Goal: Task Accomplishment & Management: Complete application form

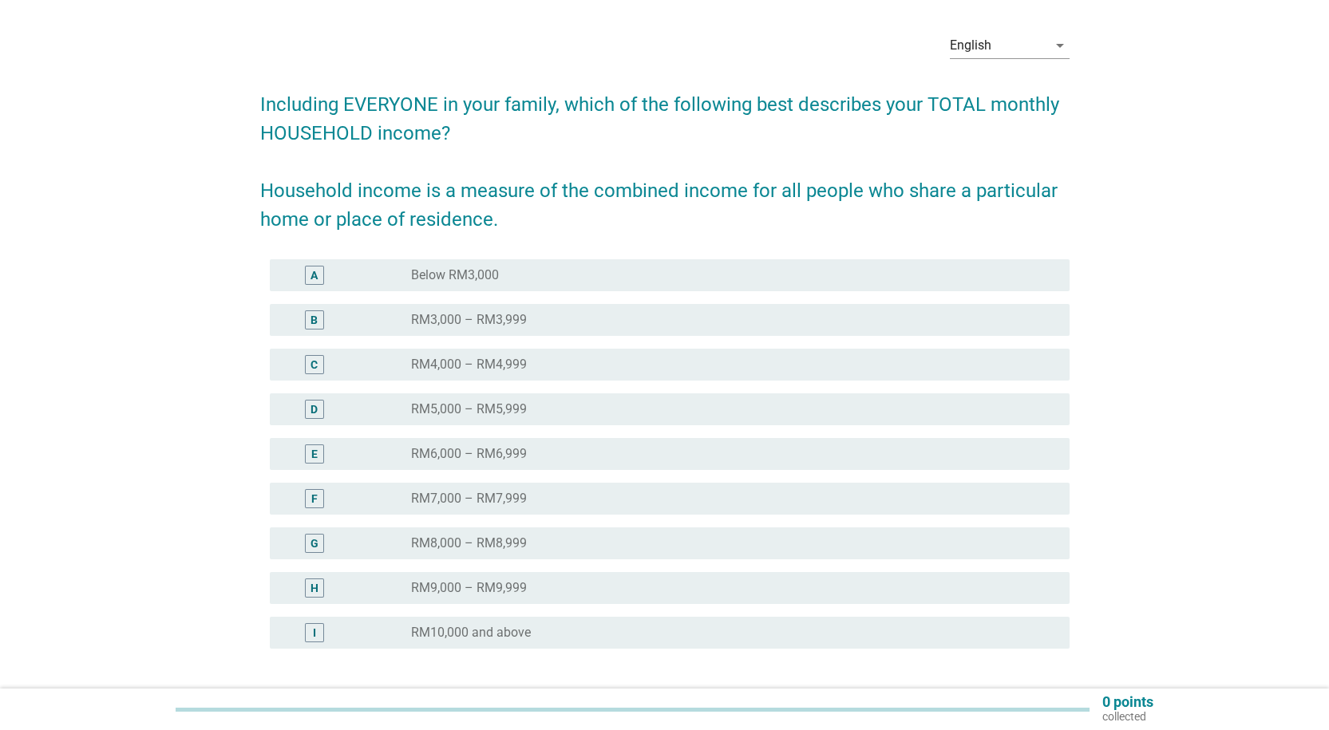
scroll to position [80, 0]
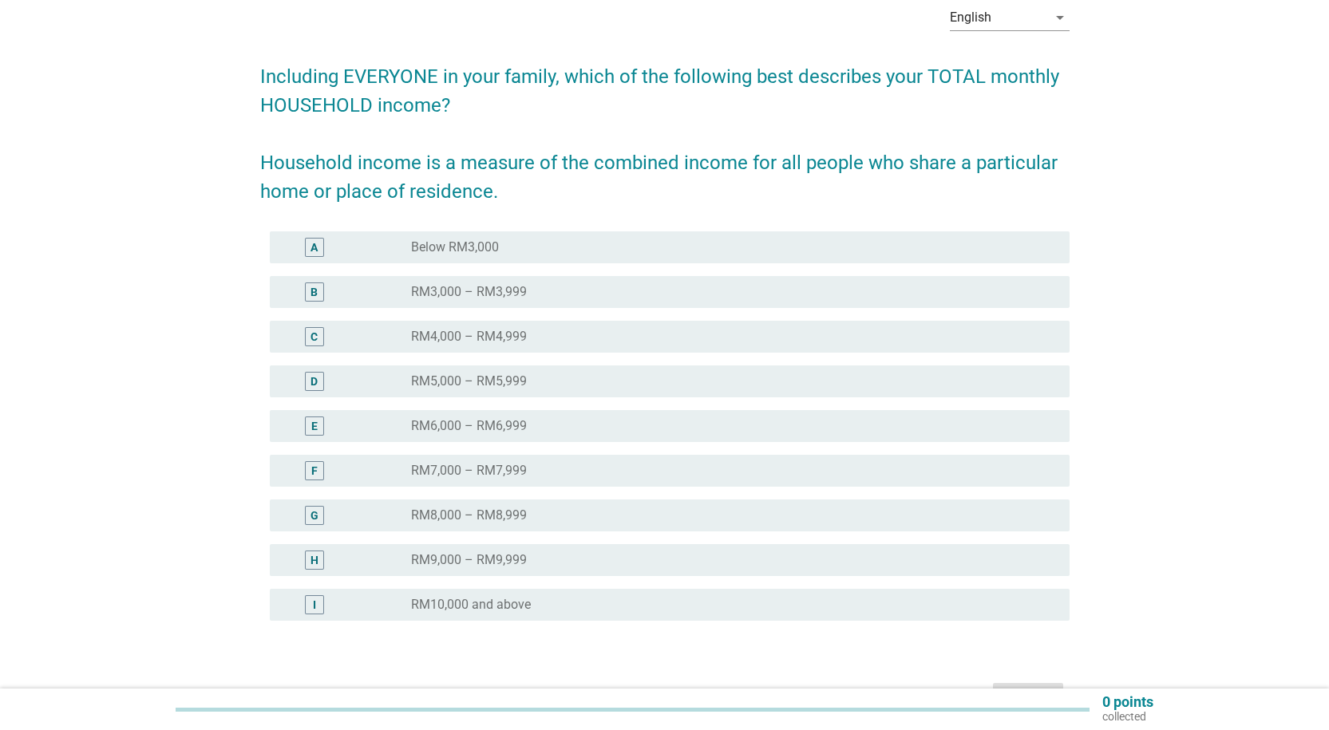
click at [345, 472] on div "F" at bounding box center [314, 470] width 65 height 19
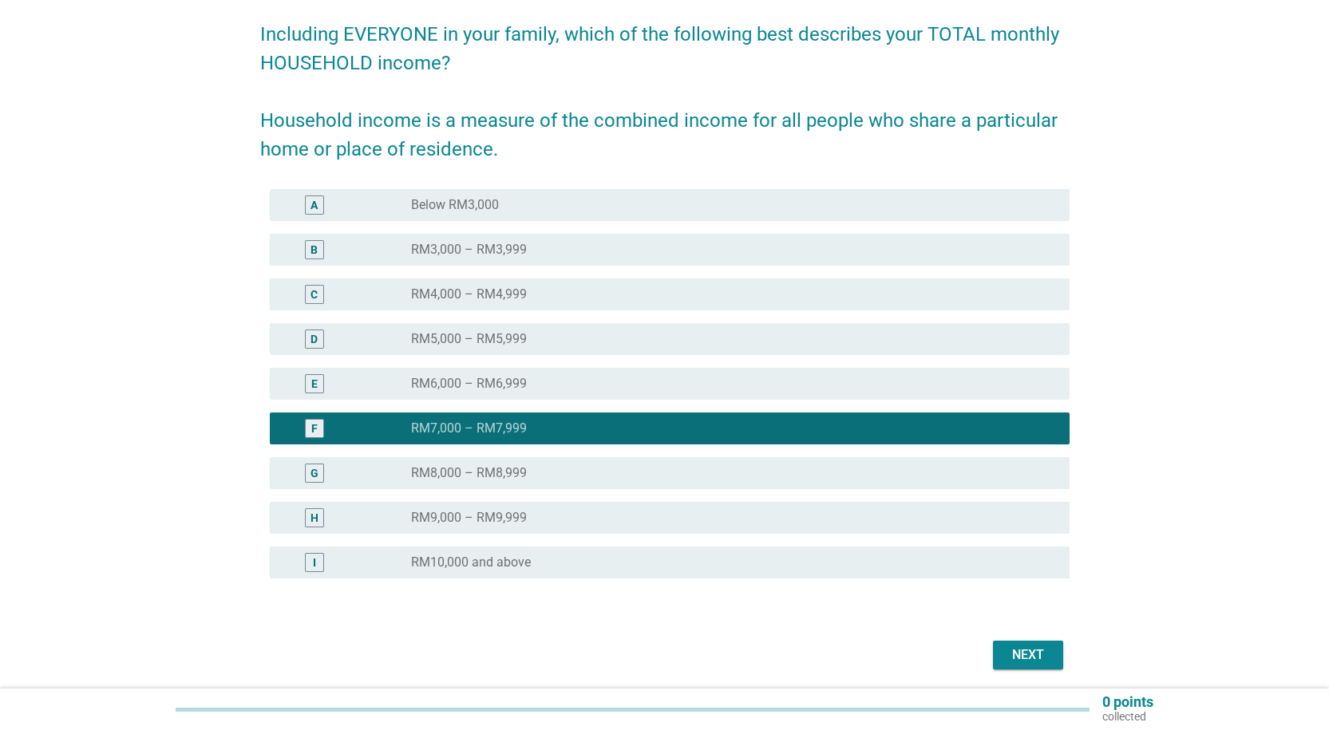
scroll to position [160, 0]
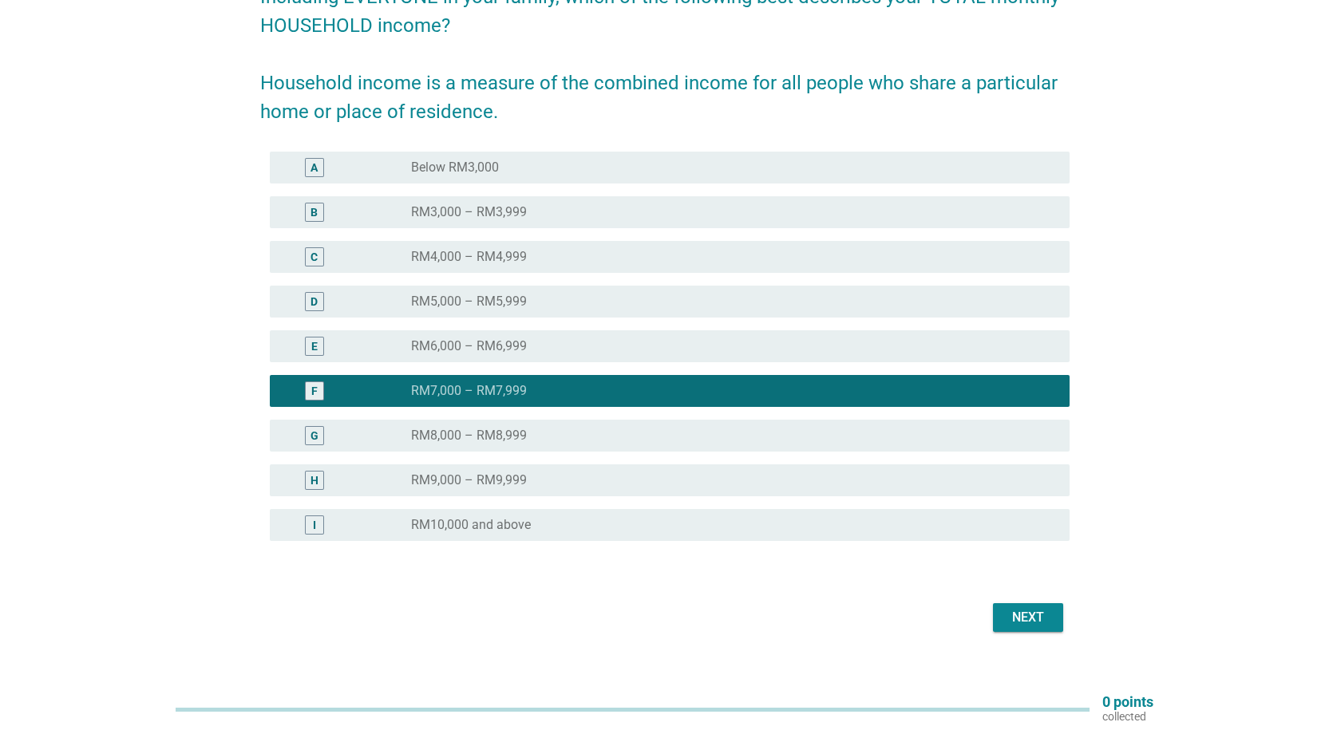
click at [1030, 610] on button "Next" at bounding box center [1028, 617] width 70 height 29
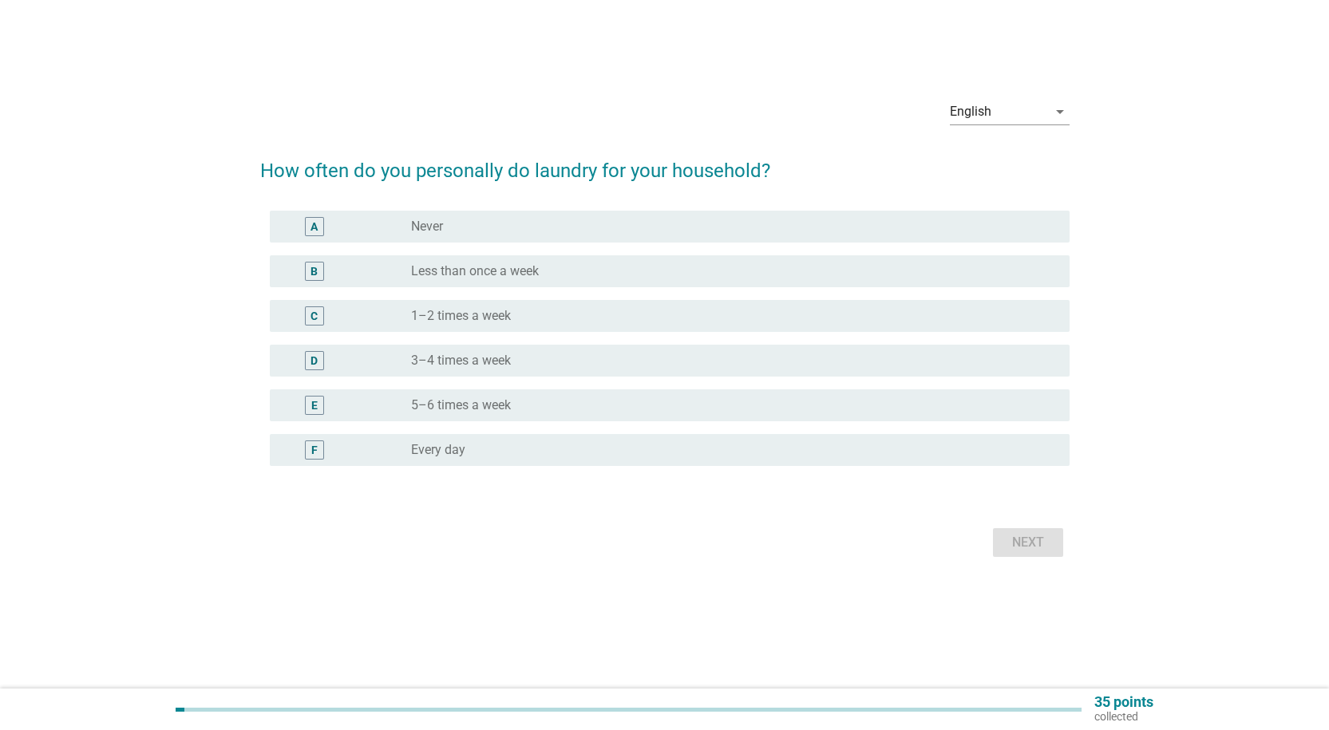
scroll to position [0, 0]
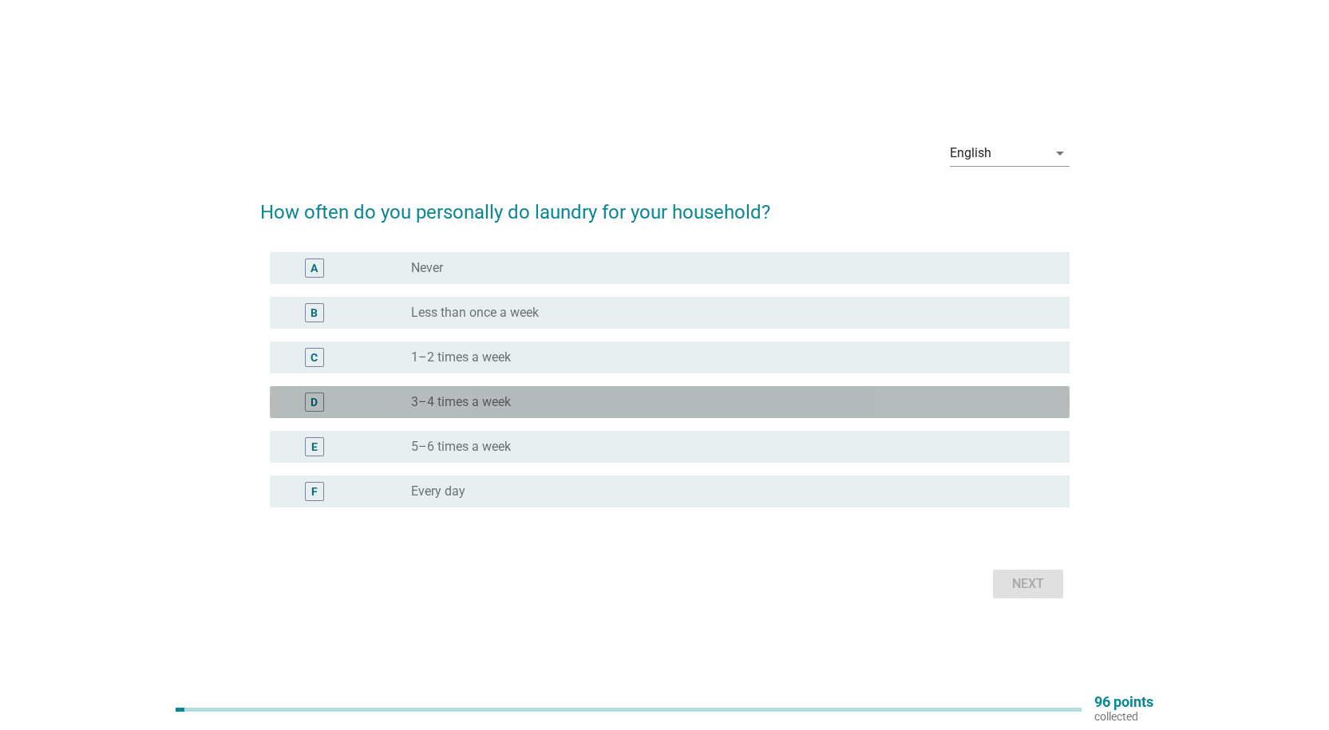
click at [482, 407] on label "3–4 times a week" at bounding box center [461, 402] width 100 height 16
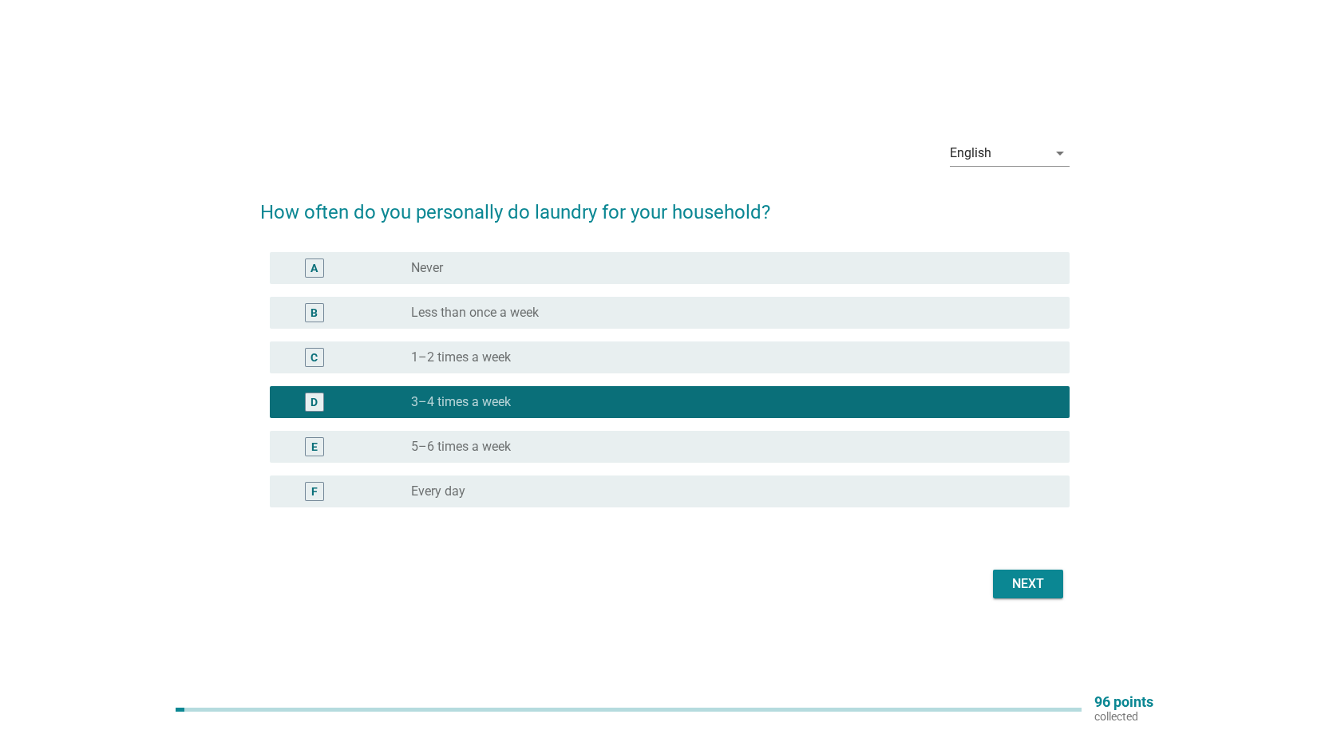
click at [1021, 584] on div "Next" at bounding box center [1027, 584] width 45 height 19
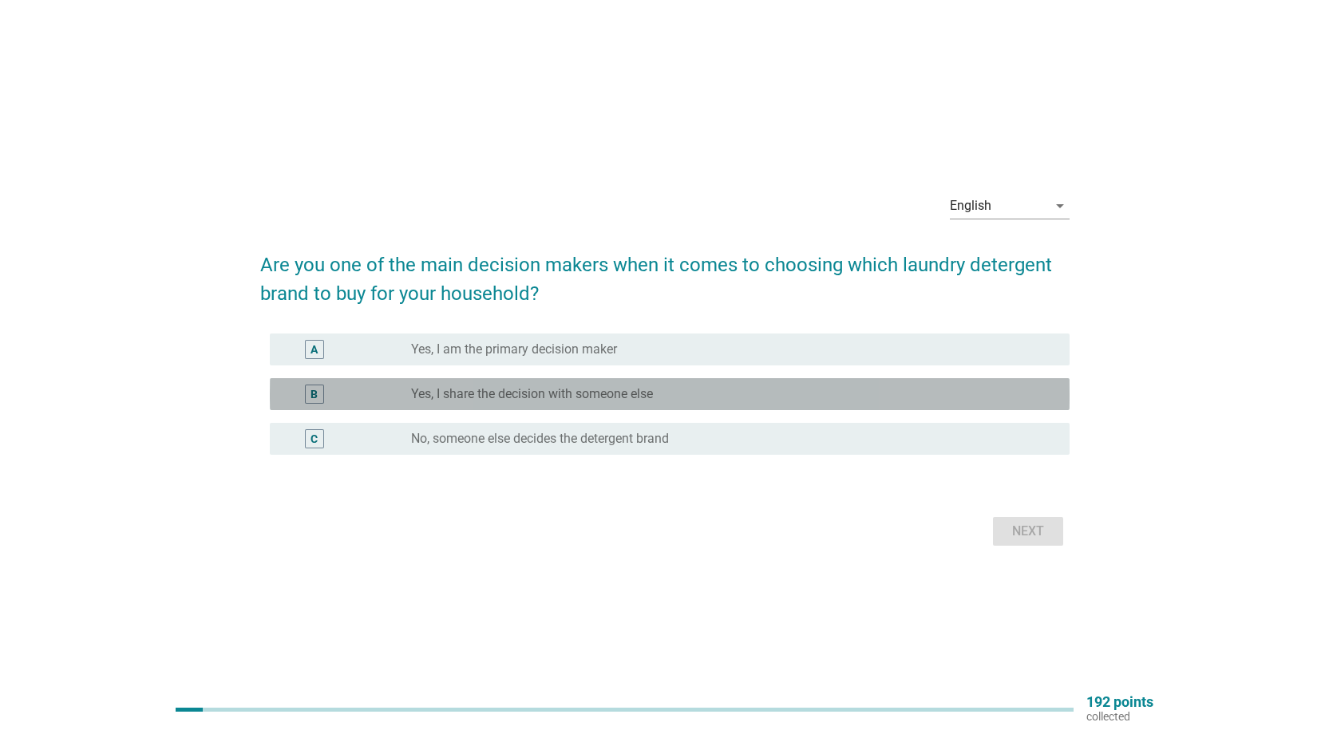
click at [326, 396] on div "B" at bounding box center [314, 394] width 65 height 19
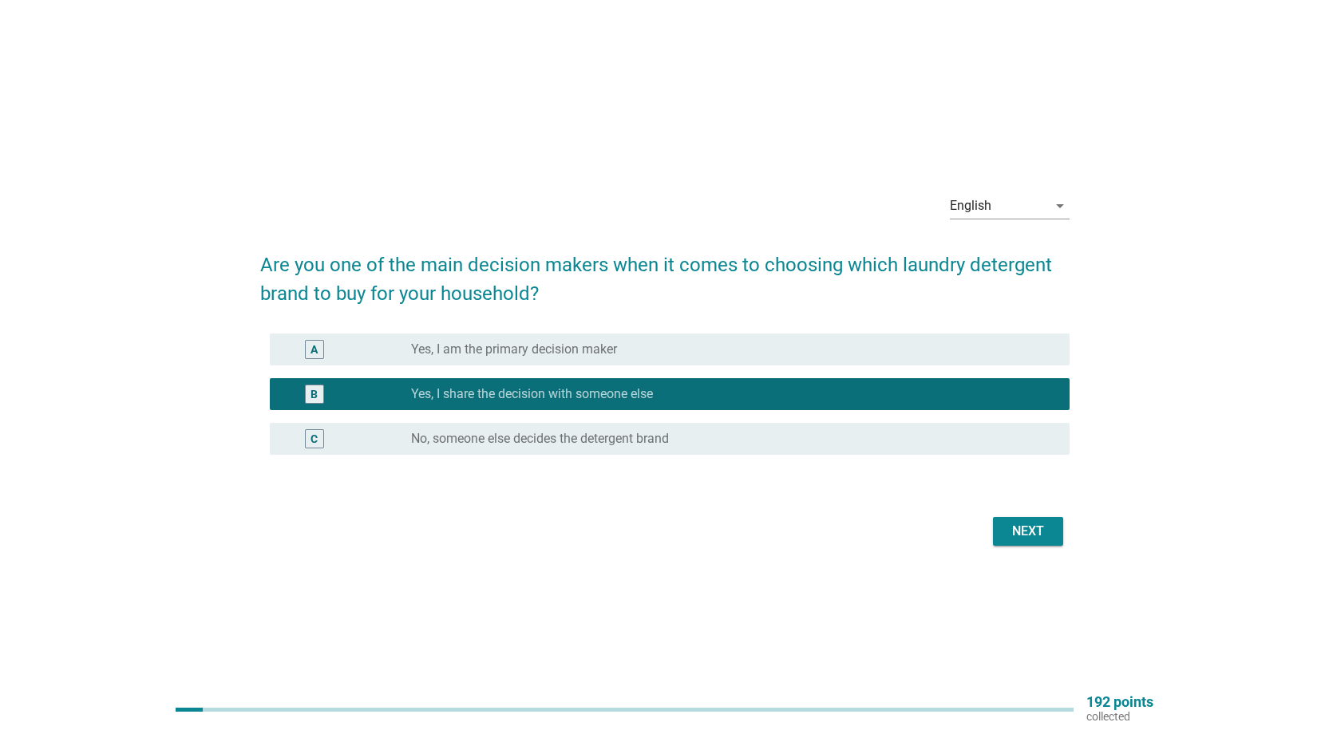
click at [1045, 534] on div "Next" at bounding box center [1027, 531] width 45 height 19
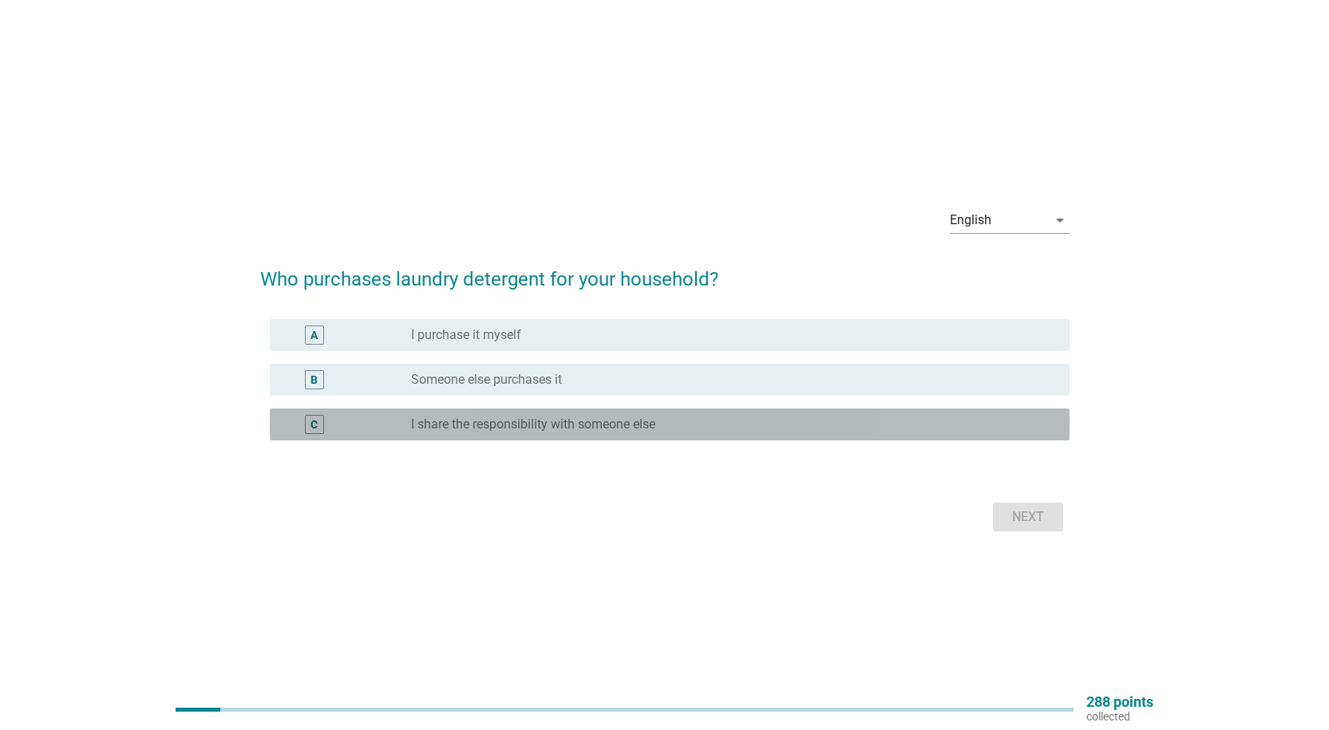
click at [594, 421] on label "I share the responsibility with someone else" at bounding box center [533, 425] width 244 height 16
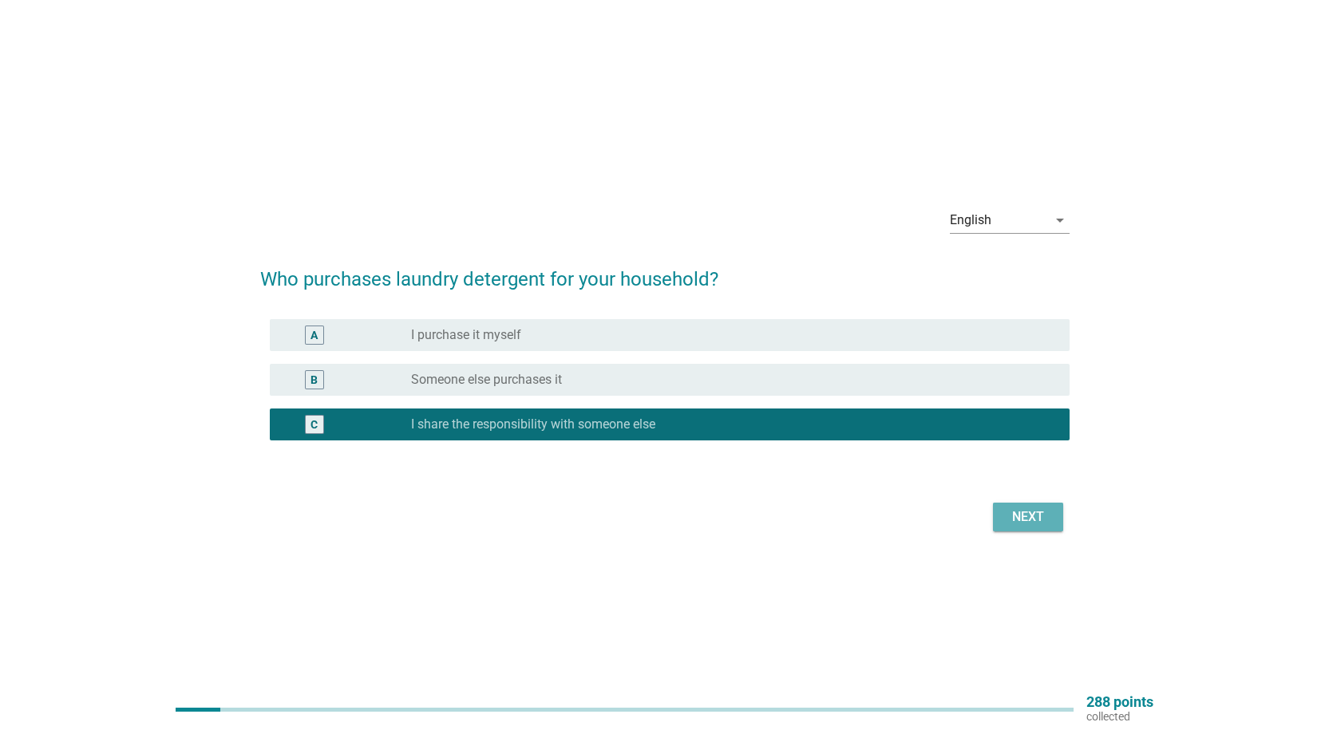
click at [1013, 521] on div "Next" at bounding box center [1027, 517] width 45 height 19
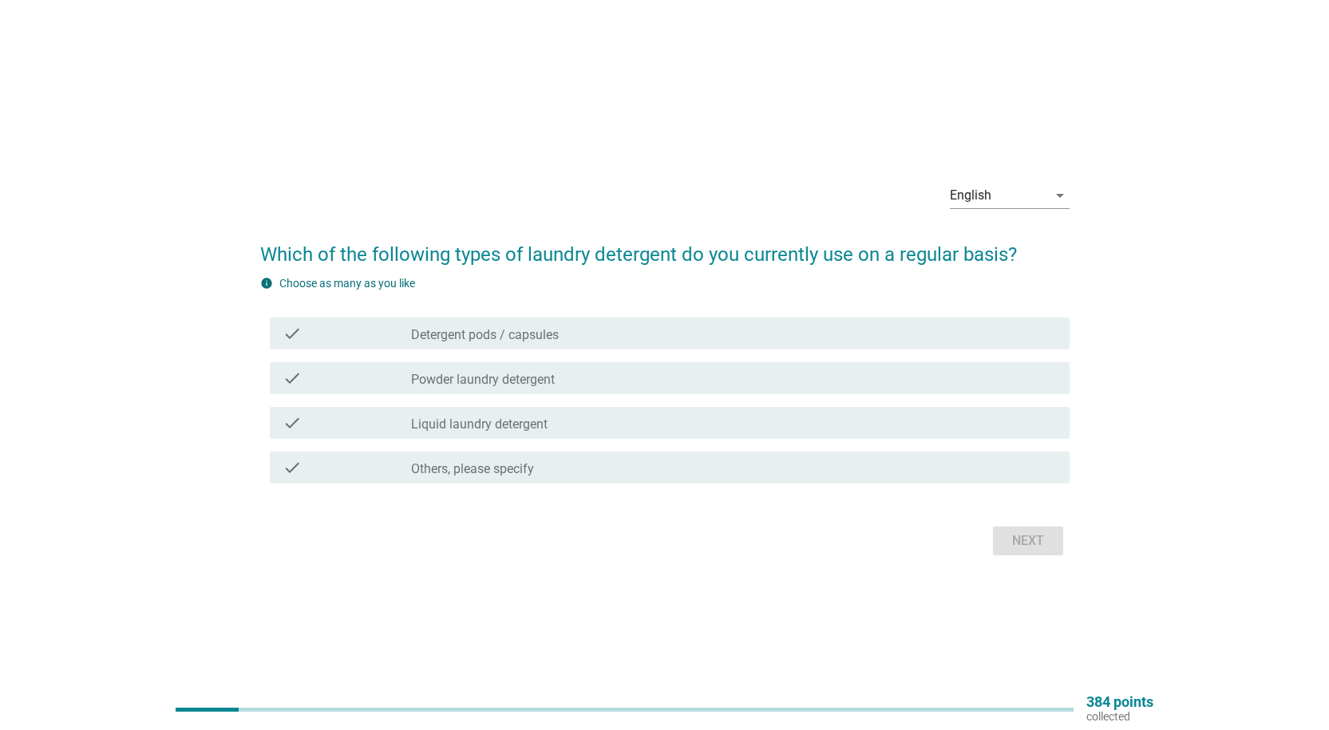
click at [584, 373] on div "check_box_outline_blank Powder laundry detergent" at bounding box center [733, 378] width 645 height 19
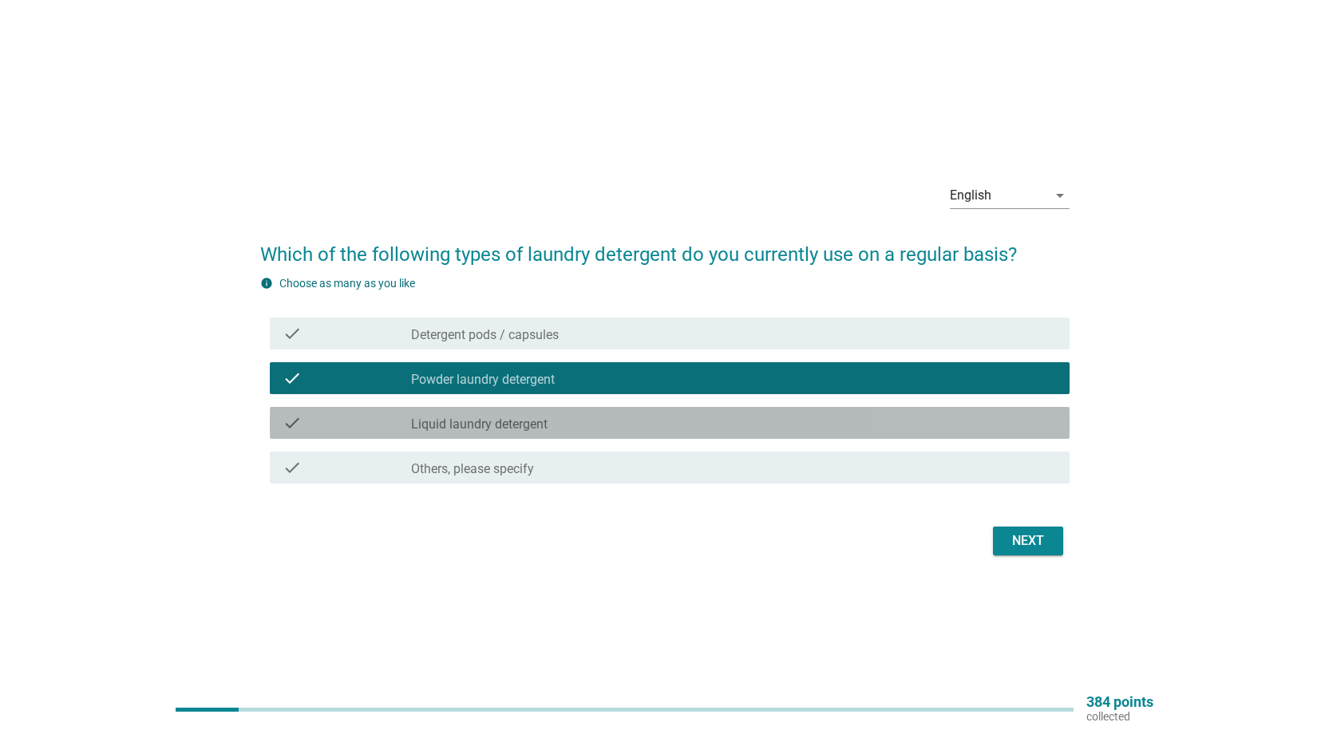
click at [574, 415] on div "check_box_outline_blank Liquid laundry detergent" at bounding box center [733, 422] width 645 height 19
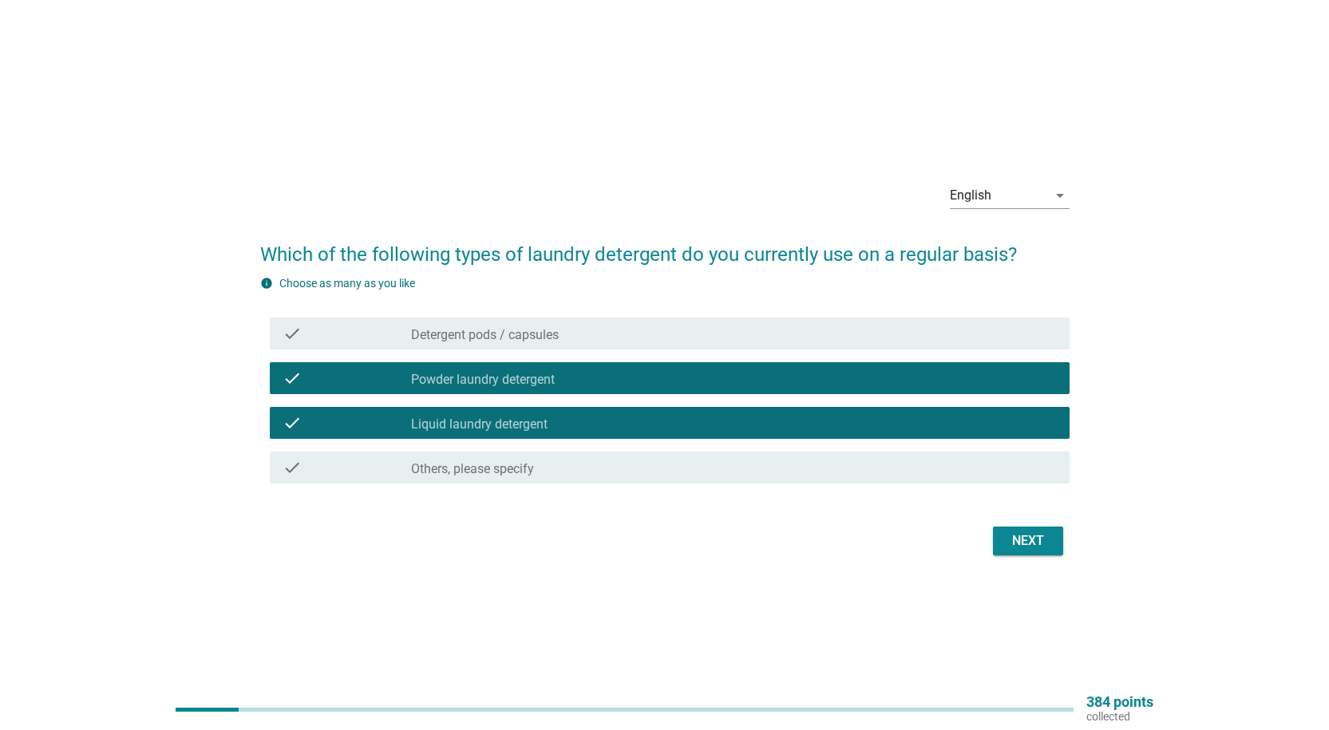
click at [1070, 543] on div "English arrow_drop_down Which of the following types of laundry detergent do yo…" at bounding box center [664, 365] width 835 height 416
click at [1048, 542] on button "Next" at bounding box center [1028, 541] width 70 height 29
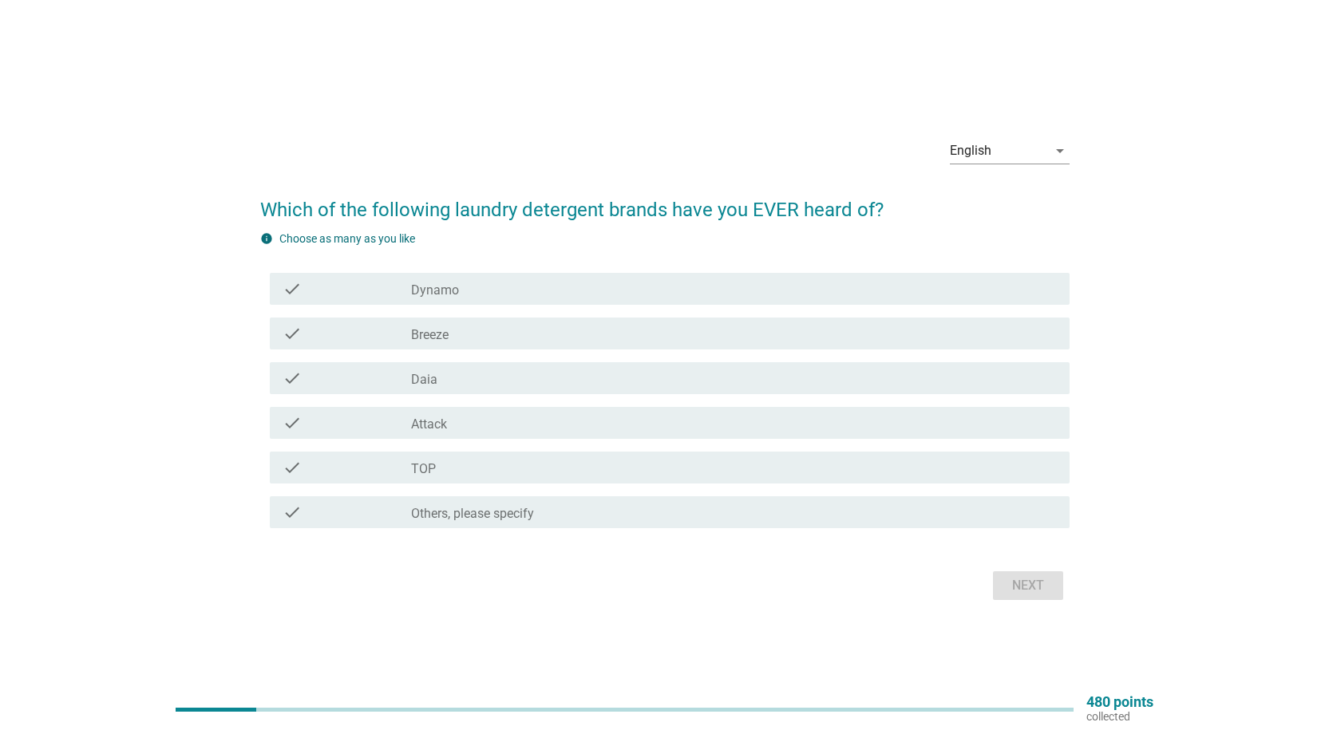
click at [512, 287] on div "check_box_outline_blank Dynamo" at bounding box center [733, 288] width 645 height 19
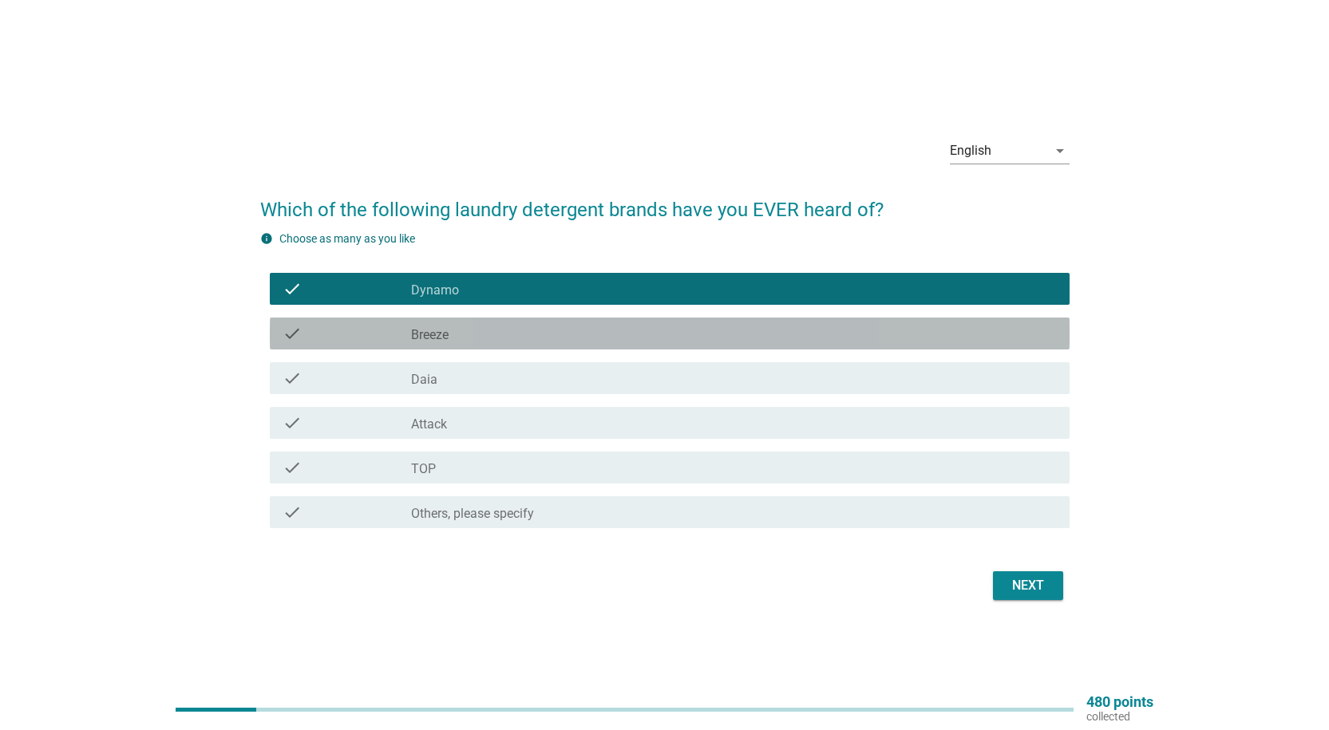
click at [488, 323] on div "check check_box_outline_blank Breeze" at bounding box center [670, 334] width 800 height 32
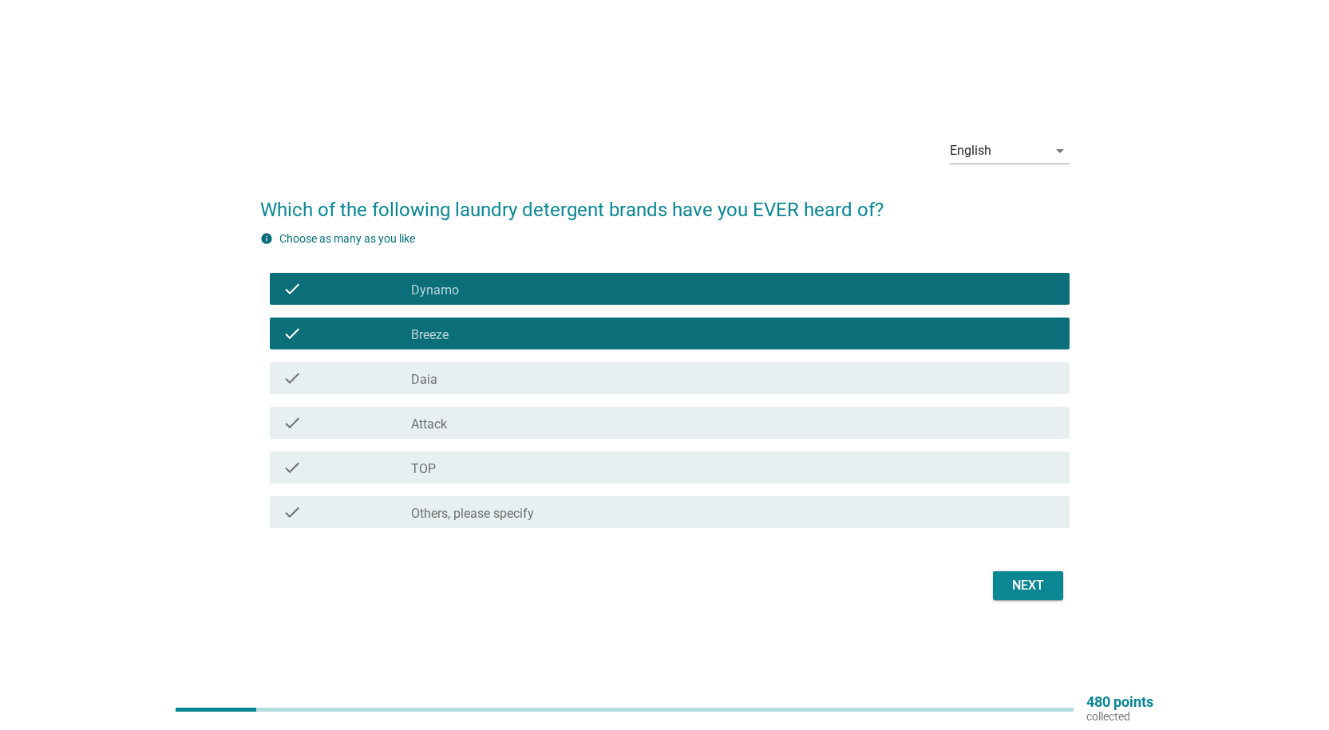
click at [457, 375] on div "check_box_outline_blank Daia" at bounding box center [733, 378] width 645 height 19
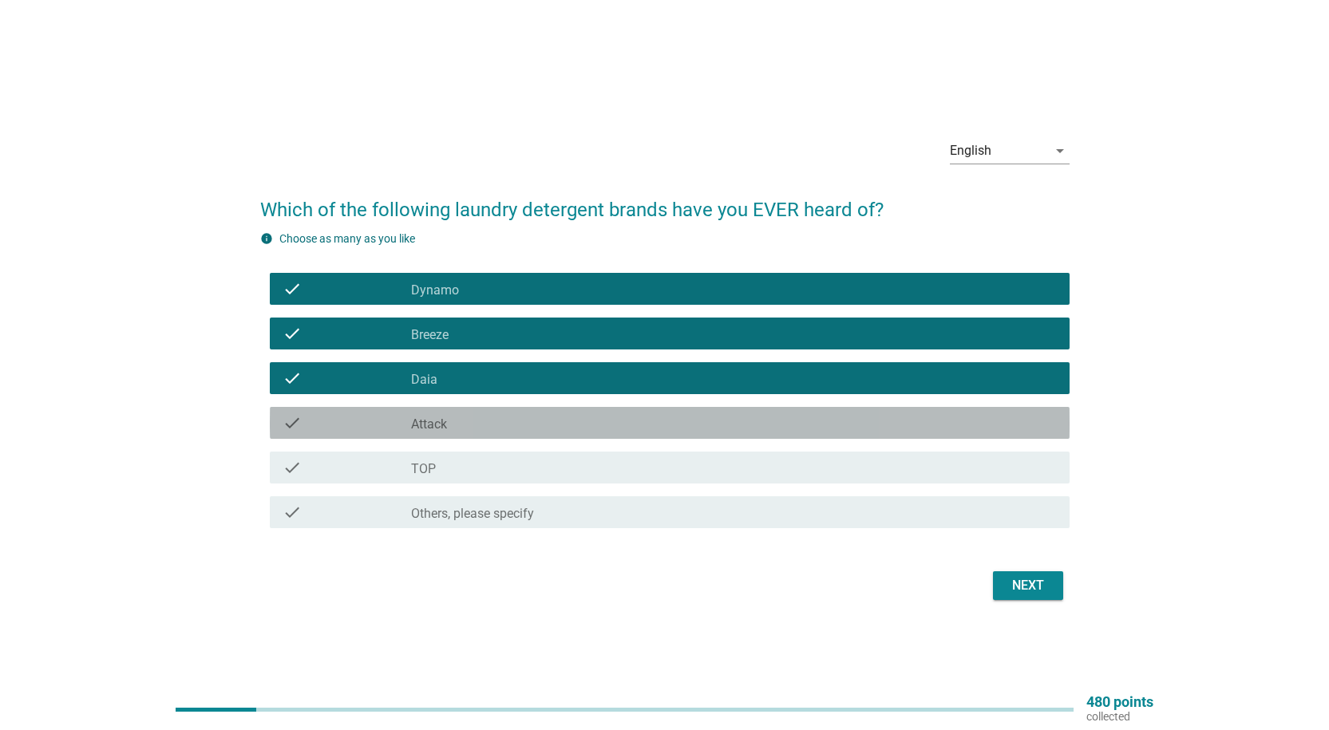
click at [447, 417] on label "Attack" at bounding box center [429, 425] width 36 height 16
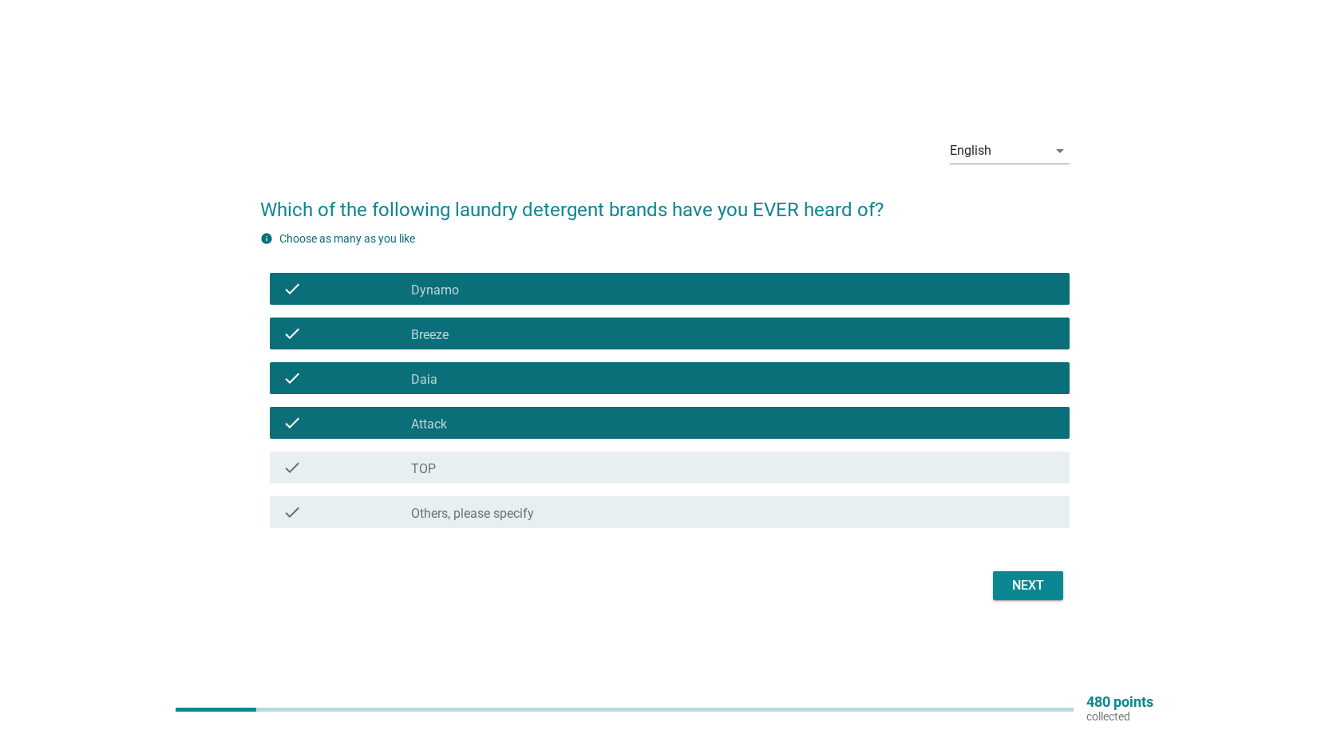
click at [446, 456] on div "check check_box_outline_blank TOP" at bounding box center [670, 468] width 800 height 32
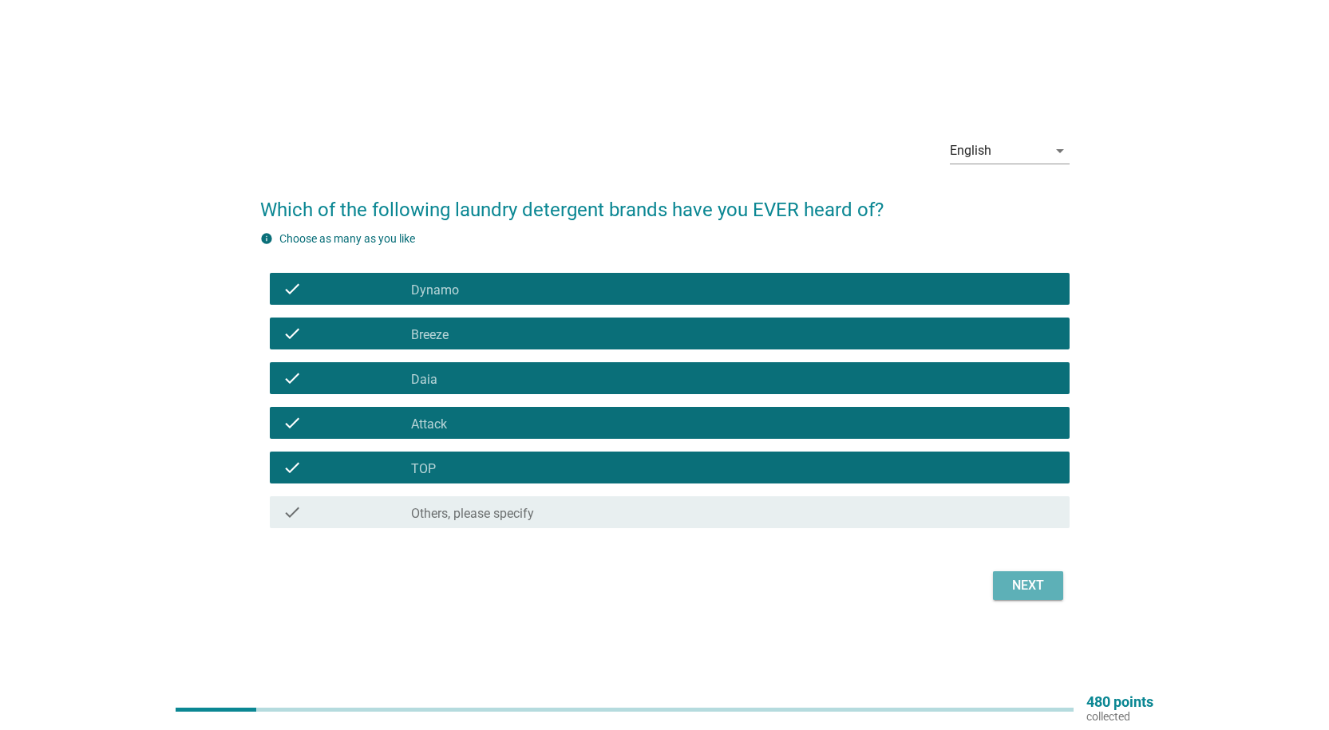
click at [1021, 573] on button "Next" at bounding box center [1028, 585] width 70 height 29
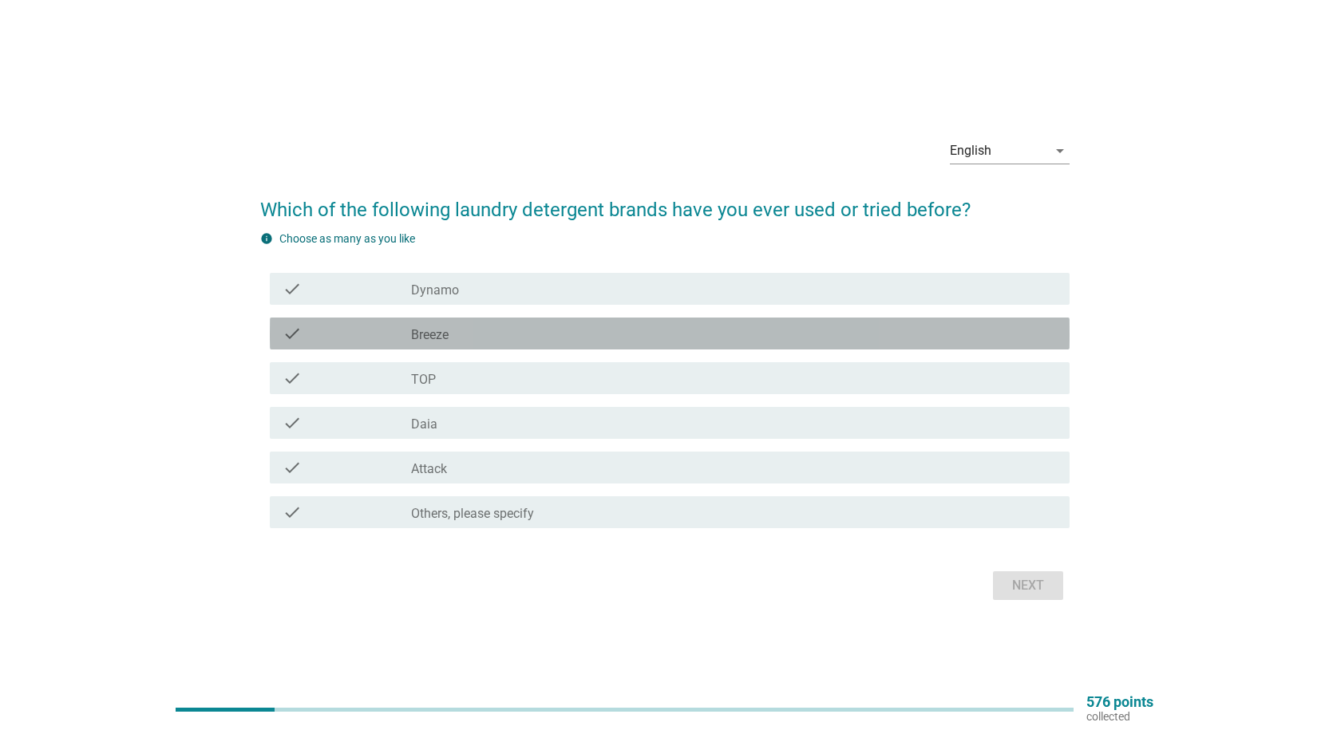
click at [490, 322] on div "check check_box_outline_blank Breeze" at bounding box center [670, 334] width 800 height 32
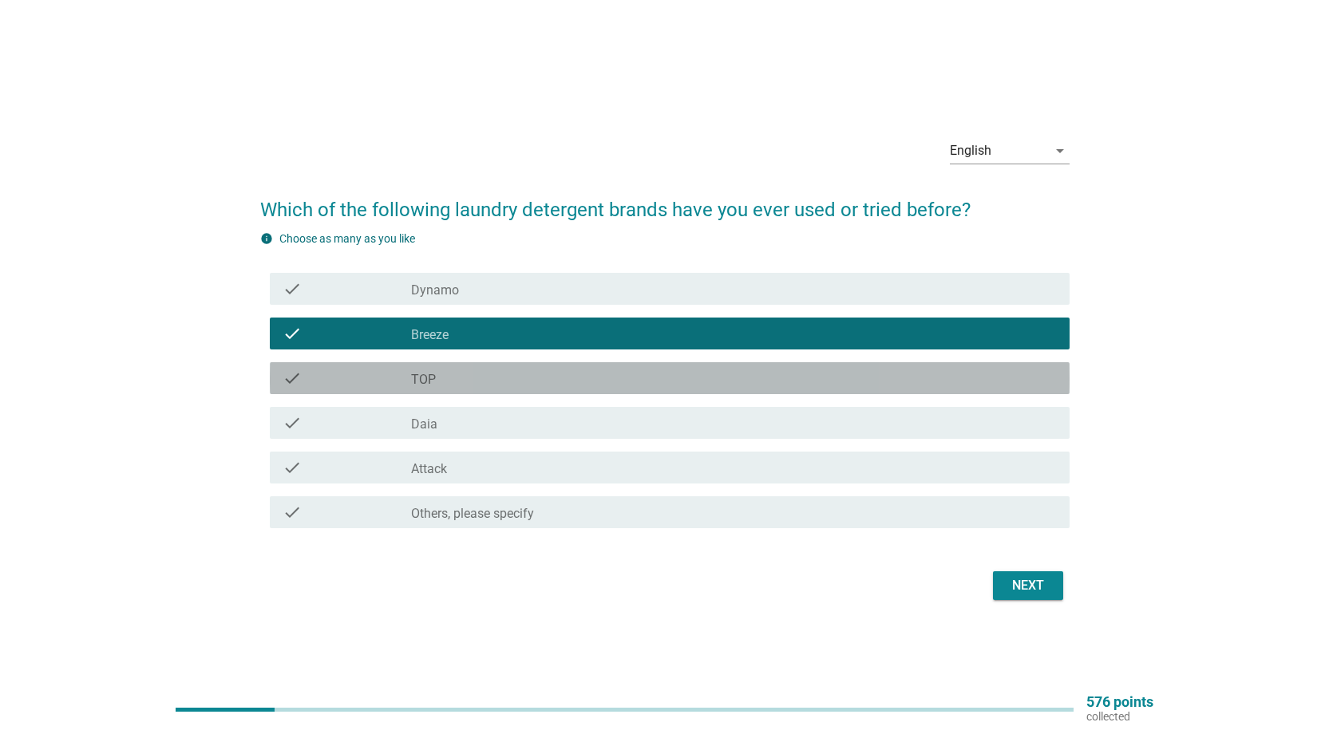
click at [467, 381] on div "check_box_outline_blank TOP" at bounding box center [733, 378] width 645 height 19
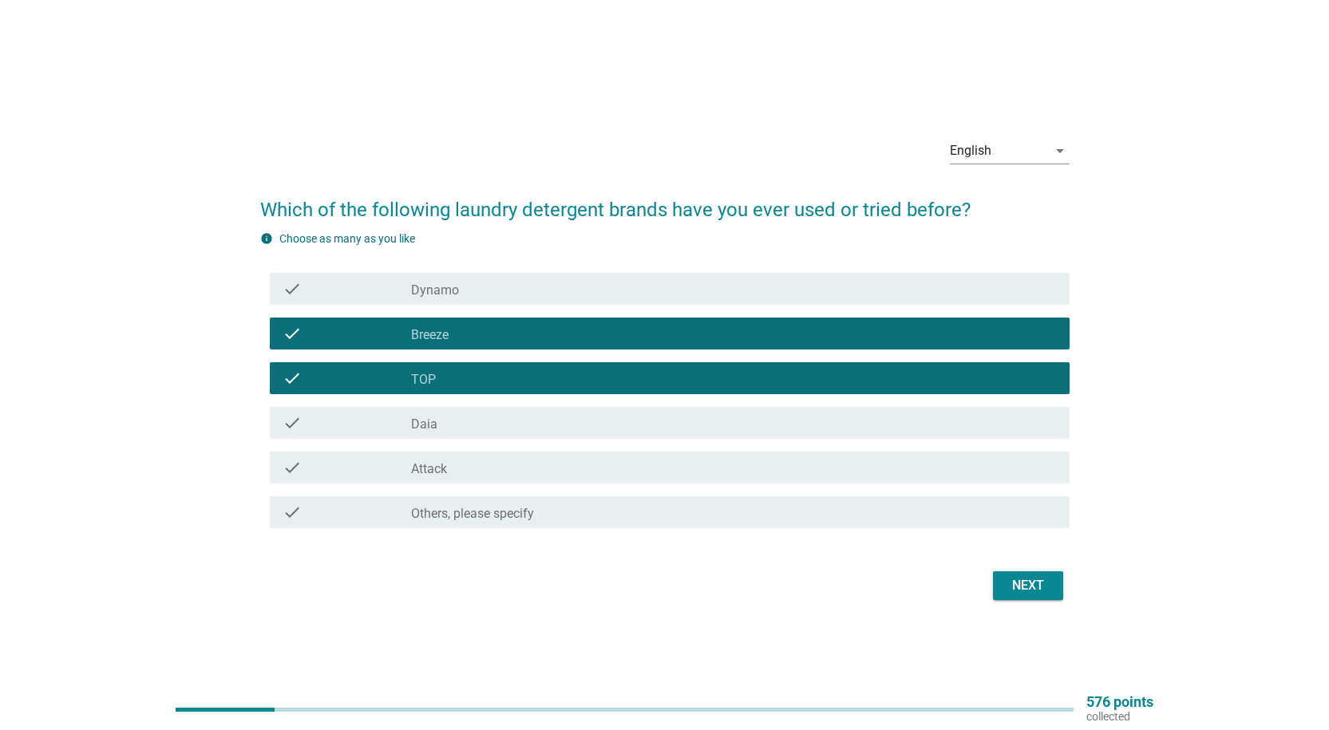
click at [468, 433] on div "check check_box_outline_blank Daia" at bounding box center [670, 423] width 800 height 32
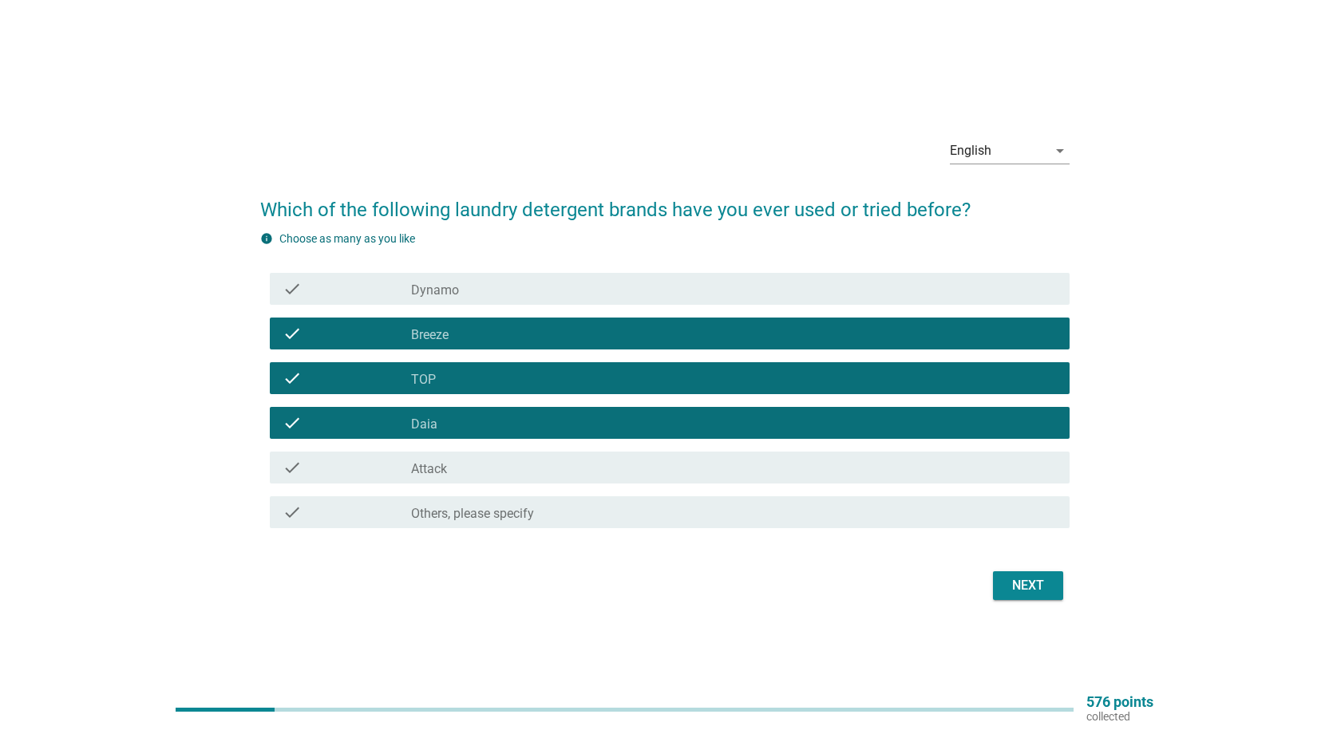
click at [500, 480] on div "check check_box_outline_blank Attack" at bounding box center [670, 468] width 800 height 32
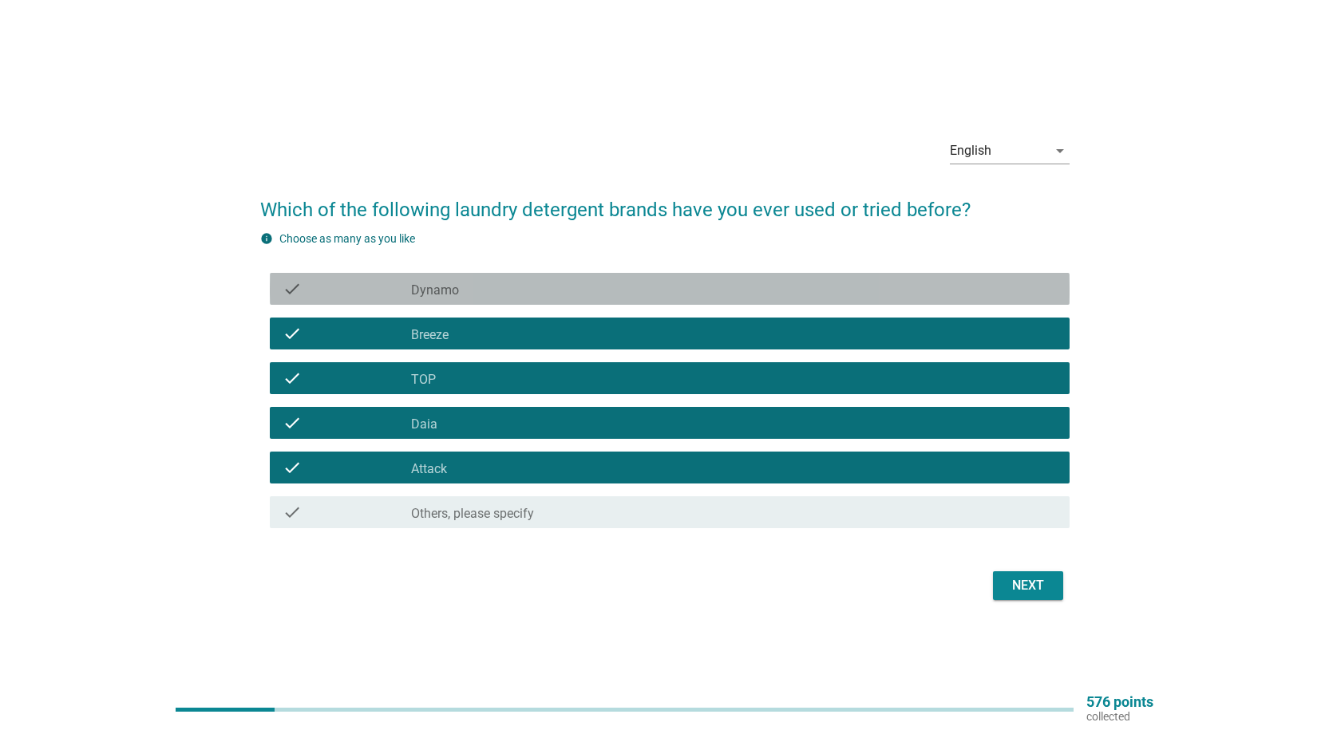
click at [678, 295] on div "check_box_outline_blank Dynamo" at bounding box center [733, 288] width 645 height 19
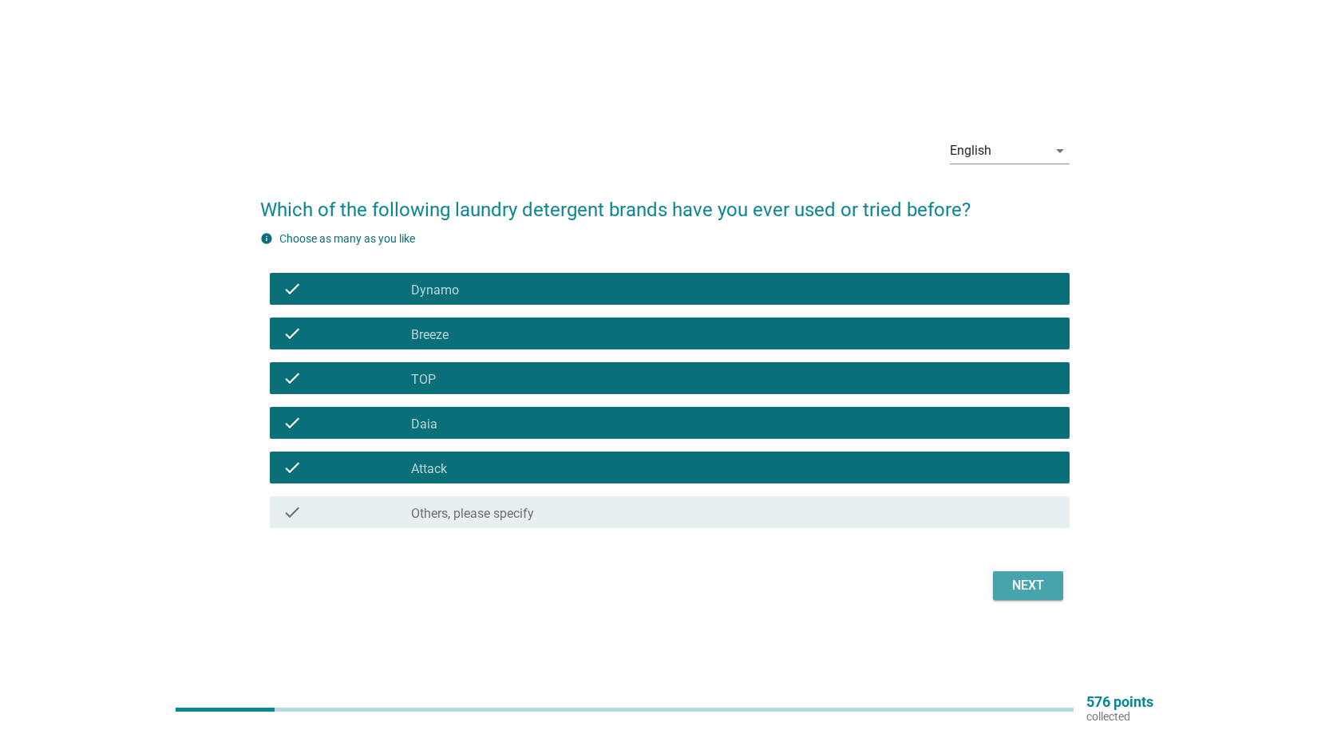
click at [1056, 586] on button "Next" at bounding box center [1028, 585] width 70 height 29
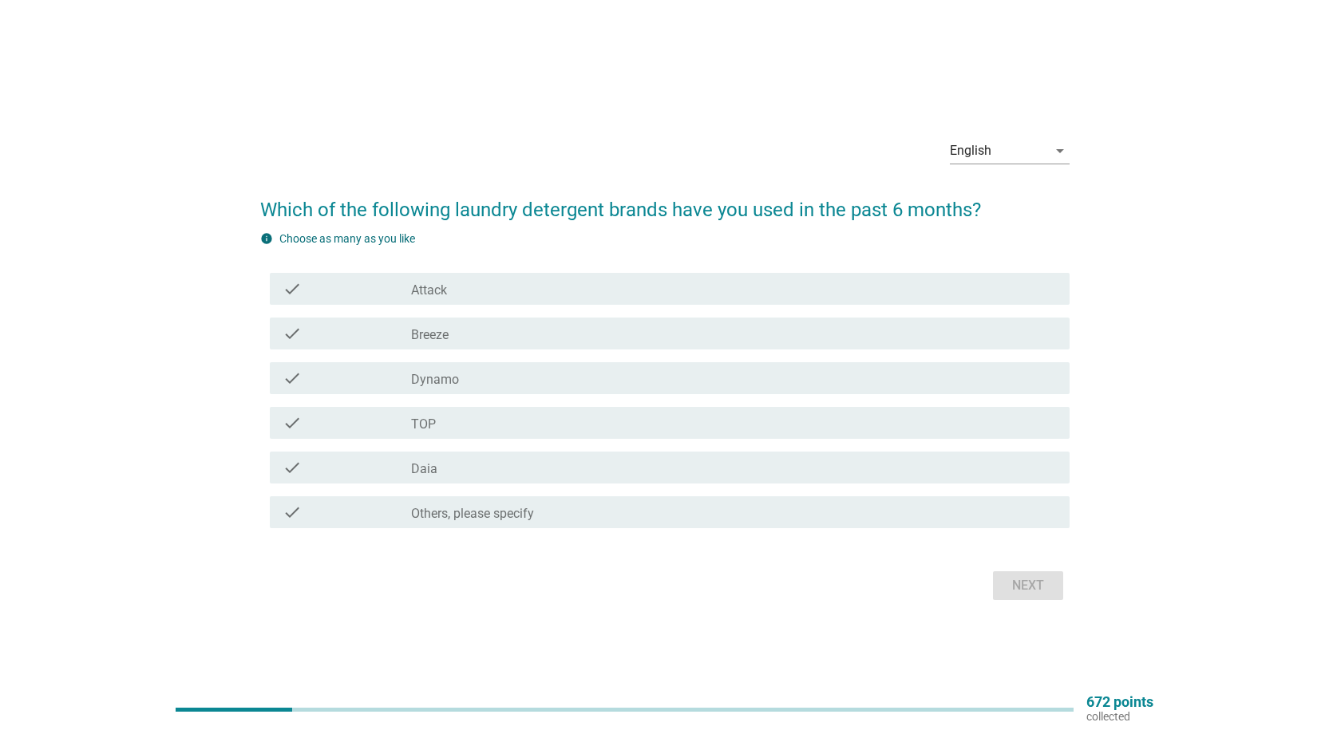
click at [454, 422] on div "check_box TOP" at bounding box center [733, 422] width 645 height 19
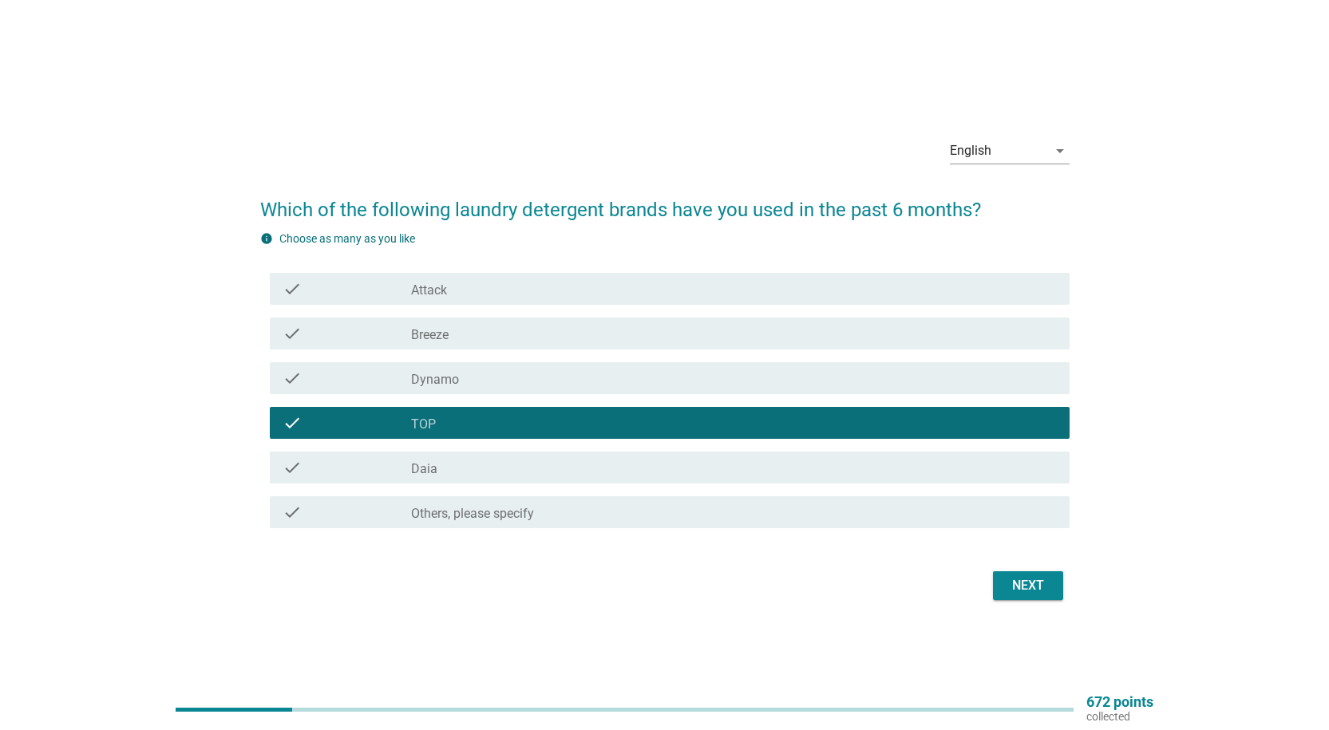
click at [469, 291] on div "check_box Attack" at bounding box center [733, 288] width 645 height 19
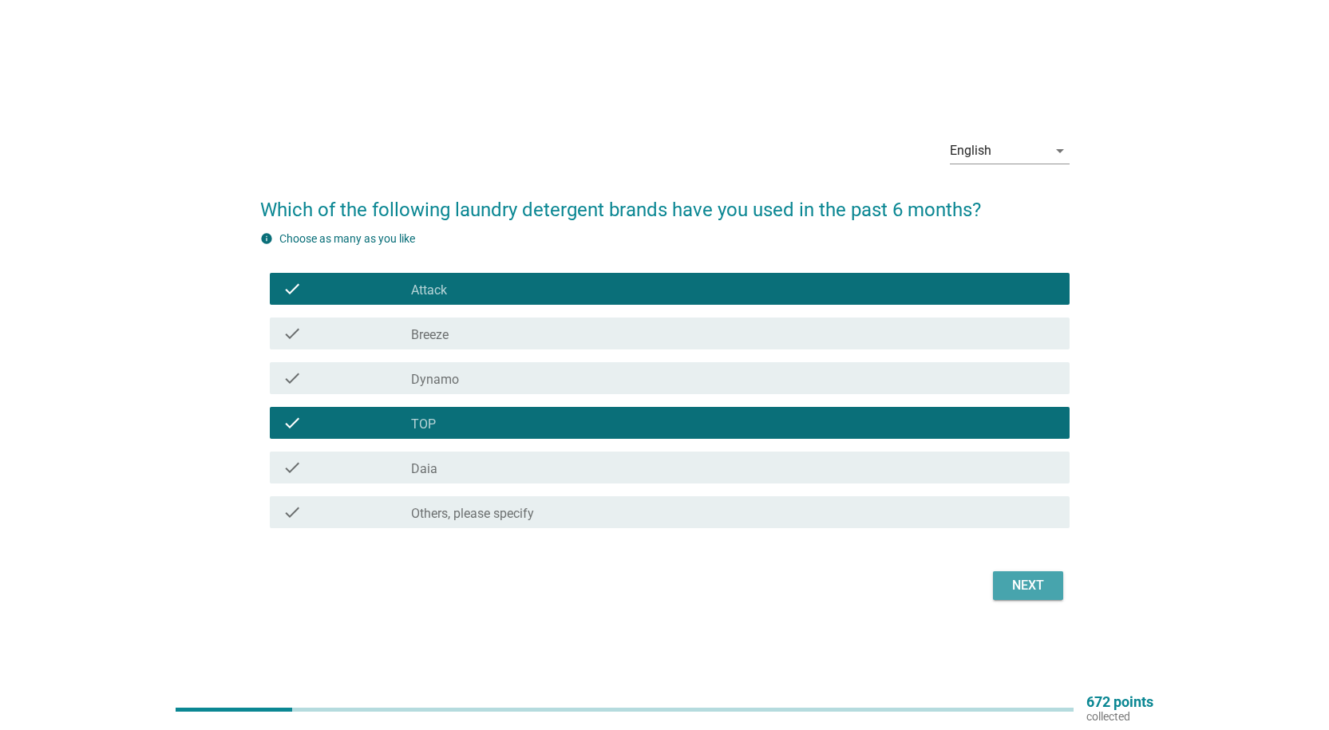
click at [1018, 582] on div "Next" at bounding box center [1027, 585] width 45 height 19
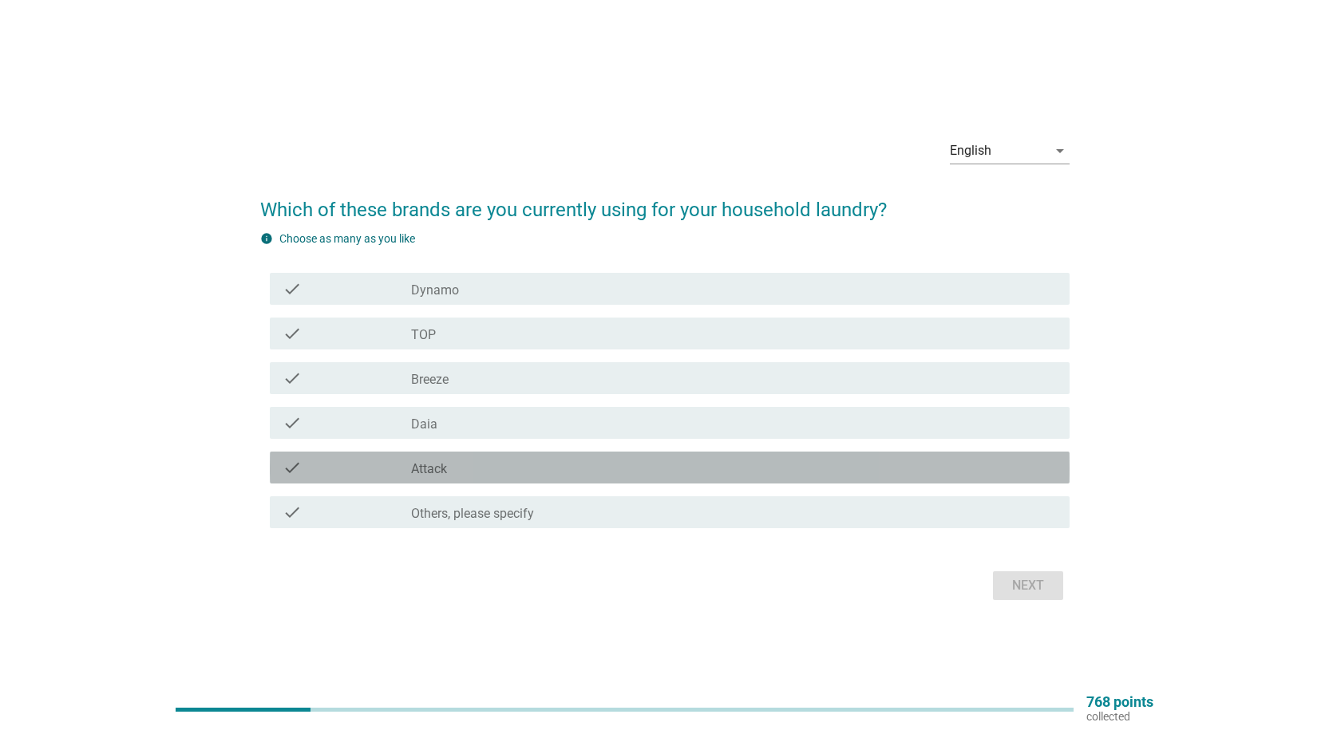
click at [459, 465] on div "check_box Attack" at bounding box center [733, 467] width 645 height 19
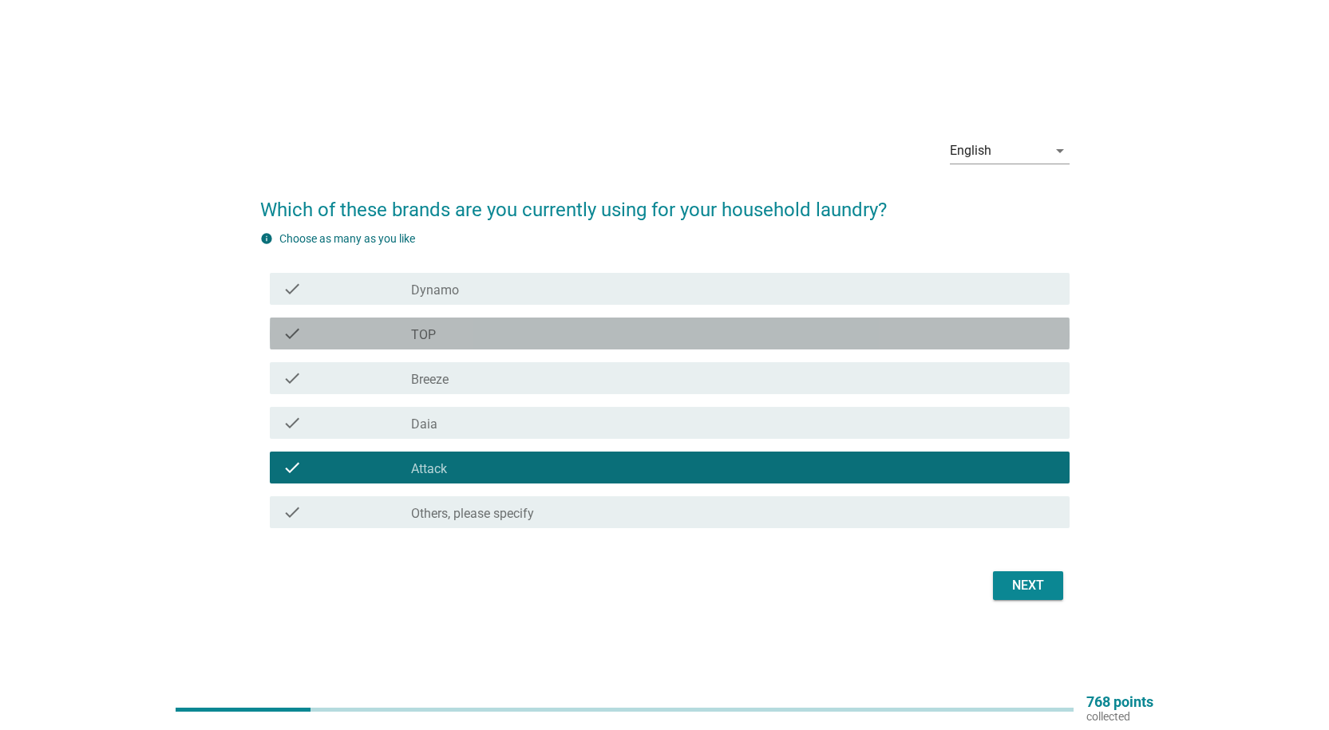
click at [457, 336] on div "check_box TOP" at bounding box center [733, 333] width 645 height 19
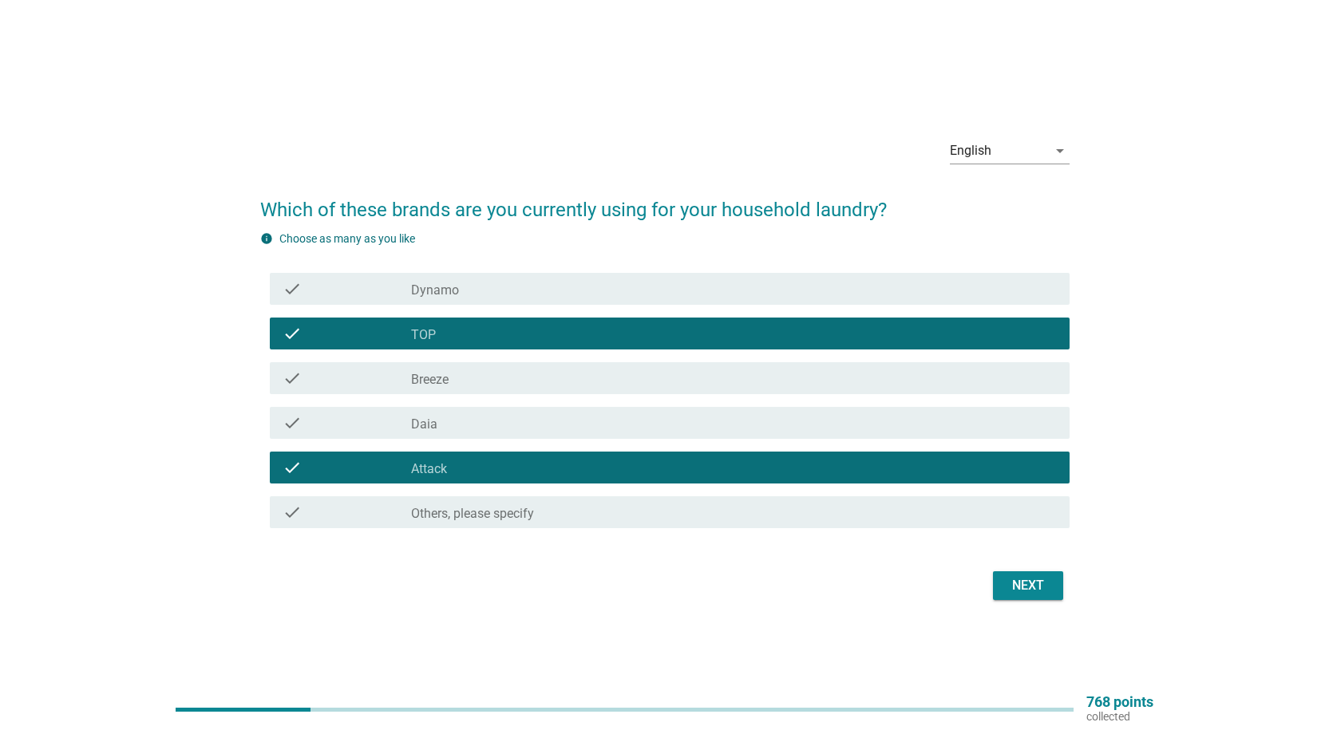
click at [1028, 583] on div "Next" at bounding box center [1027, 585] width 45 height 19
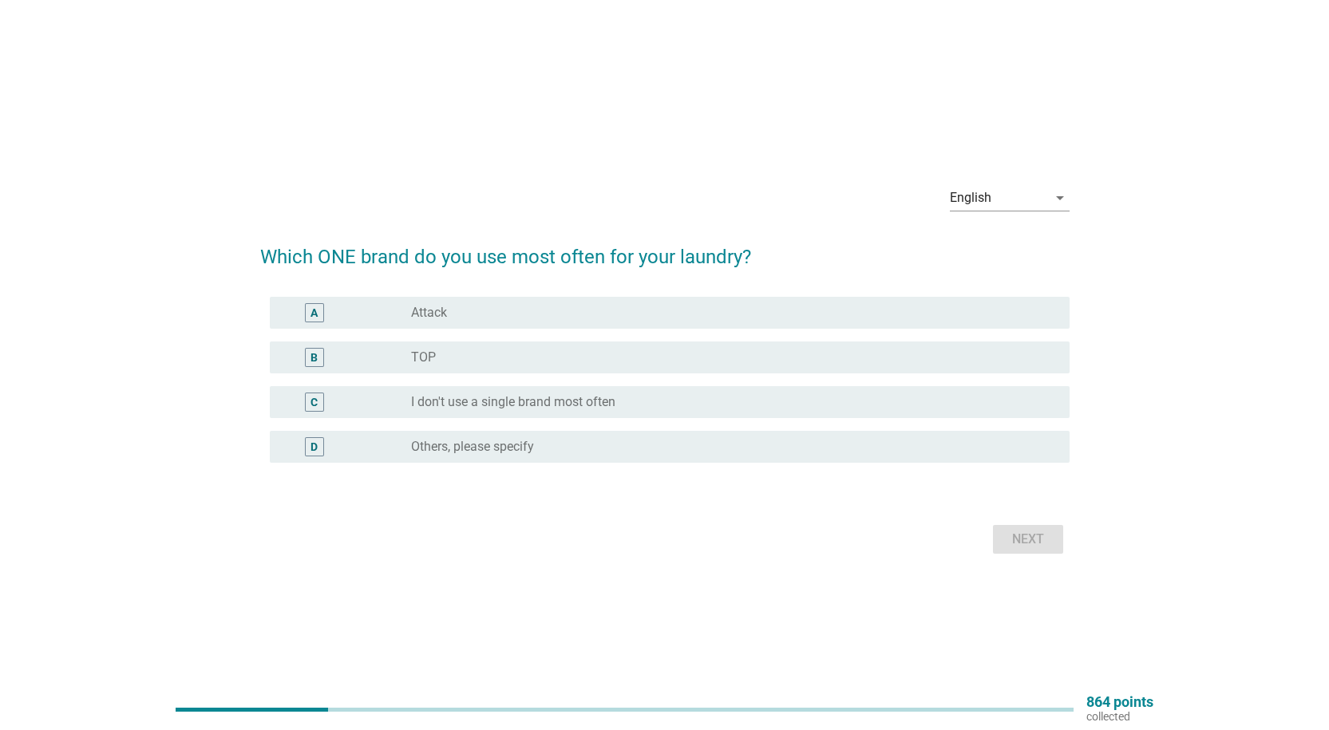
click at [504, 330] on div "A radio_button_unchecked Attack" at bounding box center [664, 312] width 809 height 45
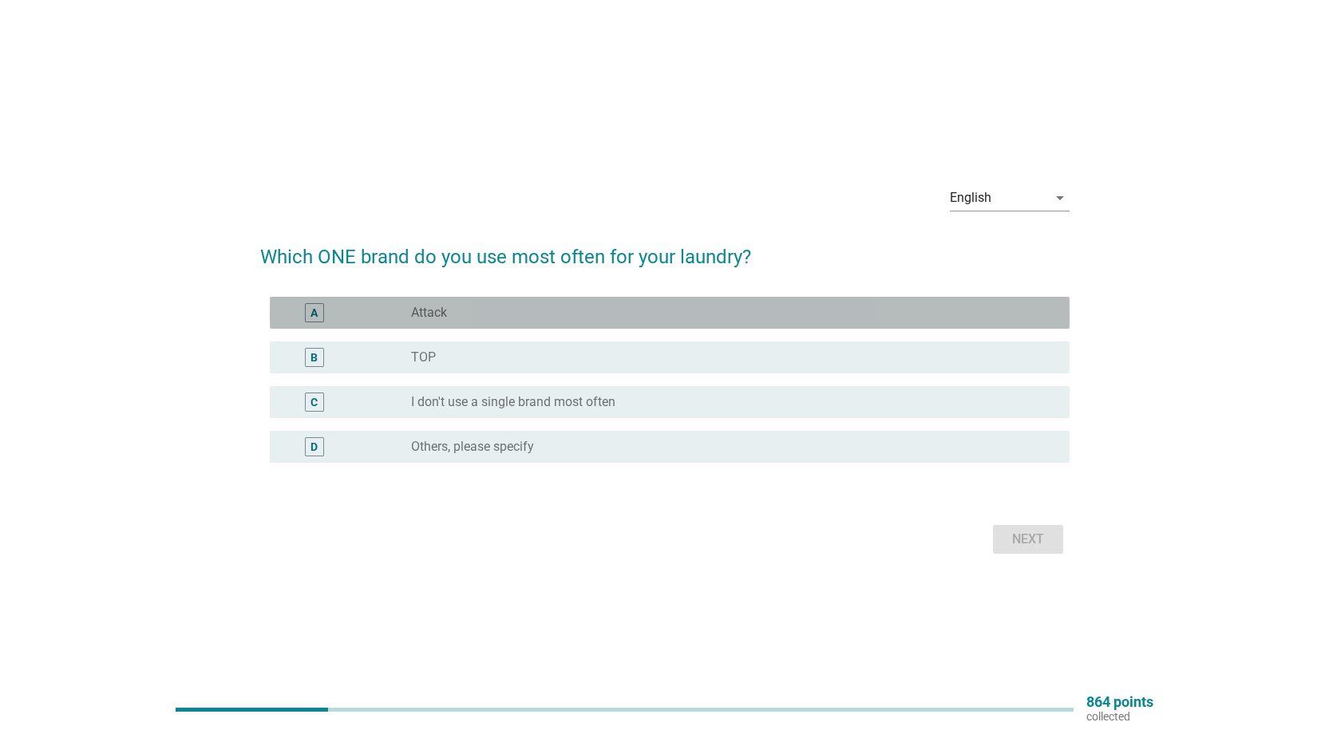
click at [488, 319] on div "radio_button_unchecked Attack" at bounding box center [727, 313] width 632 height 16
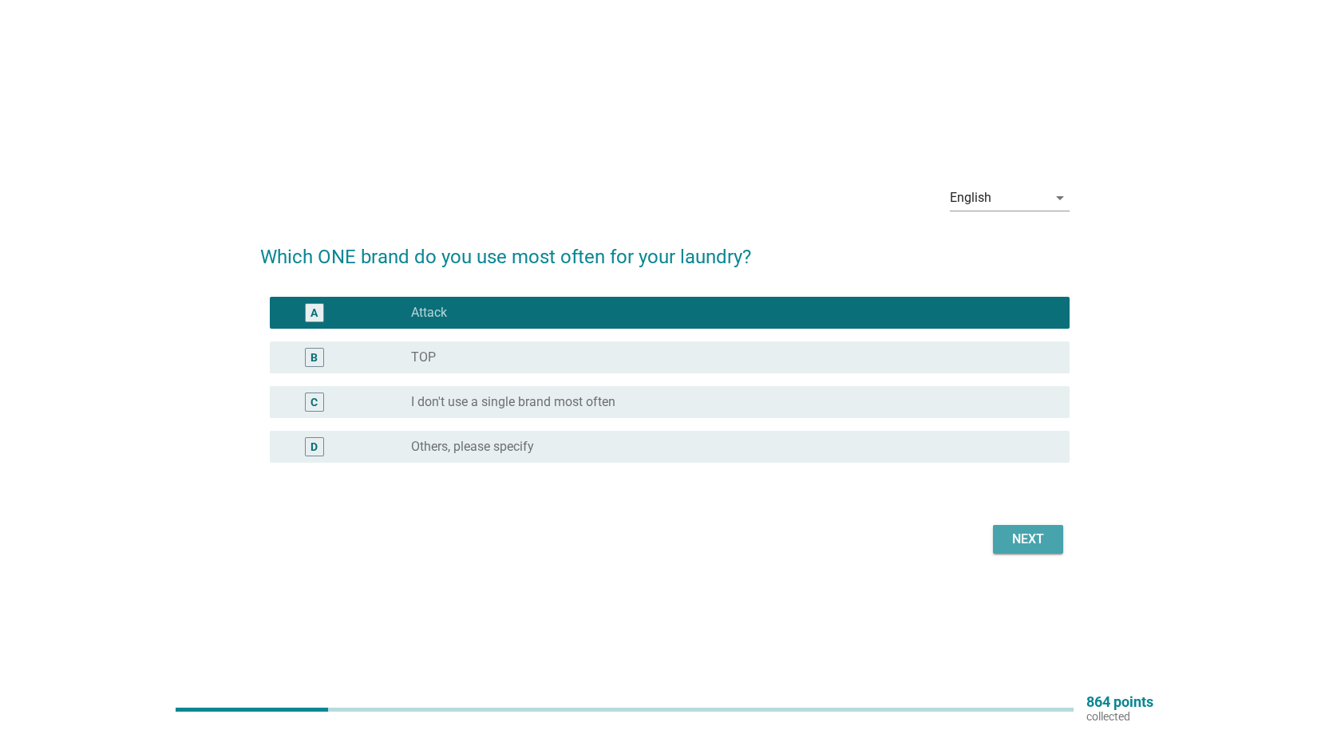
click at [1046, 546] on div "Next" at bounding box center [1027, 539] width 45 height 19
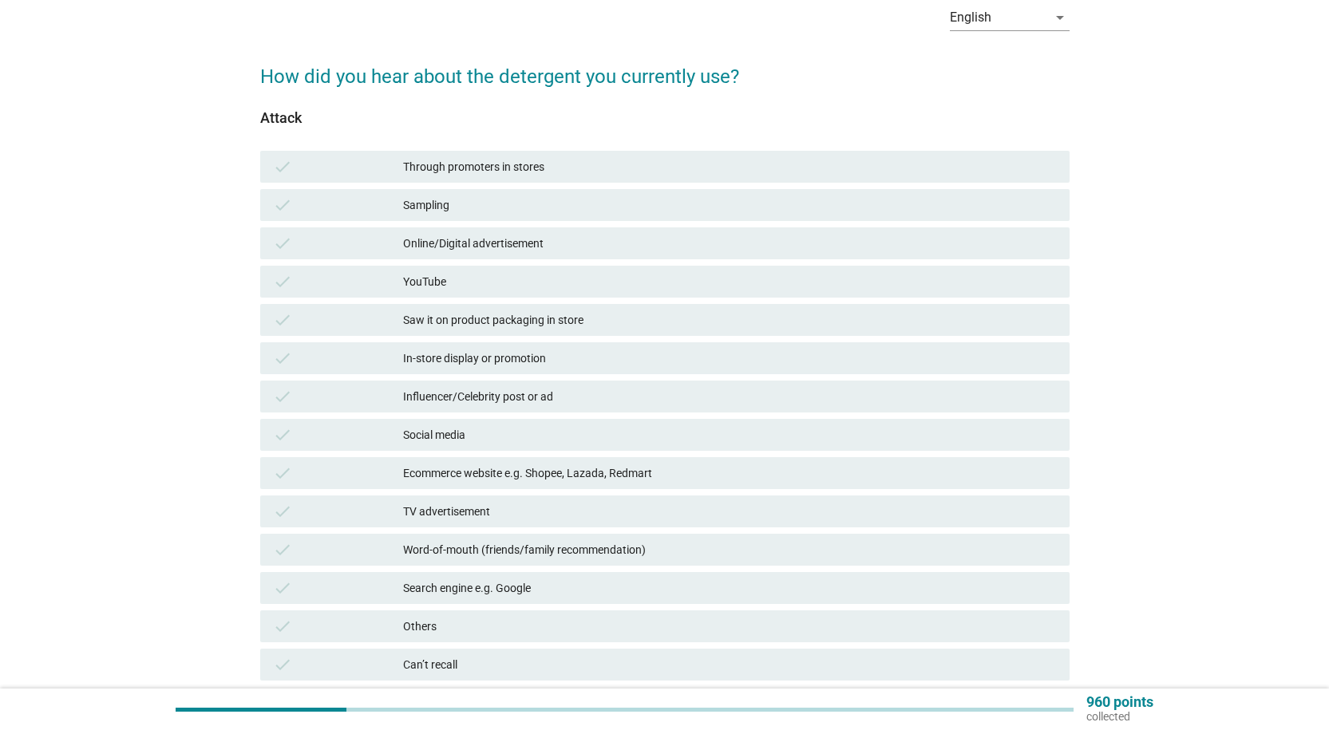
scroll to position [160, 0]
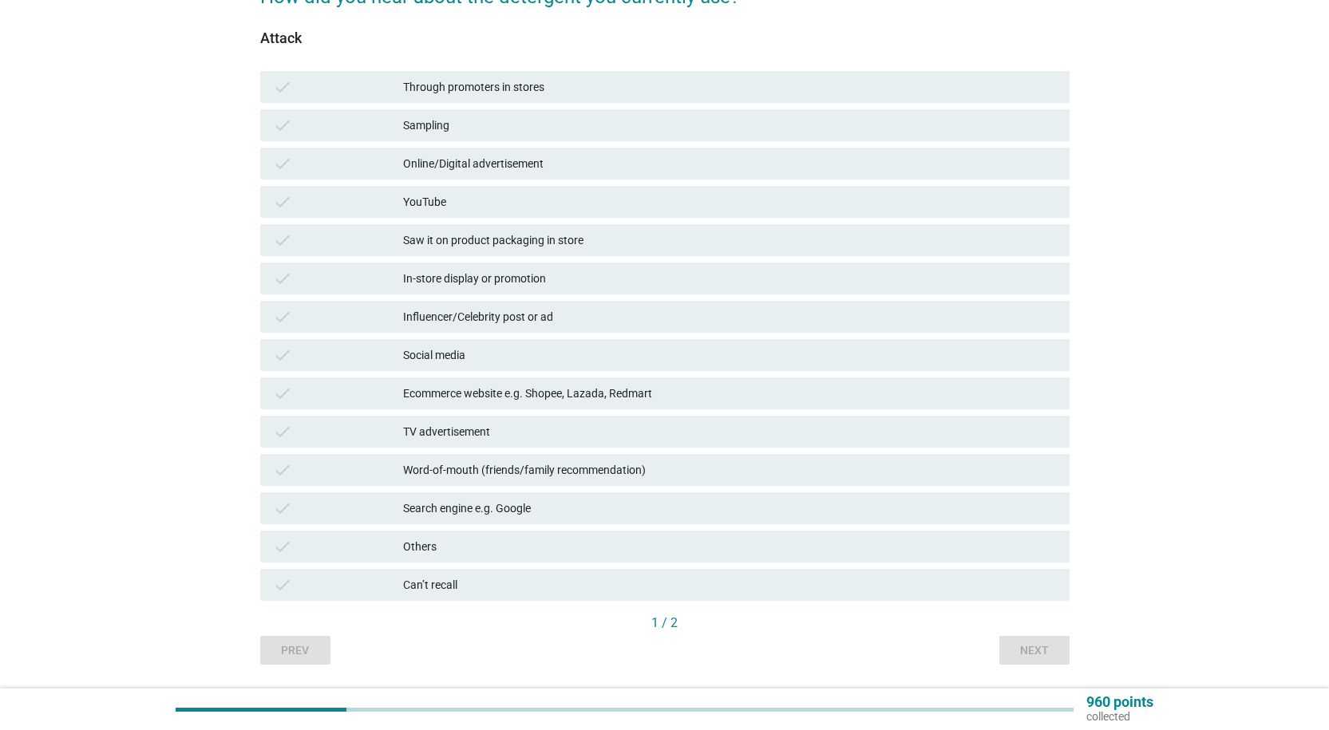
click at [522, 87] on div "Through promoters in stores" at bounding box center [729, 86] width 653 height 19
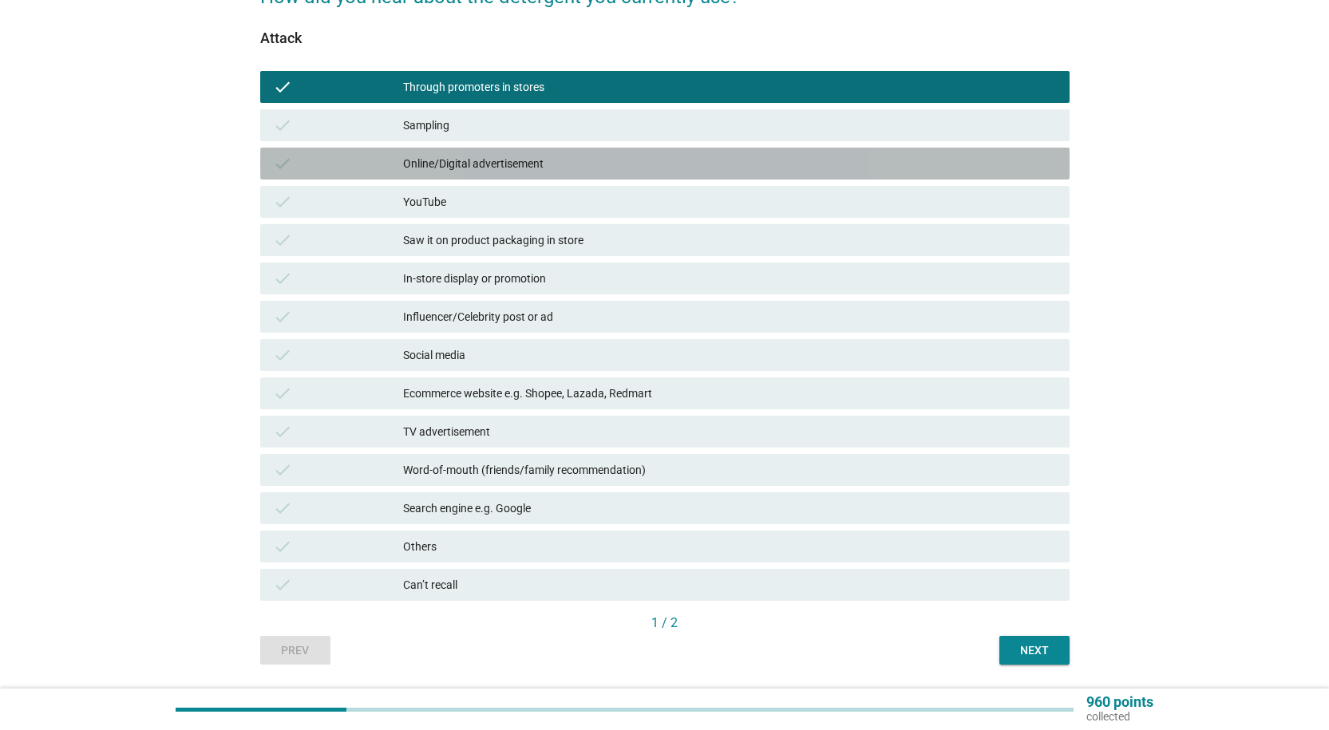
click at [476, 157] on div "Online/Digital advertisement" at bounding box center [729, 163] width 653 height 19
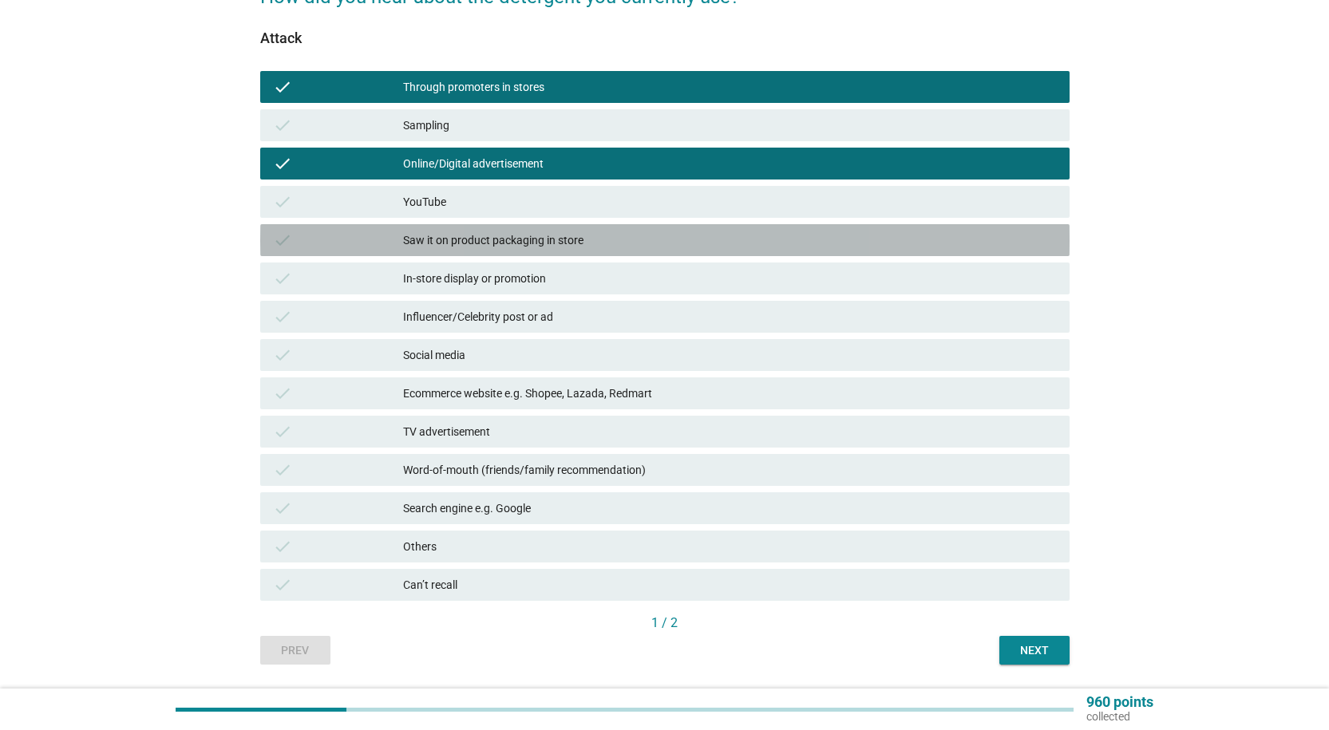
click at [468, 240] on div "Saw it on product packaging in store" at bounding box center [729, 240] width 653 height 19
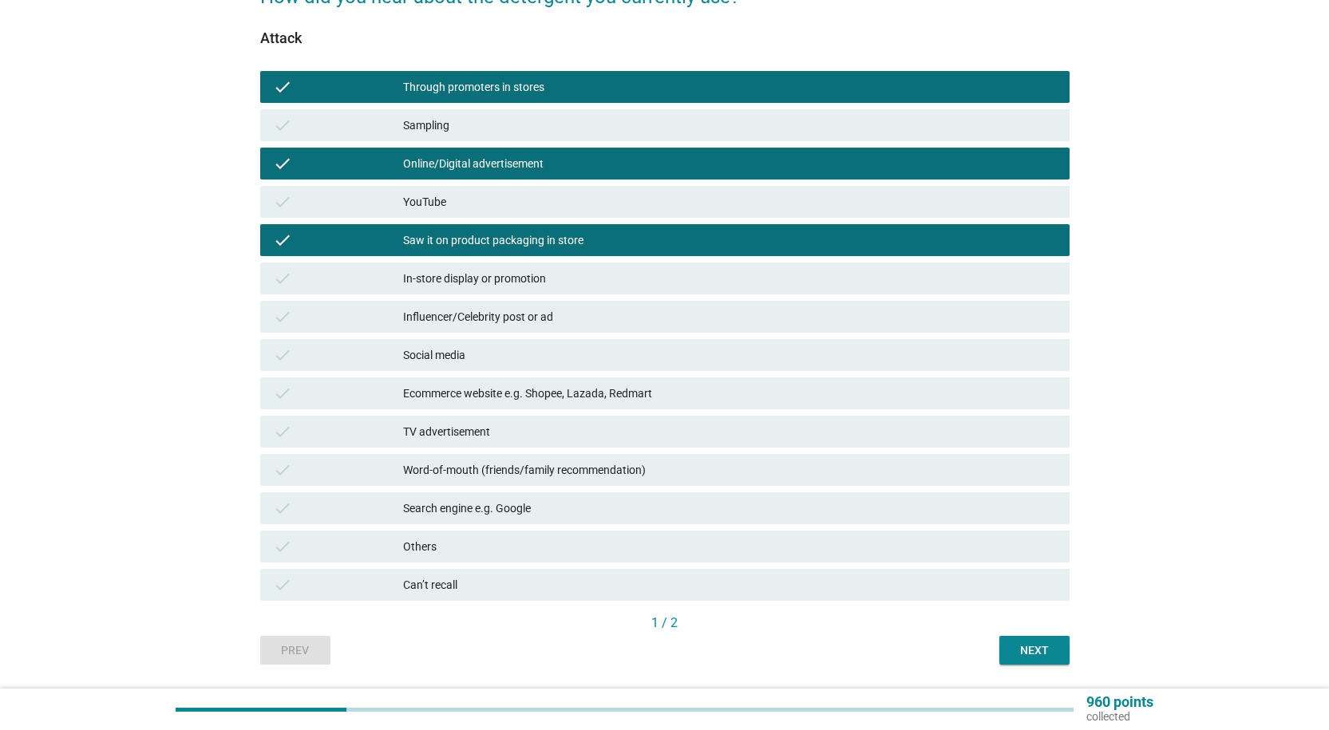
click at [457, 294] on div "check In-store display or promotion" at bounding box center [665, 278] width 816 height 38
click at [460, 285] on div "In-store display or promotion" at bounding box center [729, 278] width 653 height 19
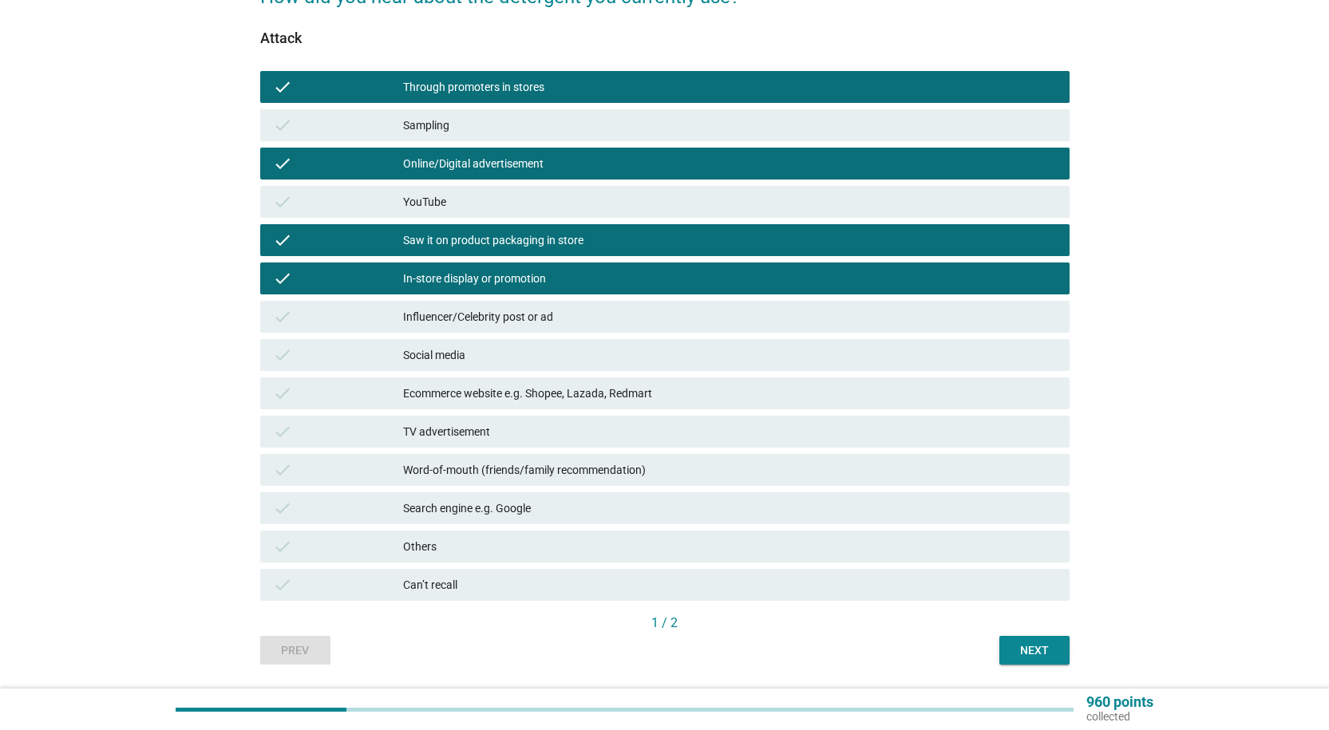
click at [565, 468] on div "Word-of-mouth (friends/family recommendation)" at bounding box center [729, 469] width 653 height 19
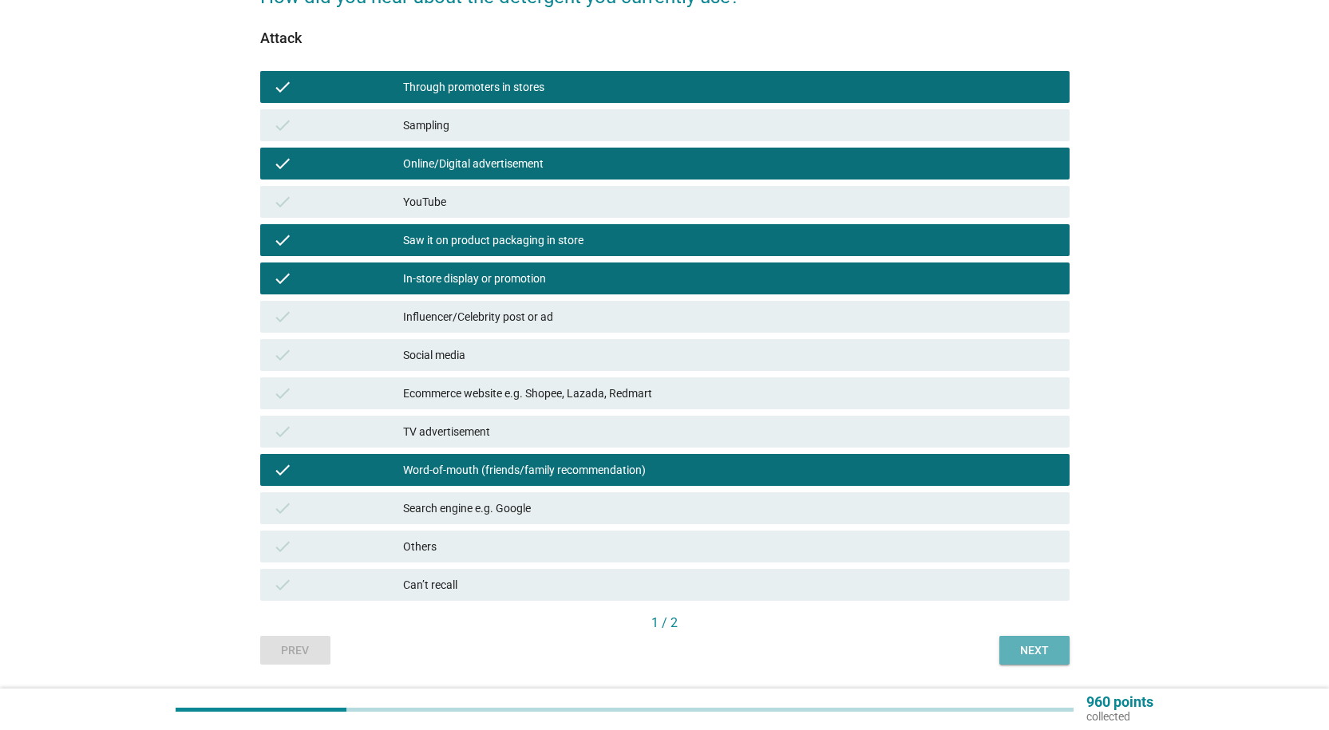
click at [1040, 656] on div "Next" at bounding box center [1034, 650] width 45 height 17
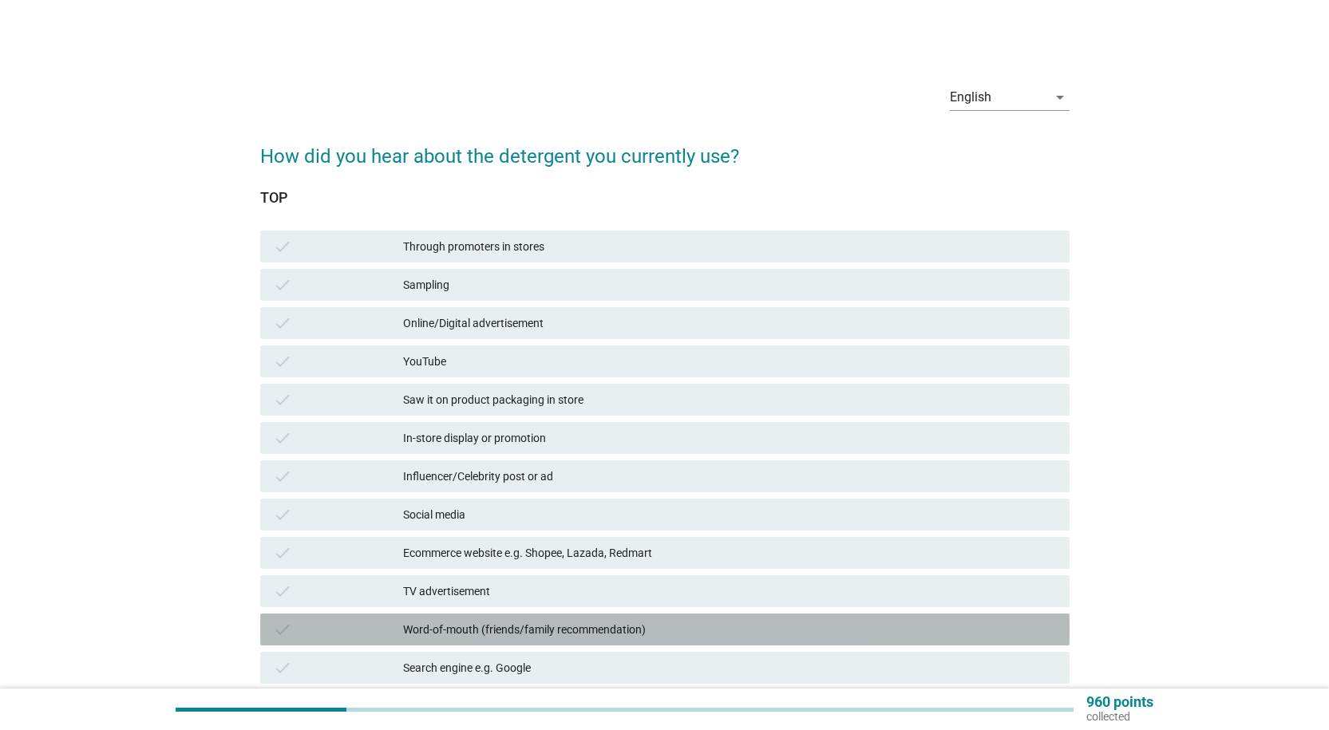
click at [534, 630] on div "Word-of-mouth (friends/family recommendation)" at bounding box center [729, 629] width 653 height 19
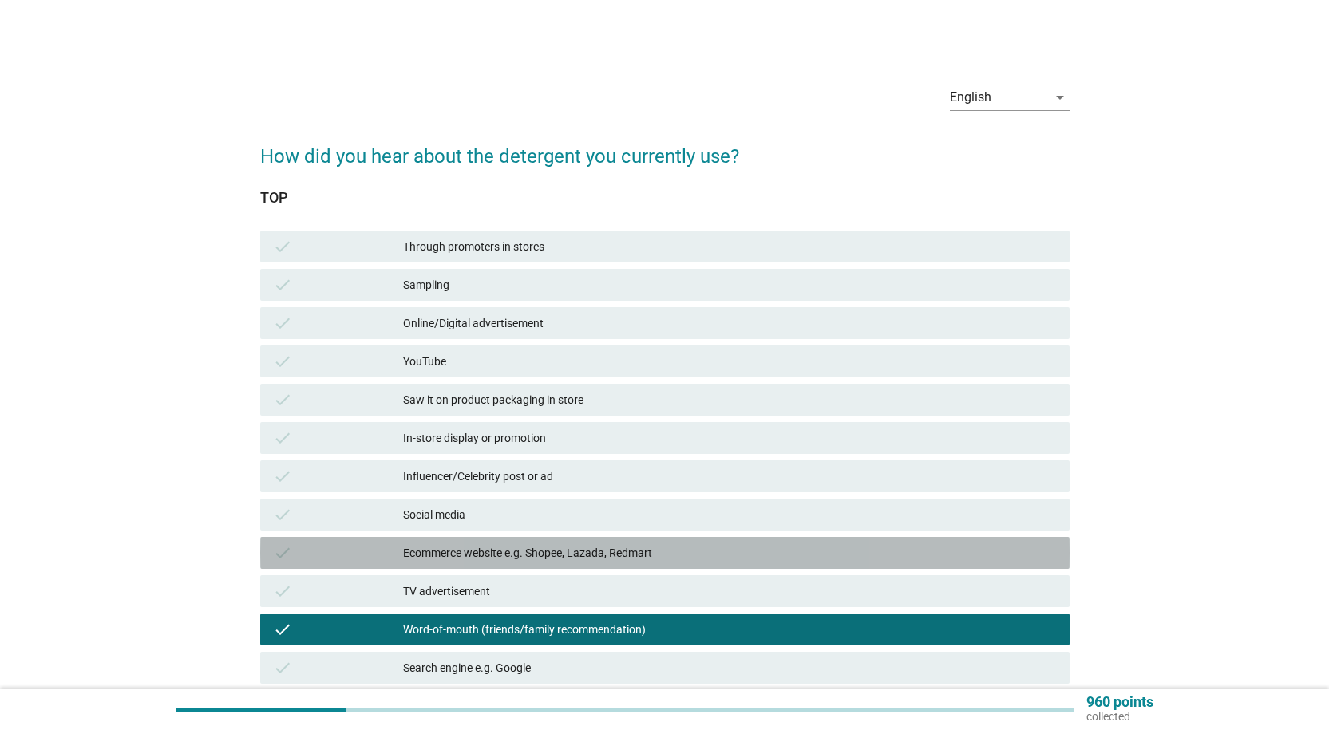
click at [520, 560] on div "Ecommerce website e.g. Shopee, Lazada, Redmart" at bounding box center [729, 552] width 653 height 19
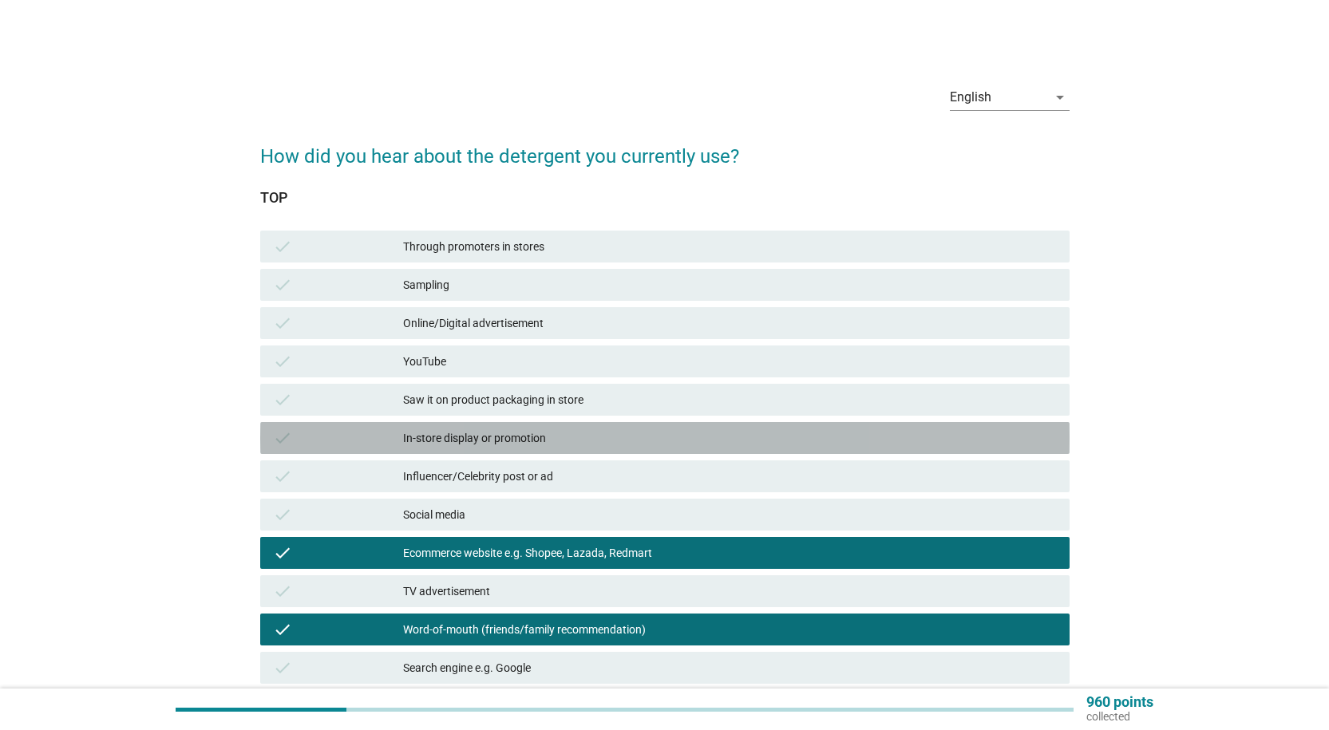
click at [449, 433] on div "In-store display or promotion" at bounding box center [729, 438] width 653 height 19
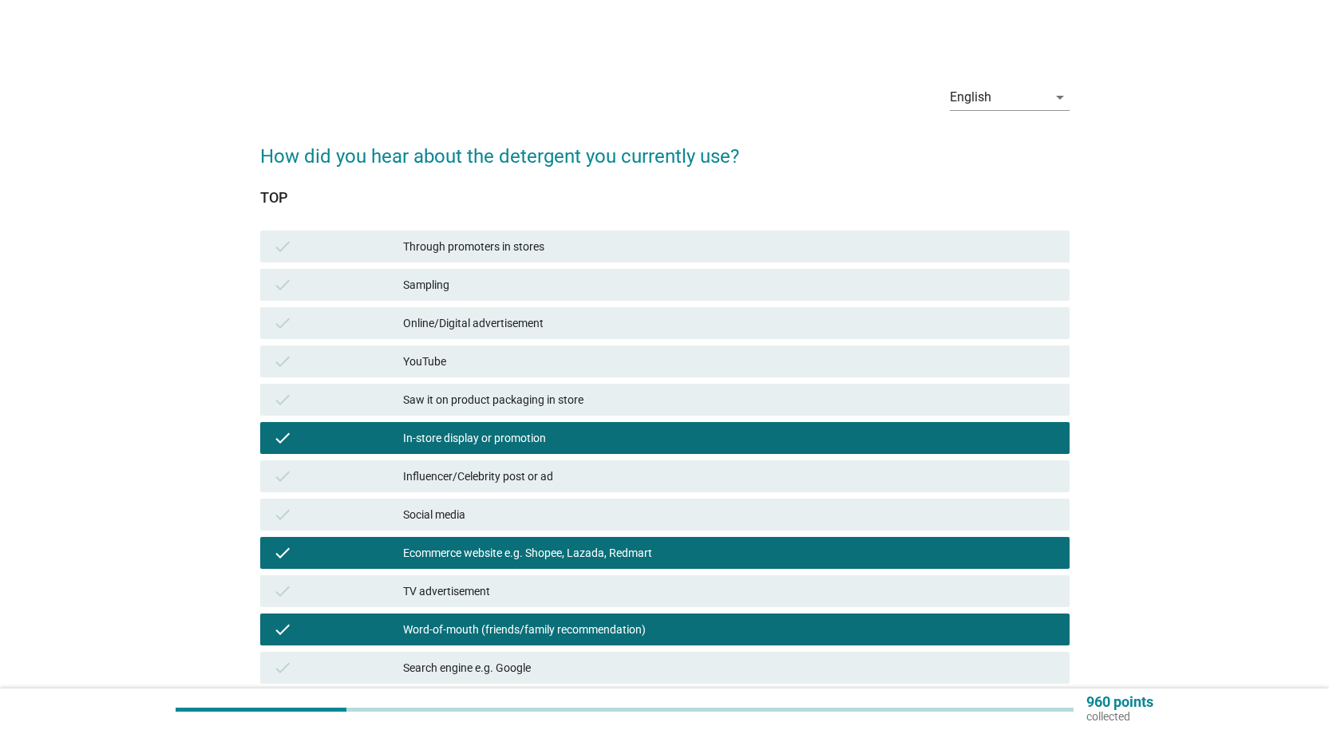
click at [448, 410] on div "check Saw it on product packaging in store" at bounding box center [664, 400] width 809 height 32
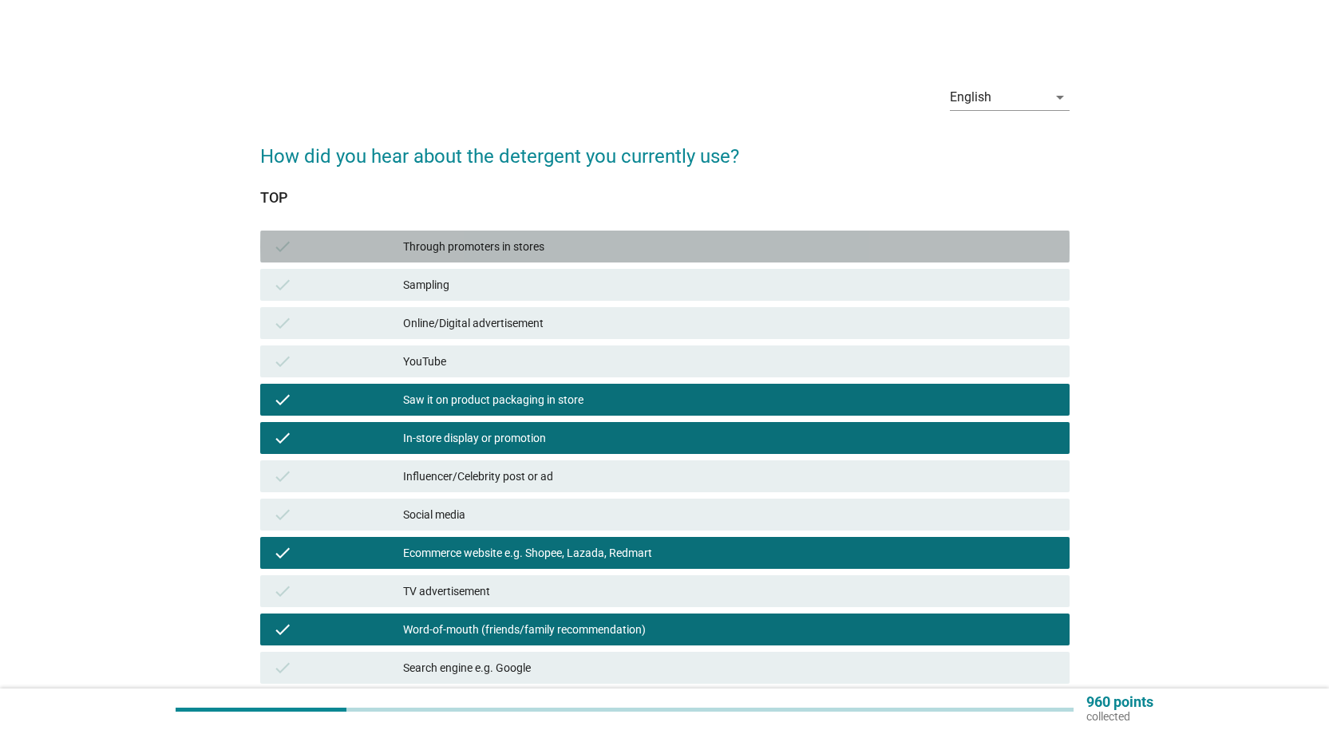
click at [457, 252] on div "Through promoters in stores" at bounding box center [729, 246] width 653 height 19
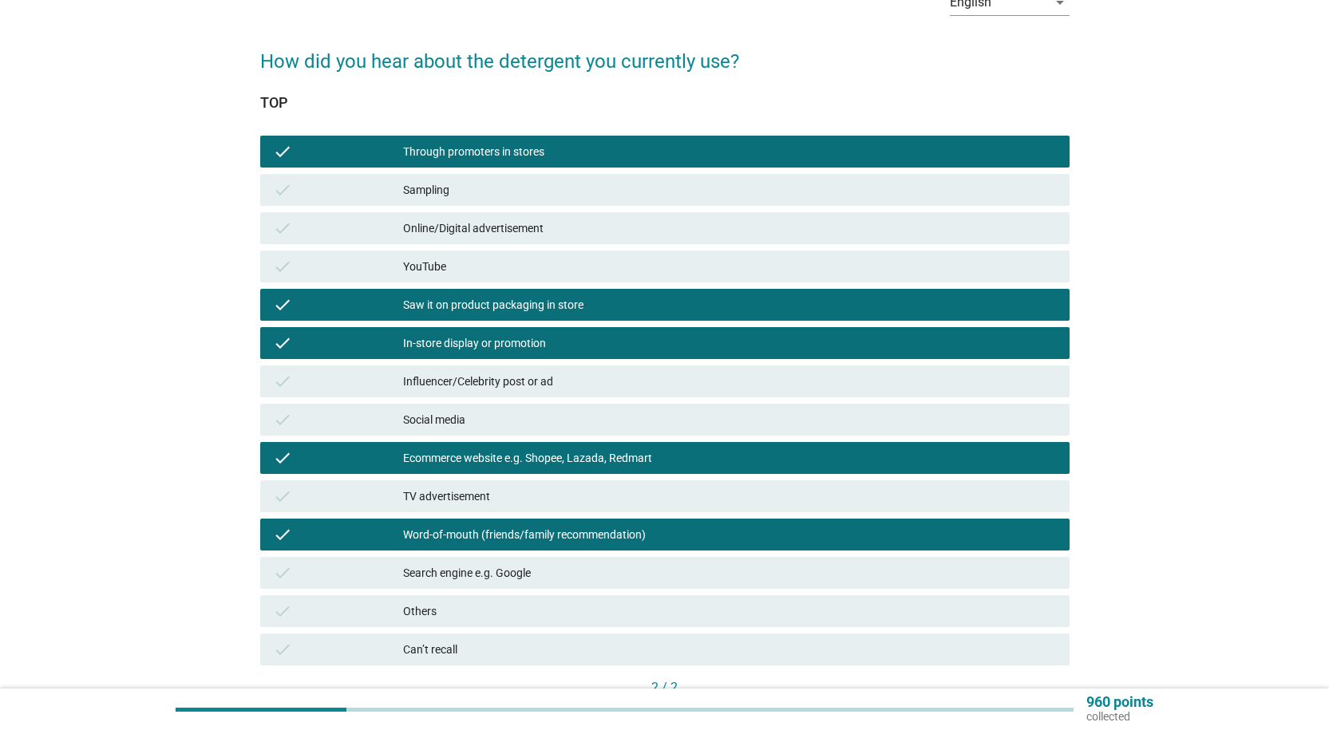
scroll to position [207, 0]
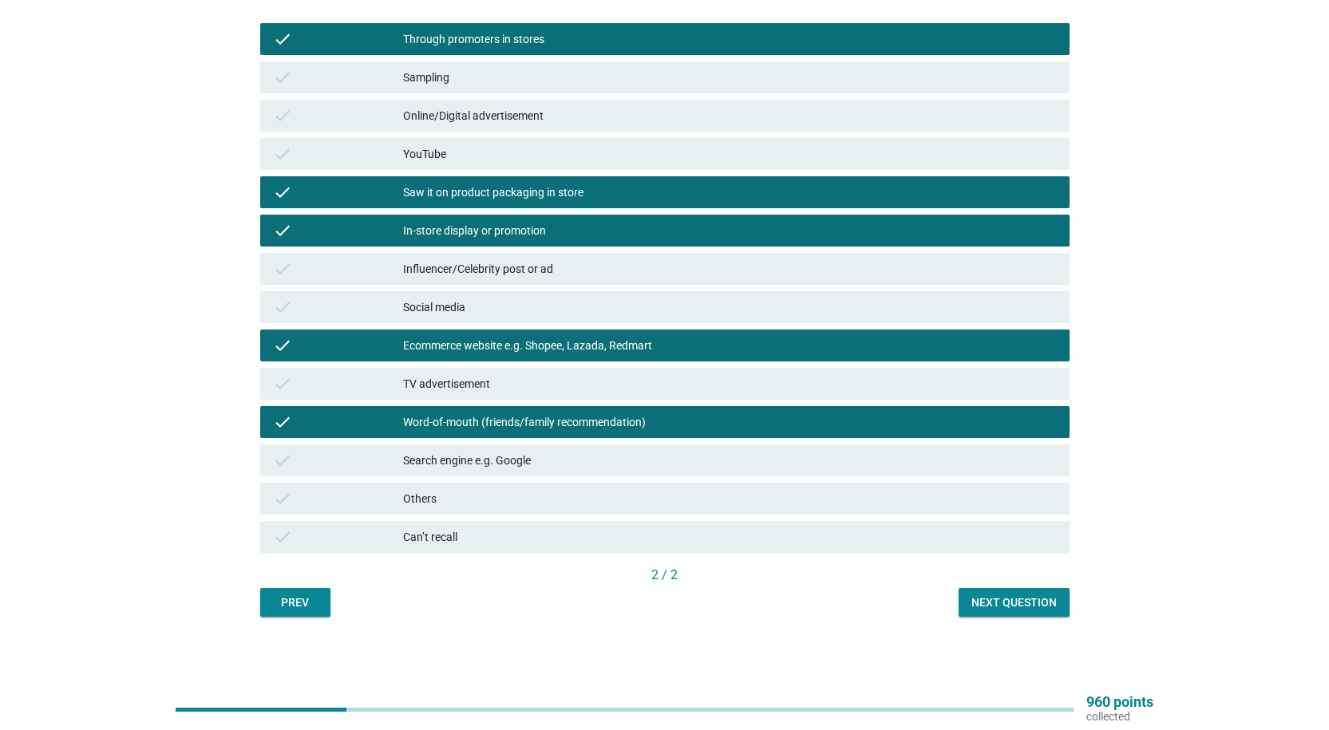
click at [1009, 591] on button "Next question" at bounding box center [1013, 602] width 111 height 29
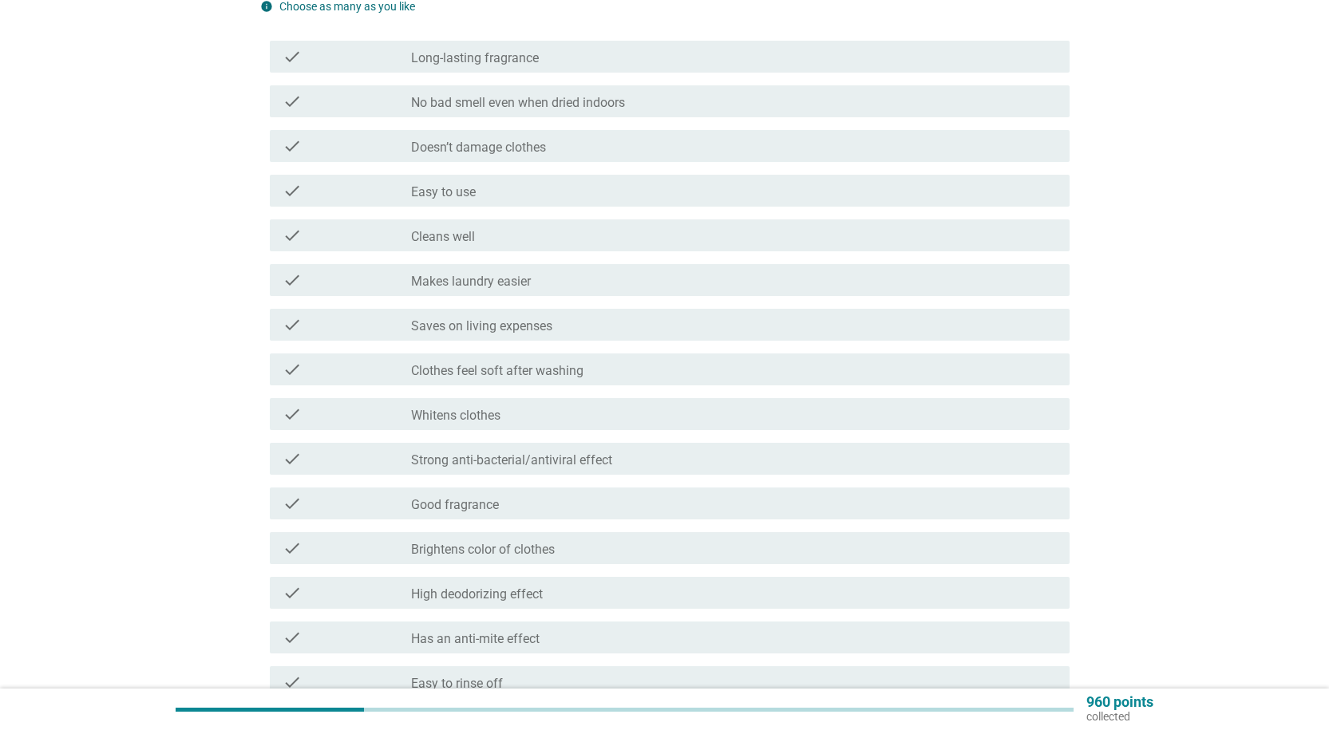
scroll to position [0, 0]
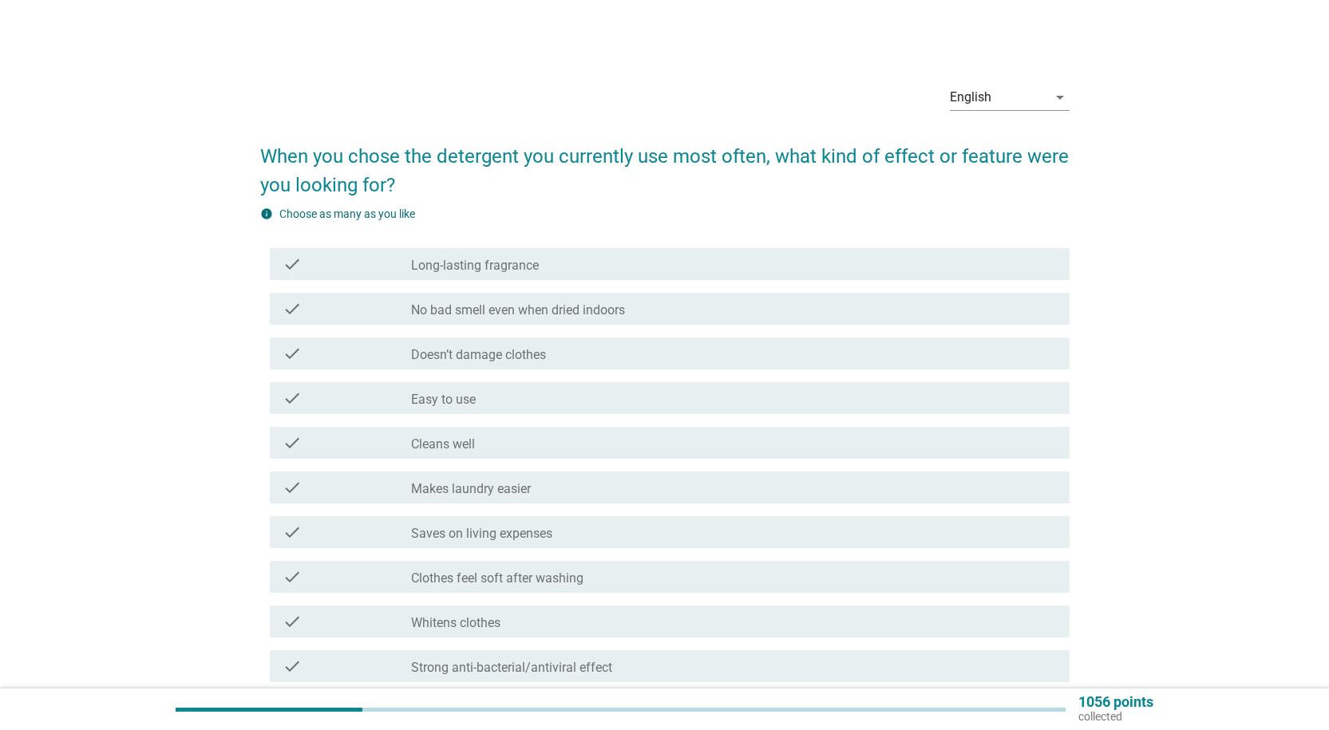
click at [540, 351] on label "Doesn’t damage clothes" at bounding box center [478, 355] width 135 height 16
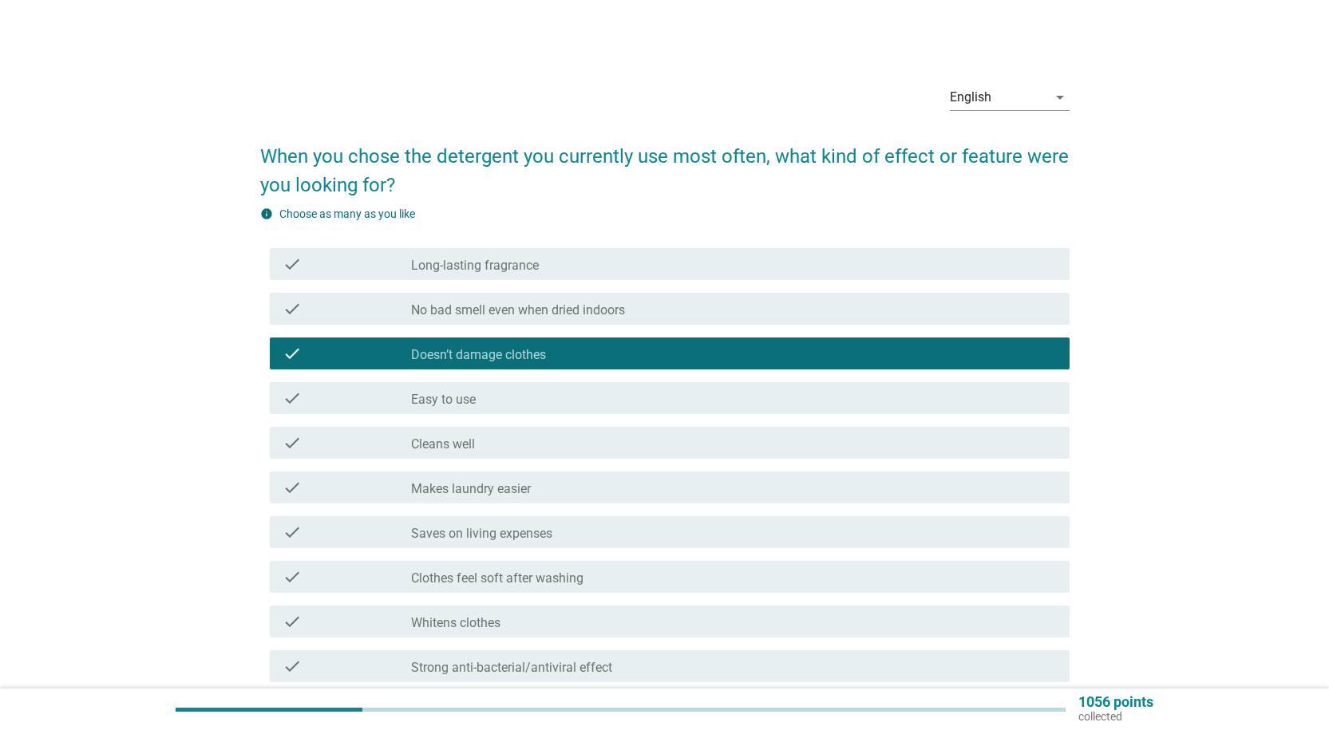
click at [531, 271] on label "Long-lasting fragrance" at bounding box center [475, 266] width 128 height 16
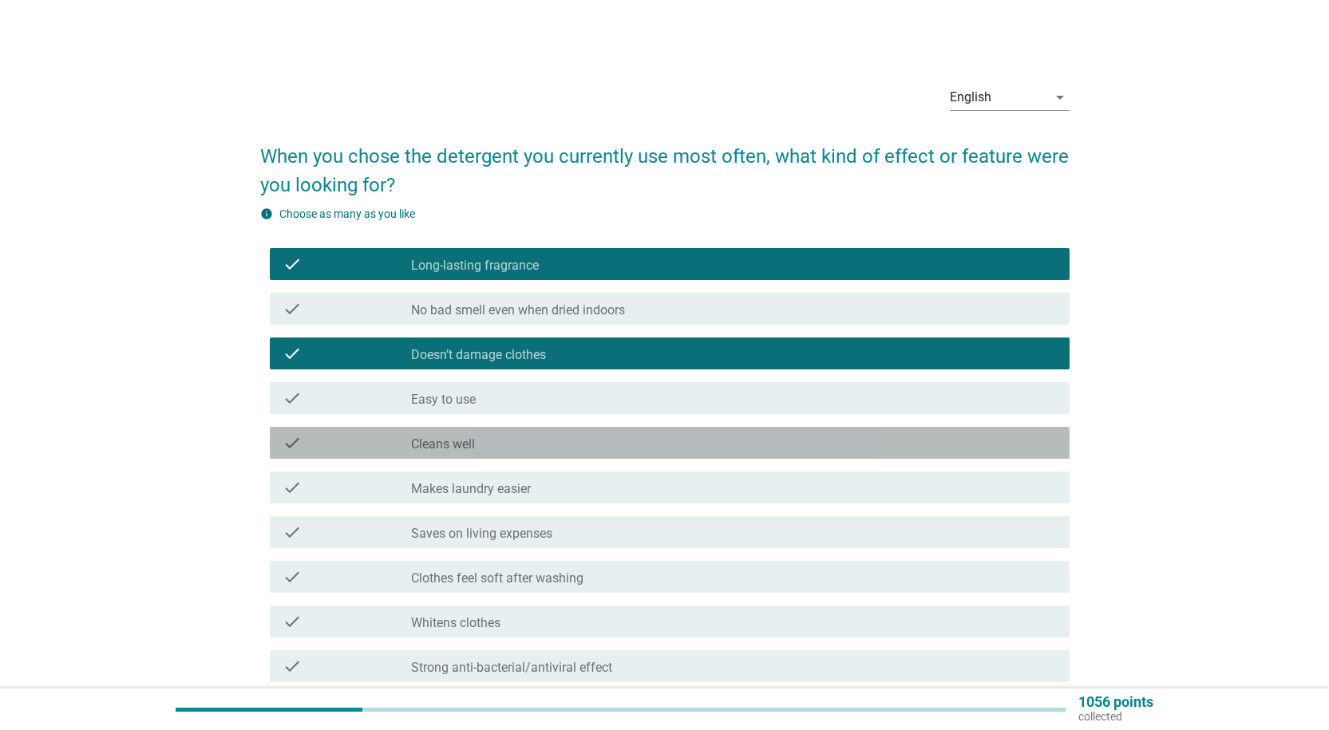
click at [518, 443] on div "check_box_outline_blank Cleans well" at bounding box center [733, 442] width 645 height 19
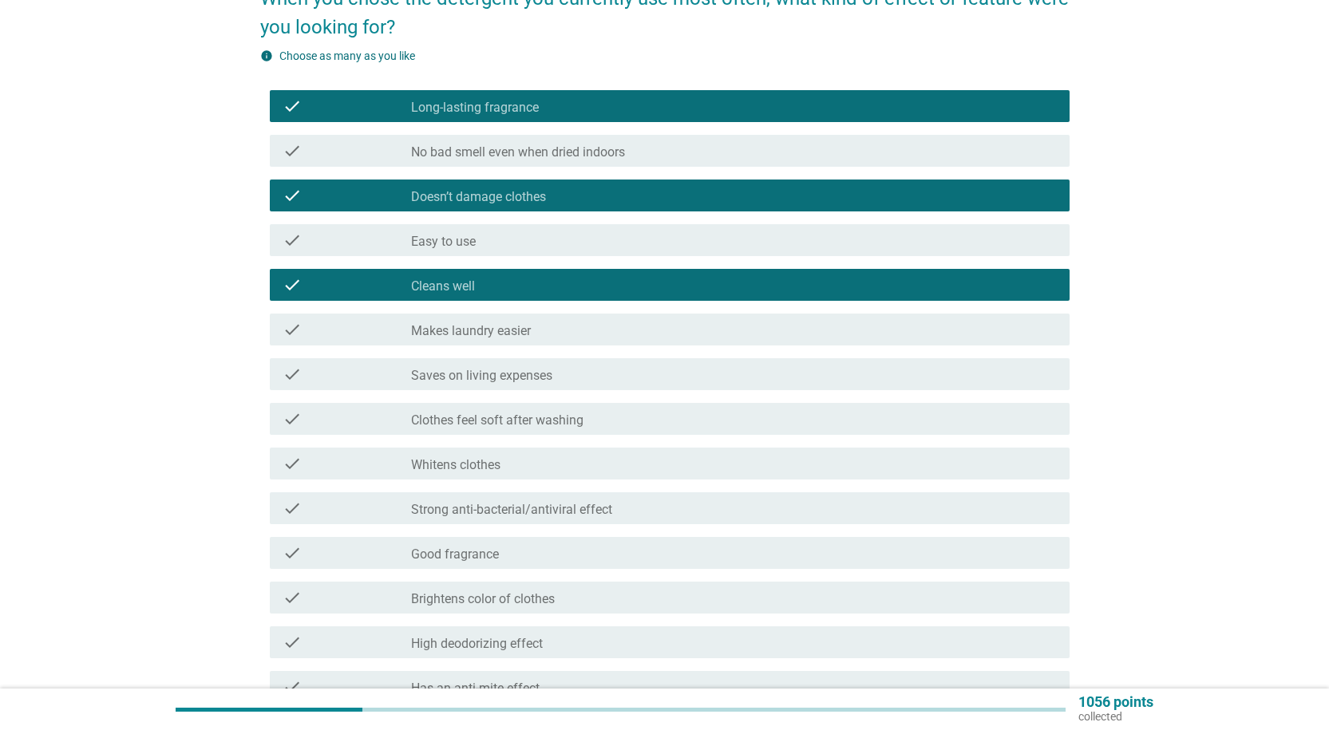
scroll to position [160, 0]
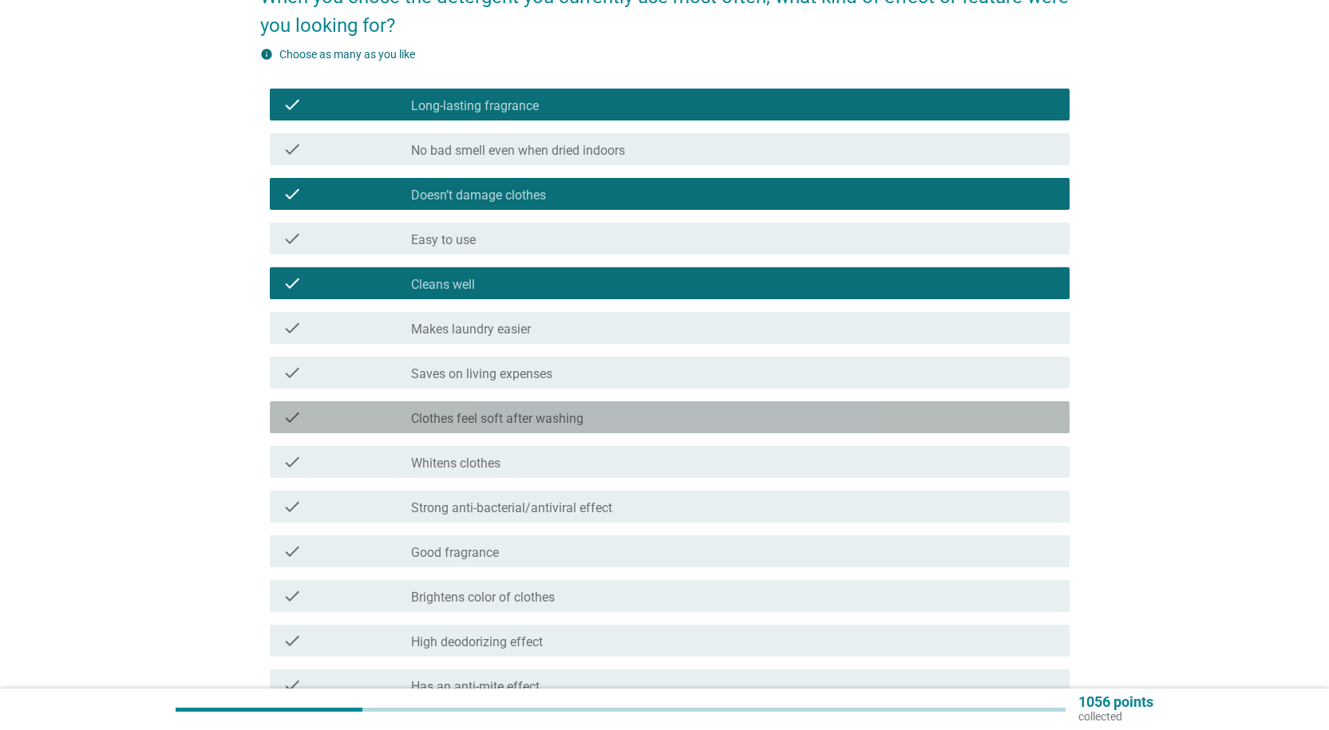
click at [606, 425] on div "check_box_outline_blank Clothes feel soft after washing" at bounding box center [733, 417] width 645 height 19
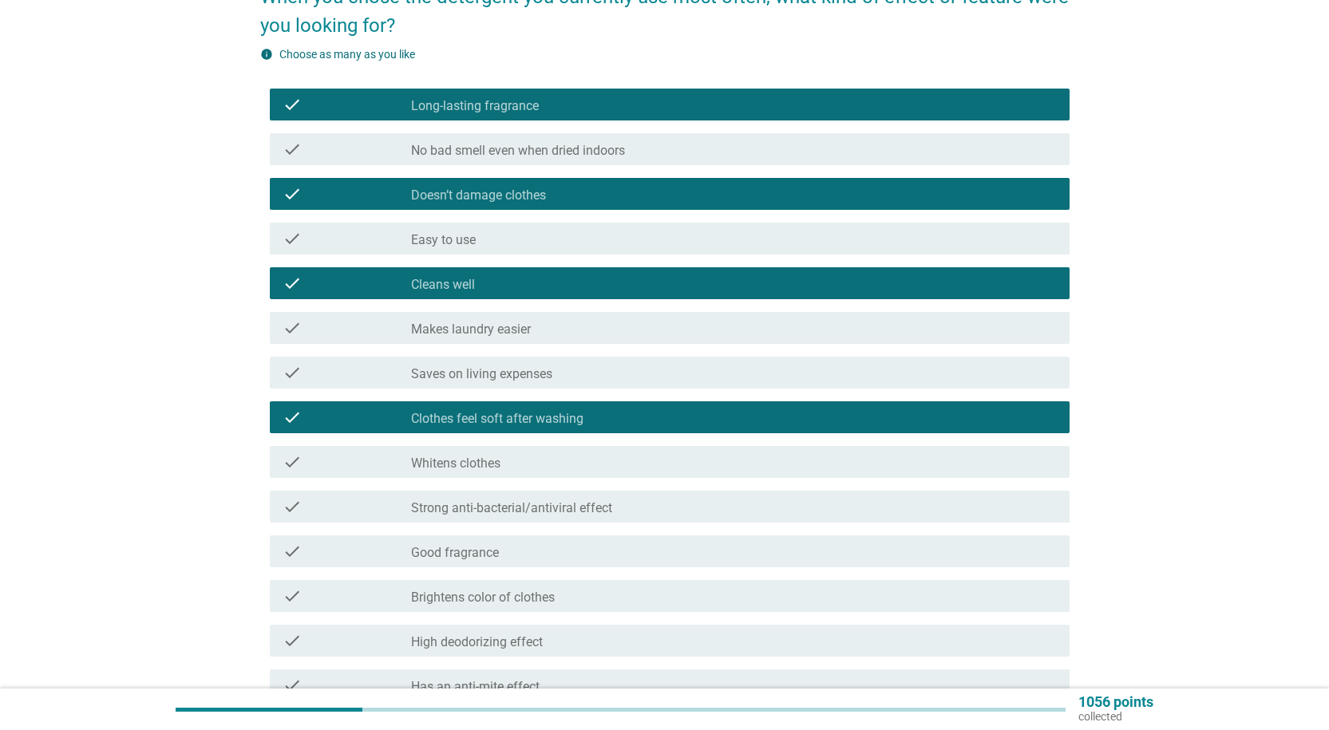
click at [573, 511] on label "Strong anti-bacterial/antiviral effect" at bounding box center [511, 508] width 201 height 16
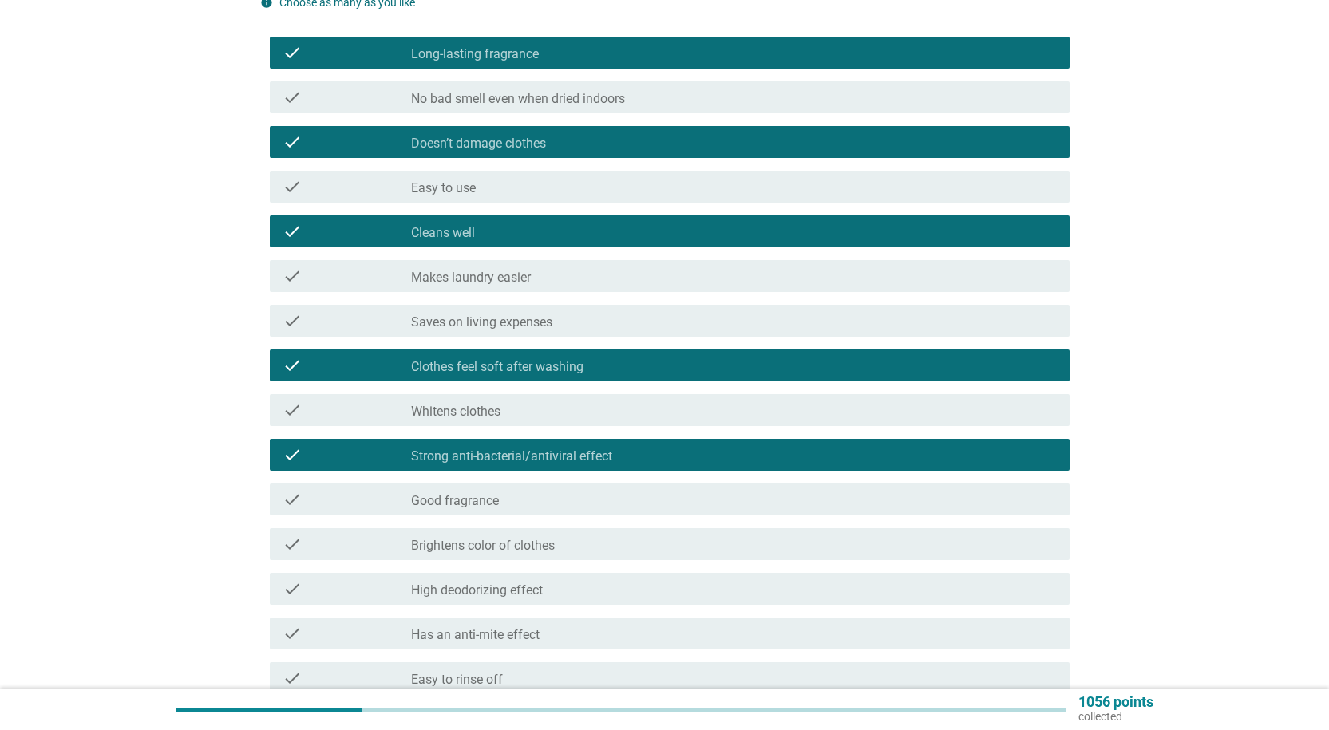
scroll to position [239, 0]
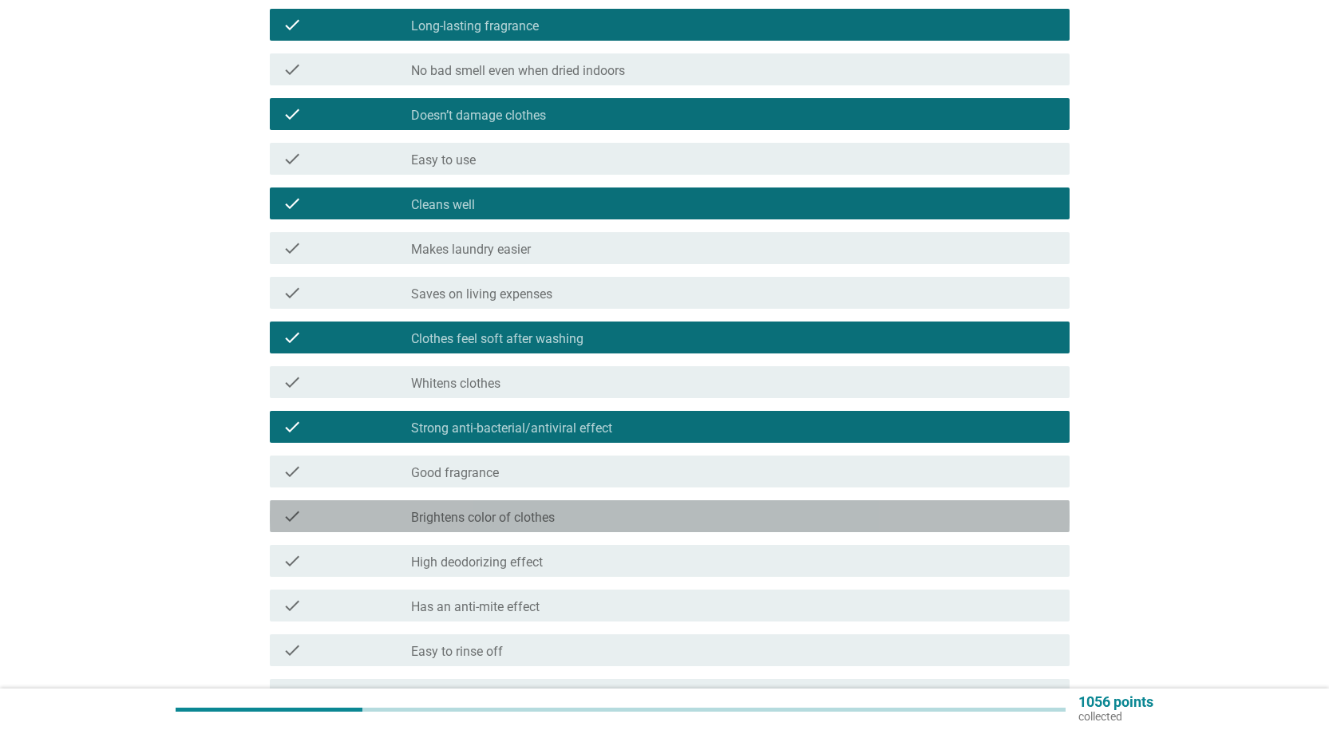
click at [625, 516] on div "check_box_outline_blank Brightens color of clothes" at bounding box center [733, 516] width 645 height 19
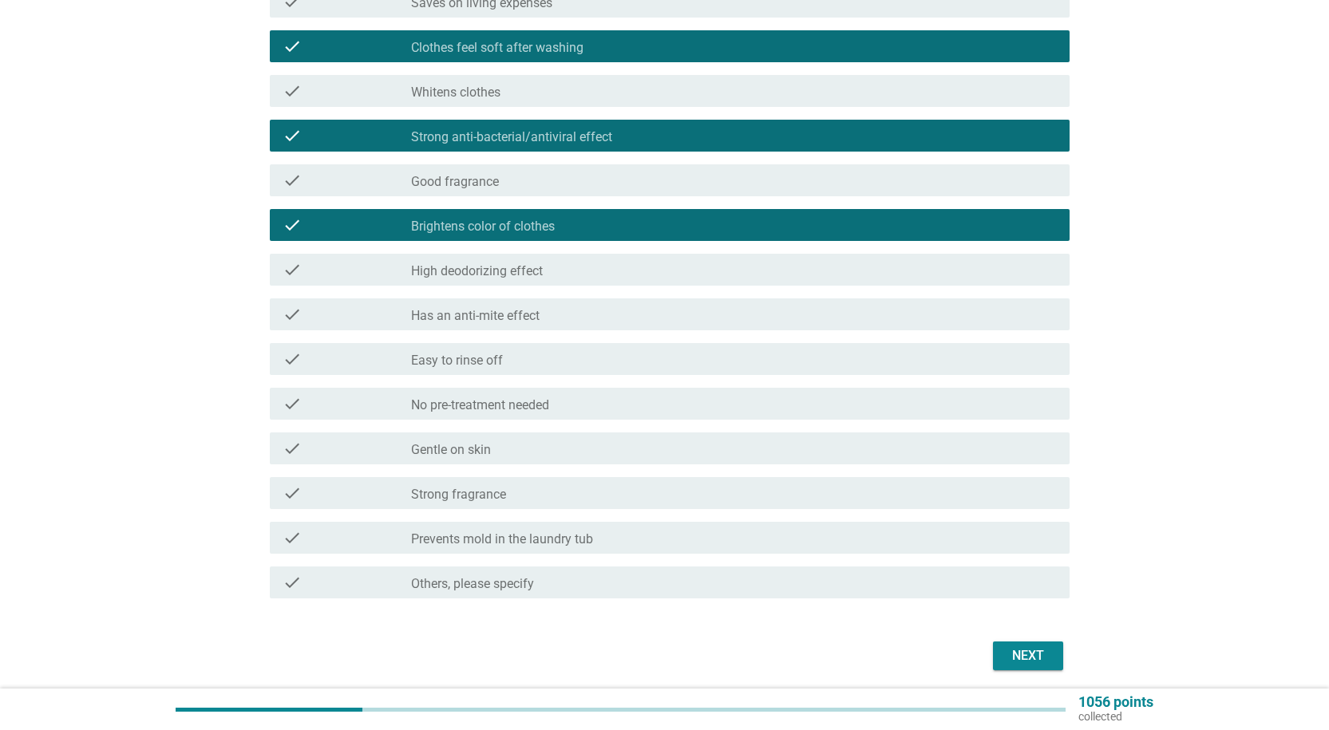
scroll to position [559, 0]
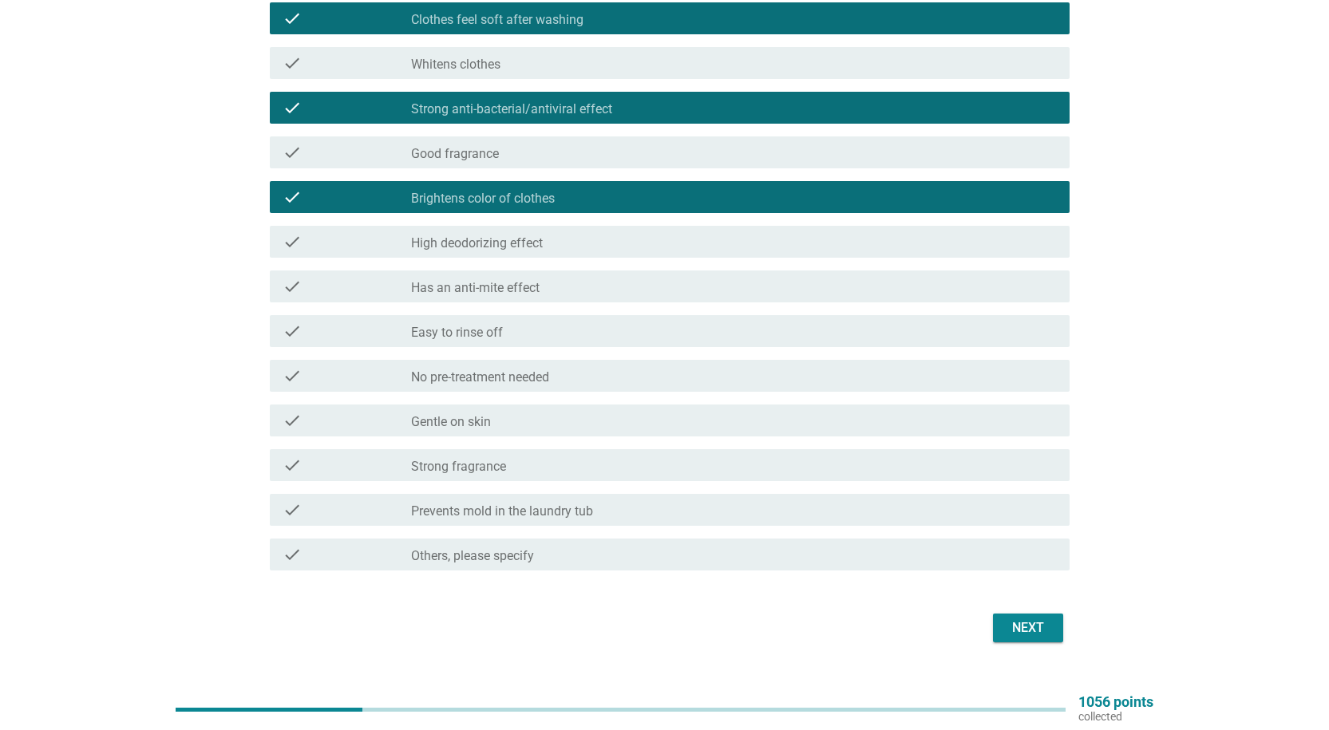
click at [546, 420] on div "check_box_outline_blank Gentle on skin" at bounding box center [733, 420] width 645 height 19
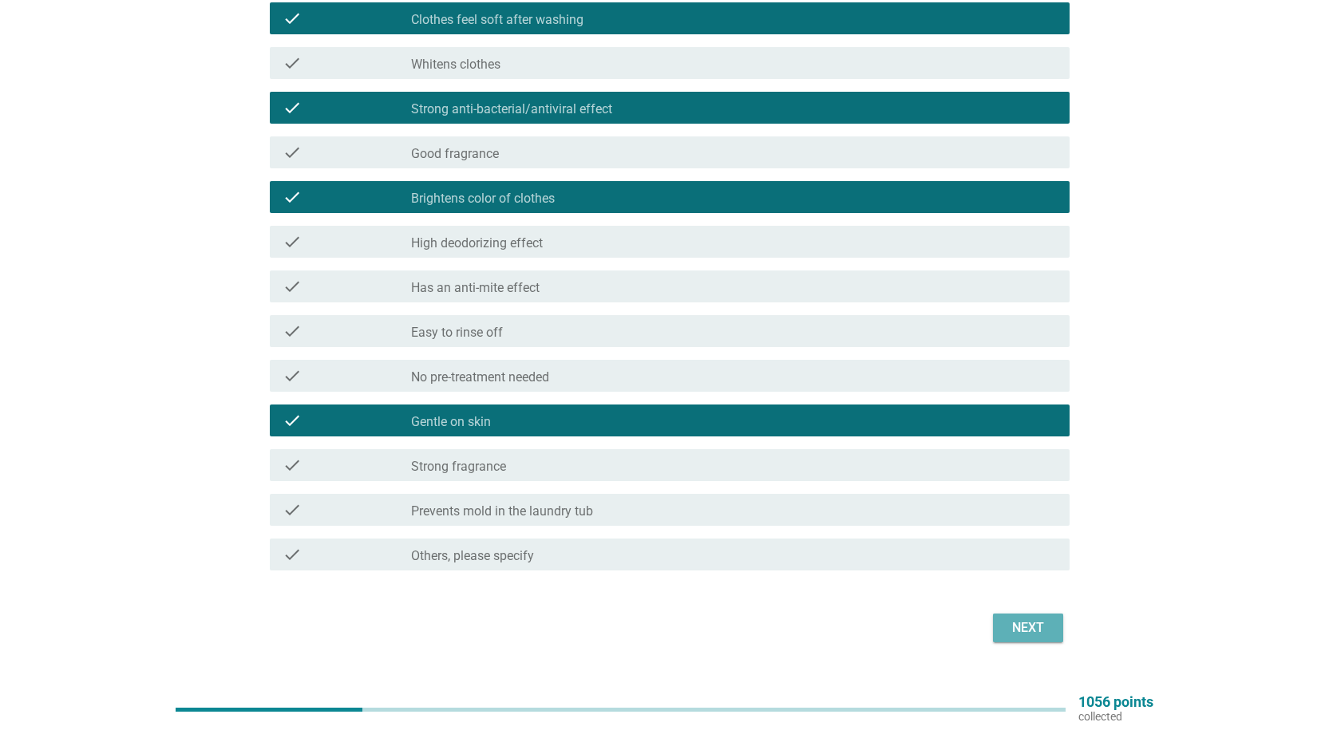
click at [1025, 621] on div "Next" at bounding box center [1027, 627] width 45 height 19
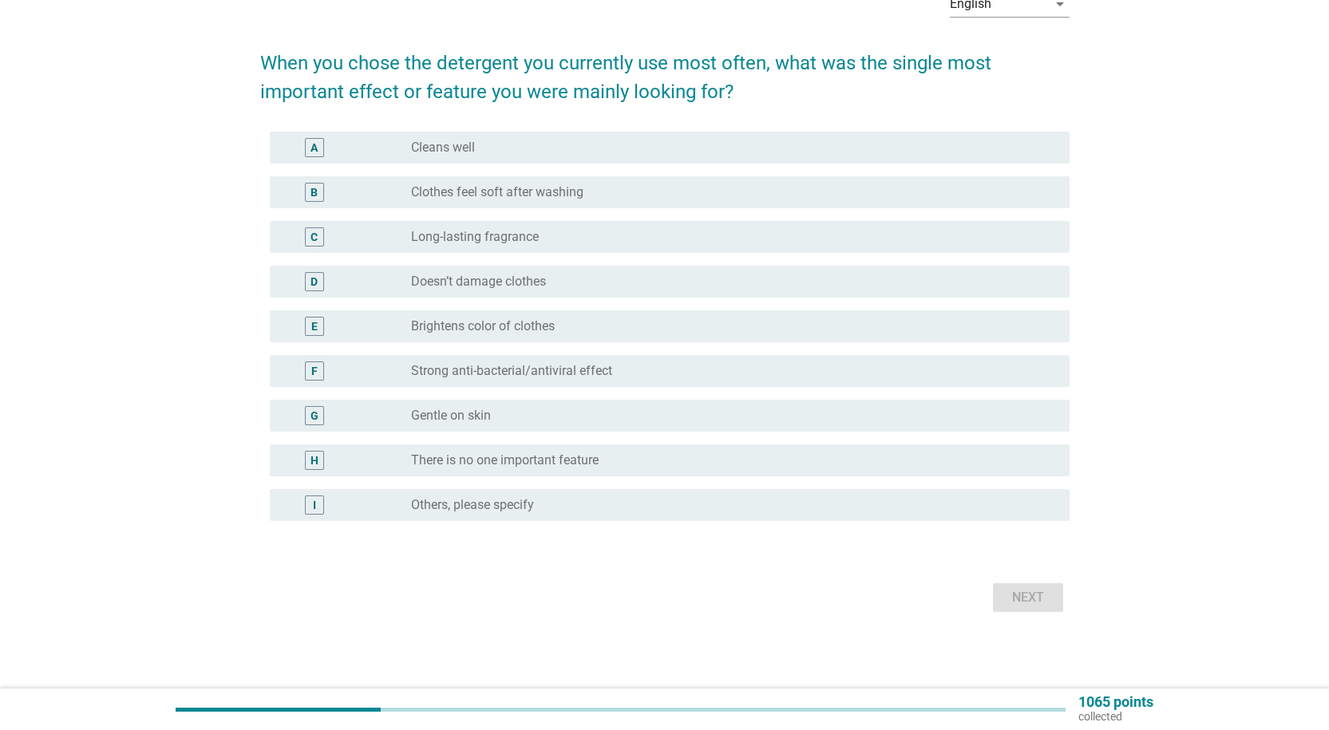
scroll to position [0, 0]
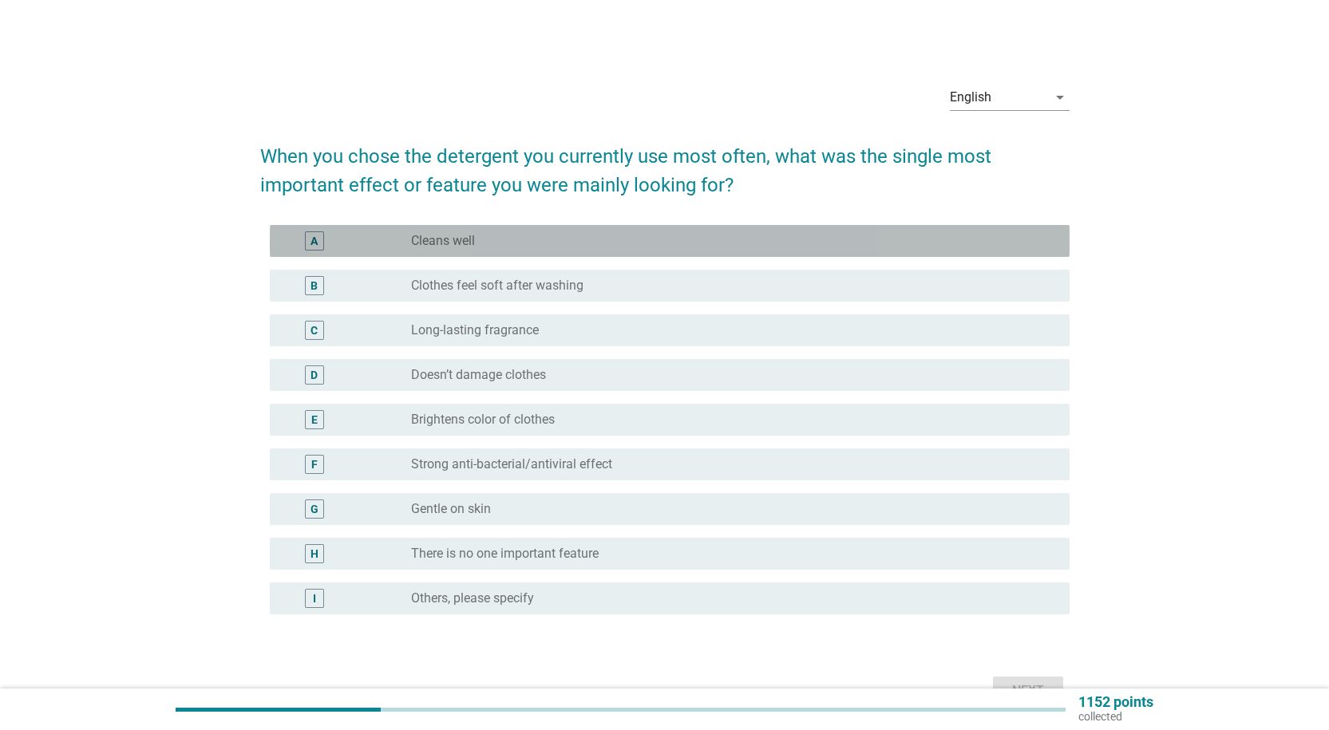
click at [572, 251] on div "A radio_button_unchecked Cleans well" at bounding box center [670, 241] width 800 height 32
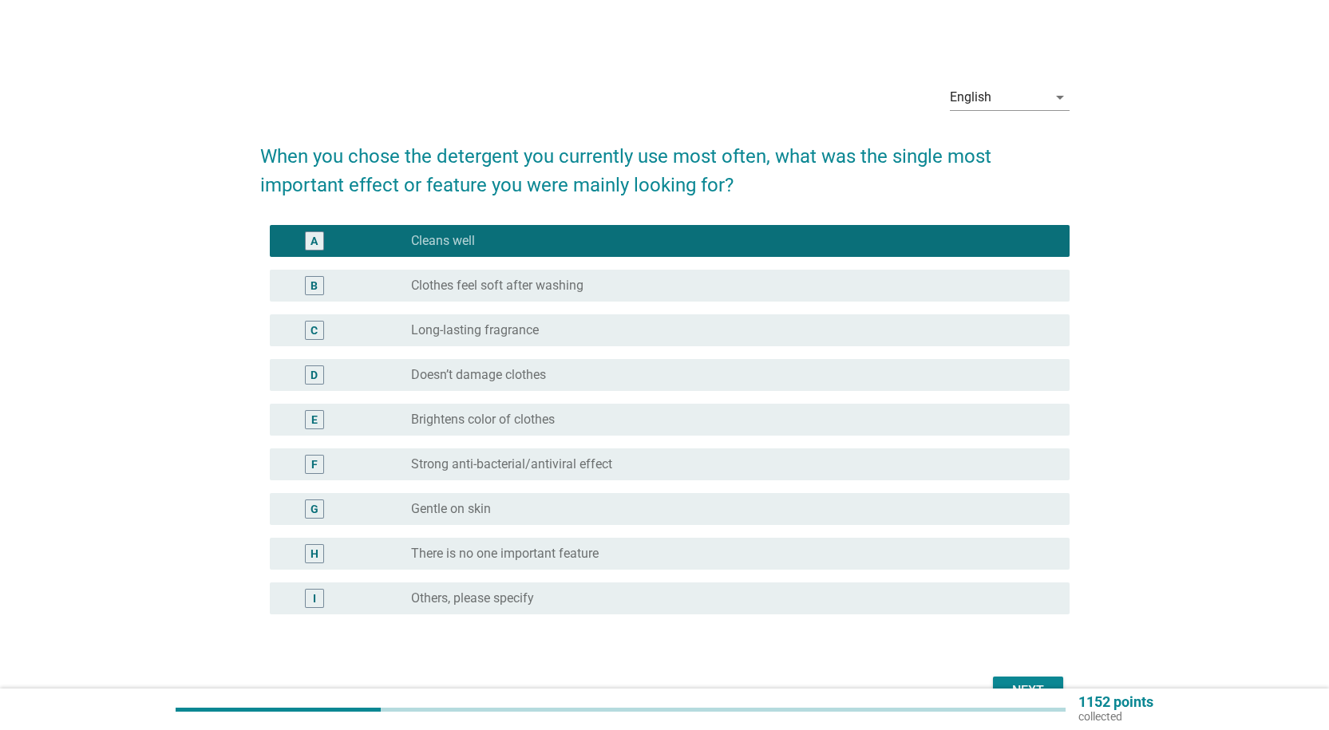
click at [567, 327] on div "radio_button_unchecked Long-lasting fragrance" at bounding box center [727, 330] width 632 height 16
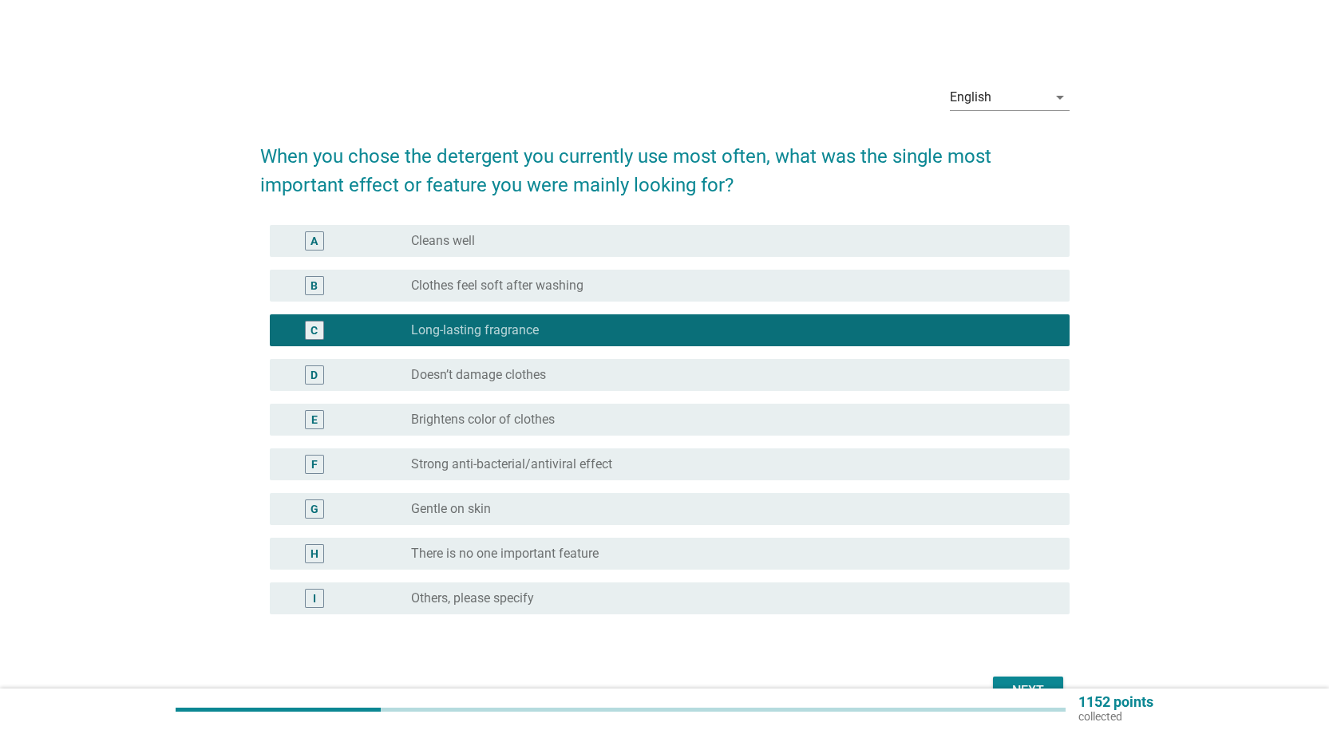
click at [635, 503] on div "radio_button_unchecked Gentle on skin" at bounding box center [727, 509] width 632 height 16
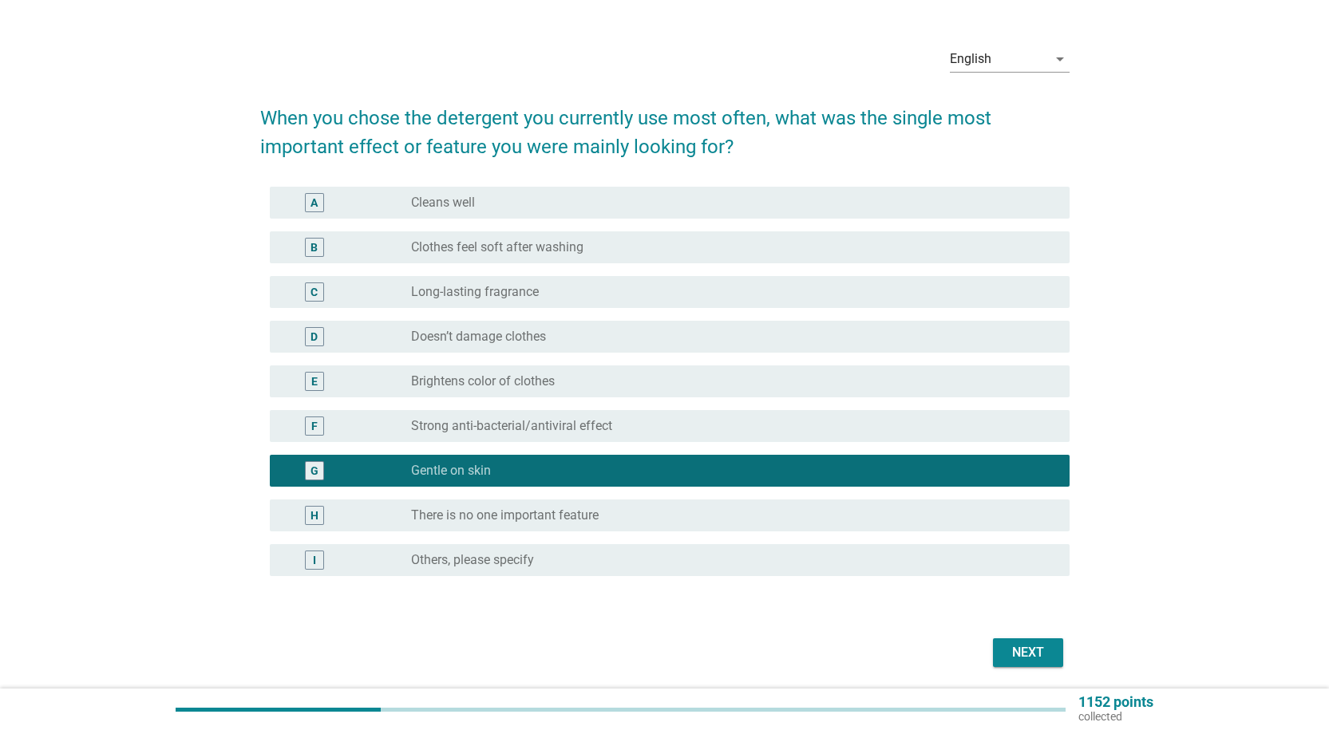
scroll to position [93, 0]
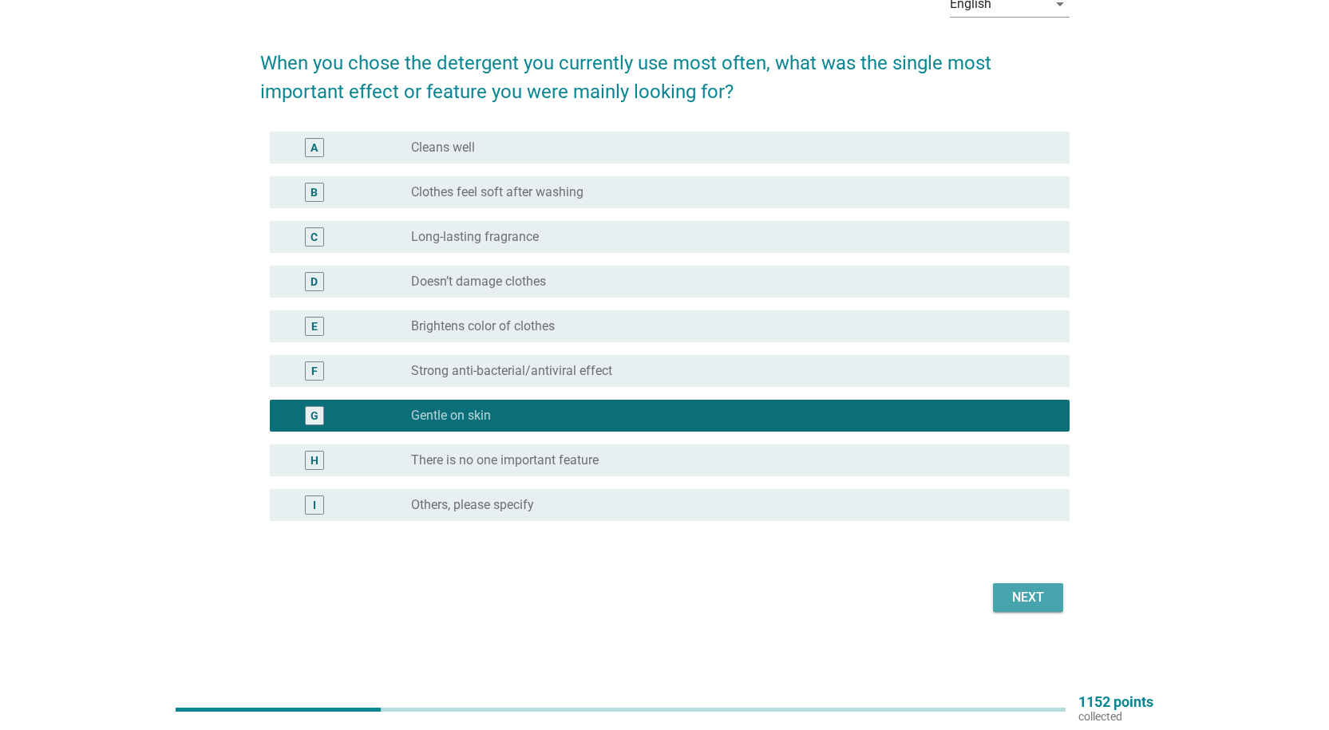
click at [1020, 601] on div "Next" at bounding box center [1027, 597] width 45 height 19
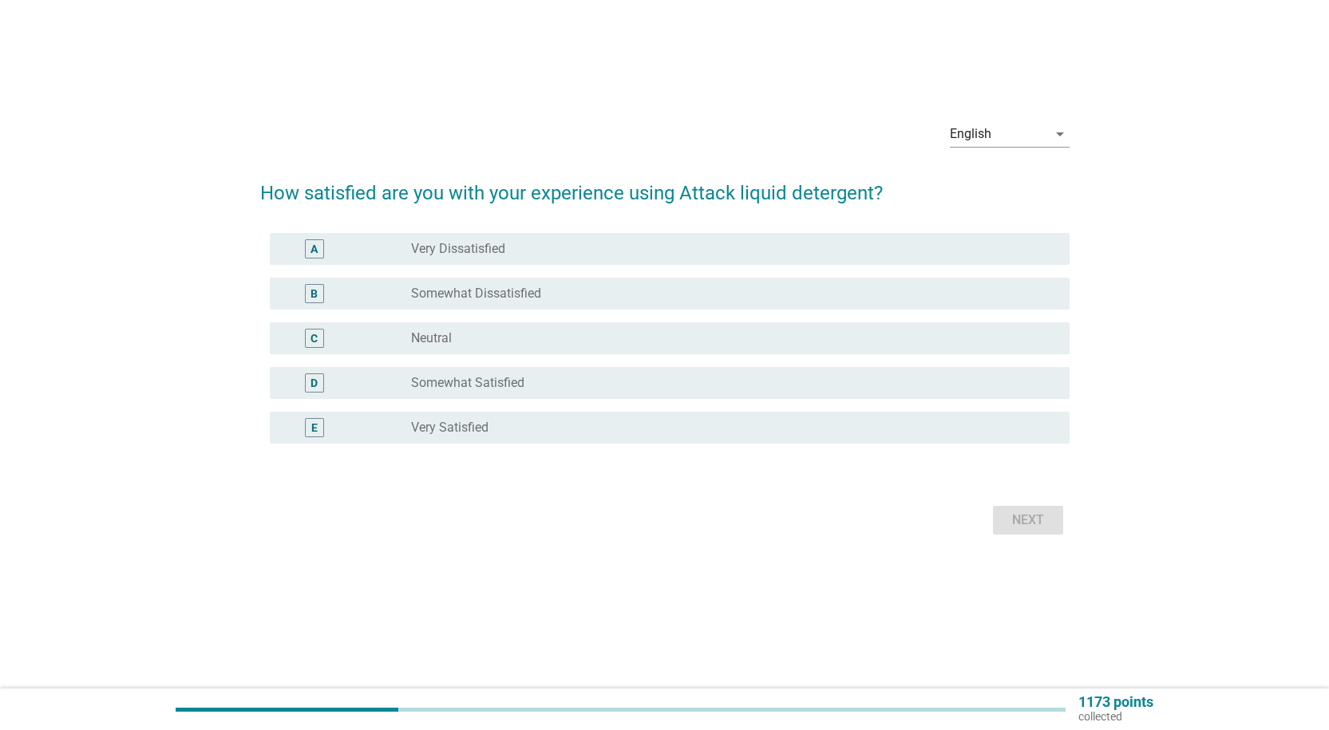
scroll to position [0, 0]
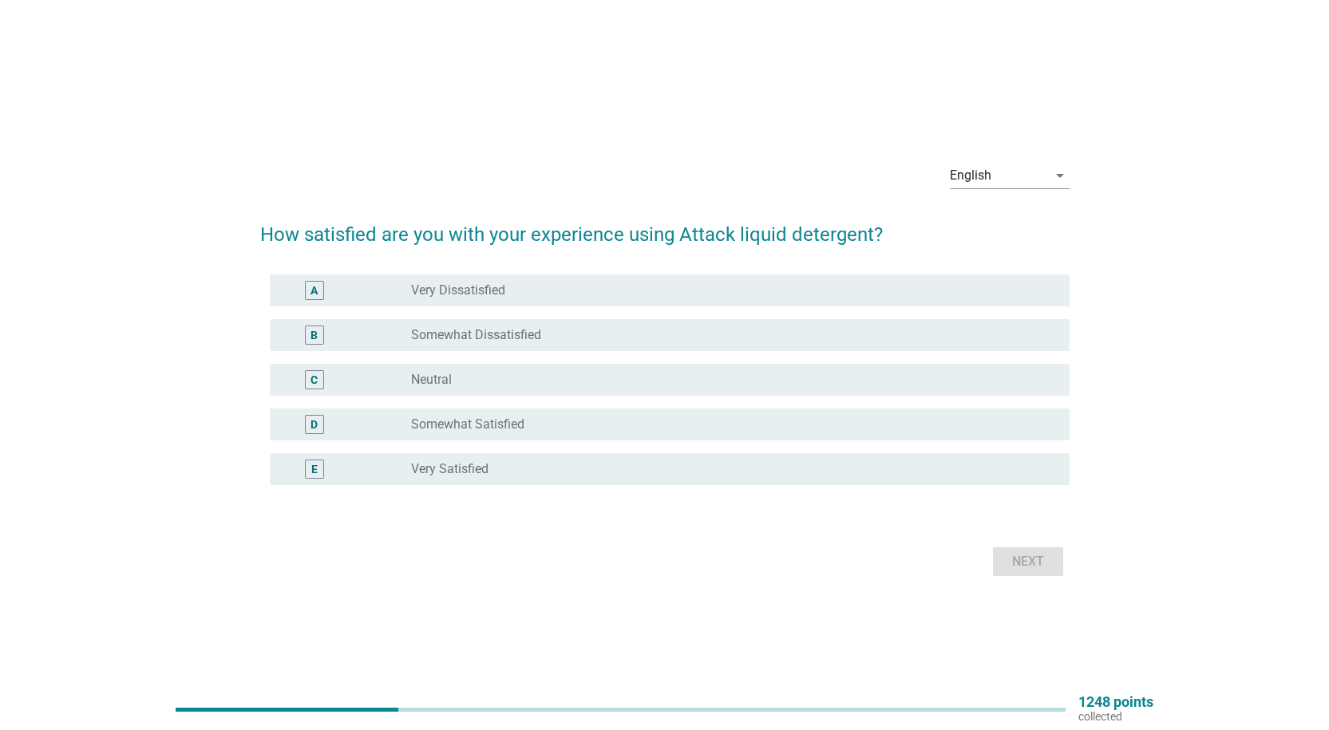
click at [493, 331] on label "Somewhat Dissatisfied" at bounding box center [476, 335] width 130 height 16
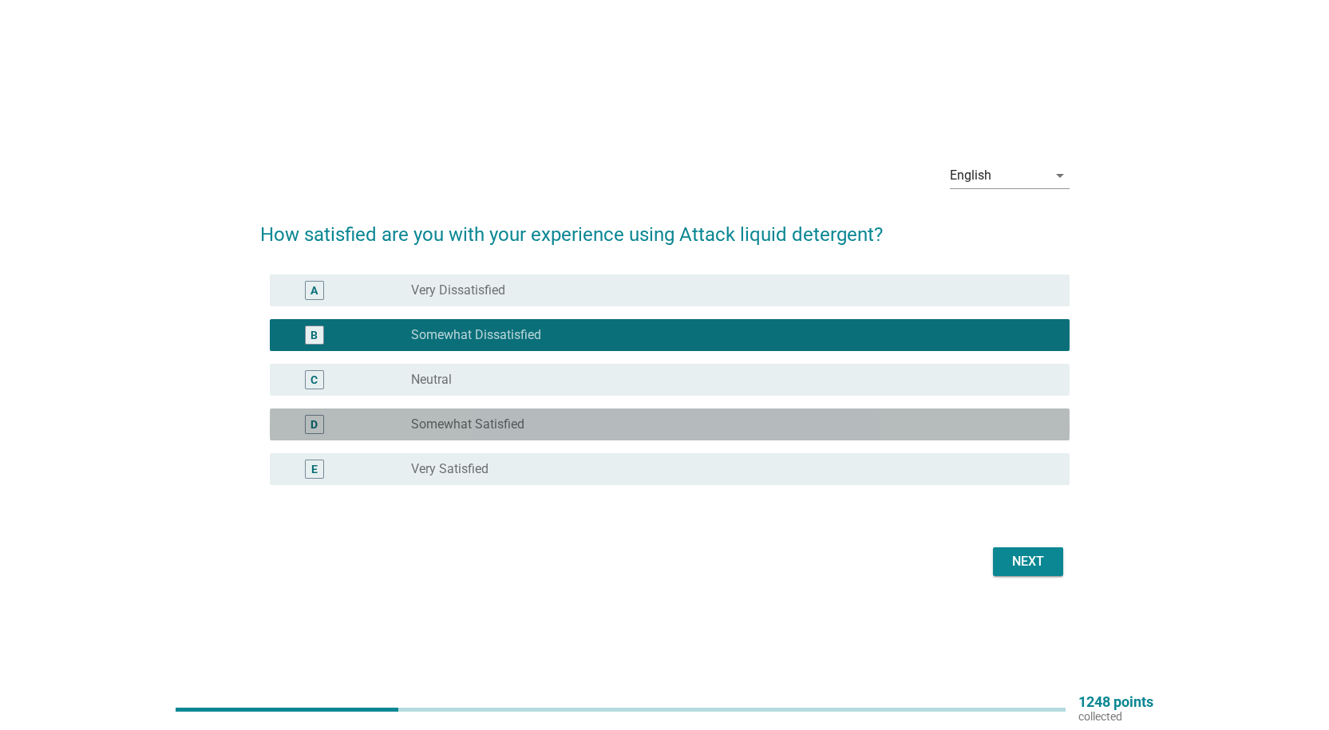
click at [537, 431] on div "radio_button_unchecked Somewhat Satisfied" at bounding box center [727, 425] width 632 height 16
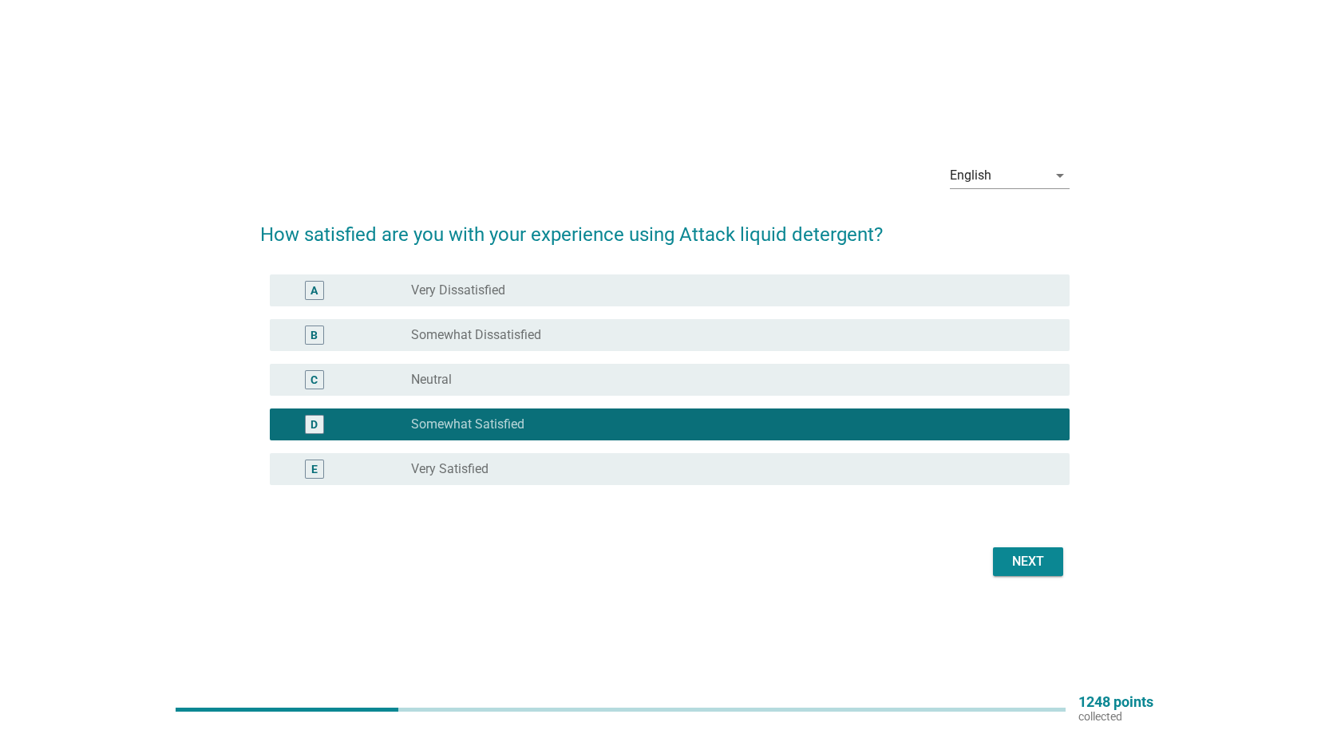
click at [788, 486] on div "E radio_button_unchecked Very Satisfied" at bounding box center [664, 469] width 809 height 45
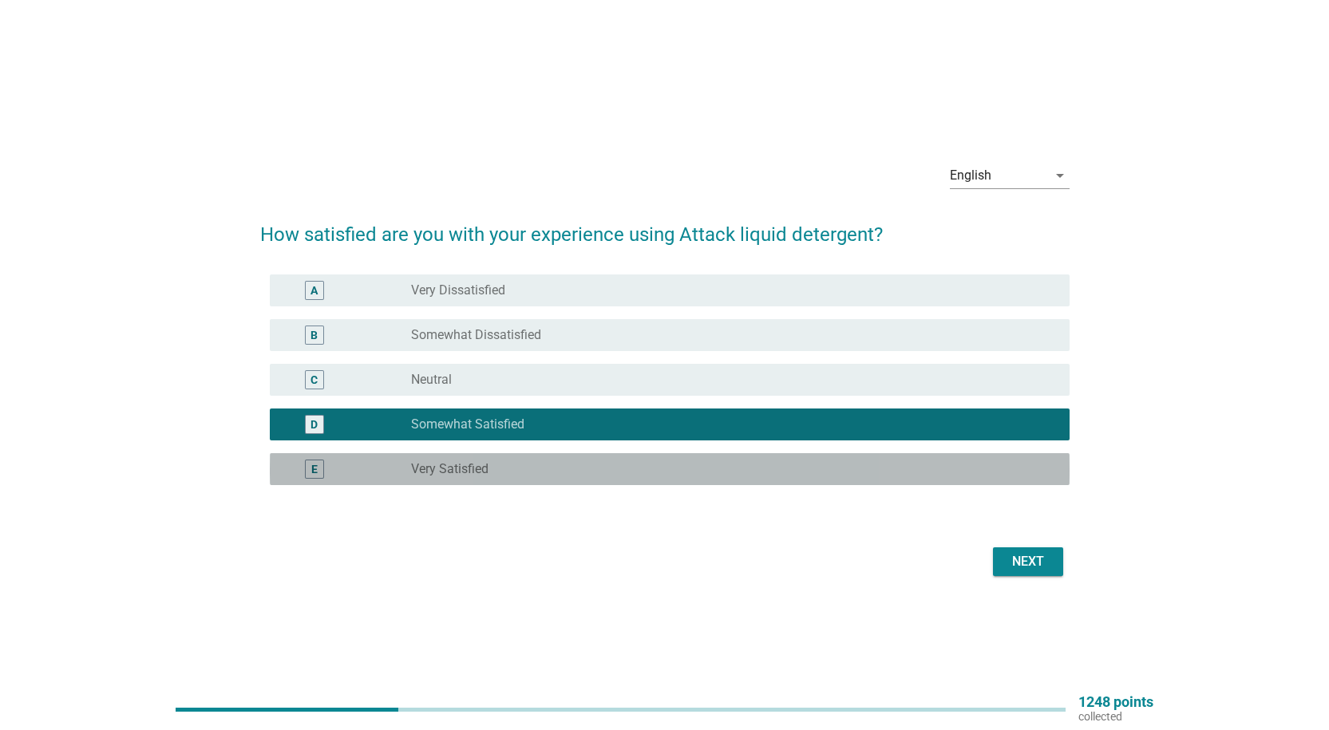
click at [807, 482] on div "E radio_button_unchecked Very Satisfied" at bounding box center [670, 469] width 800 height 32
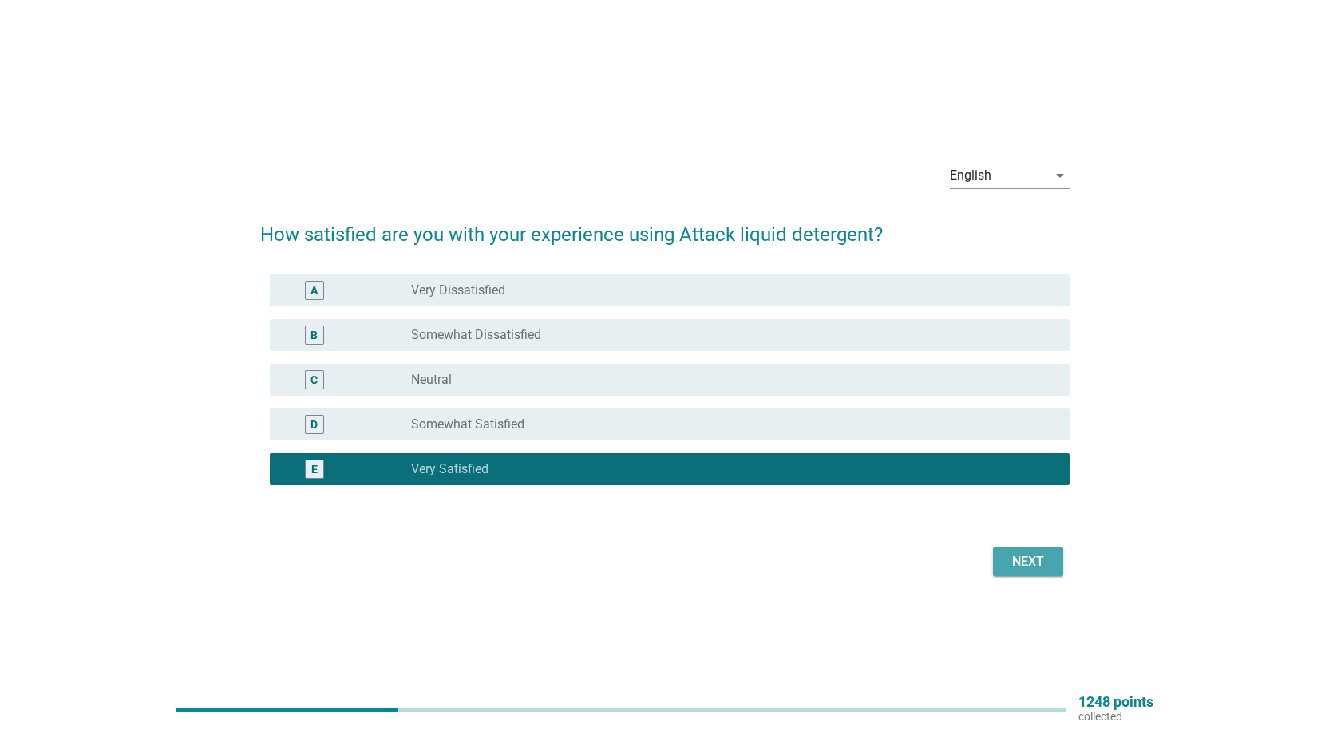
click at [1021, 559] on div "Next" at bounding box center [1027, 561] width 45 height 19
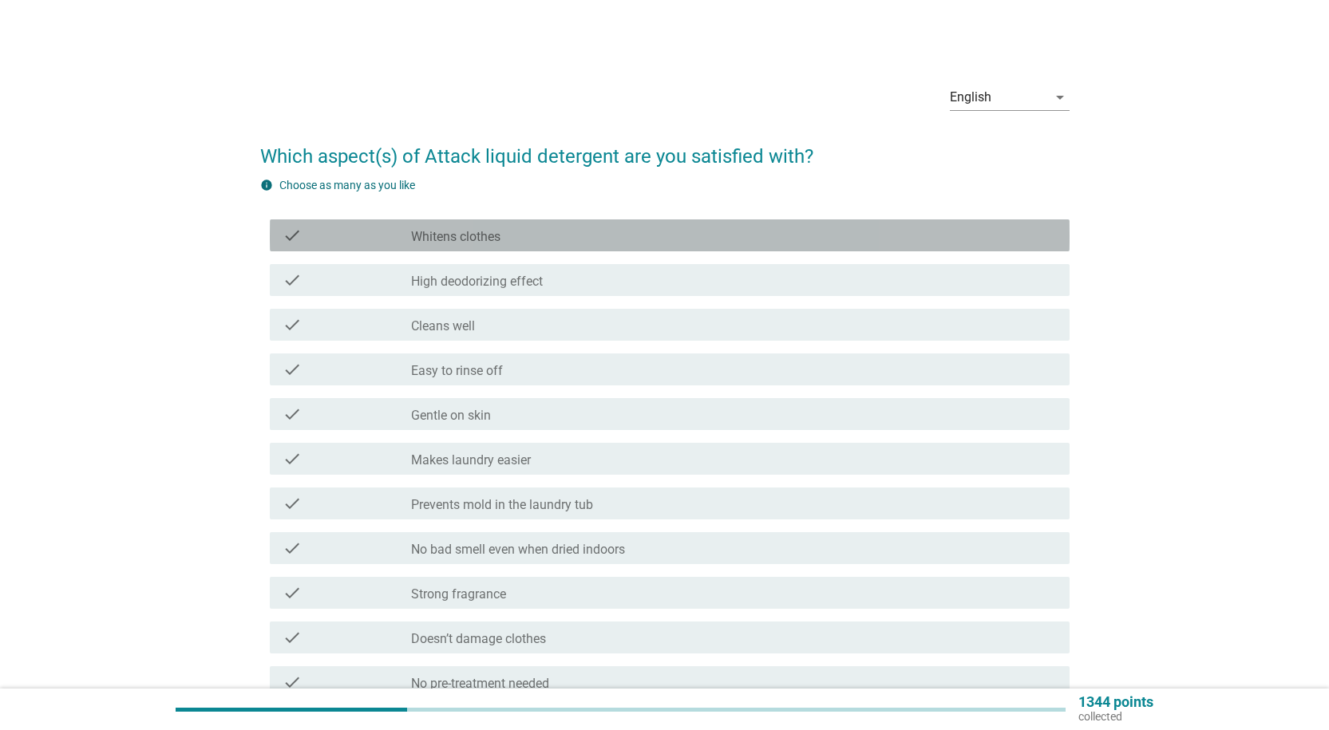
click at [509, 242] on div "check_box_outline_blank Whitens clothes" at bounding box center [733, 235] width 645 height 19
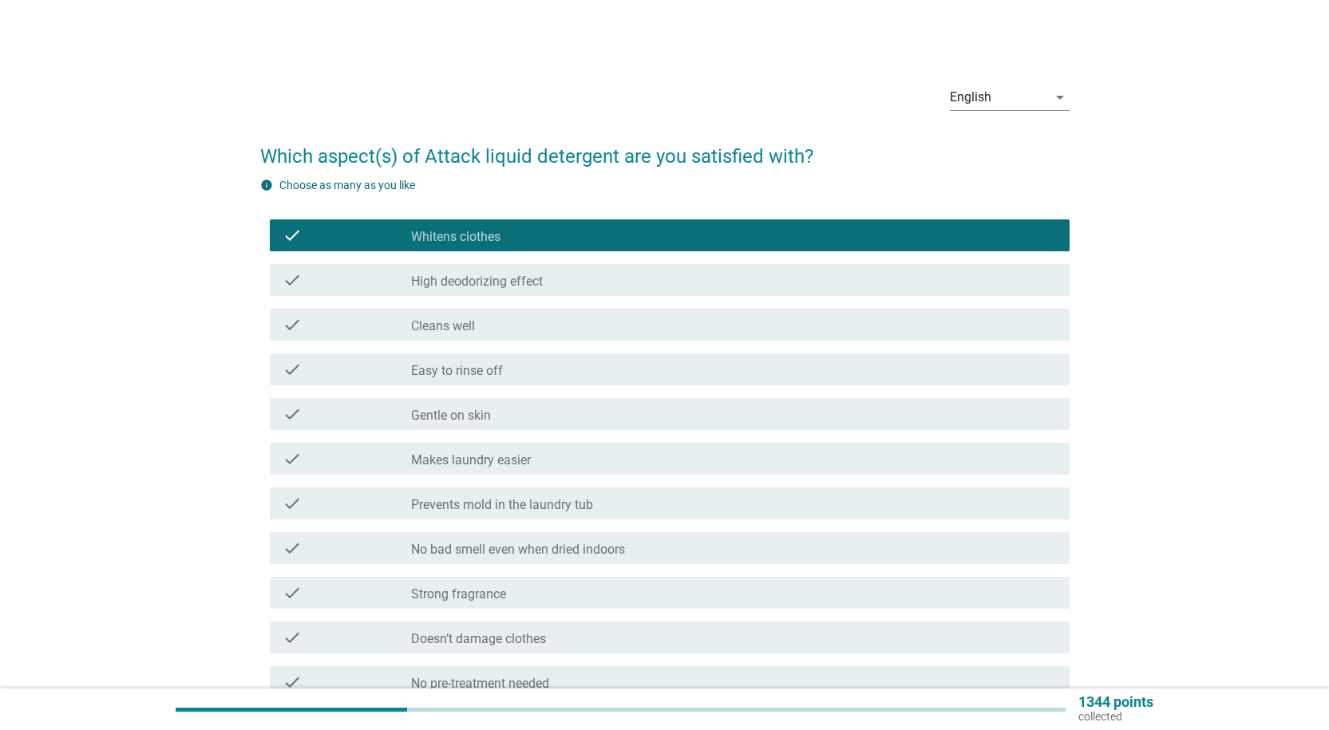
click at [502, 430] on div "check check_box_outline_blank Gentle on skin" at bounding box center [664, 414] width 809 height 45
click at [510, 417] on div "check_box_outline_blank Gentle on skin" at bounding box center [733, 414] width 645 height 19
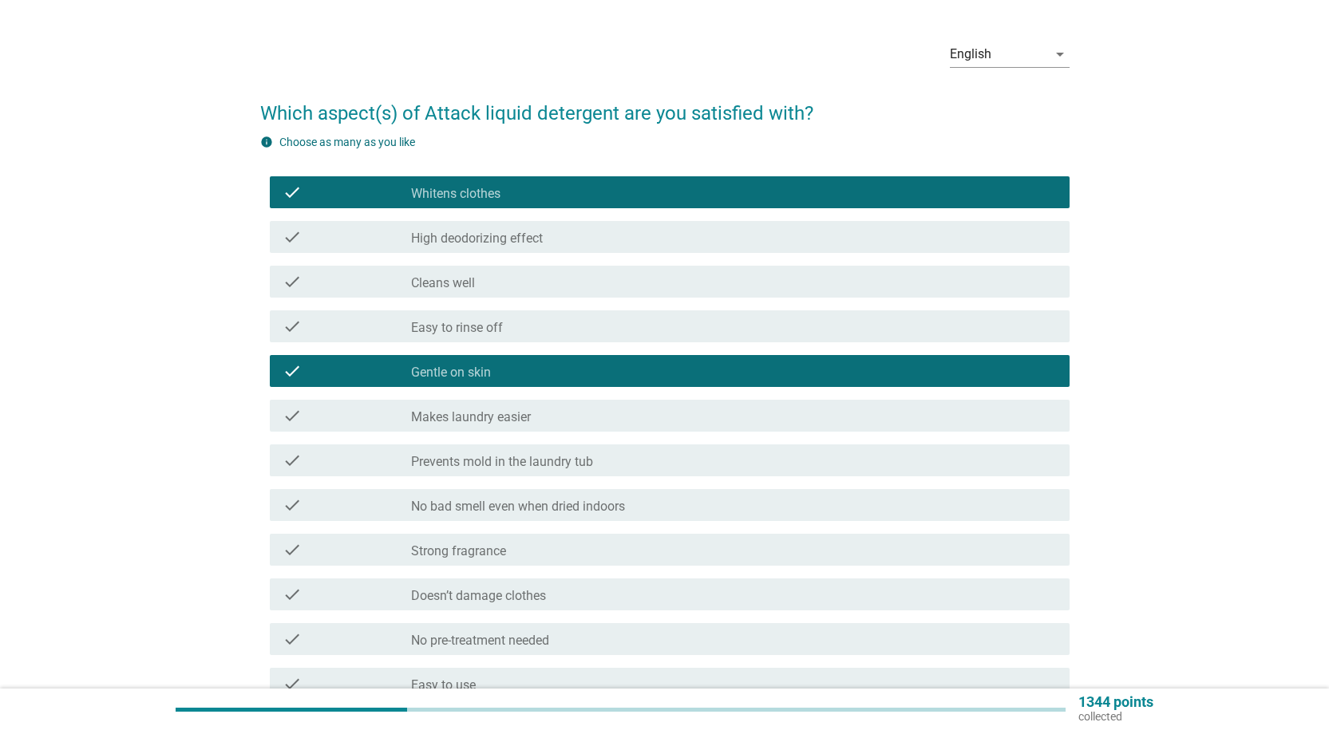
scroll to position [80, 0]
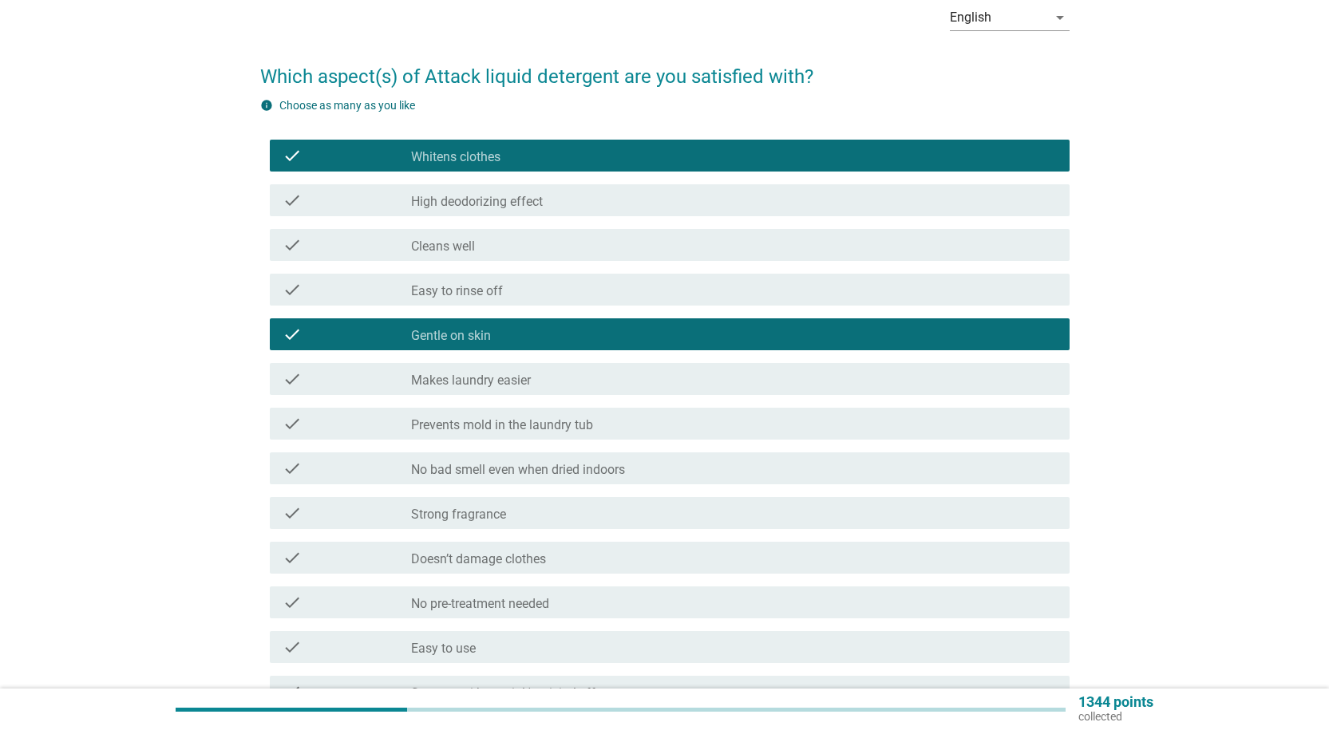
click at [551, 547] on div "check check_box_outline_blank Doesn’t damage clothes" at bounding box center [670, 558] width 800 height 32
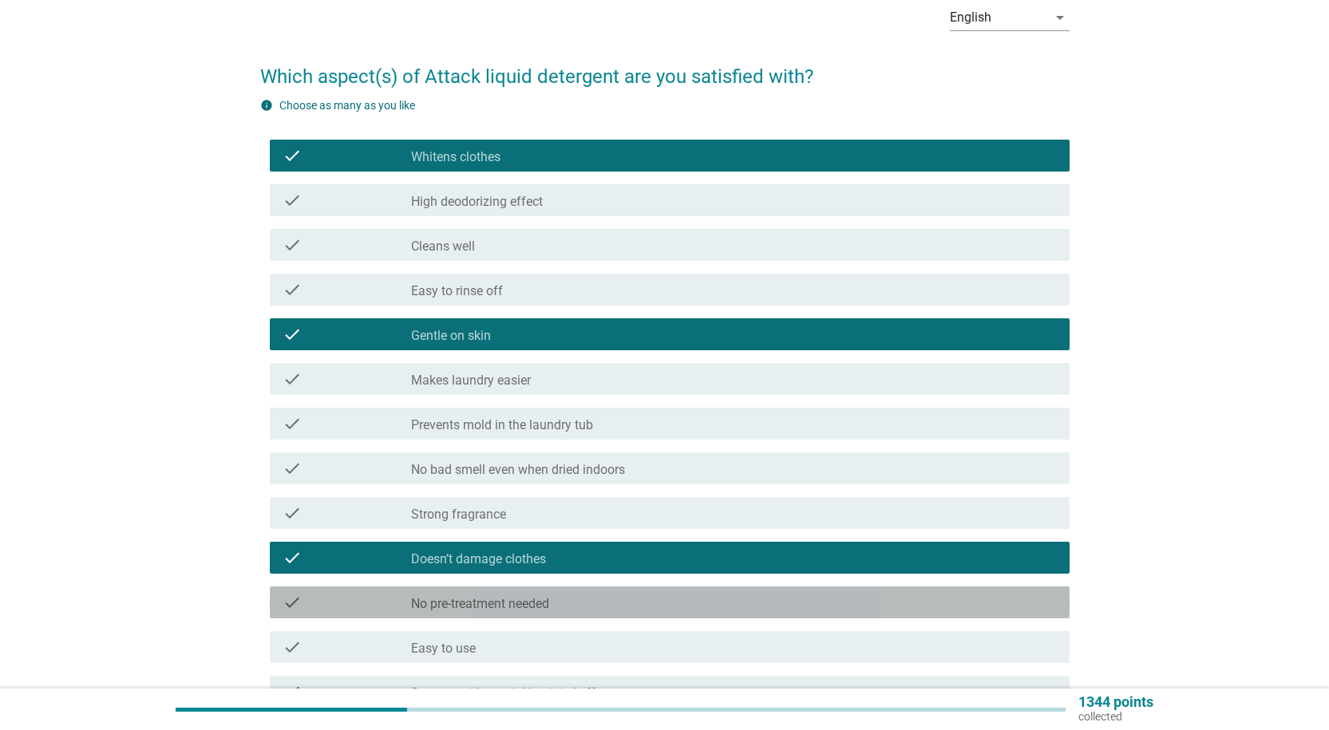
click at [528, 597] on label "No pre-treatment needed" at bounding box center [480, 604] width 138 height 16
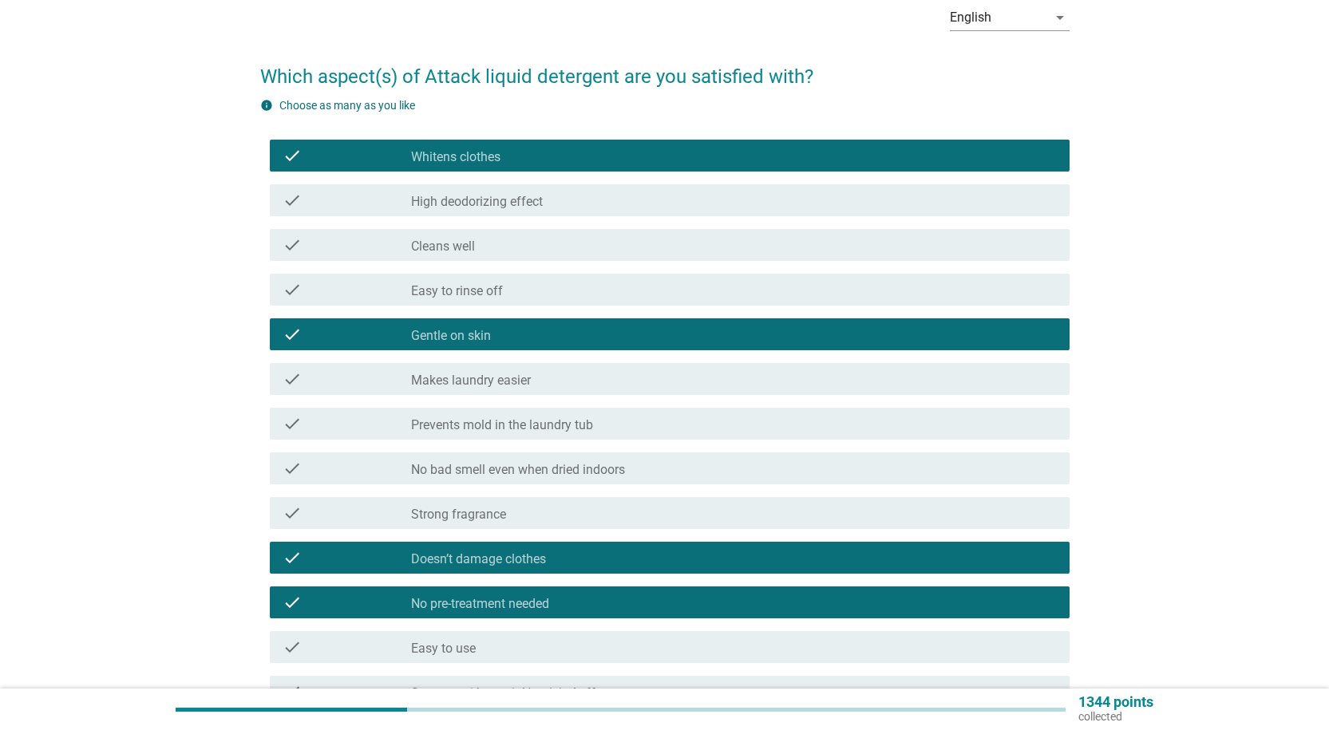
click at [614, 399] on div "check check_box_outline_blank Makes laundry easier" at bounding box center [664, 379] width 809 height 45
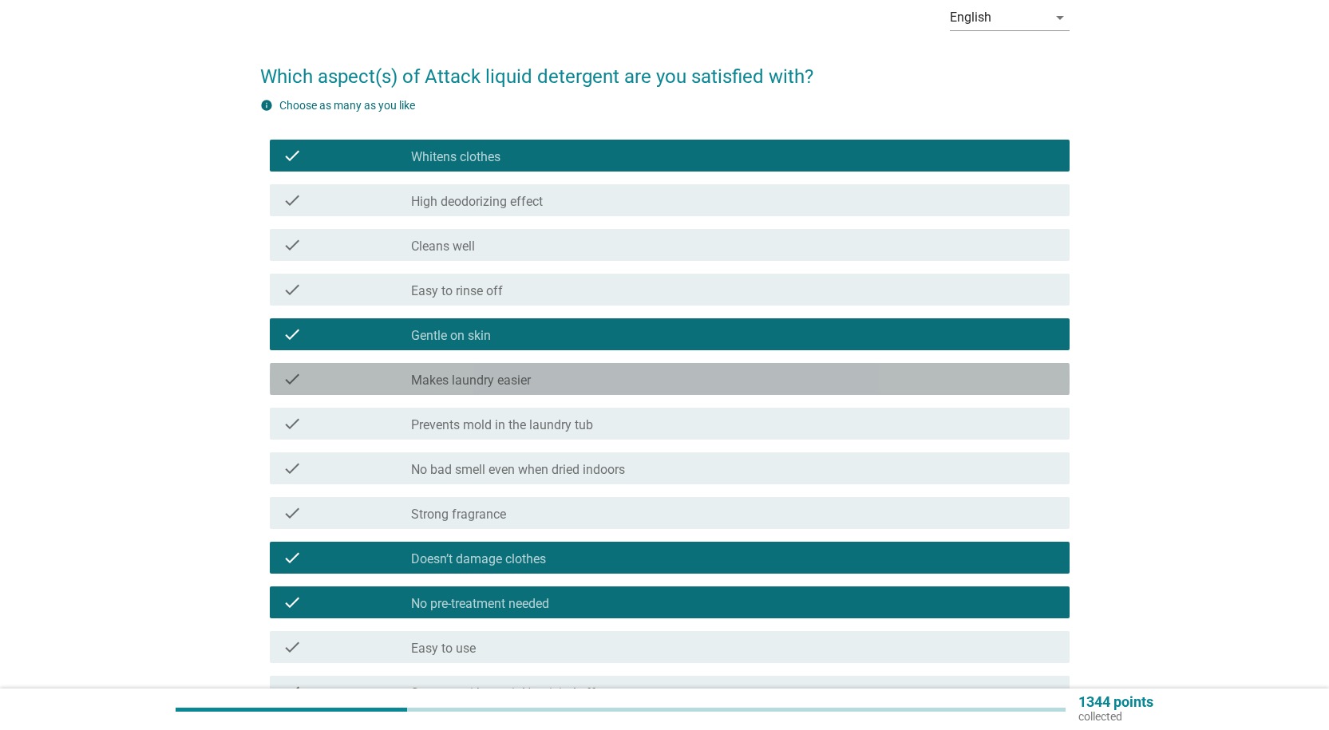
click at [596, 390] on div "check check_box_outline_blank Makes laundry easier" at bounding box center [670, 379] width 800 height 32
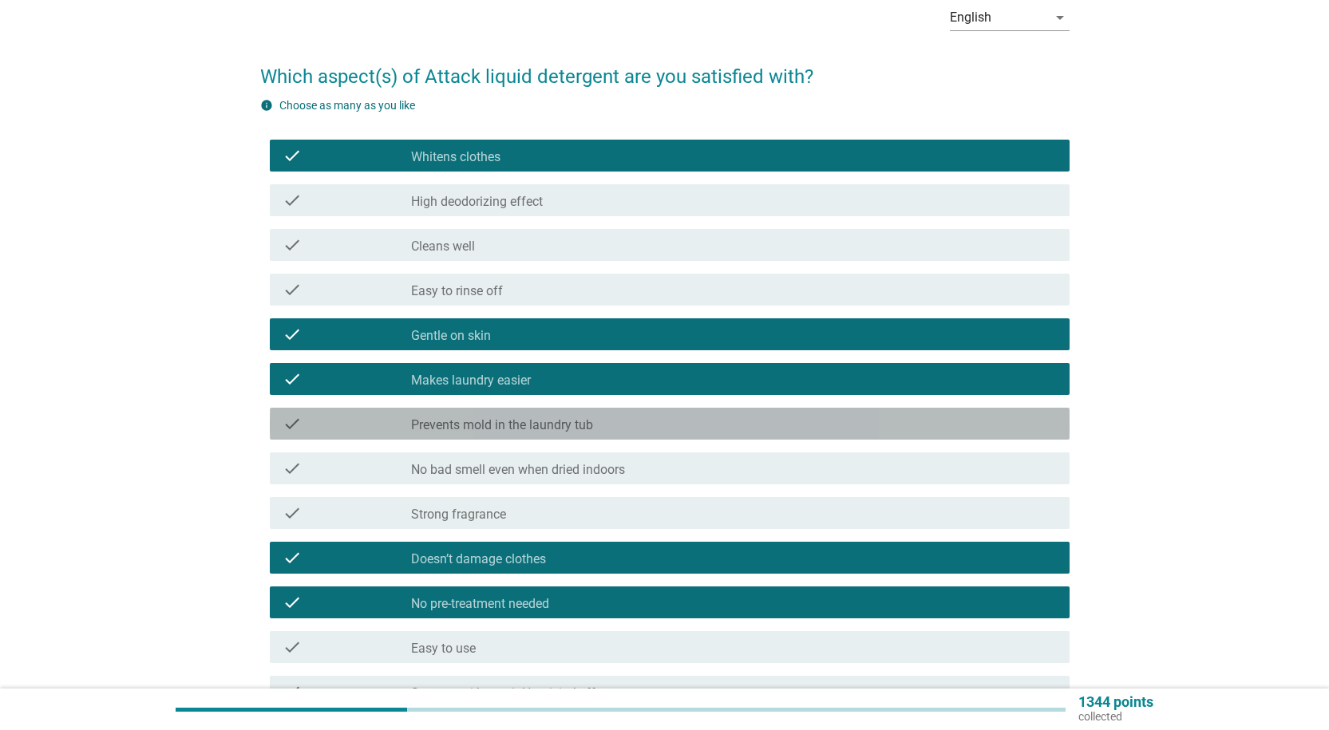
click at [587, 436] on div "check check_box_outline_blank Prevents mold in the laundry tub" at bounding box center [670, 424] width 800 height 32
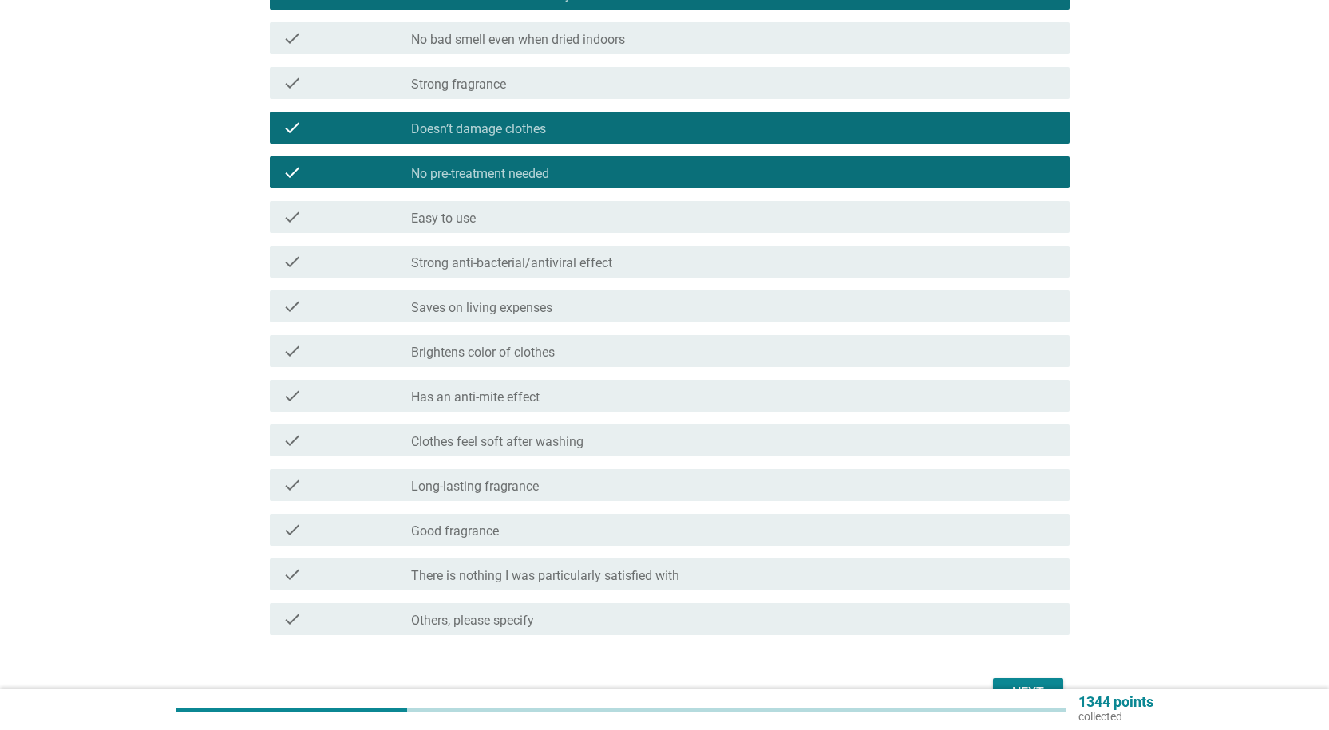
scroll to position [559, 0]
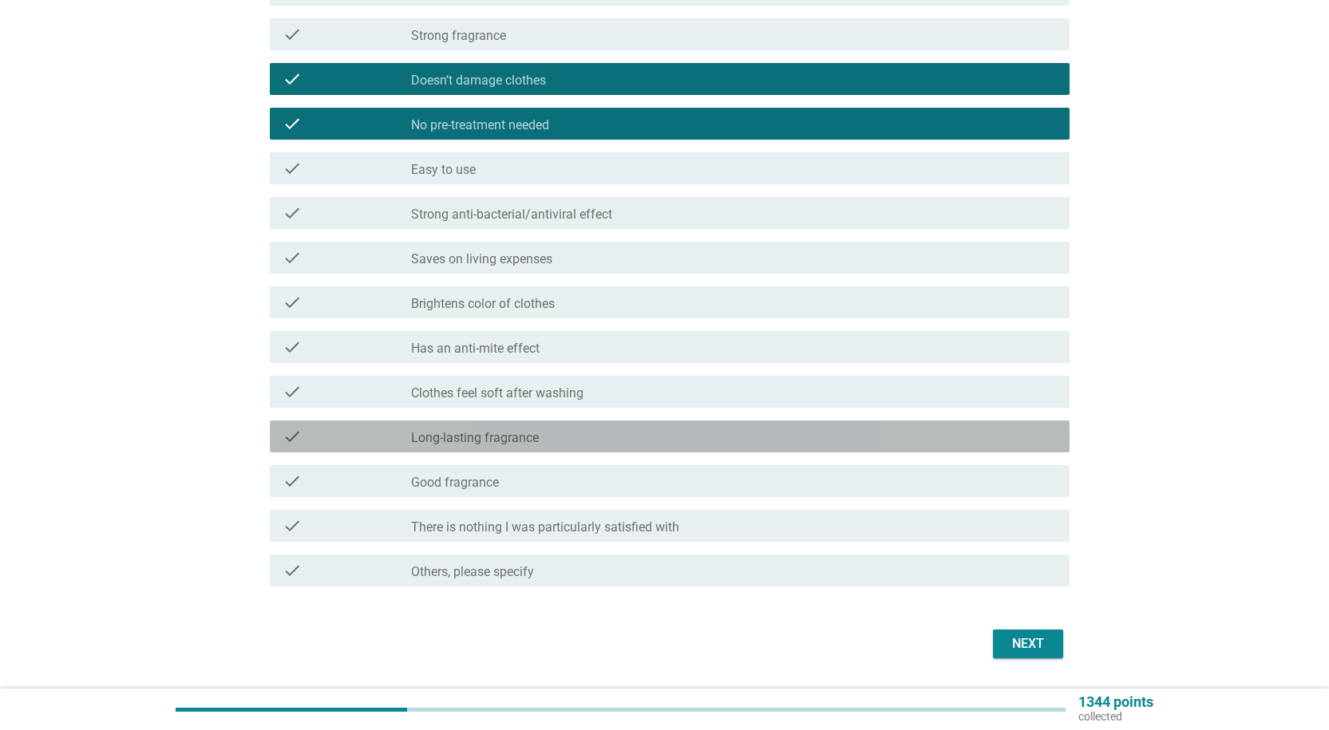
click at [593, 438] on div "check_box_outline_blank Long-lasting fragrance" at bounding box center [733, 436] width 645 height 19
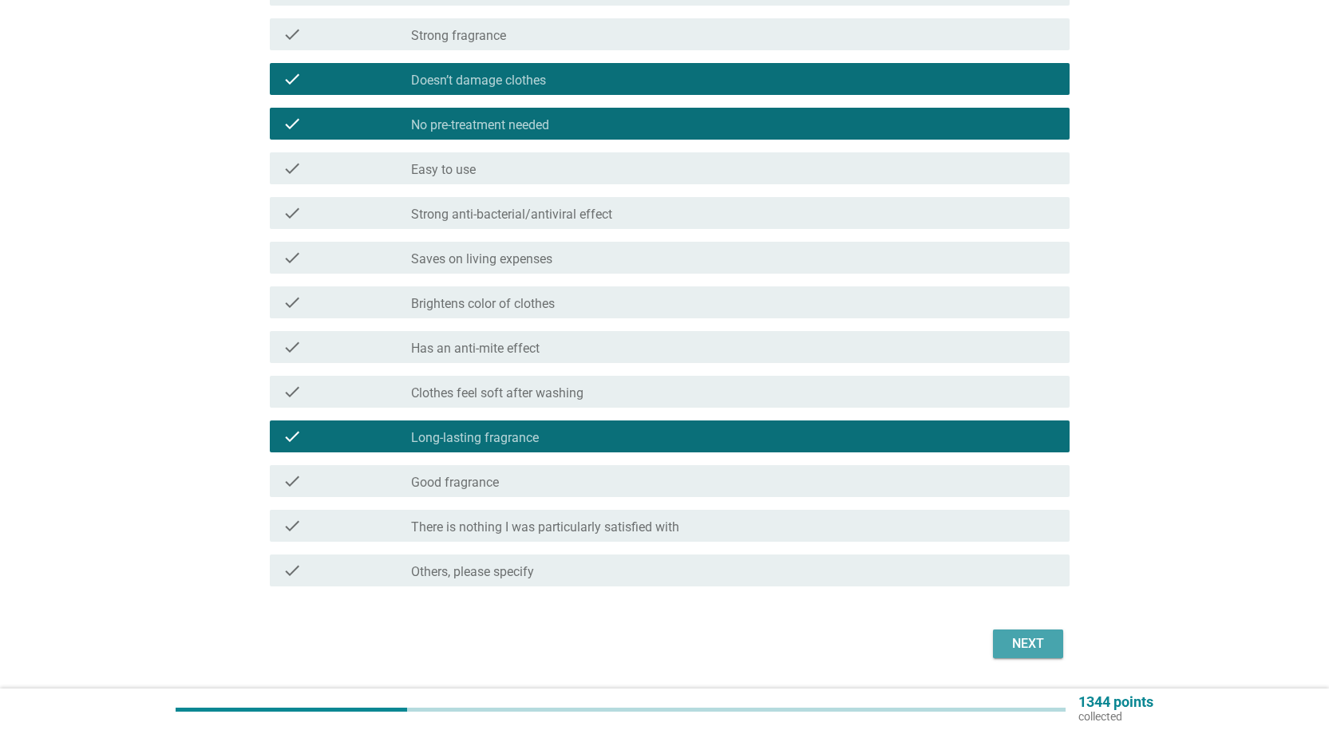
click at [1033, 637] on div "Next" at bounding box center [1027, 643] width 45 height 19
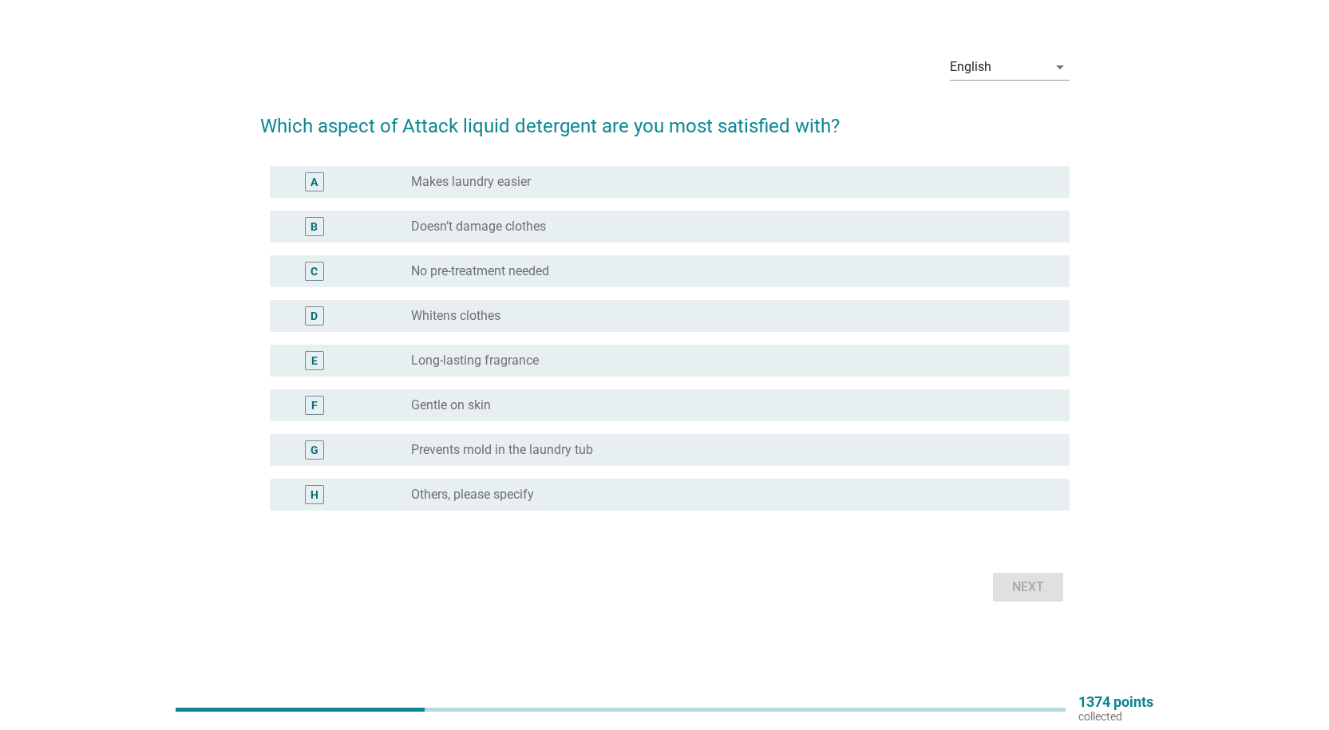
scroll to position [0, 0]
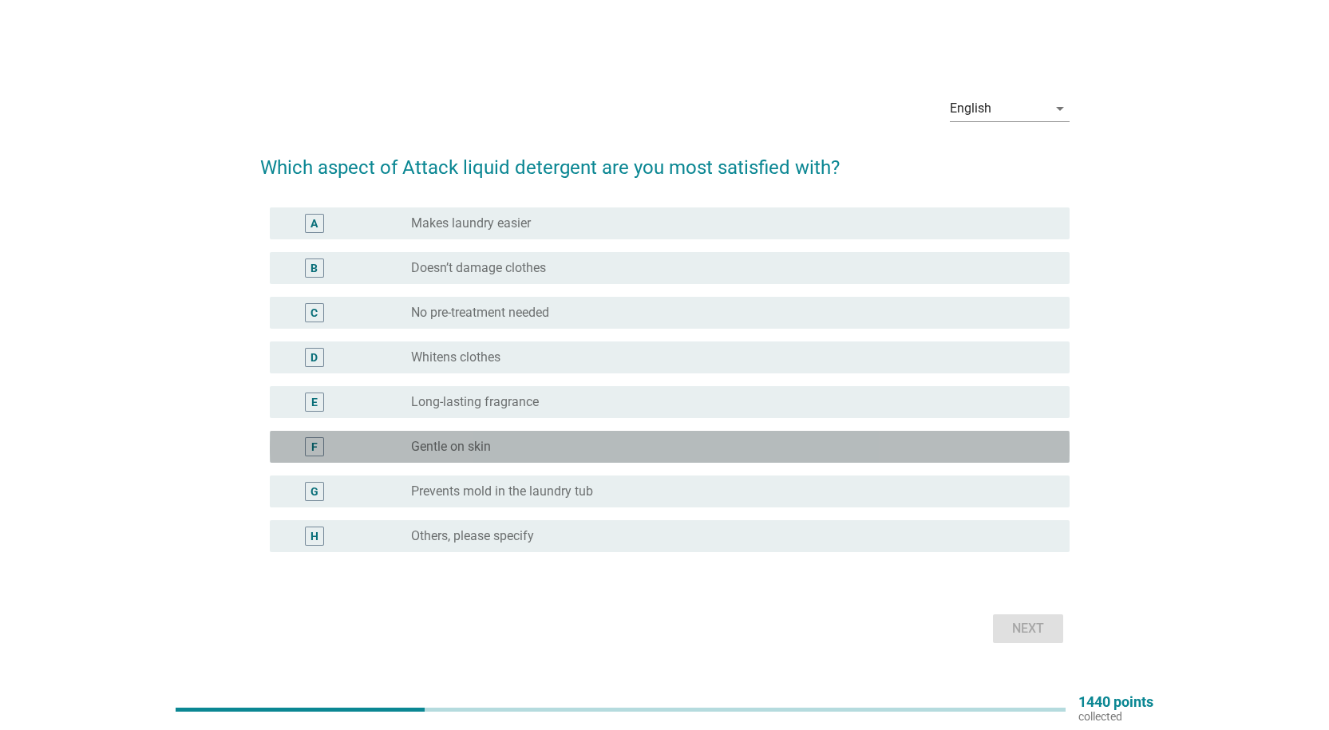
click at [535, 447] on div "radio_button_unchecked Gentle on skin" at bounding box center [727, 447] width 632 height 16
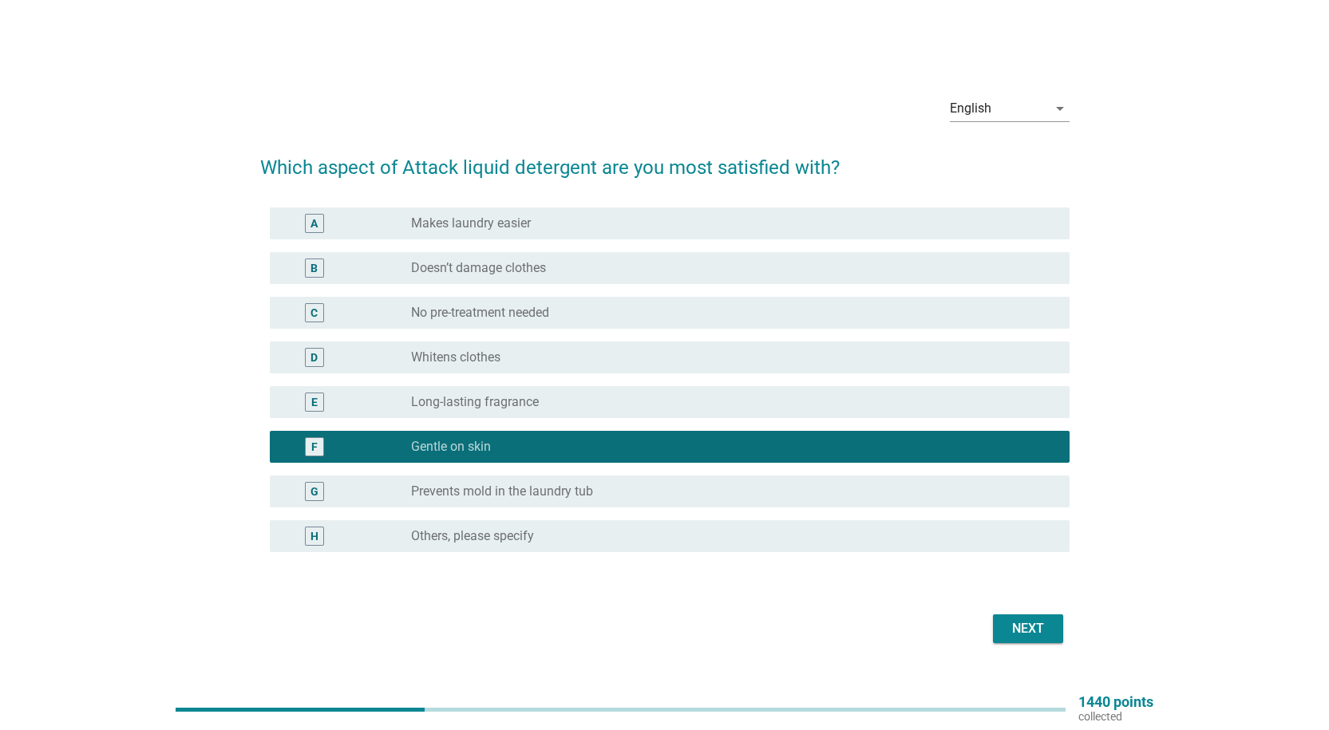
click at [1013, 626] on div "Next" at bounding box center [1027, 628] width 45 height 19
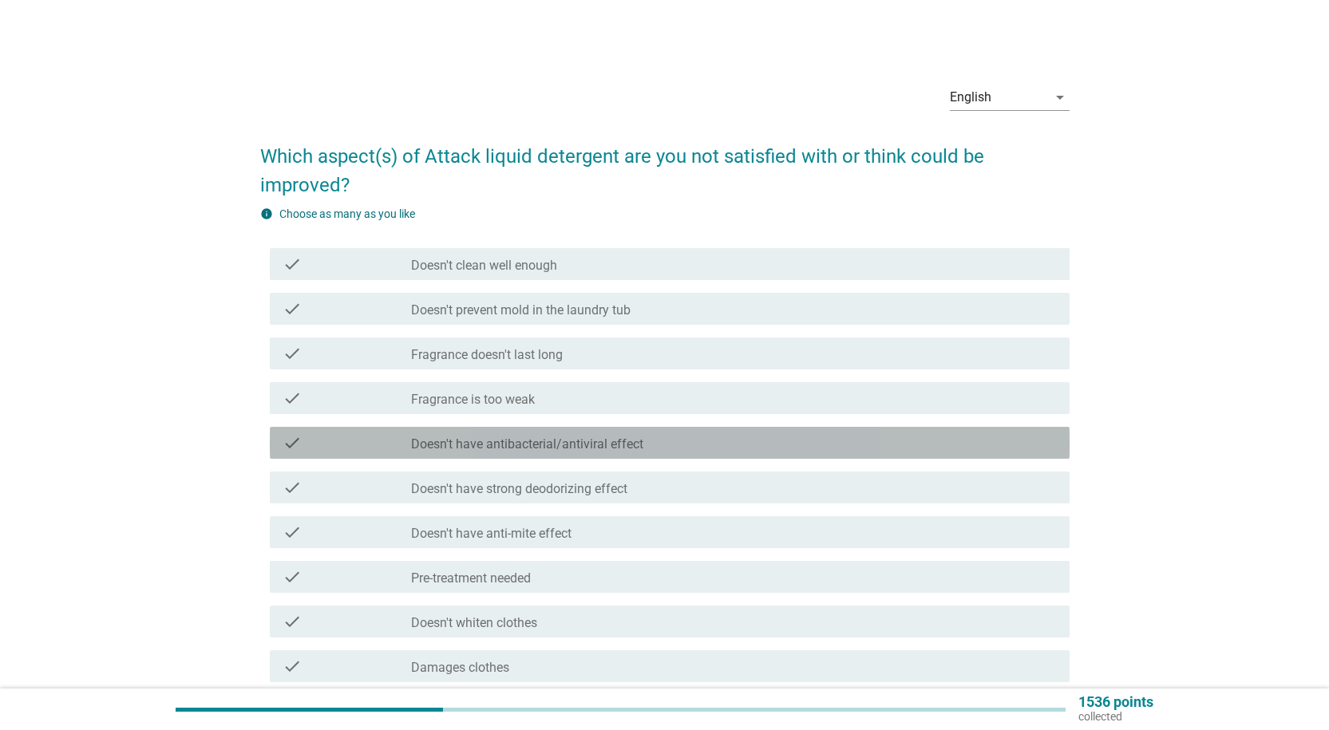
click at [640, 448] on label "Doesn't have antibacterial/antiviral effect" at bounding box center [527, 445] width 232 height 16
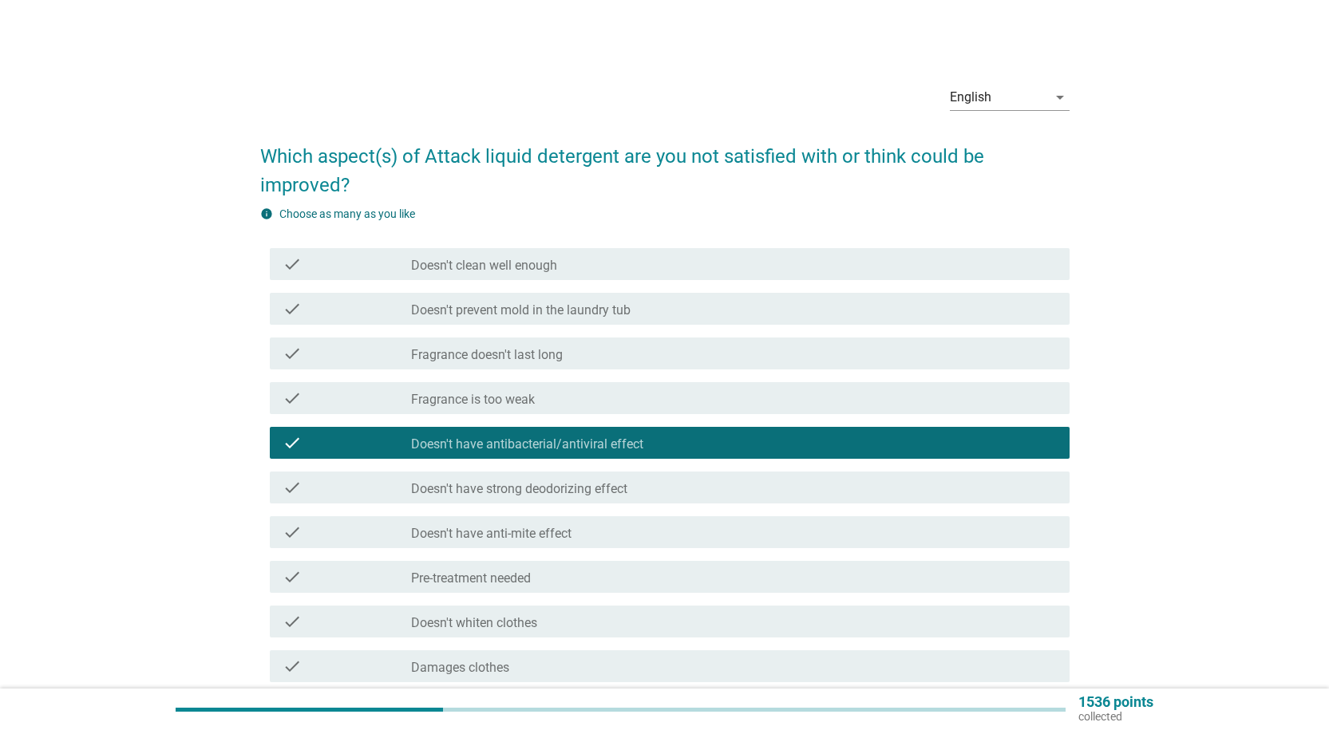
click at [648, 492] on div "check_box_outline_blank Doesn't have strong deodorizing effect" at bounding box center [733, 487] width 645 height 19
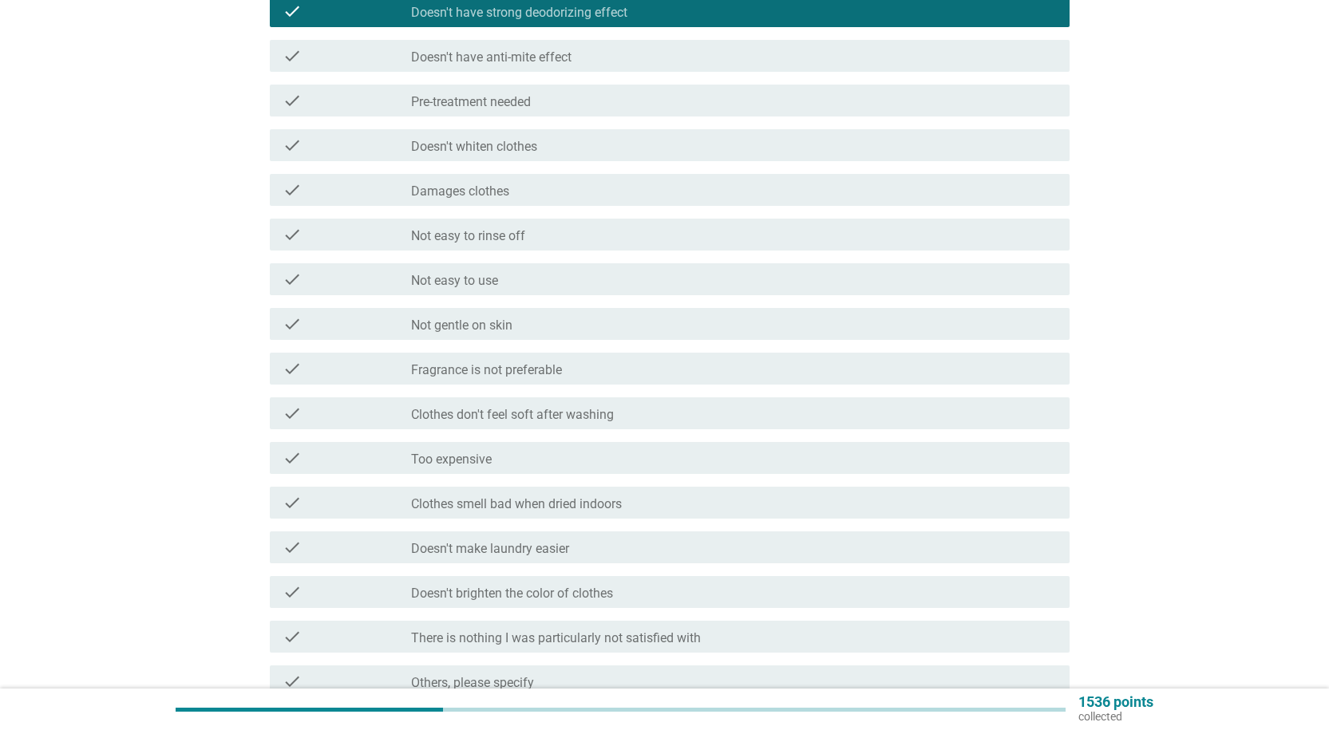
scroll to position [634, 0]
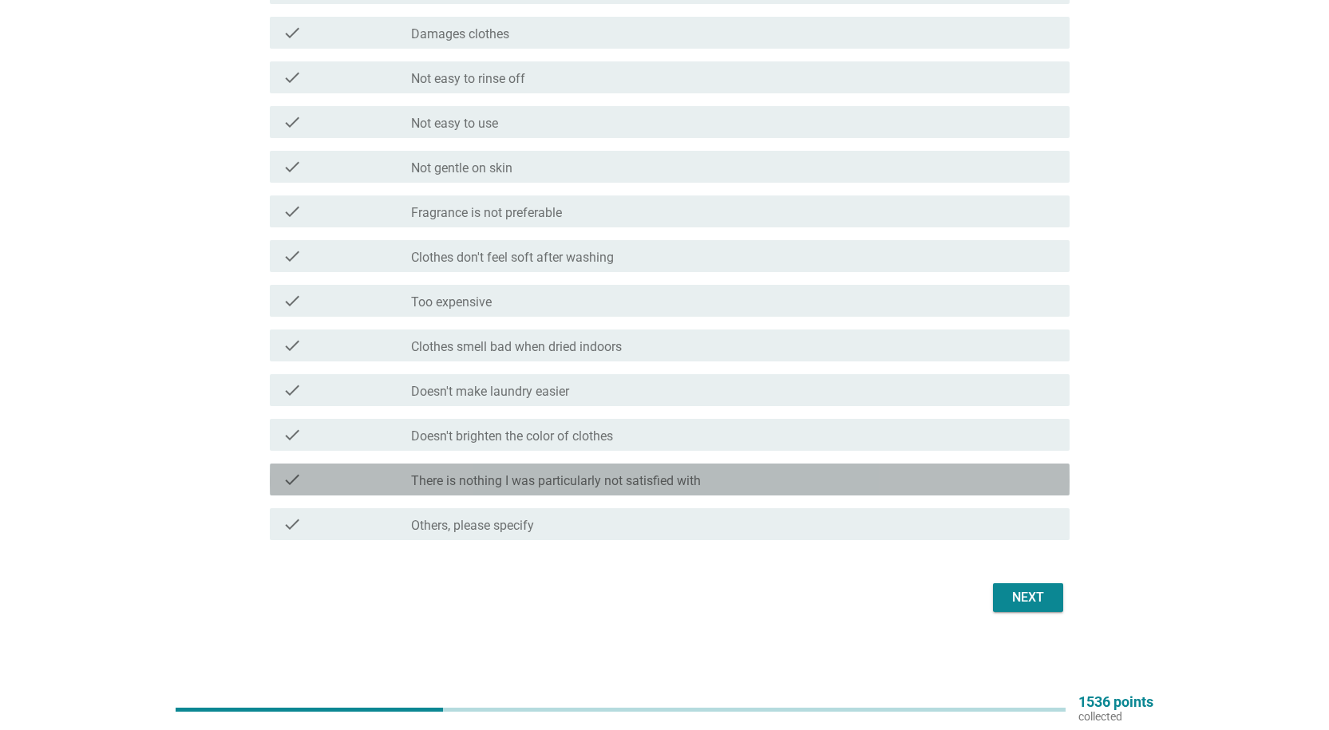
click at [870, 492] on div "check check_box_outline_blank There is nothing I was particularly not satisfied…" at bounding box center [670, 480] width 800 height 32
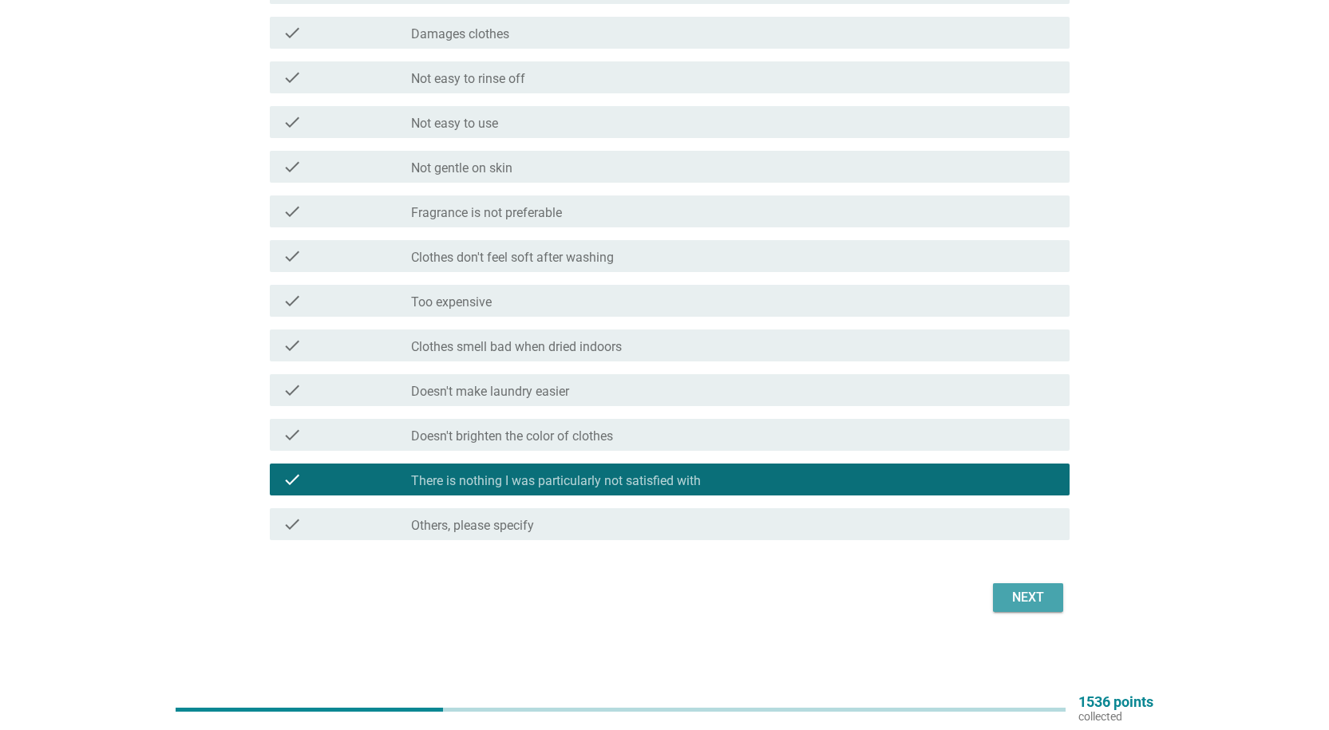
click at [1024, 605] on div "Next" at bounding box center [1027, 597] width 45 height 19
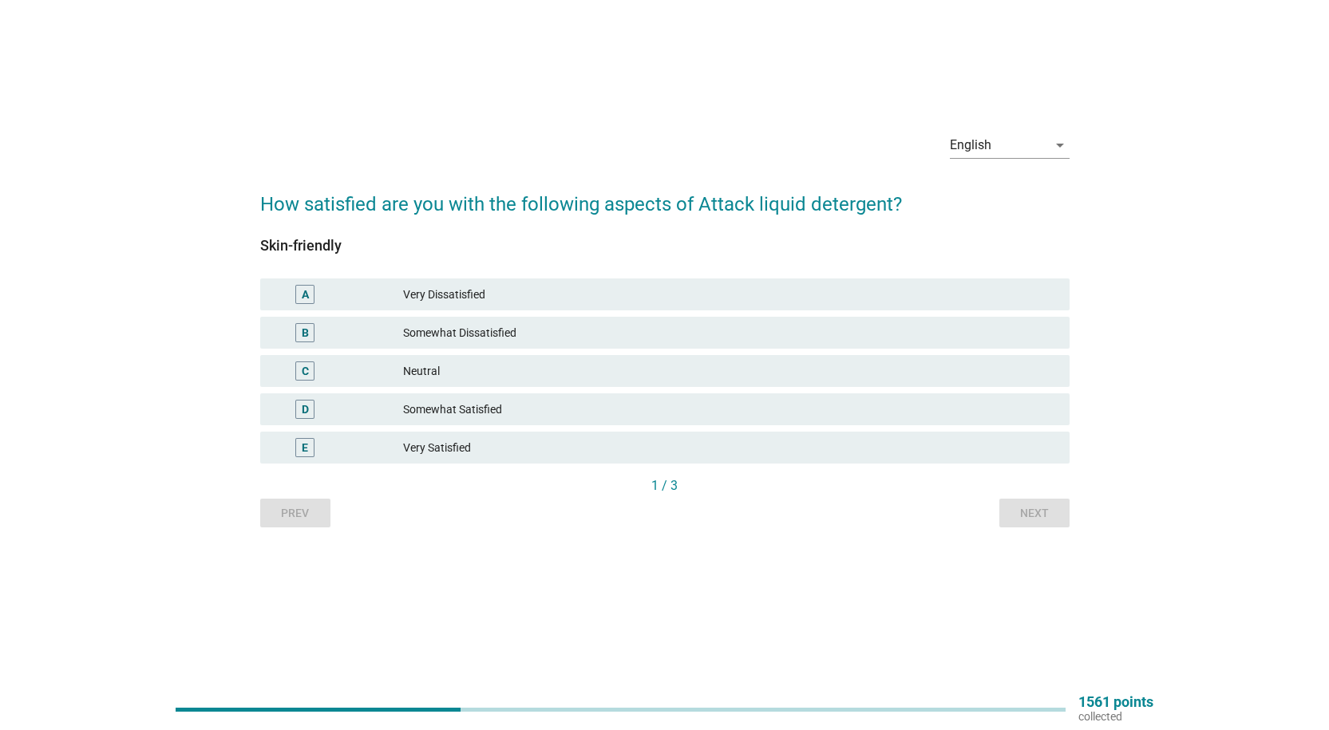
scroll to position [0, 0]
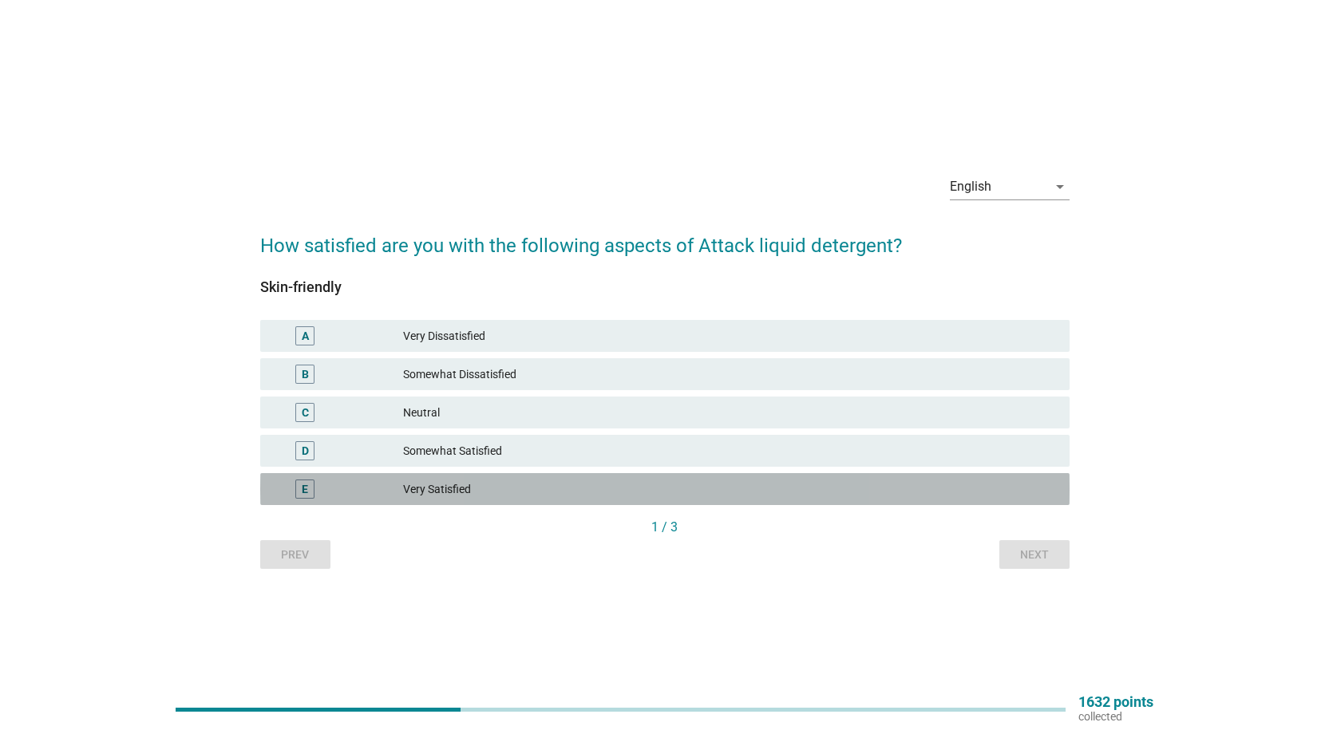
drag, startPoint x: 488, startPoint y: 485, endPoint x: 626, endPoint y: 514, distance: 141.0
click at [488, 488] on div "Very Satisfied" at bounding box center [729, 489] width 653 height 19
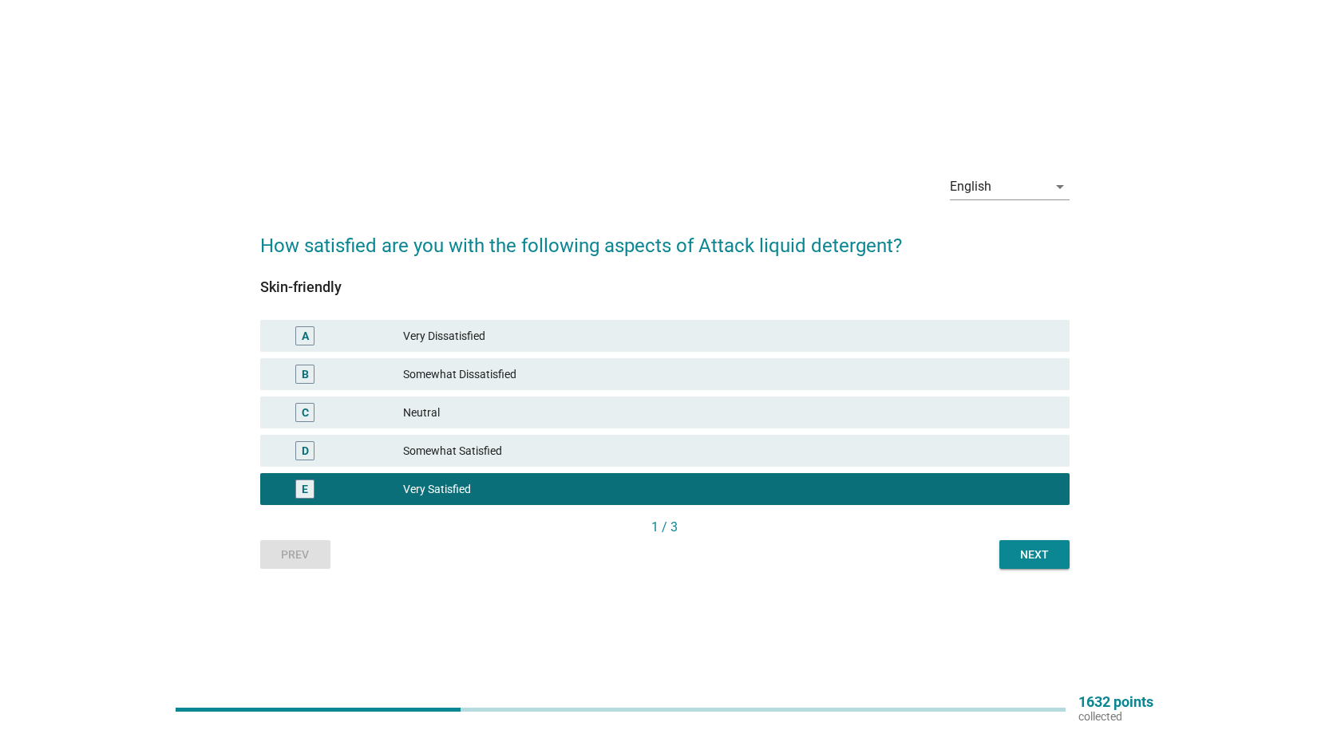
click at [1014, 559] on button "Next" at bounding box center [1034, 554] width 70 height 29
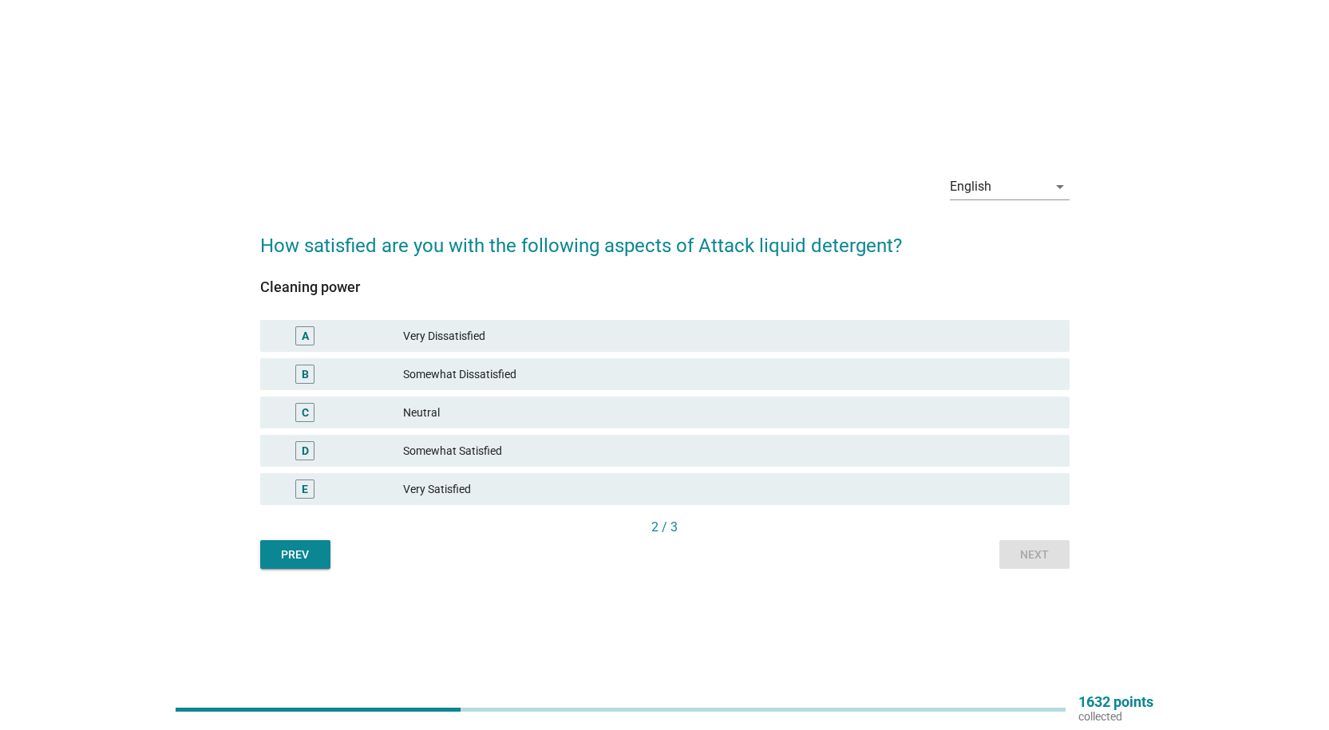
click at [477, 488] on div "Very Satisfied" at bounding box center [729, 489] width 653 height 19
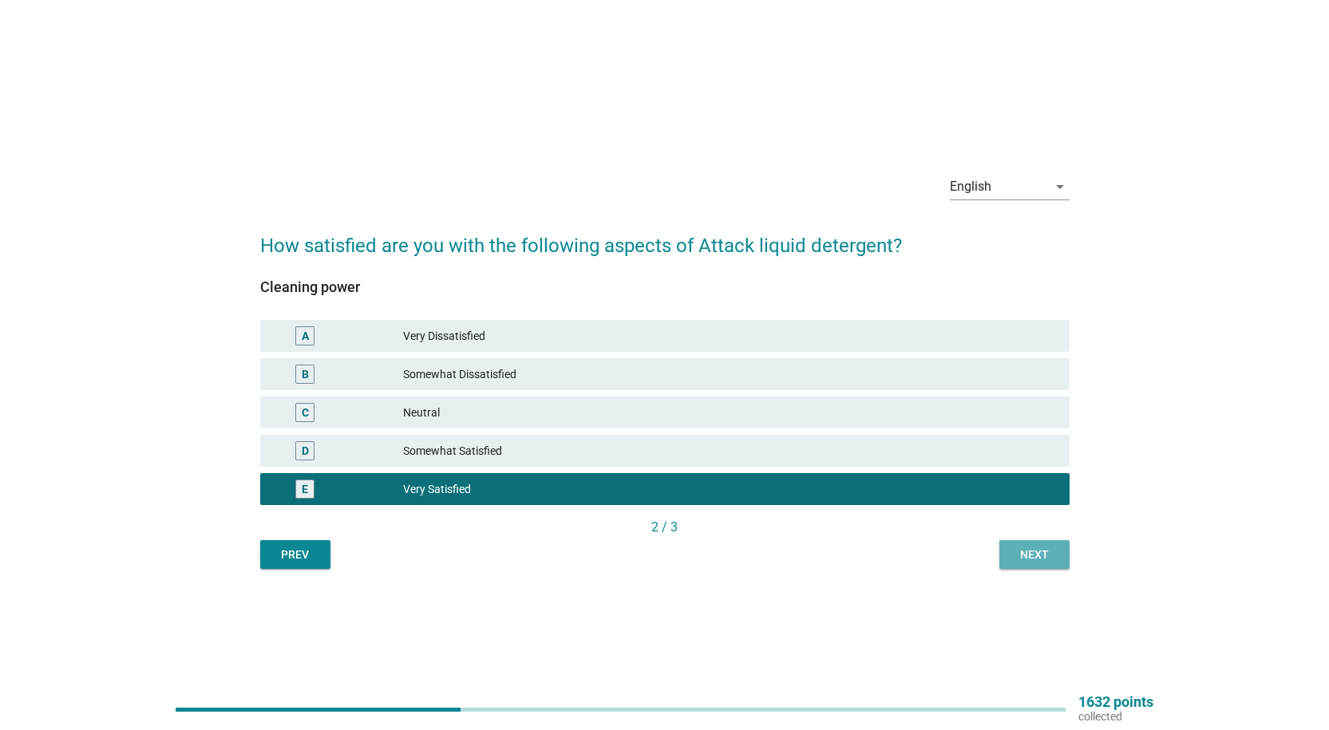
click at [1018, 563] on button "Next" at bounding box center [1034, 554] width 70 height 29
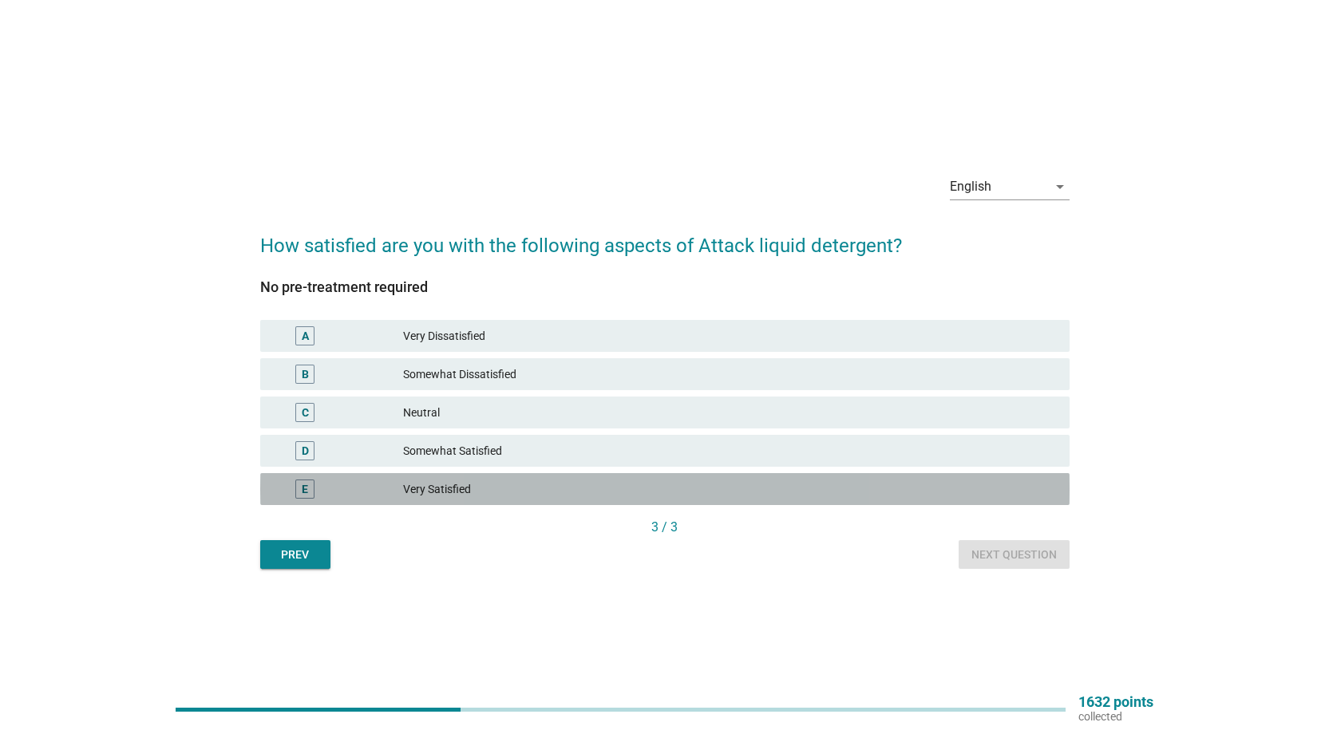
click at [504, 492] on div "Very Satisfied" at bounding box center [729, 489] width 653 height 19
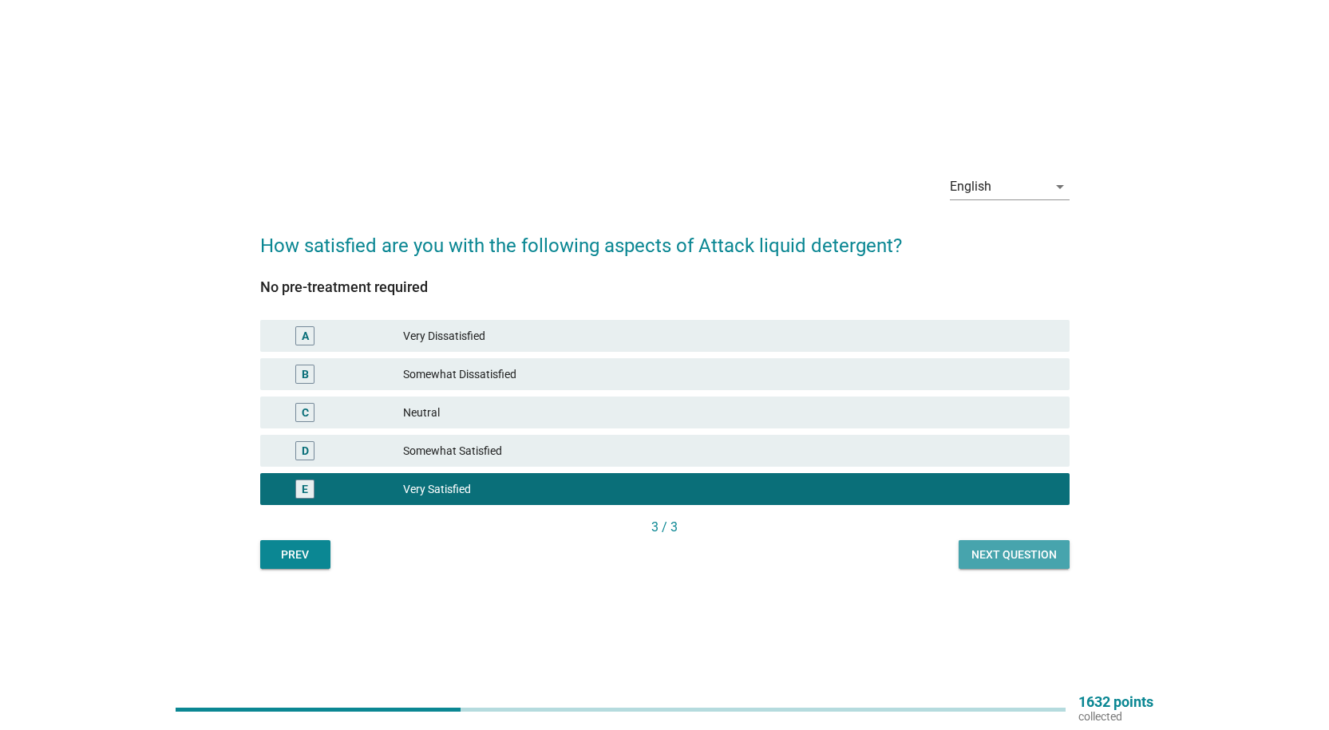
click at [1045, 559] on div "Next question" at bounding box center [1013, 555] width 85 height 17
click at [1011, 556] on div "Prev Next question" at bounding box center [664, 554] width 809 height 29
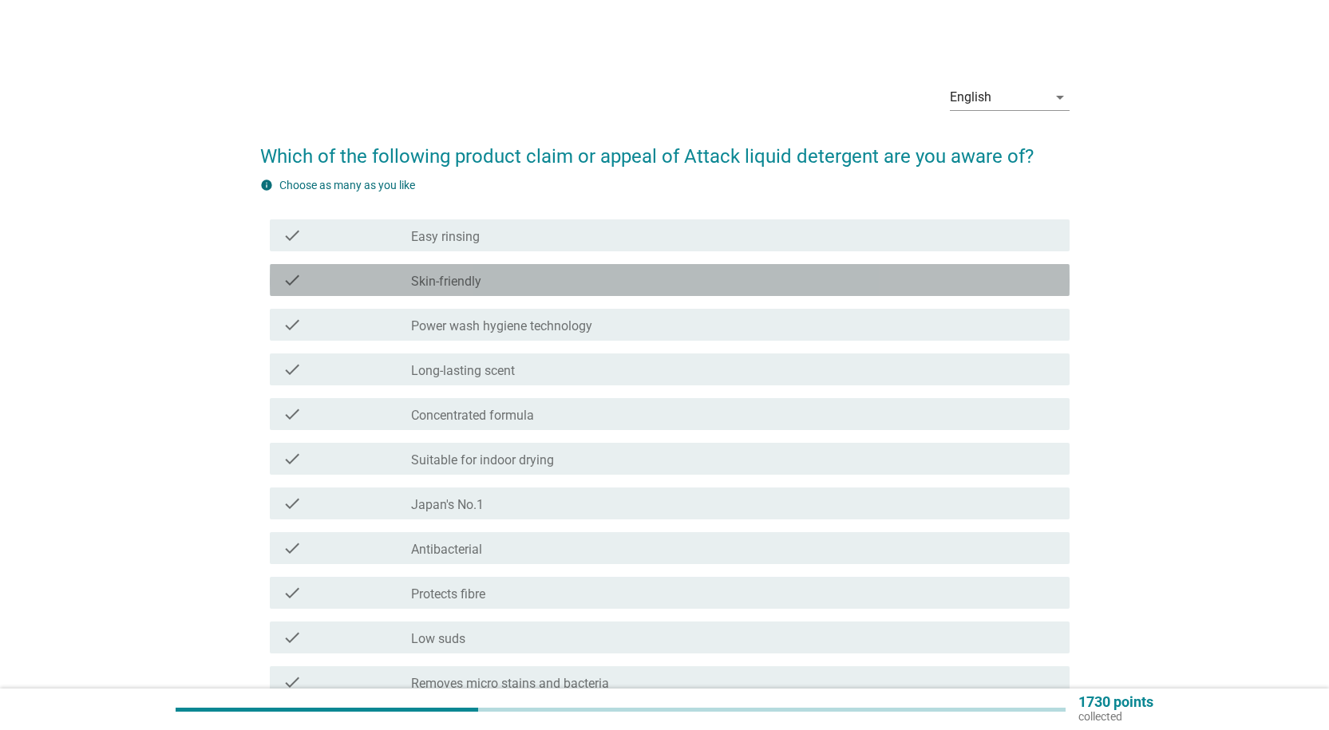
click at [522, 290] on div "check check_box_outline_blank Skin-friendly" at bounding box center [670, 280] width 800 height 32
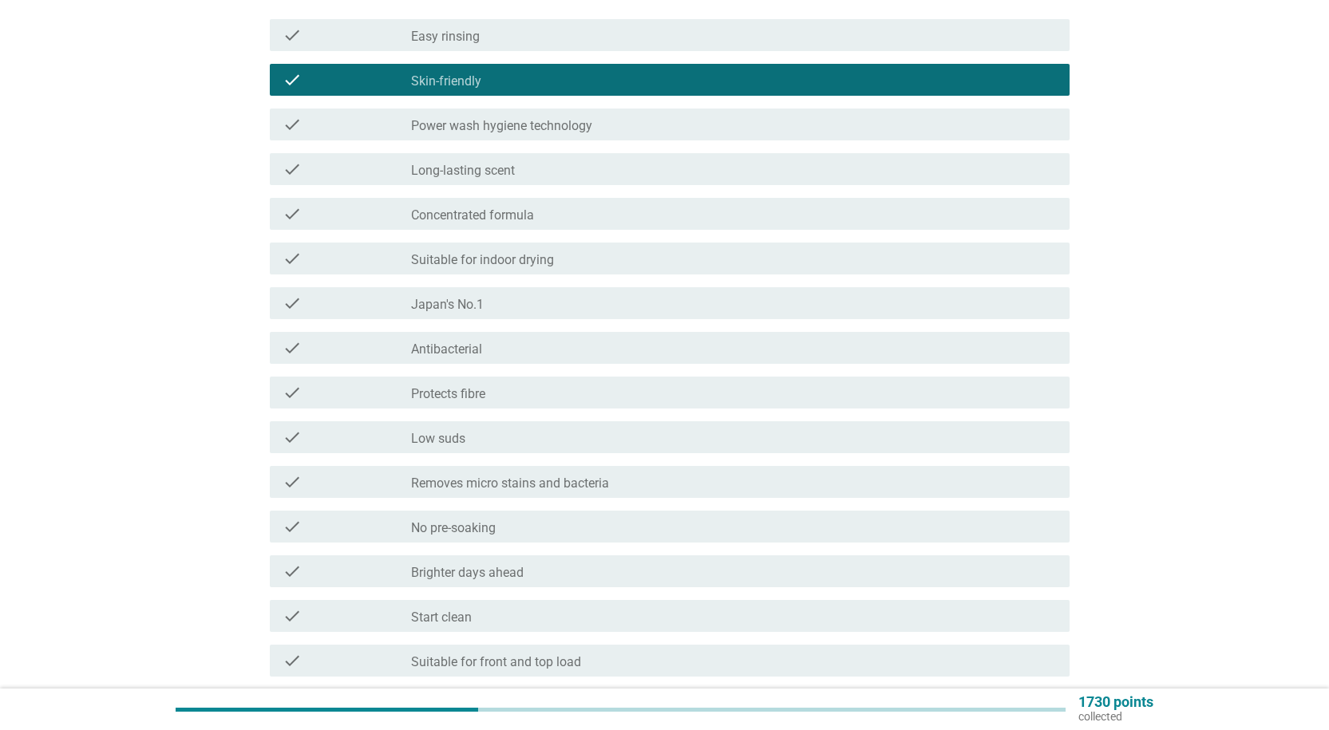
scroll to position [239, 0]
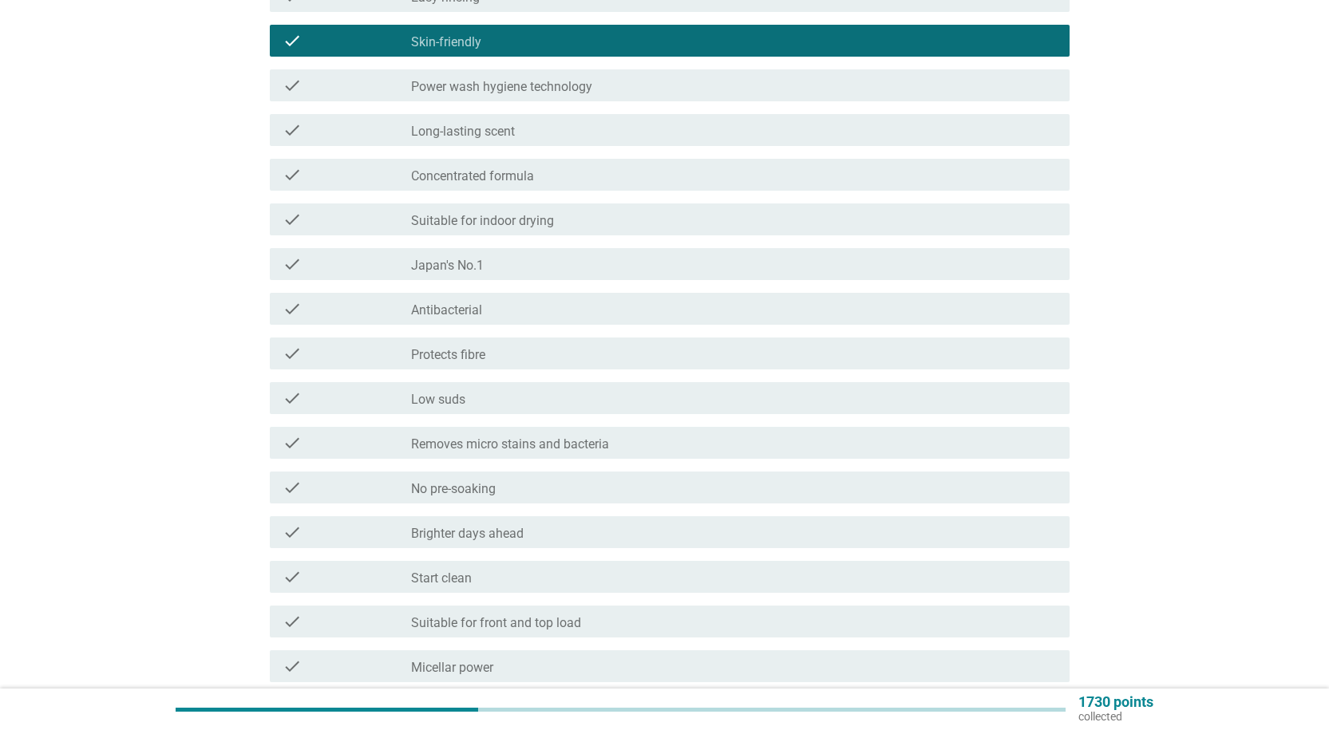
click at [573, 616] on label "Suitable for front and top load" at bounding box center [496, 623] width 170 height 16
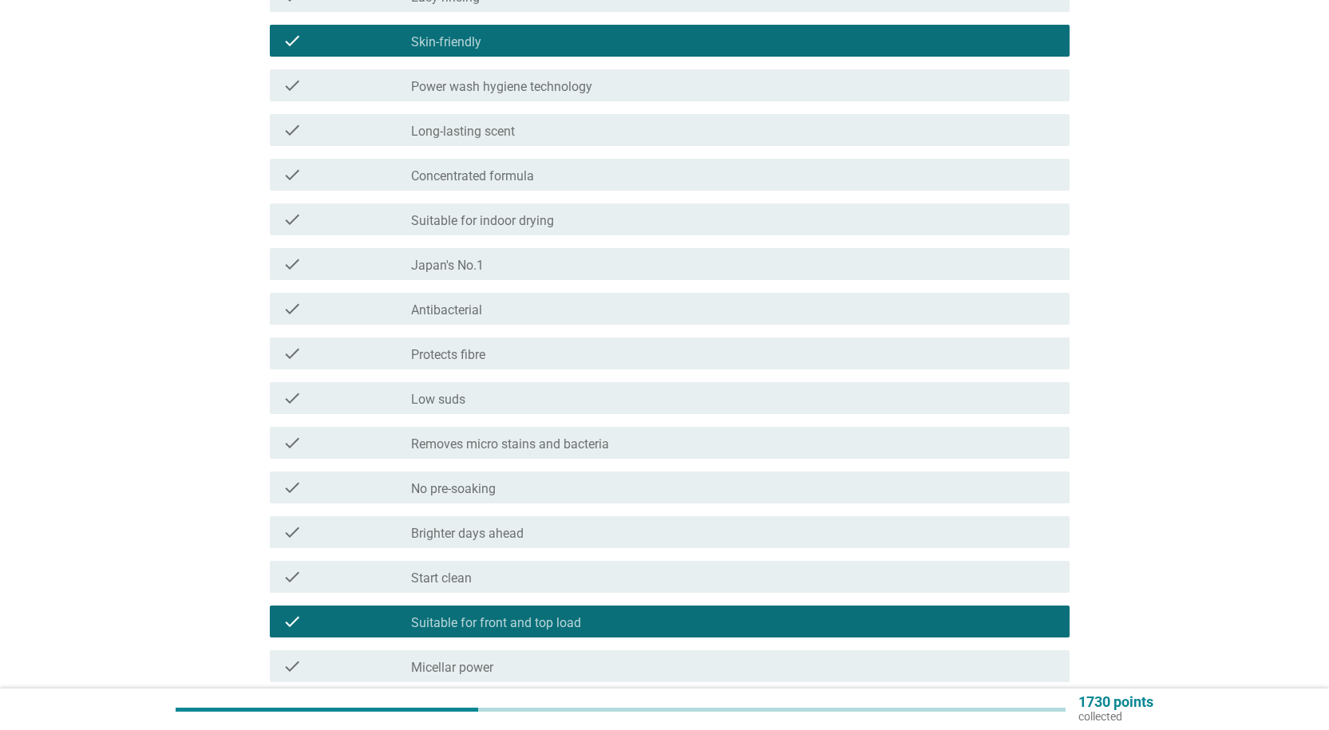
click at [510, 133] on label "Long-lasting scent" at bounding box center [463, 132] width 104 height 16
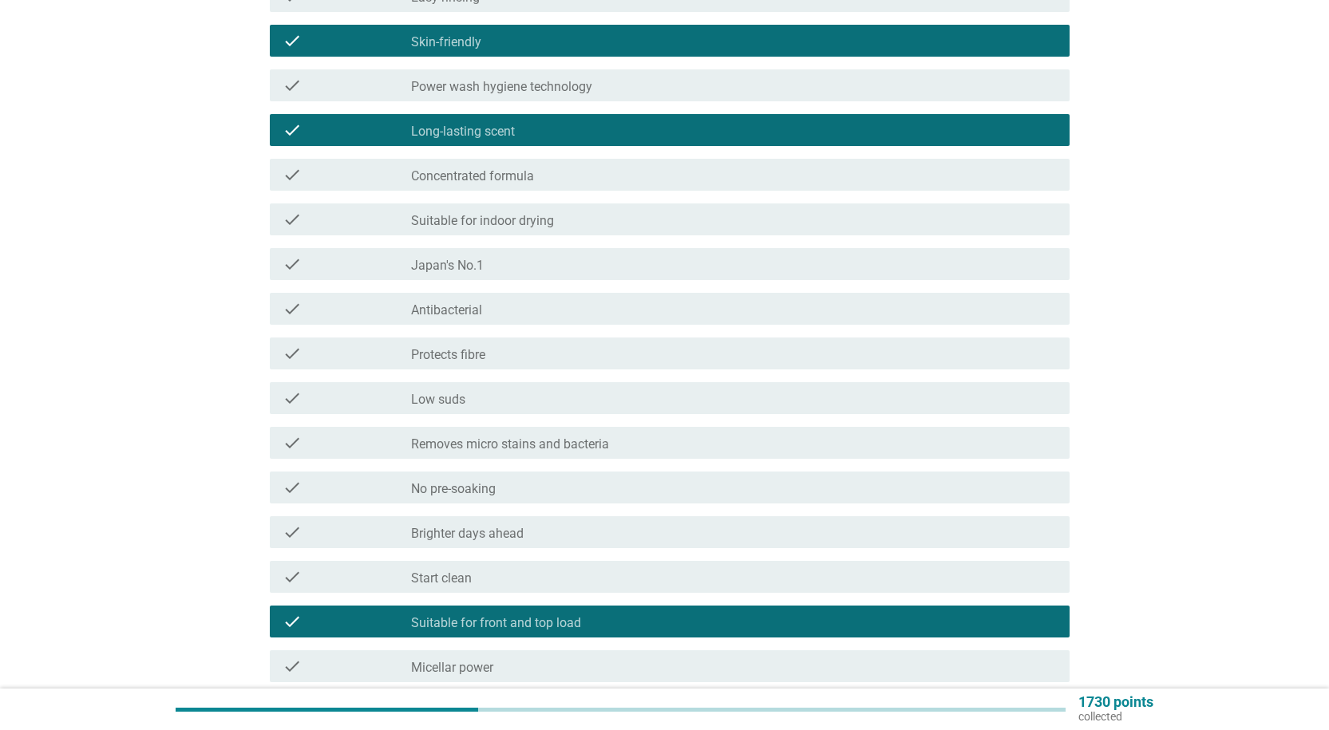
click at [522, 365] on div "check check_box_outline_blank Protects fibre" at bounding box center [670, 354] width 800 height 32
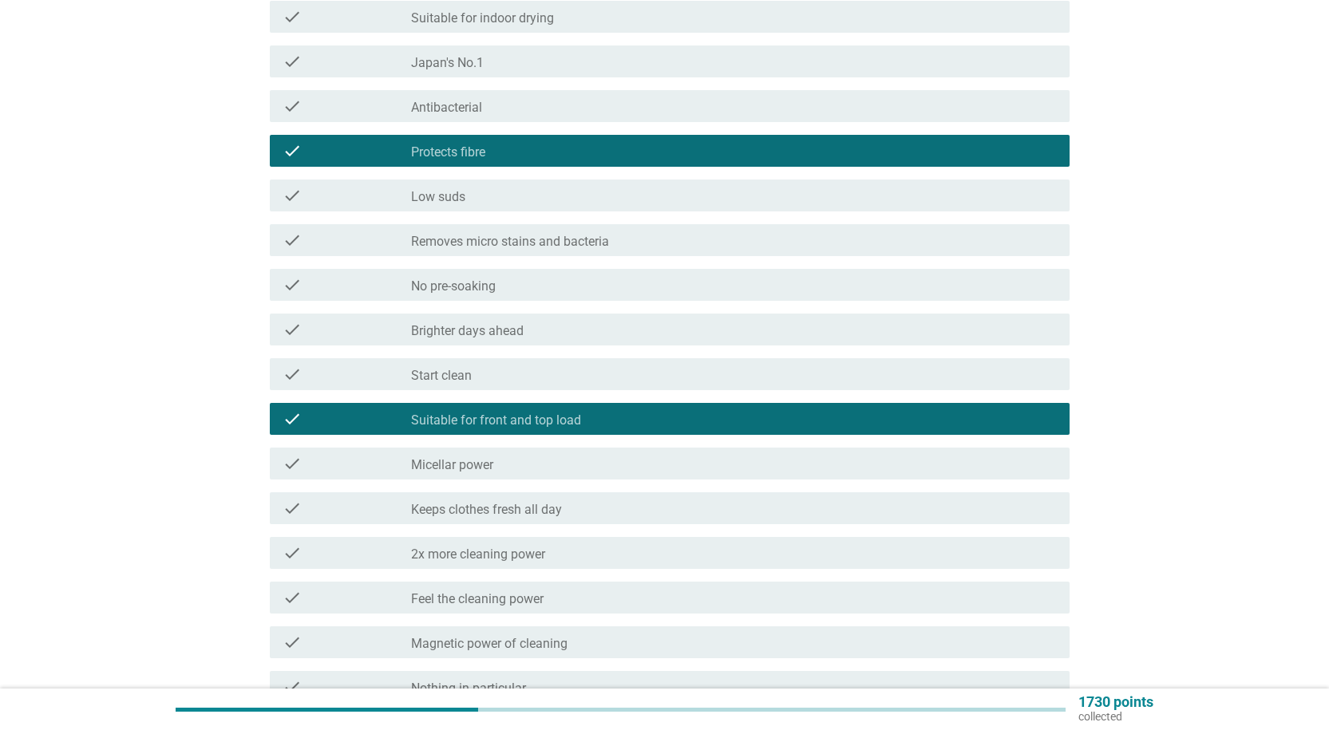
scroll to position [559, 0]
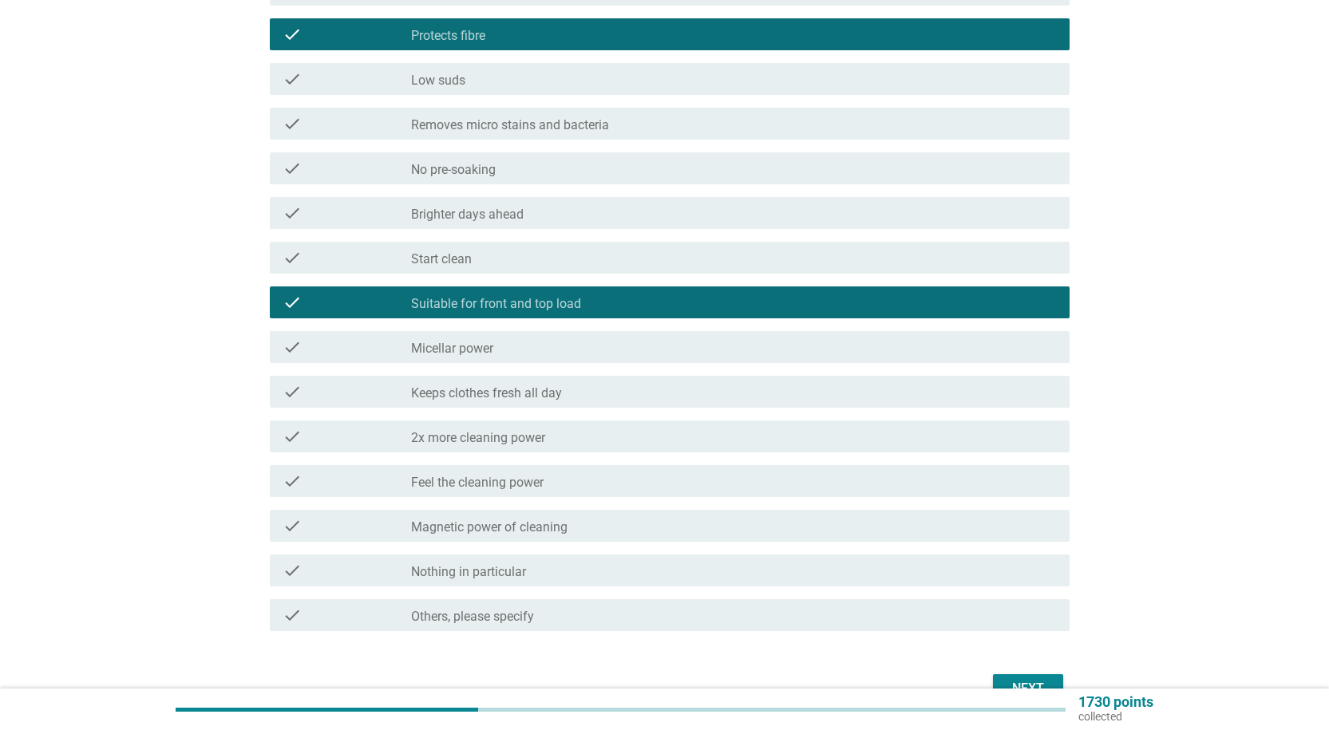
click at [648, 512] on div "check check_box_outline_blank Magnetic power of cleaning" at bounding box center [670, 526] width 800 height 32
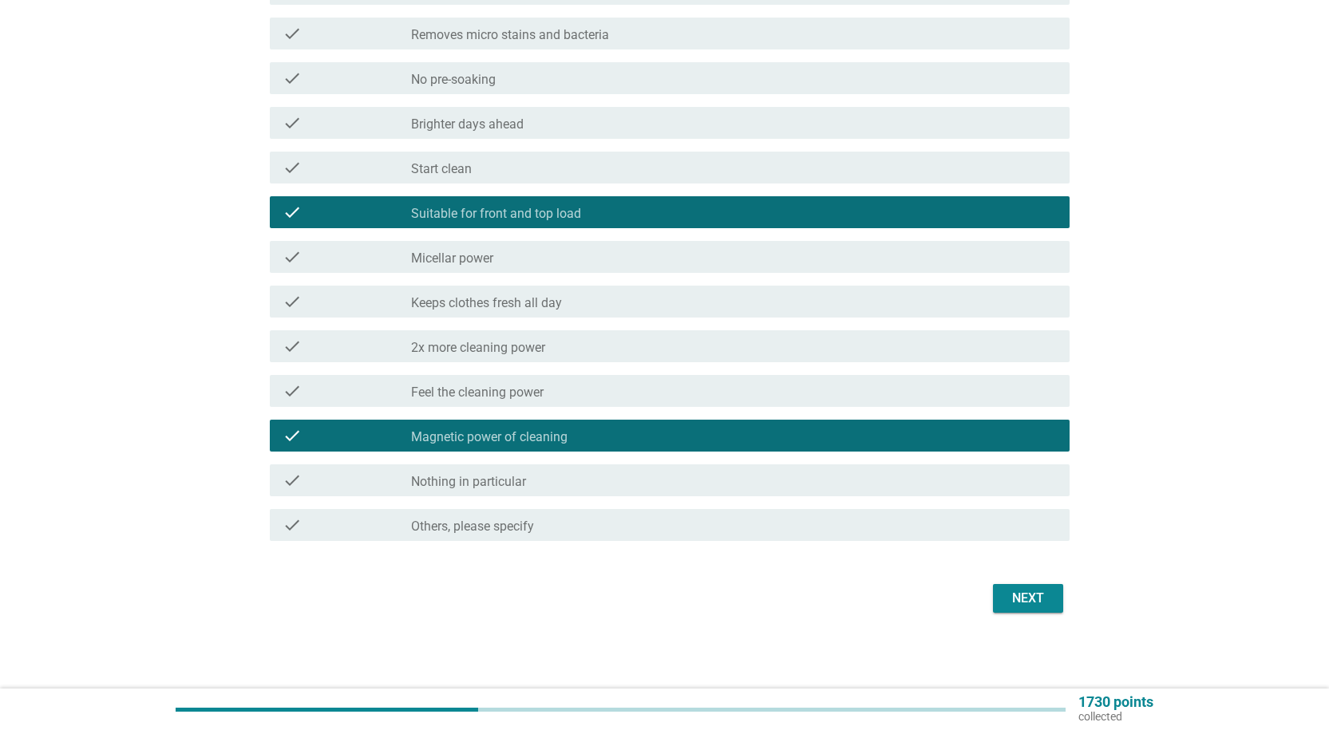
scroll to position [650, 0]
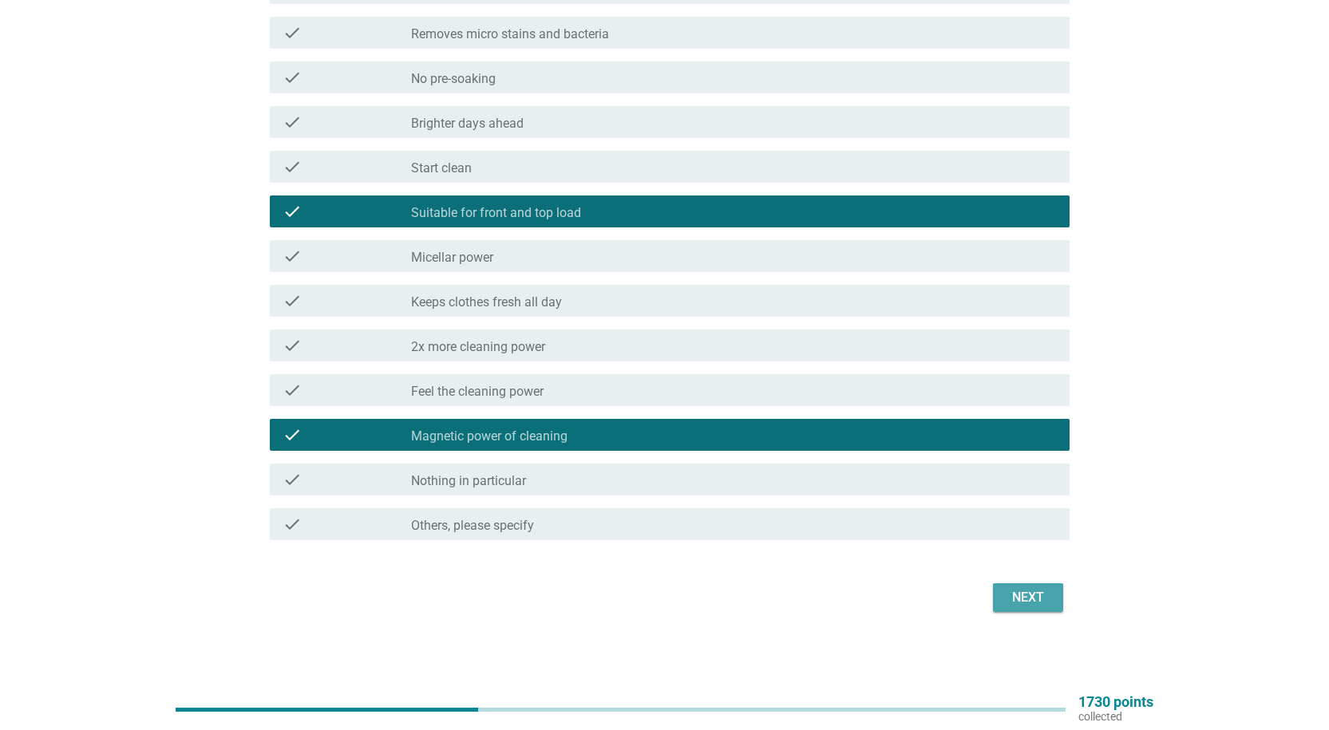
click at [1037, 607] on button "Next" at bounding box center [1028, 597] width 70 height 29
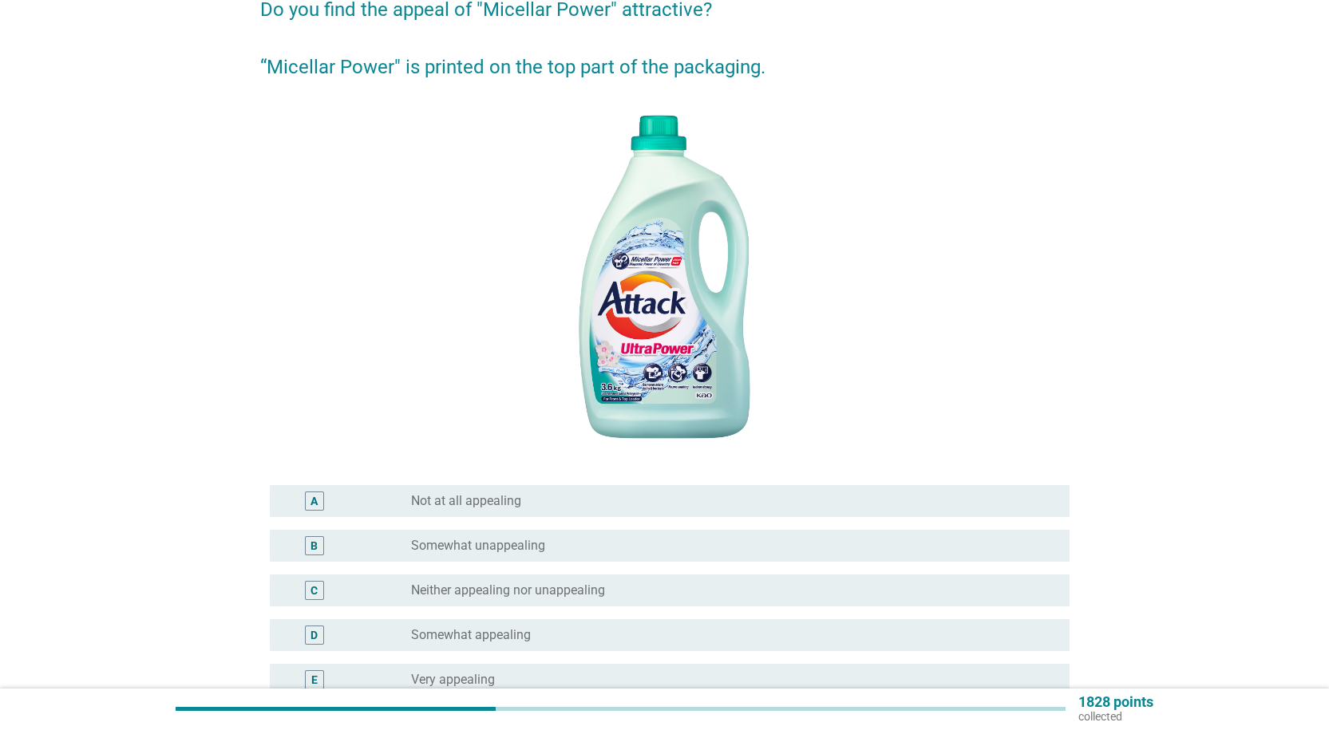
scroll to position [239, 0]
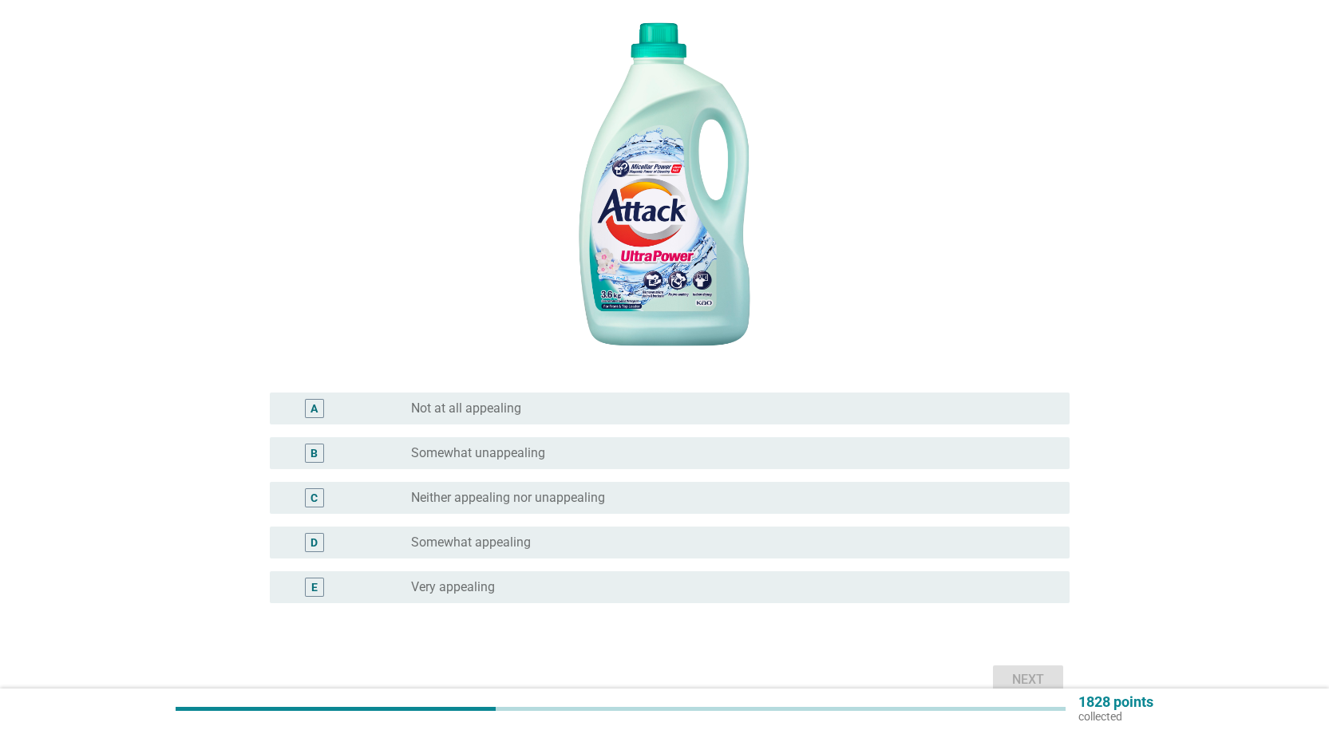
click at [504, 539] on label "Somewhat appealing" at bounding box center [471, 543] width 120 height 16
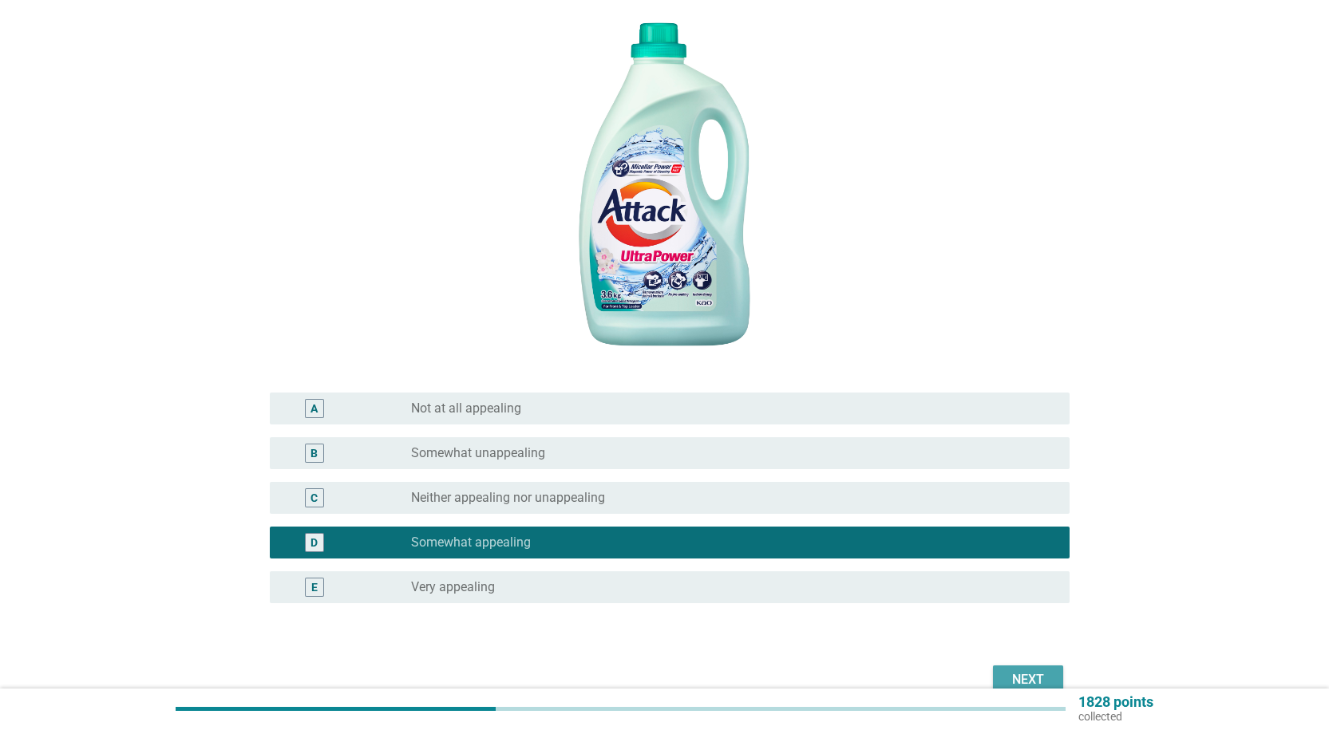
click at [1021, 685] on div "Next" at bounding box center [1027, 679] width 45 height 19
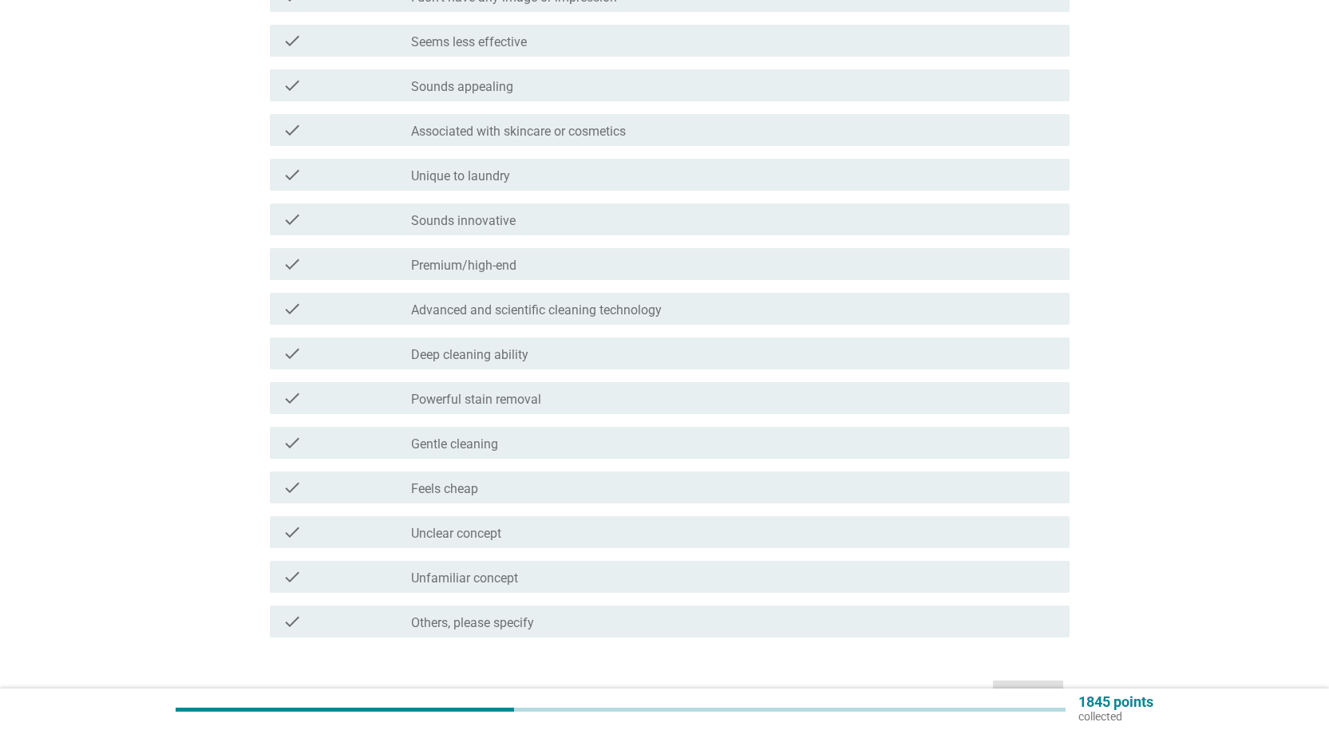
scroll to position [0, 0]
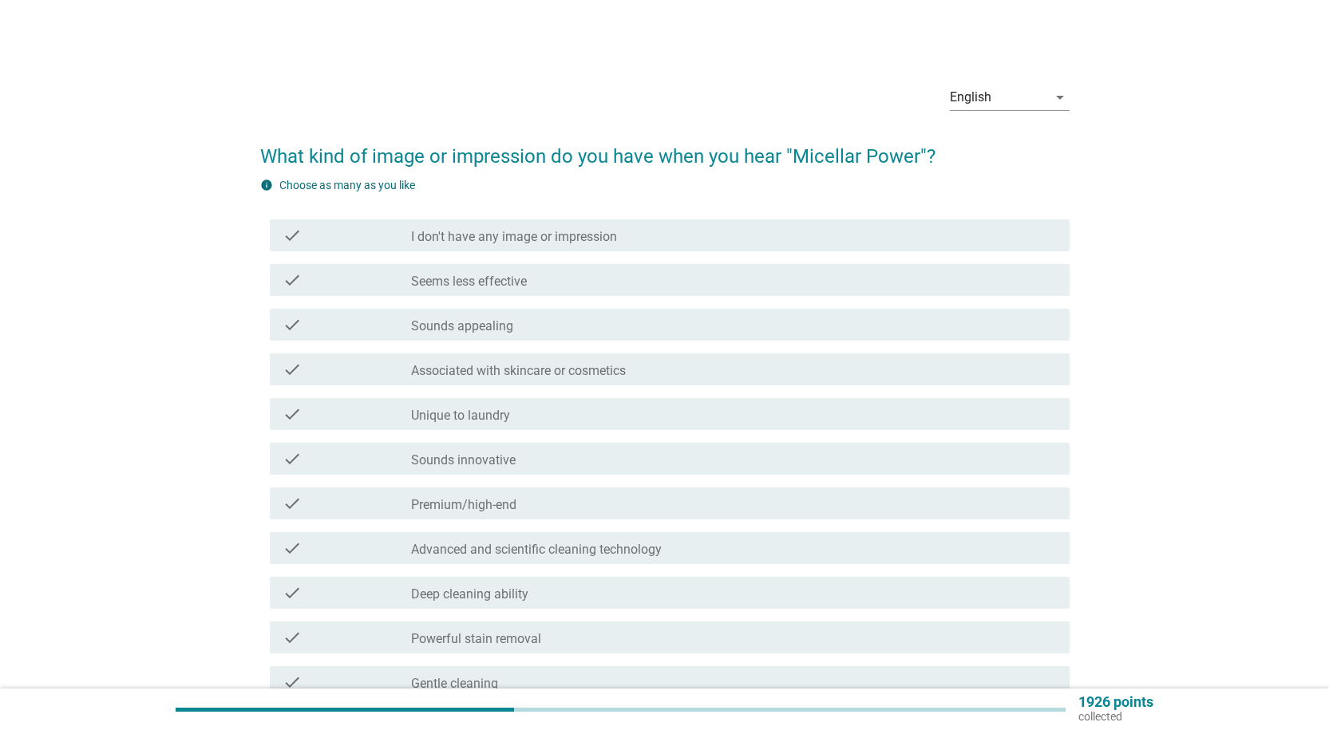
click at [589, 318] on div "check_box_outline_blank Sounds appealing" at bounding box center [733, 324] width 645 height 19
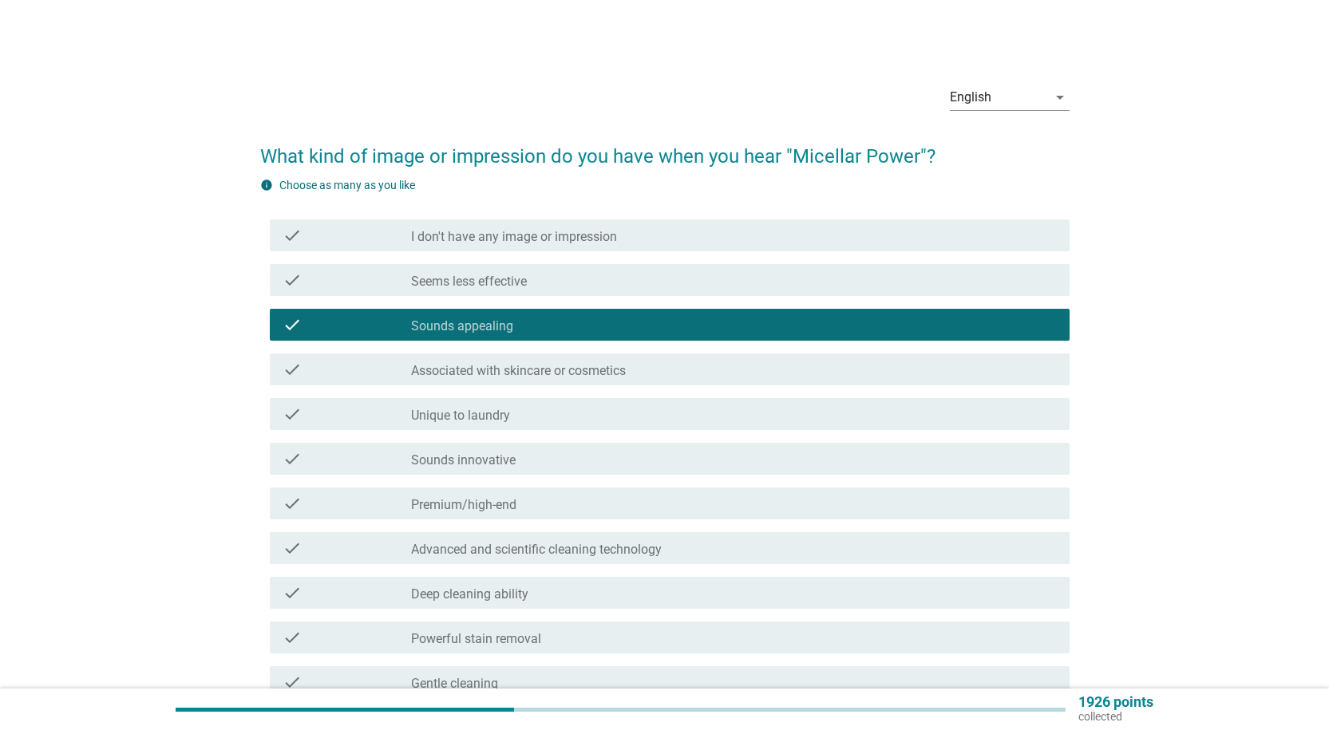
click at [581, 378] on label "Associated with skincare or cosmetics" at bounding box center [518, 371] width 215 height 16
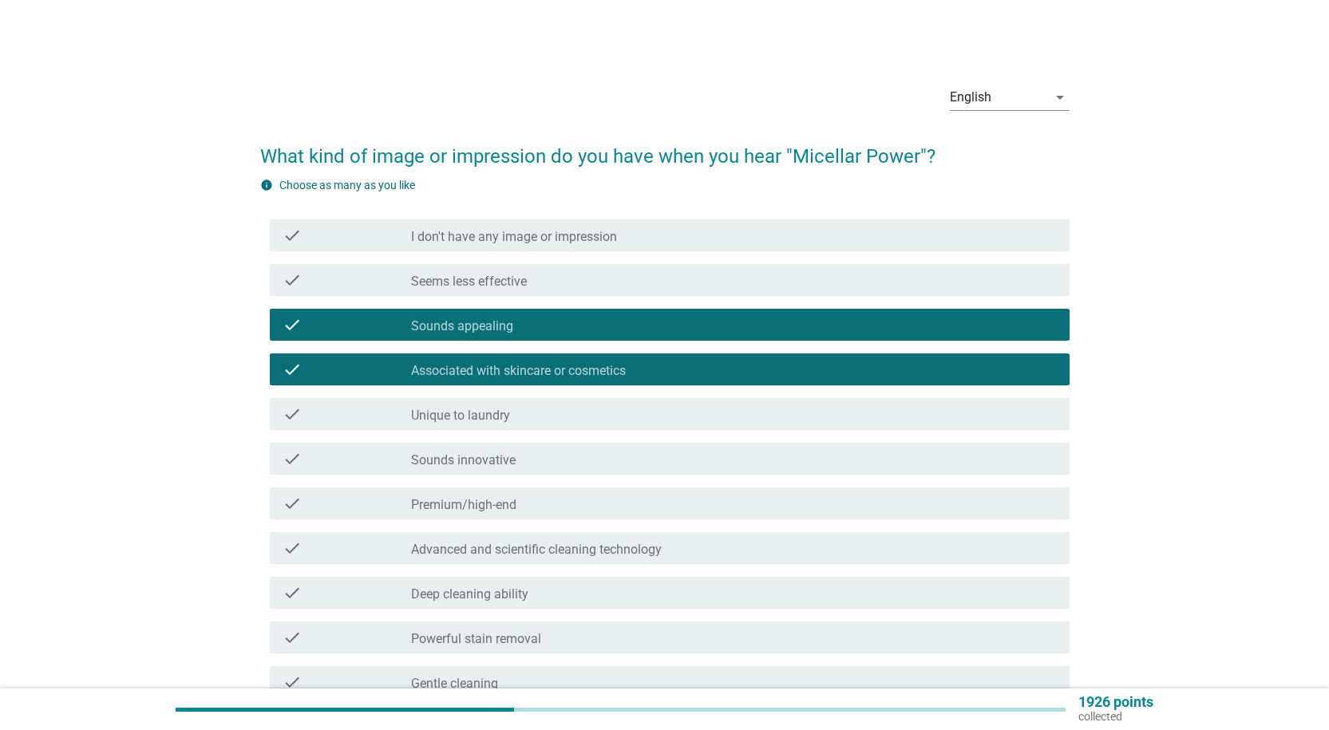
click at [579, 465] on div "check_box_outline_blank Sounds innovative" at bounding box center [733, 458] width 645 height 19
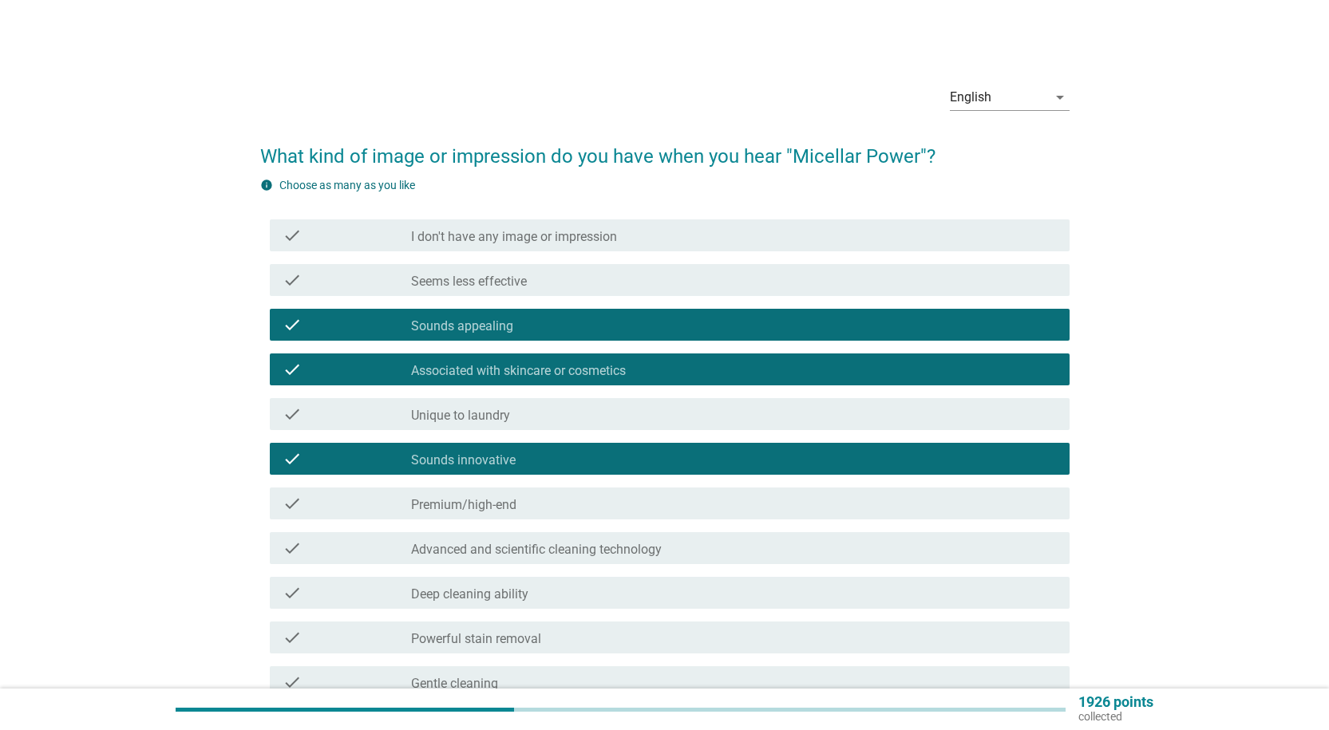
click at [575, 512] on div "check_box_outline_blank Premium/high-end" at bounding box center [733, 503] width 645 height 19
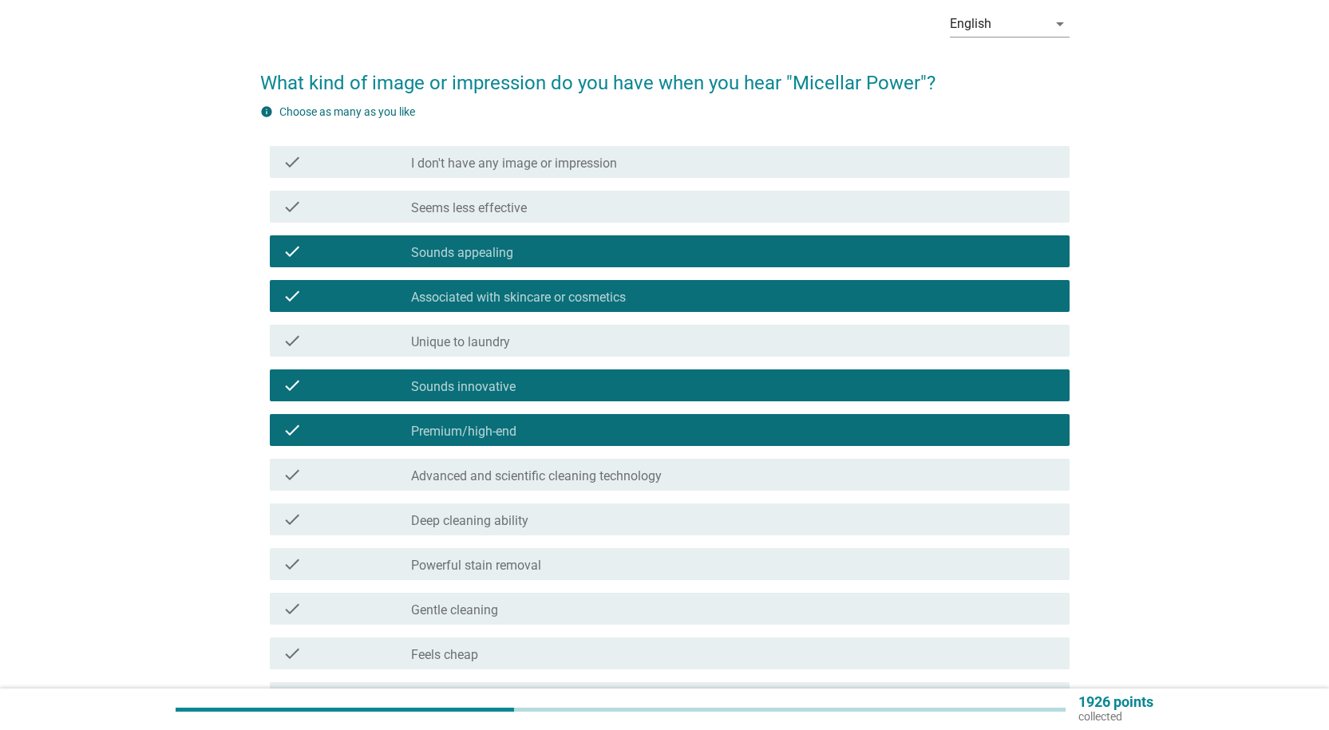
scroll to position [160, 0]
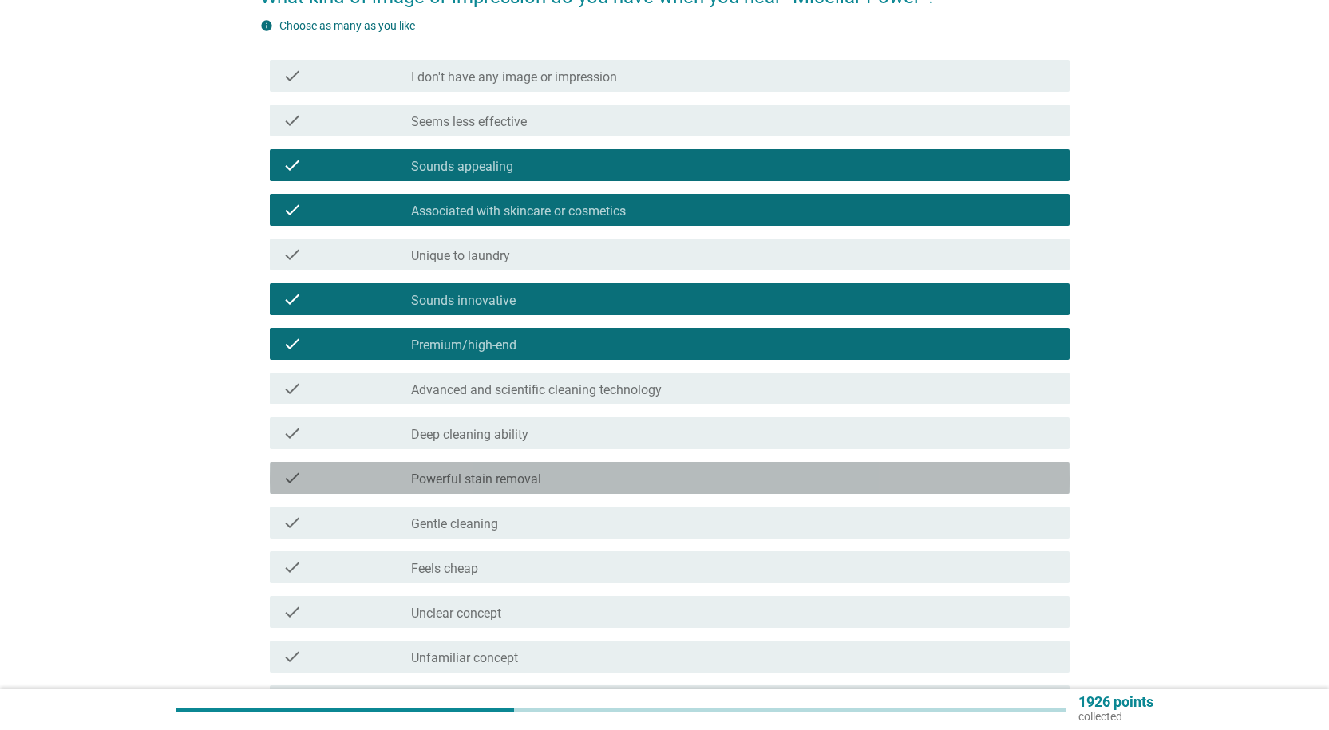
click at [565, 483] on div "check_box_outline_blank Powerful stain removal" at bounding box center [733, 477] width 645 height 19
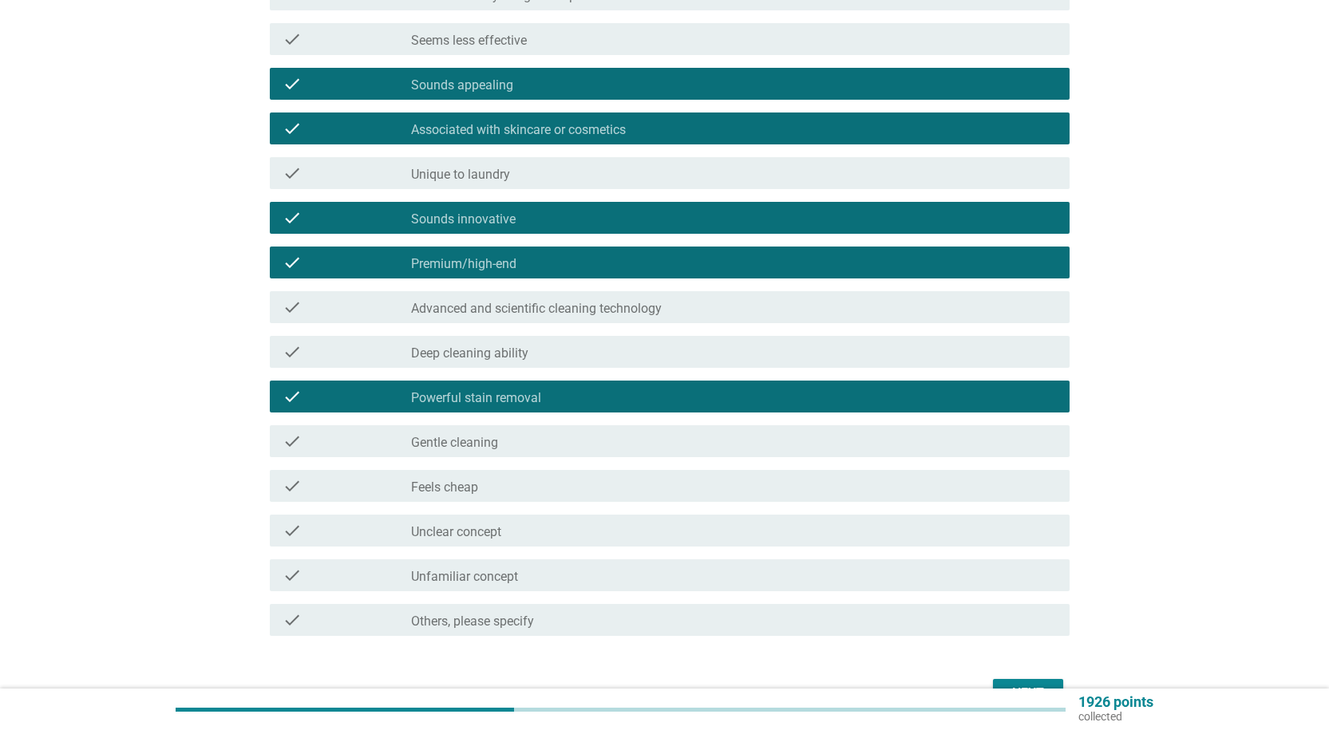
scroll to position [337, 0]
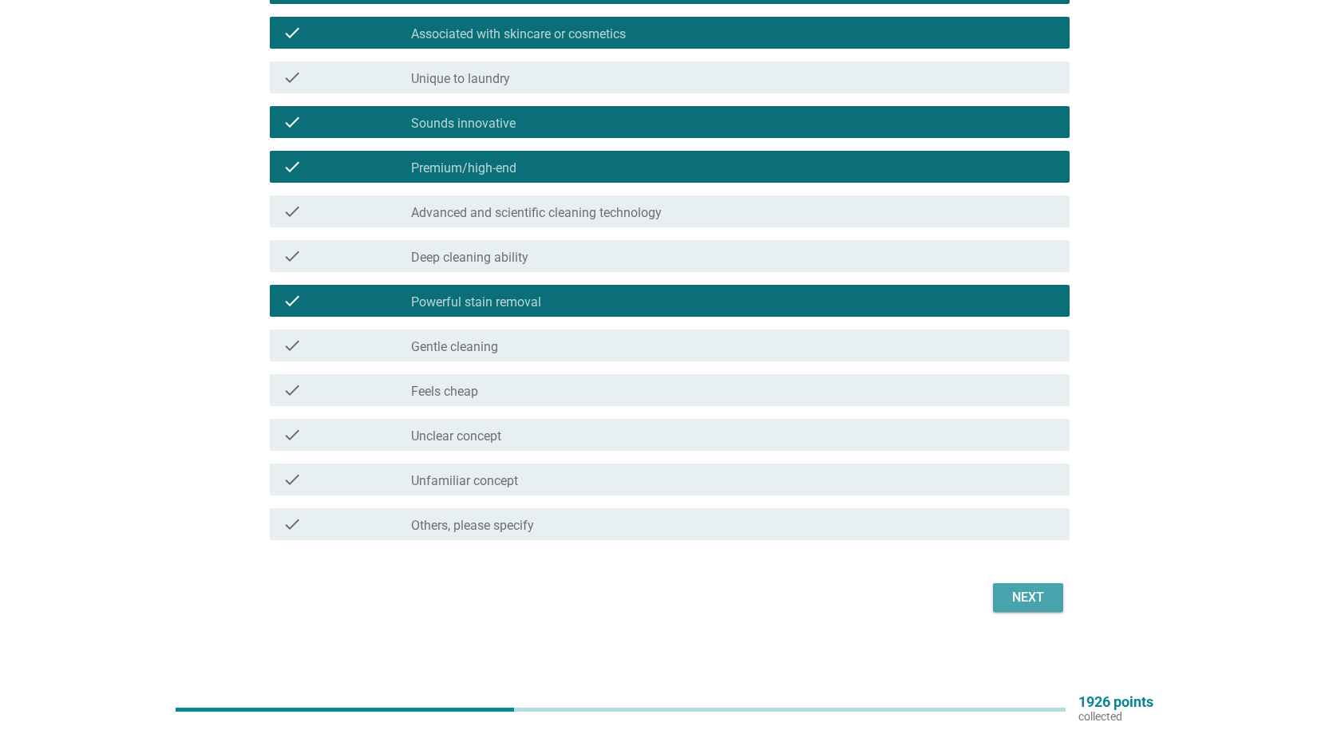
click at [1031, 595] on div "Next" at bounding box center [1027, 597] width 45 height 19
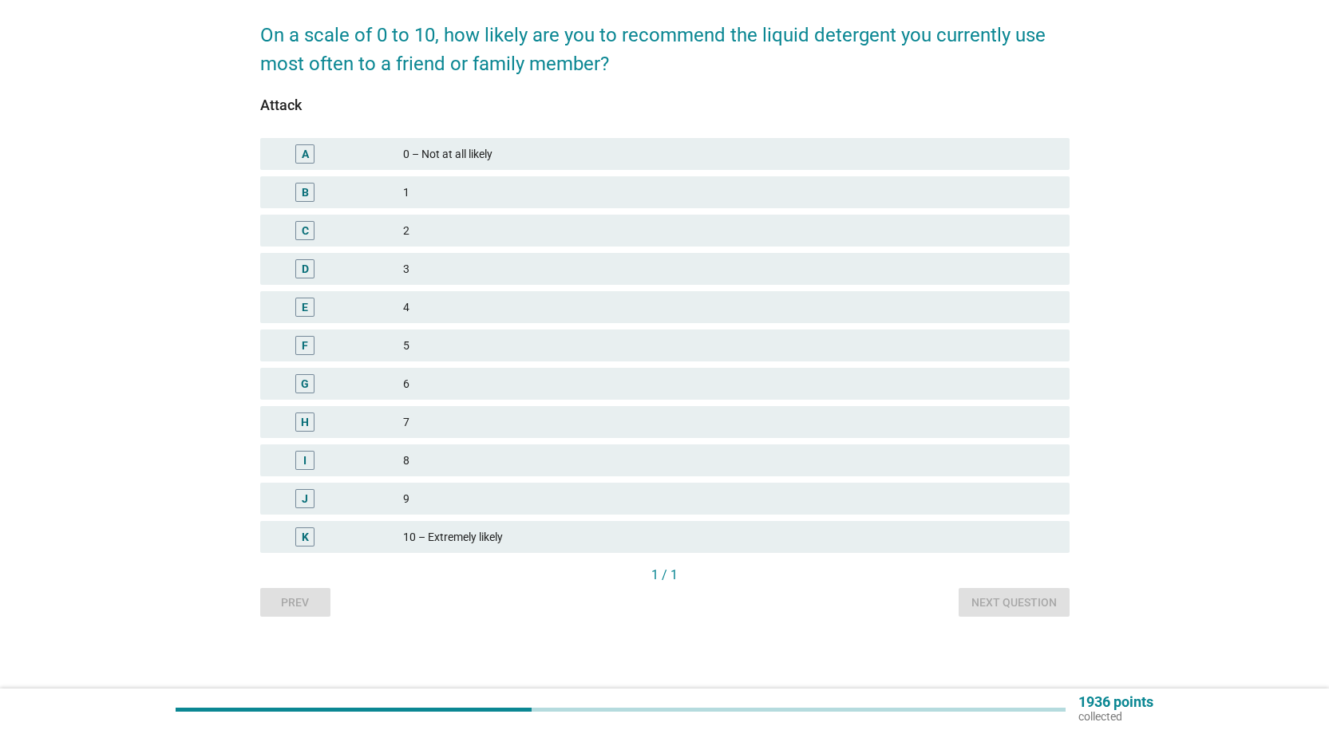
scroll to position [0, 0]
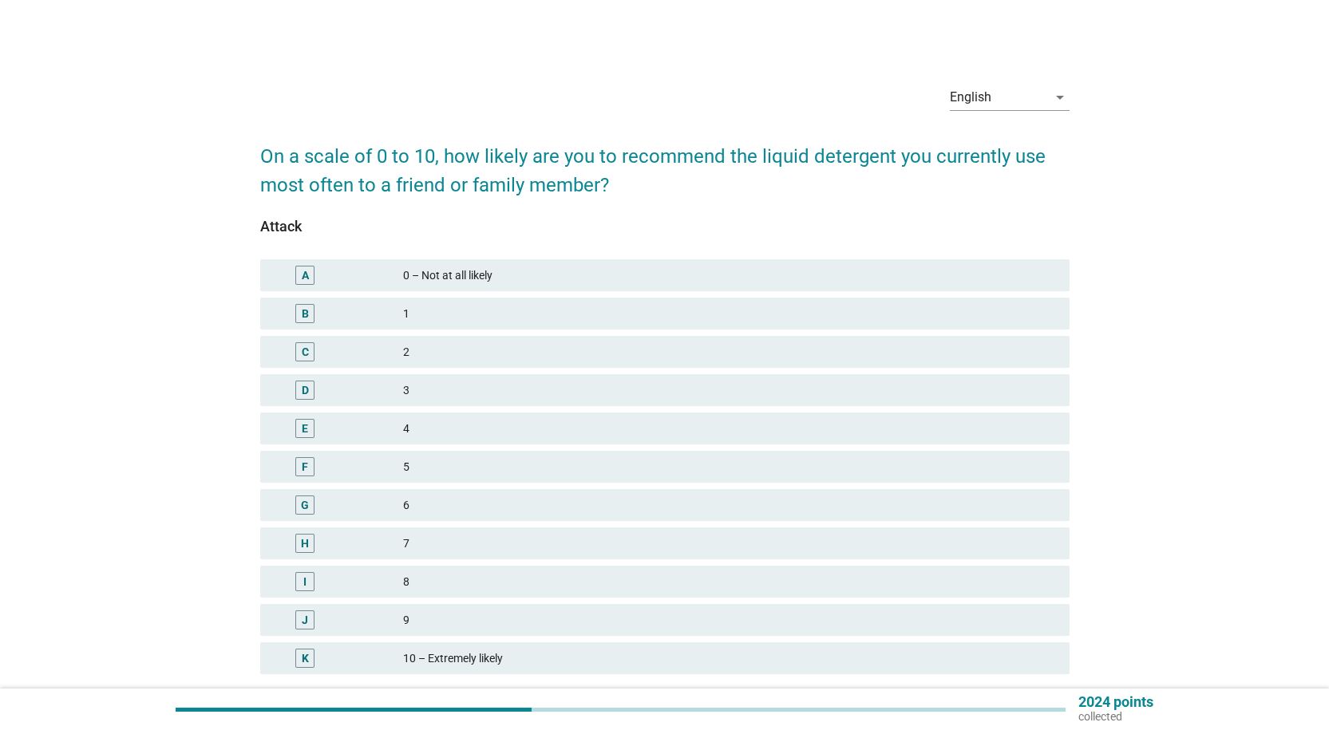
click at [473, 617] on div "9" at bounding box center [729, 619] width 653 height 19
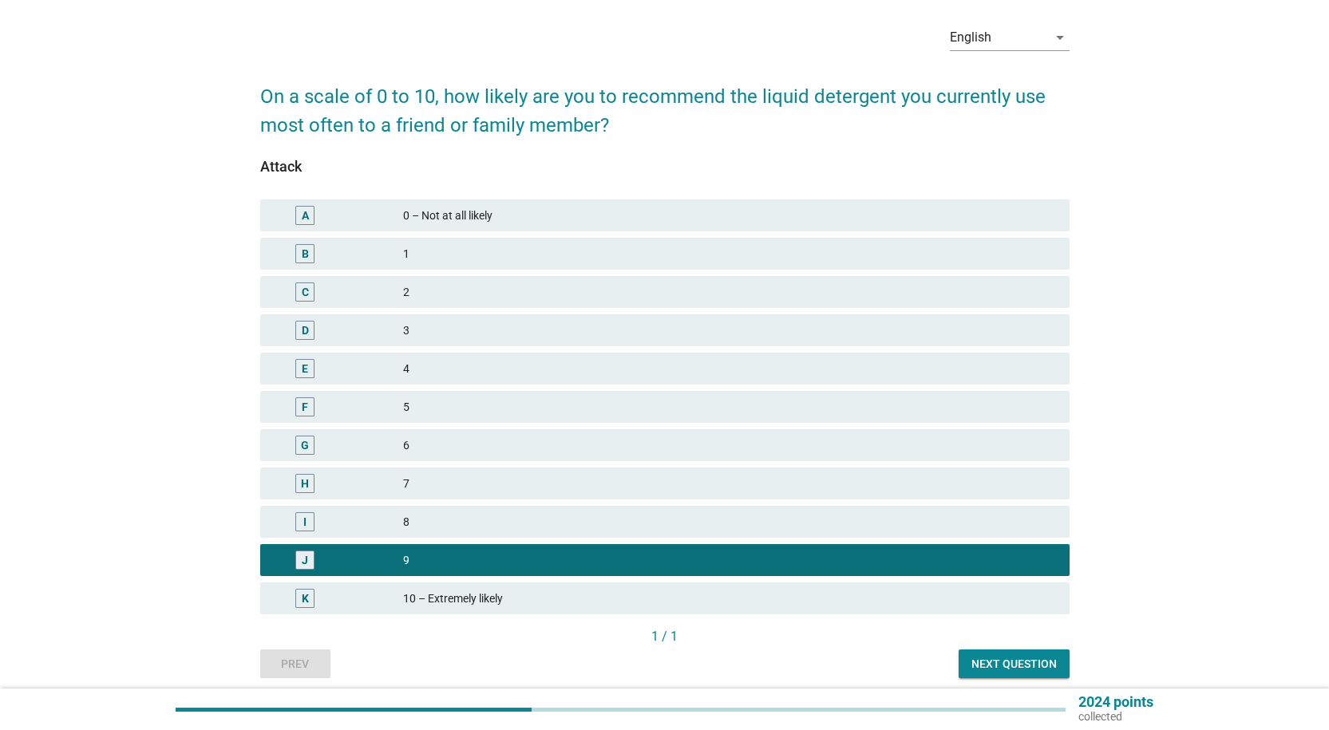
scroll to position [121, 0]
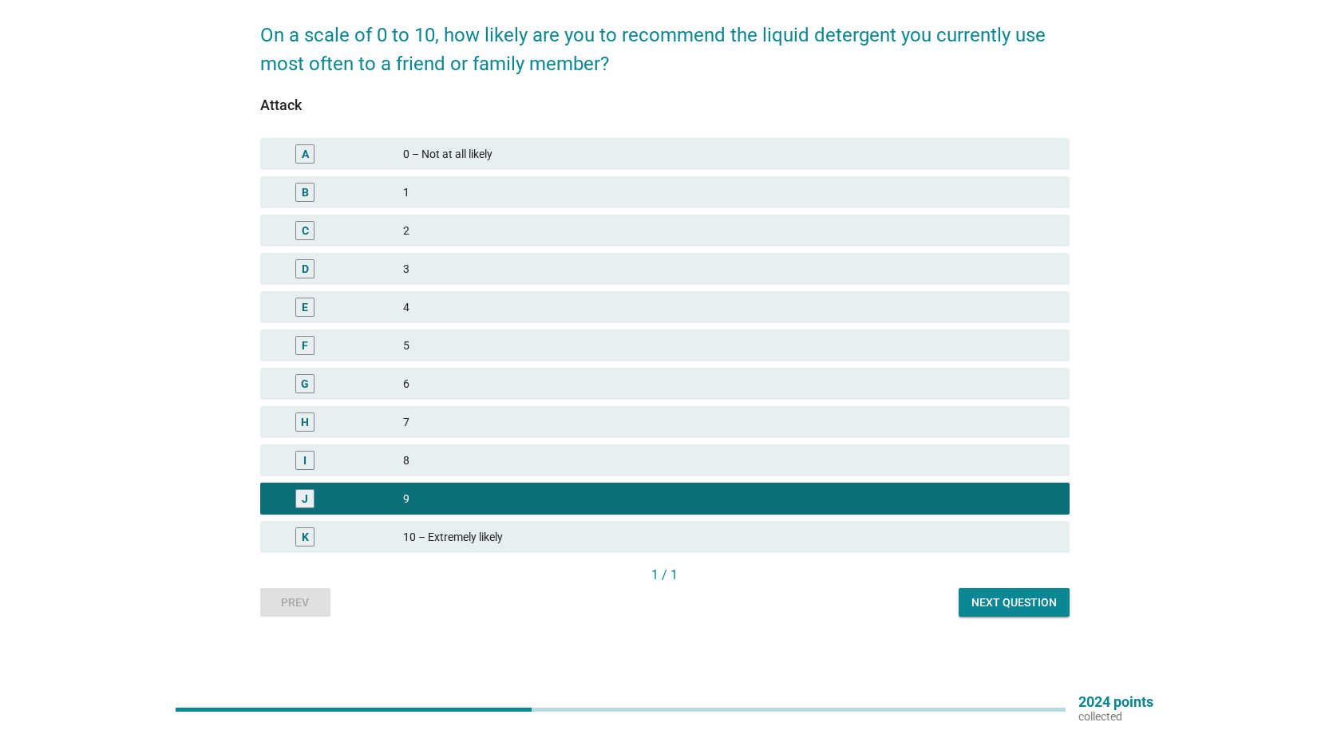
click at [1012, 601] on div "Next question" at bounding box center [1013, 603] width 85 height 17
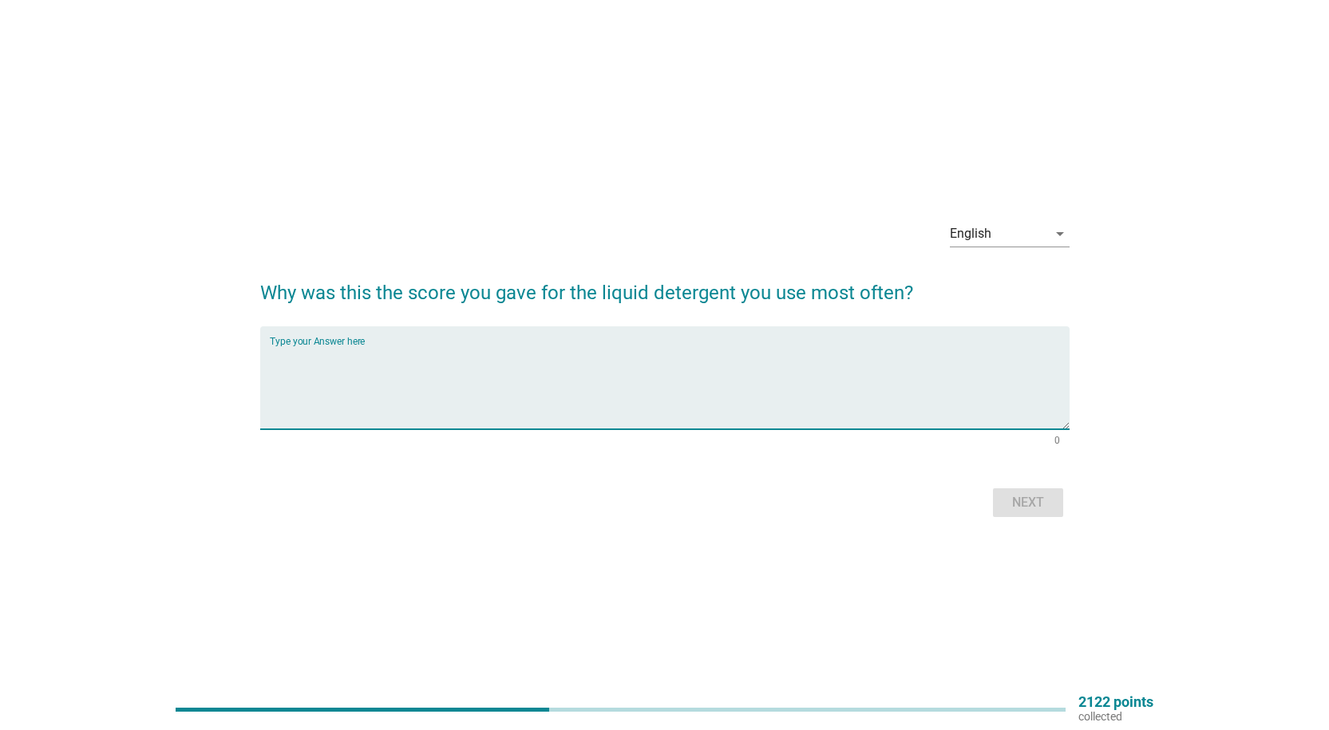
click at [532, 392] on textarea "Type your Answer here" at bounding box center [670, 388] width 800 height 84
type textarea "Because our family satisfied with it."
click at [1012, 487] on div "Next" at bounding box center [664, 503] width 809 height 38
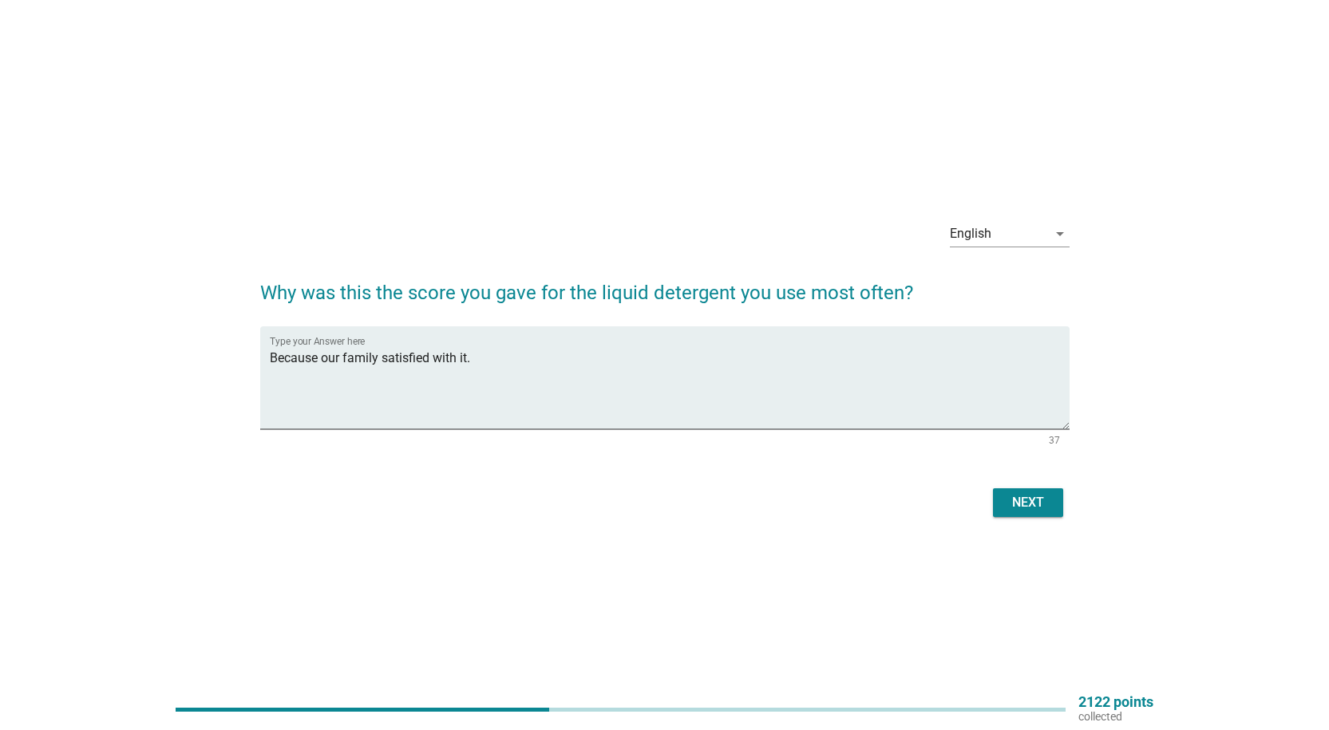
click at [1013, 492] on button "Next" at bounding box center [1028, 502] width 70 height 29
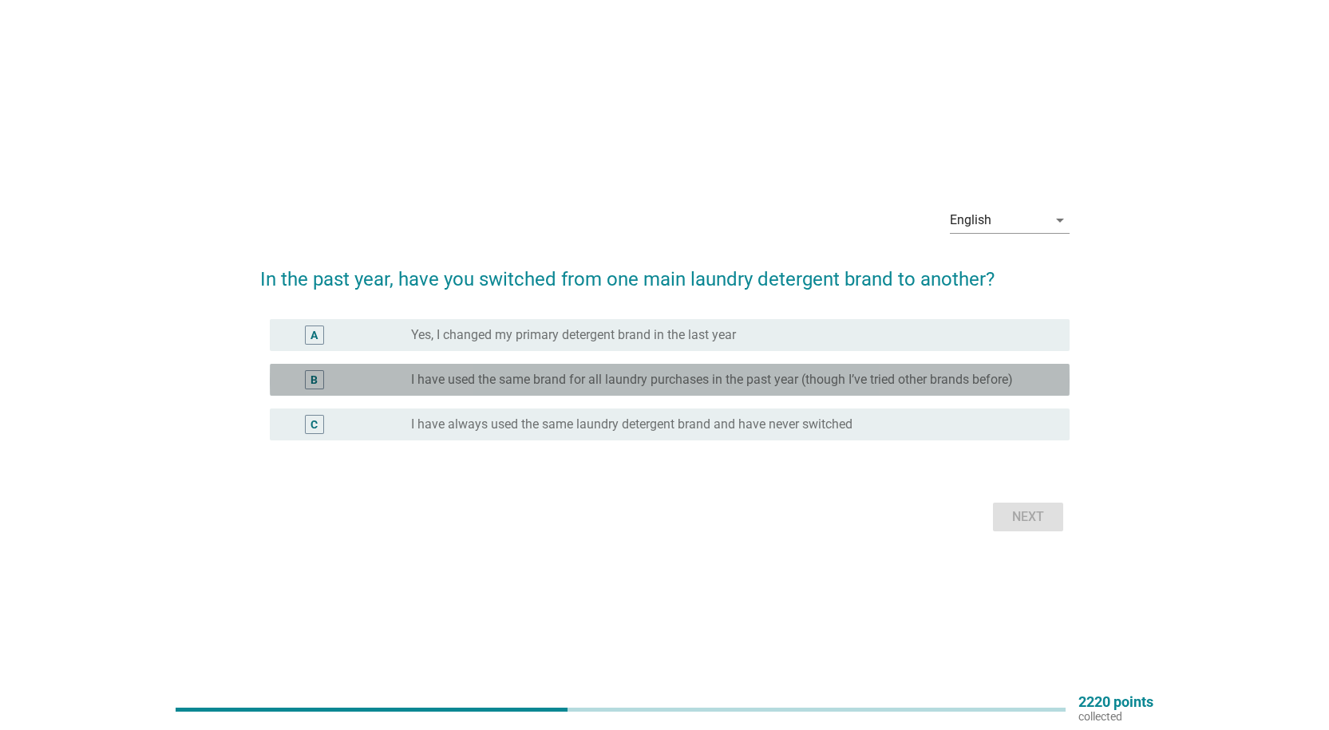
click at [555, 385] on label "I have used the same brand for all laundry purchases in the past year (though I…" at bounding box center [712, 380] width 602 height 16
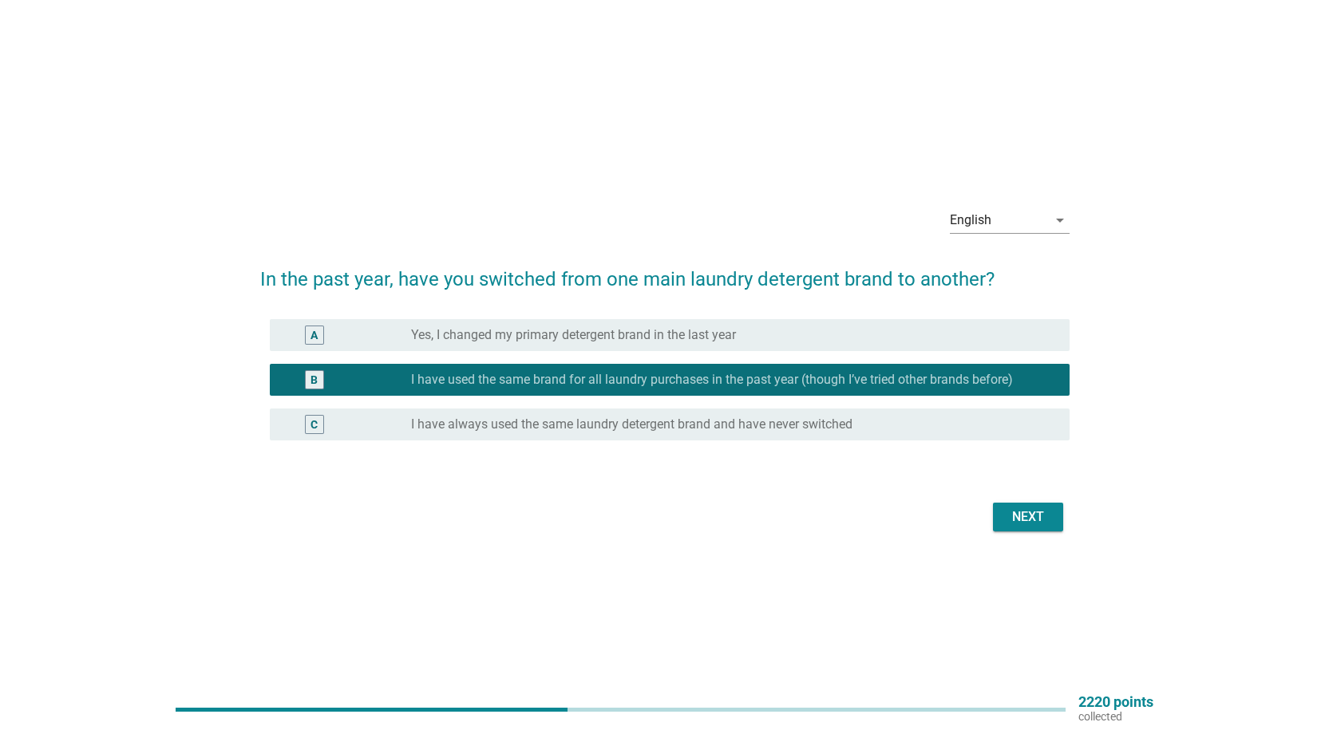
click at [1010, 540] on div "English arrow_drop_down In the past year, have you switched from one main laund…" at bounding box center [664, 365] width 835 height 367
click at [1013, 525] on div "Next" at bounding box center [1027, 517] width 45 height 19
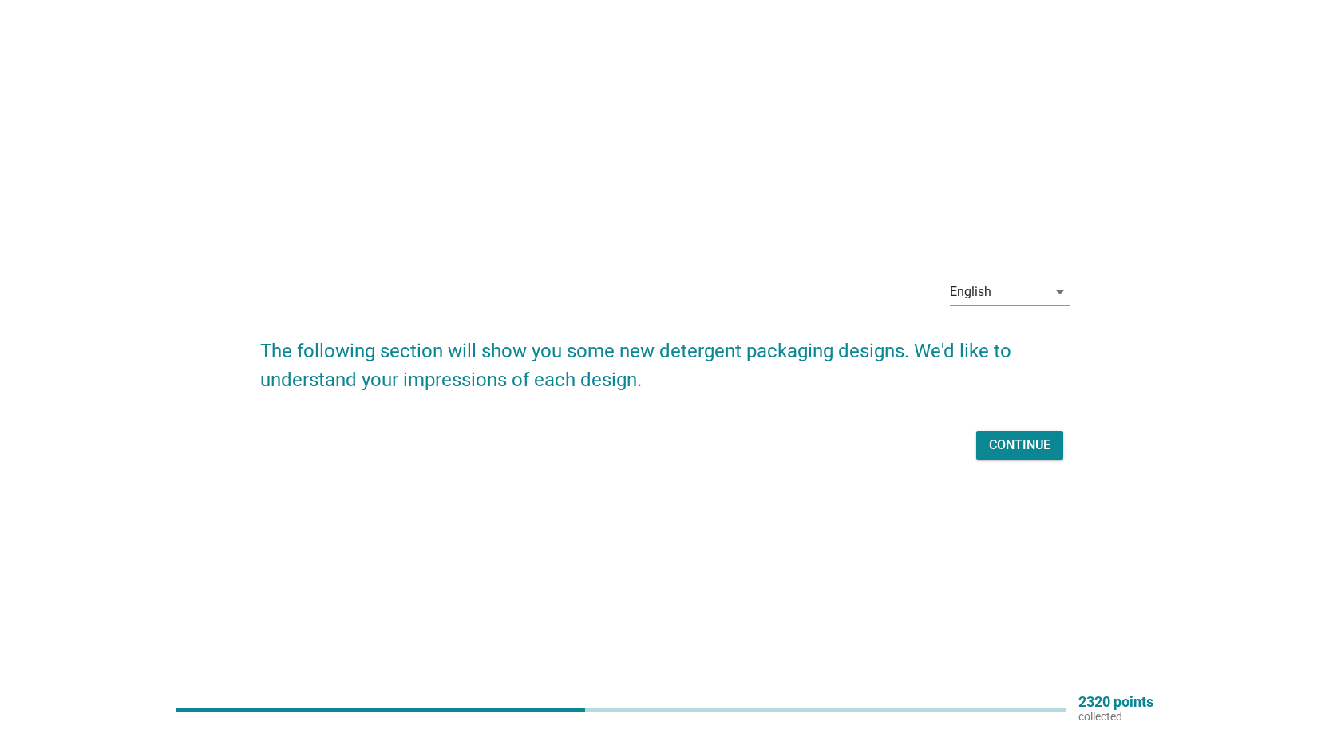
click at [994, 466] on div "English arrow_drop_down The following section will show you some new detergent …" at bounding box center [664, 365] width 835 height 223
click at [994, 455] on button "Continue" at bounding box center [1019, 445] width 87 height 29
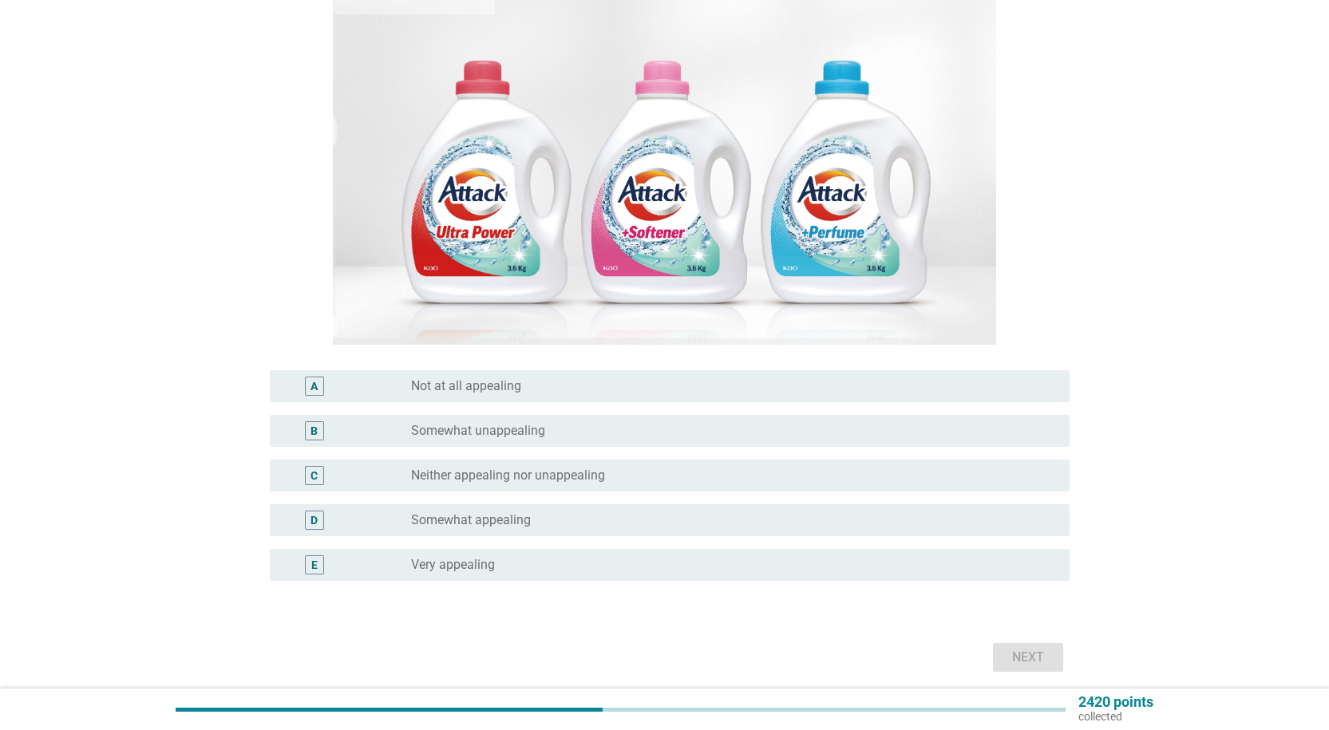
scroll to position [239, 0]
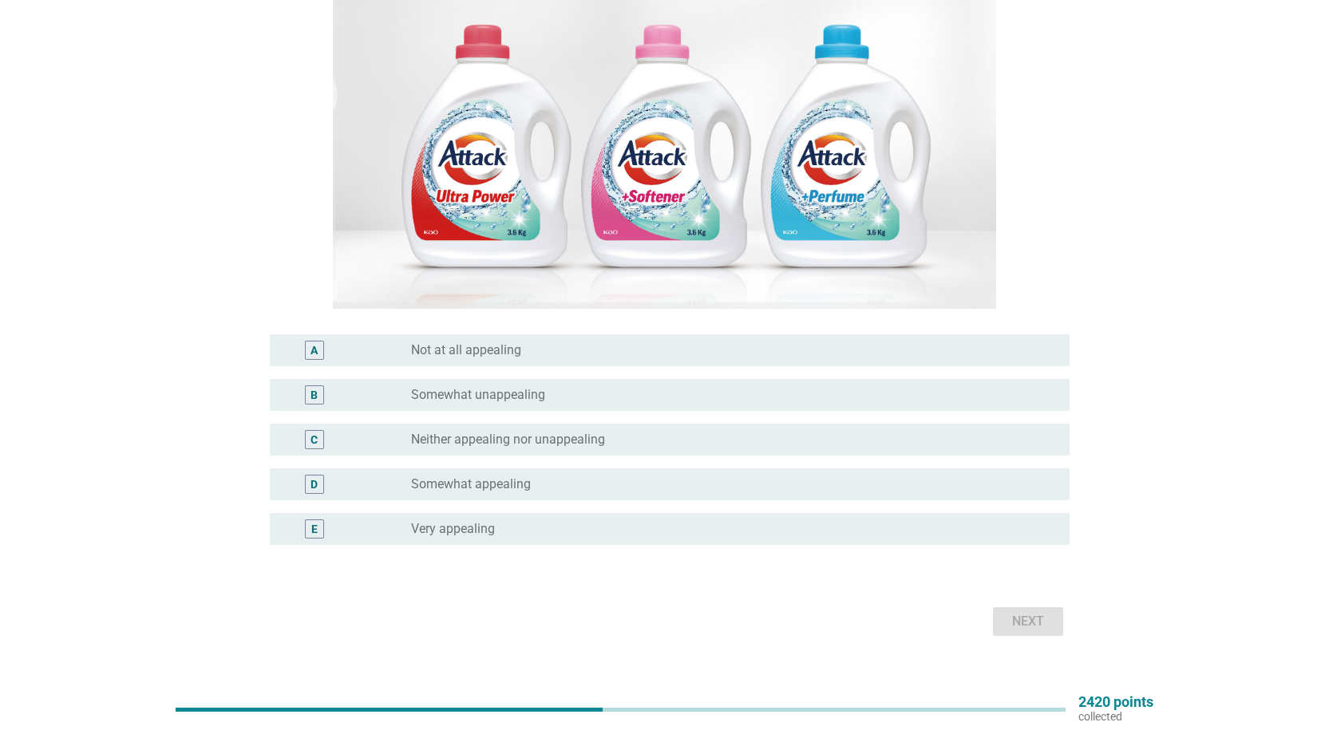
click at [519, 528] on div "radio_button_unchecked Very appealing" at bounding box center [727, 529] width 632 height 16
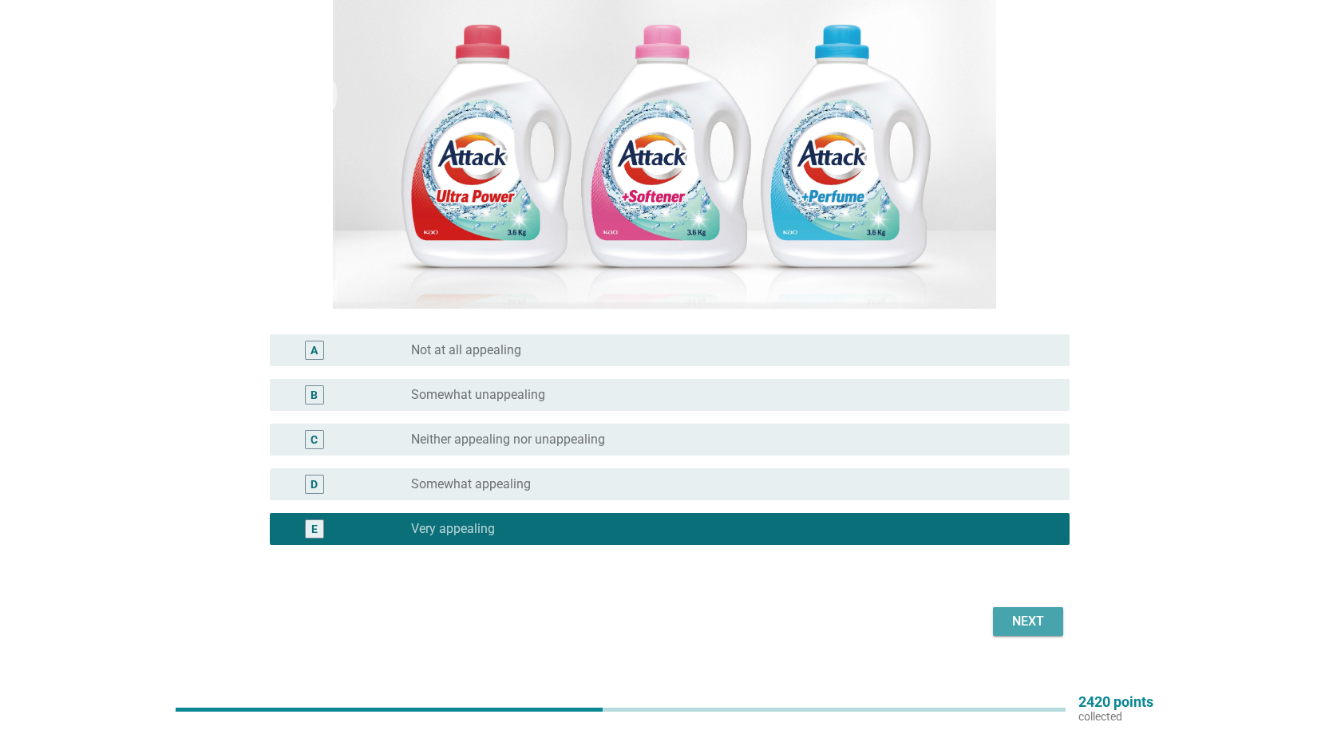
click at [1014, 612] on div "Next" at bounding box center [1027, 621] width 45 height 19
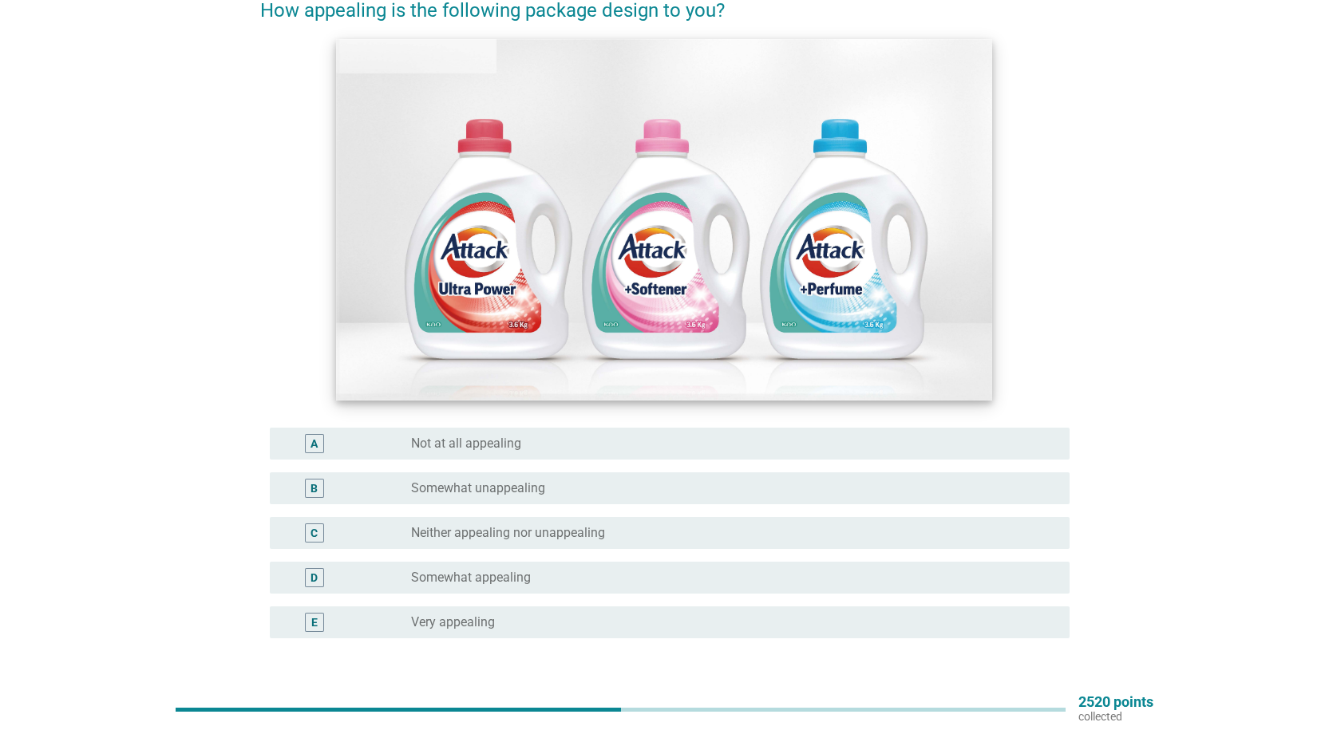
scroll to position [160, 0]
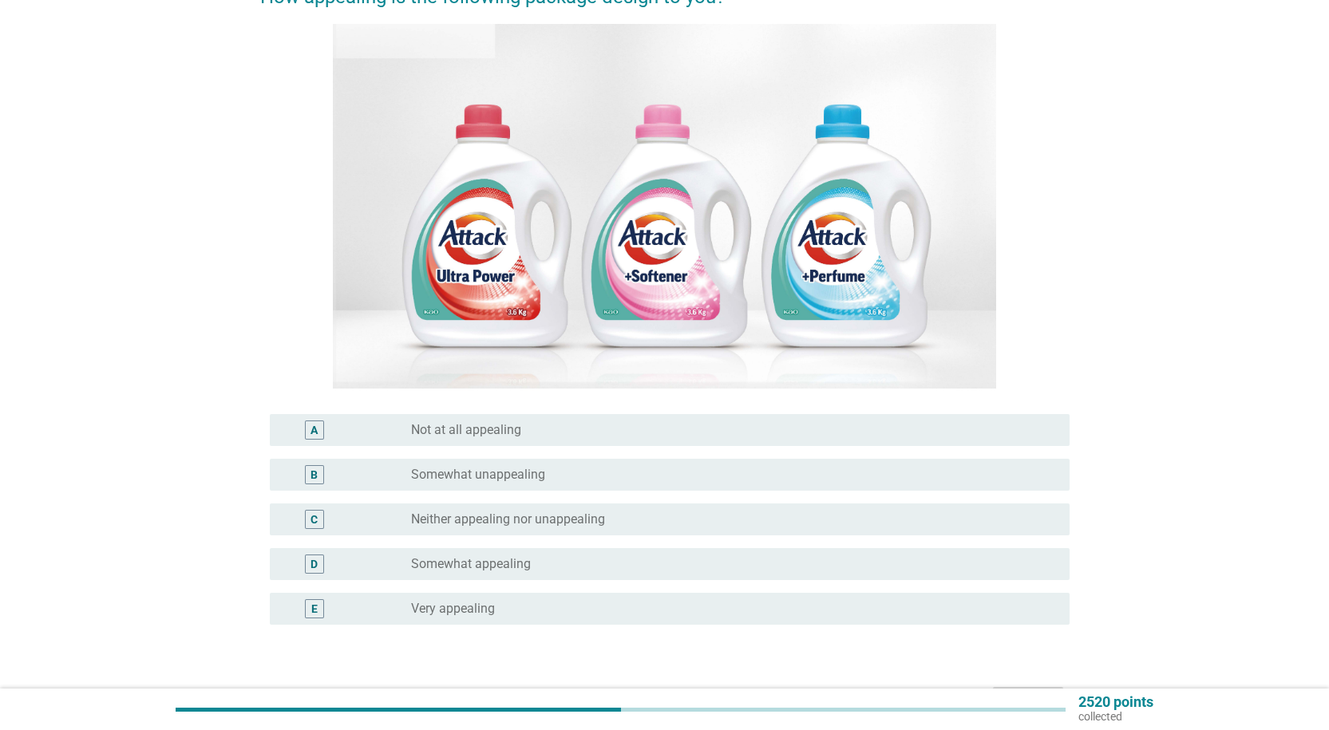
click at [519, 493] on div "B radio_button_unchecked Somewhat unappealing" at bounding box center [664, 474] width 809 height 45
click at [523, 480] on label "Somewhat unappealing" at bounding box center [478, 475] width 134 height 16
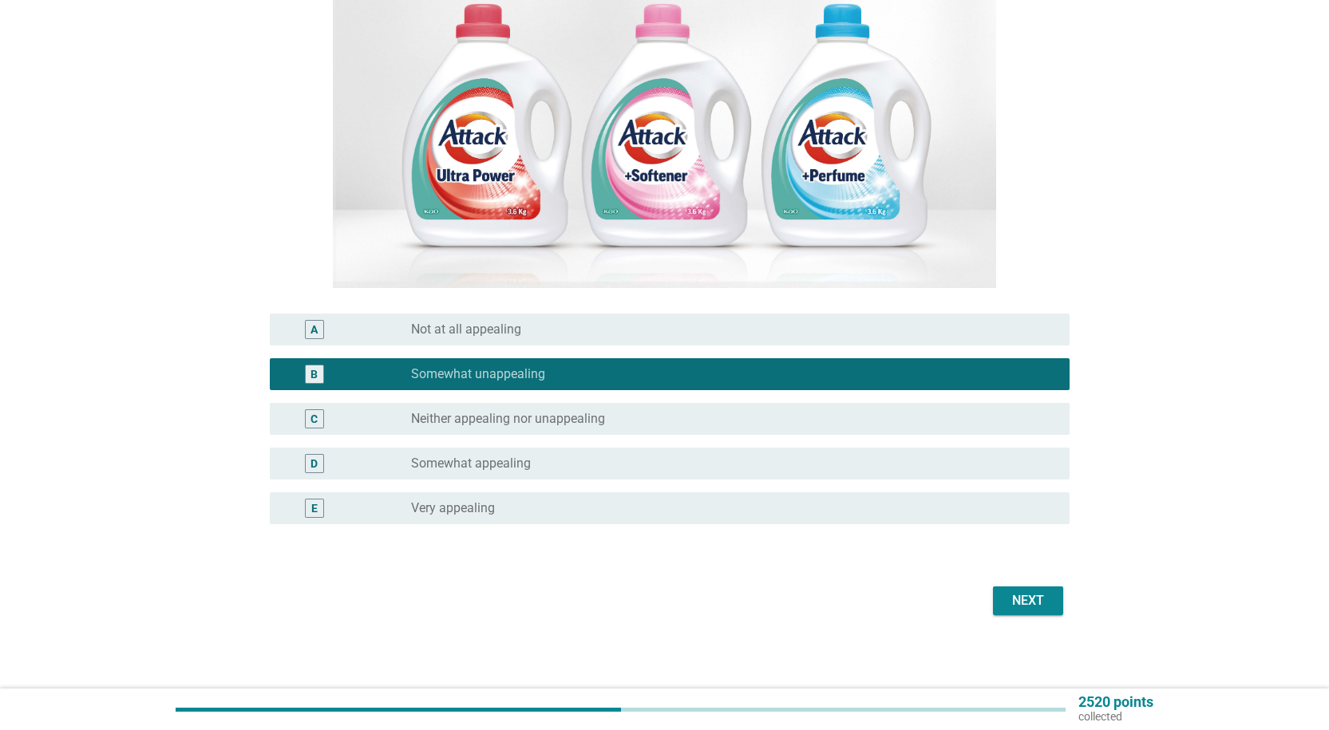
scroll to position [263, 0]
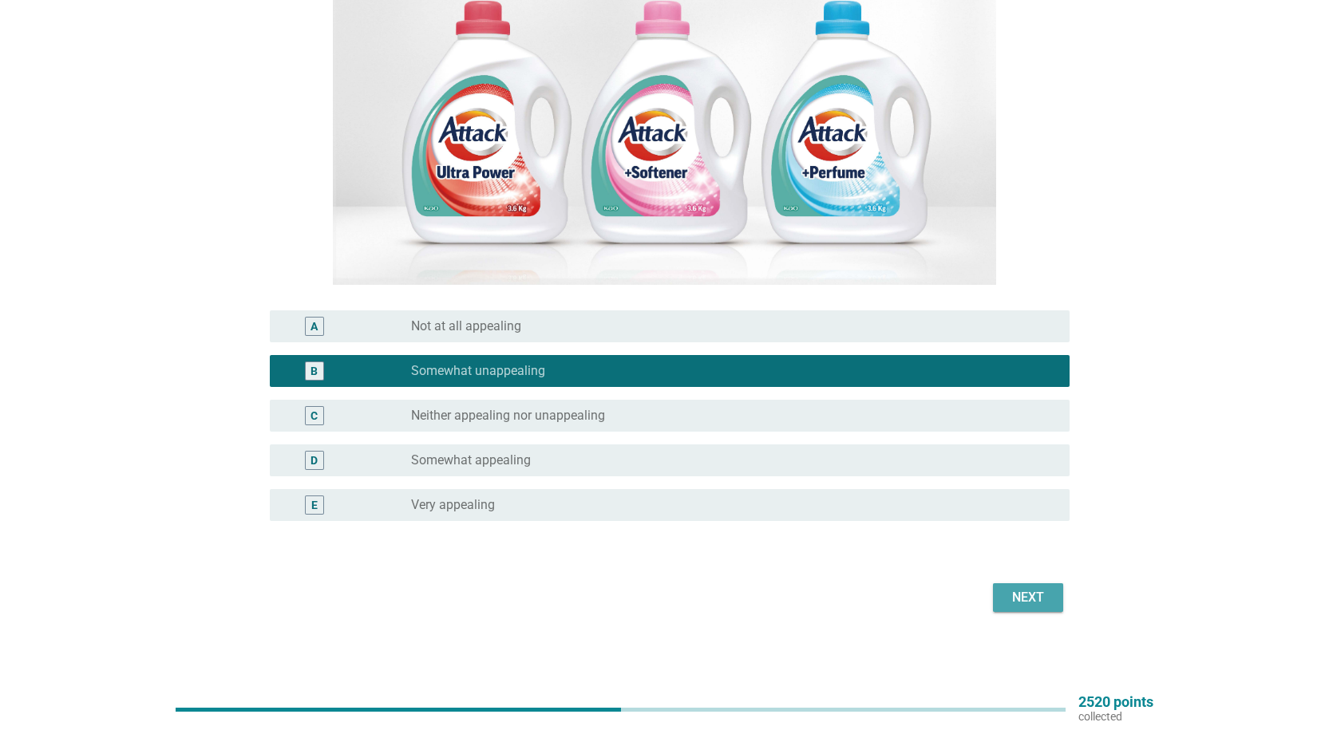
click at [1030, 595] on div "Next" at bounding box center [1027, 597] width 45 height 19
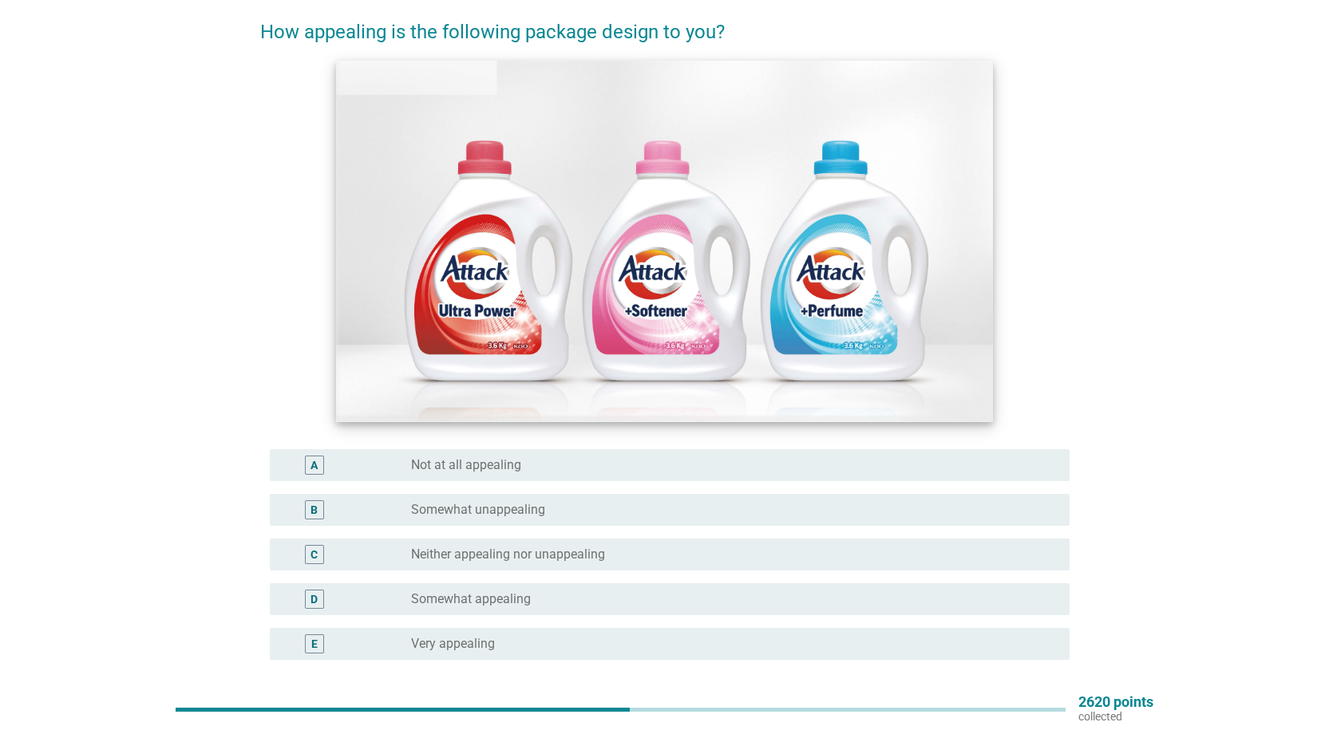
scroll to position [160, 0]
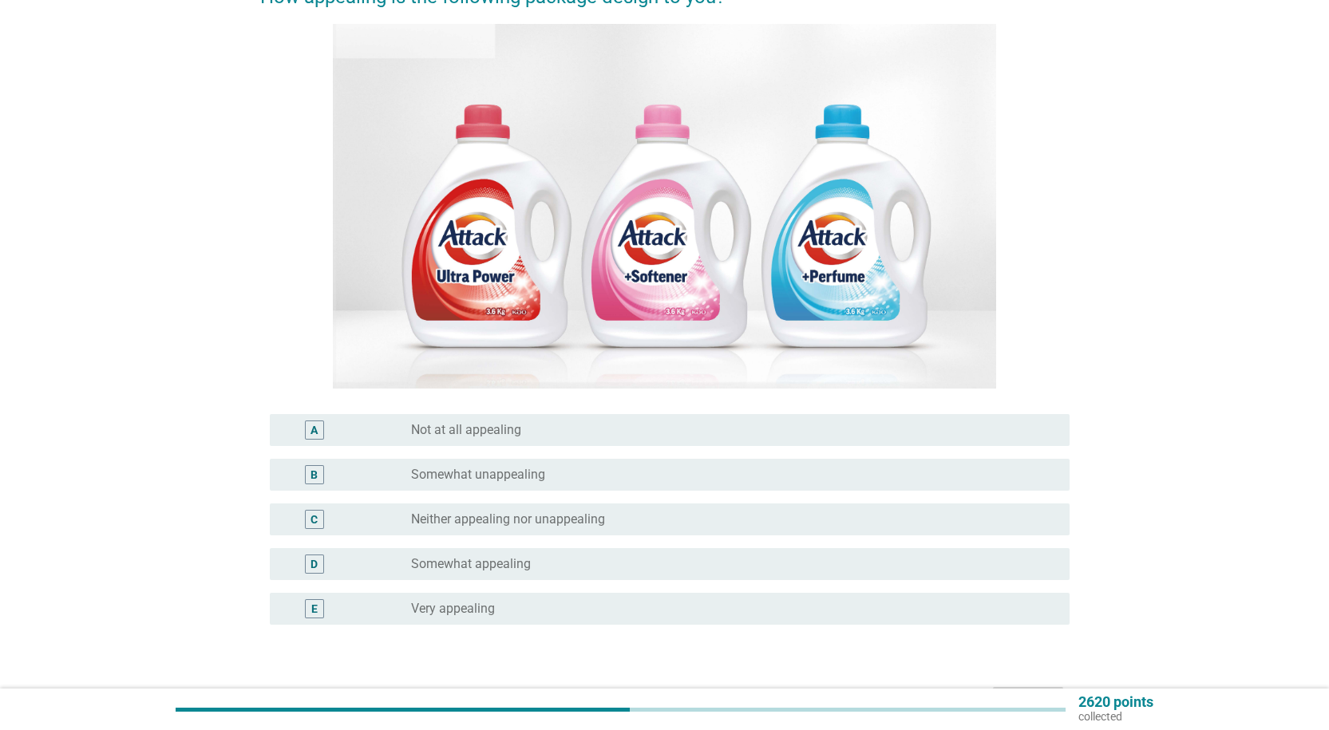
click at [583, 571] on div "radio_button_unchecked Somewhat appealing" at bounding box center [727, 564] width 632 height 16
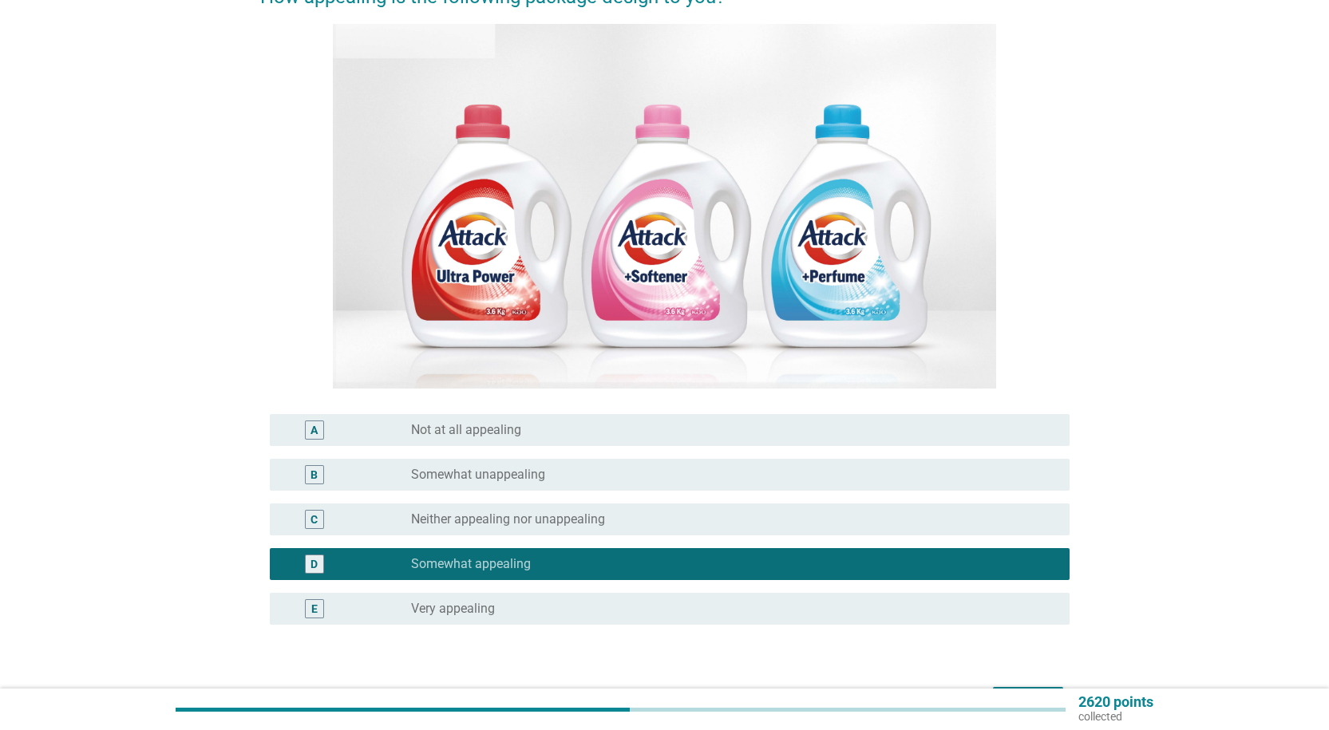
scroll to position [239, 0]
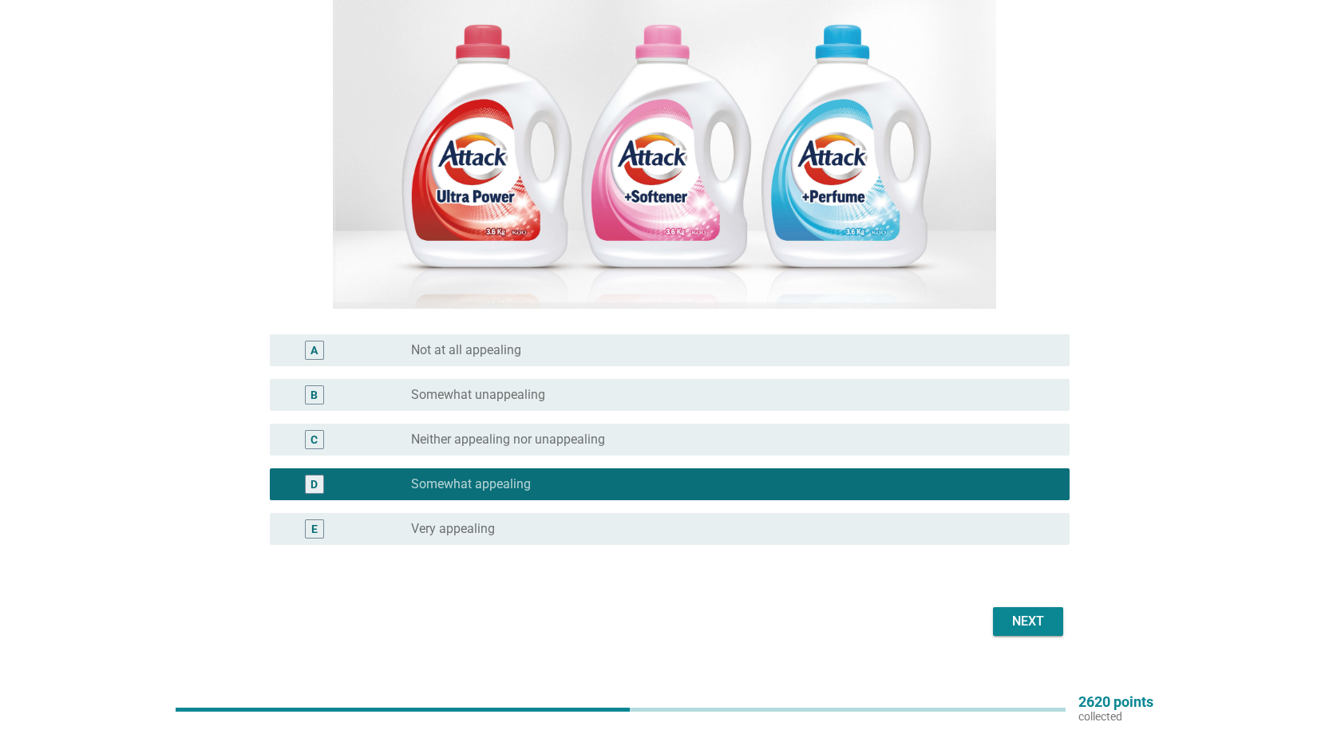
click at [1032, 624] on div "Next" at bounding box center [1027, 621] width 45 height 19
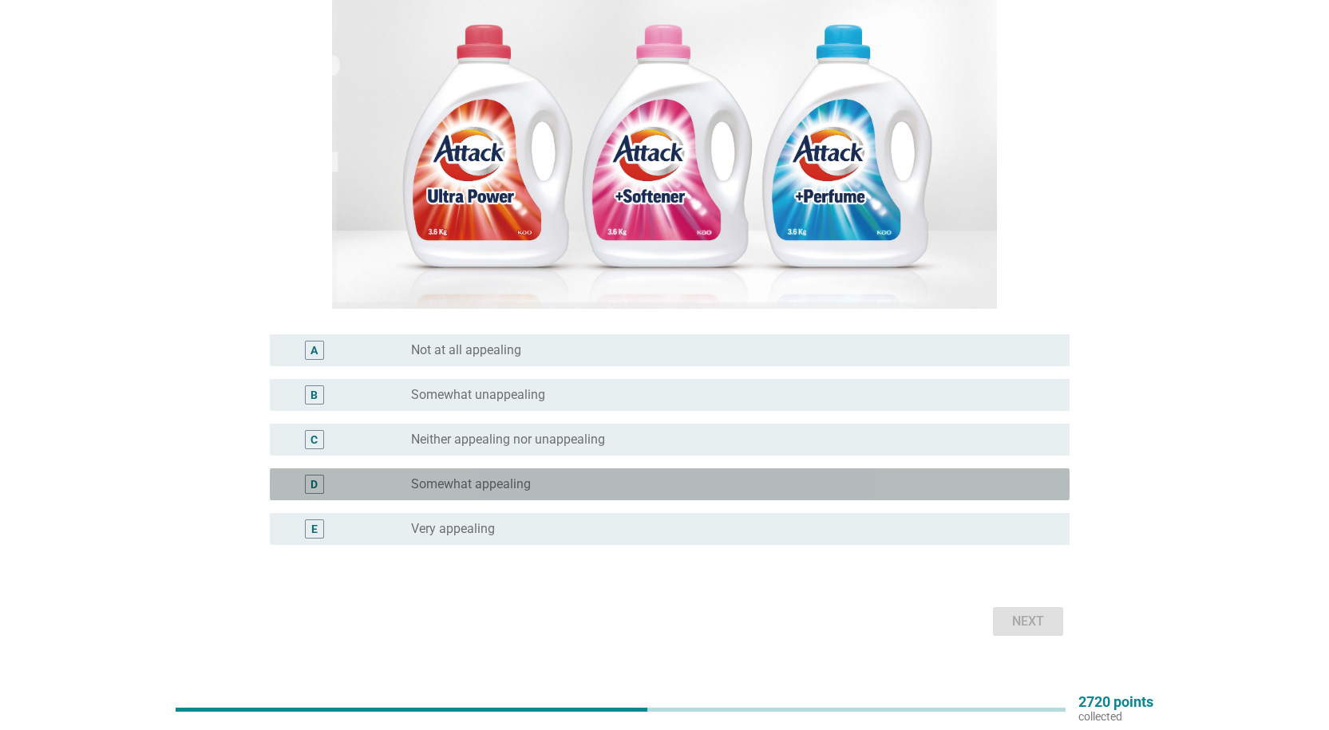
click at [563, 490] on div "radio_button_unchecked Somewhat appealing" at bounding box center [727, 484] width 632 height 16
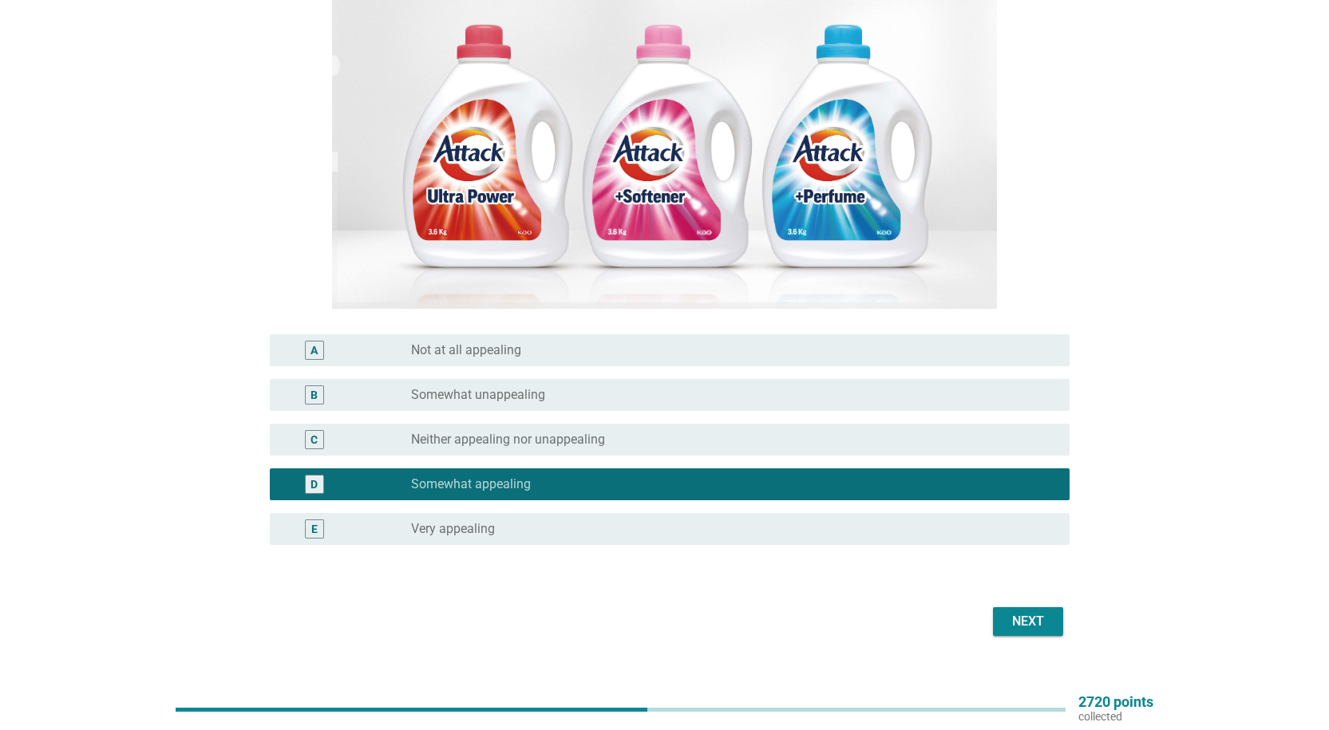
click at [1023, 618] on div "Next" at bounding box center [1027, 621] width 45 height 19
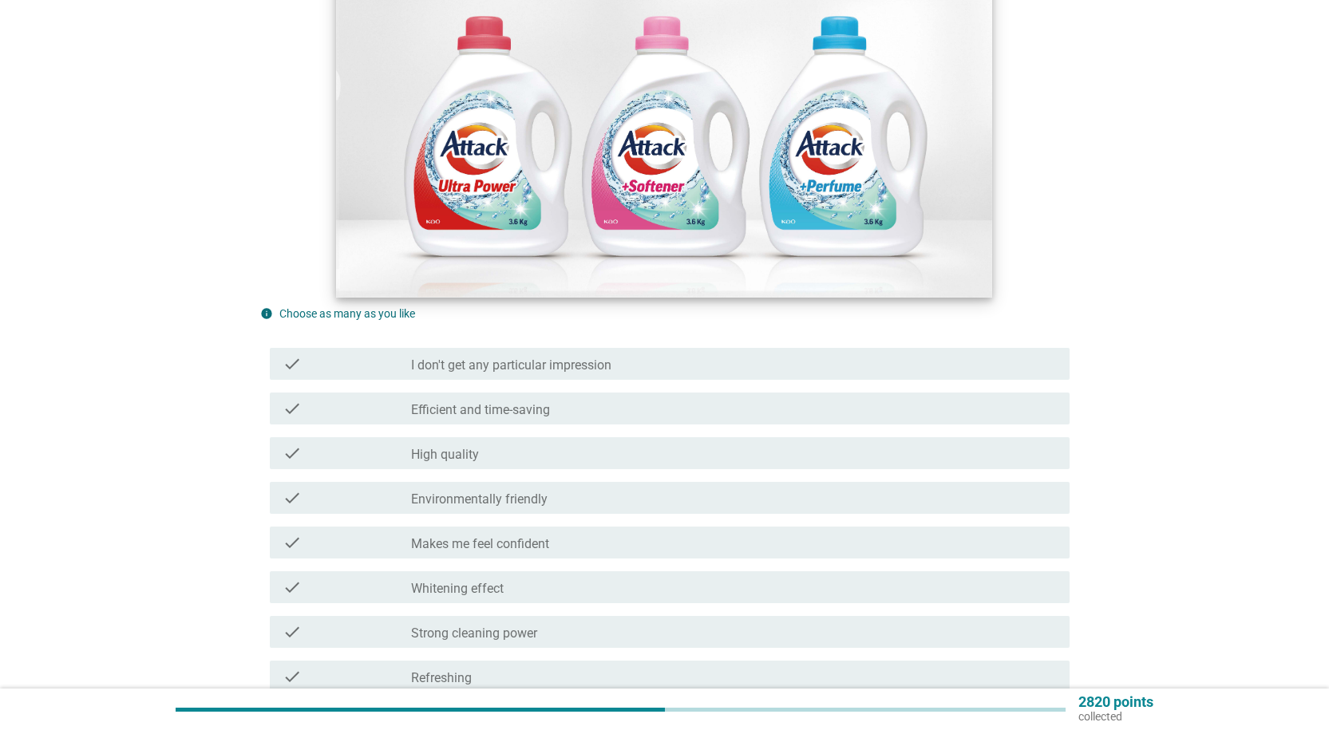
scroll to position [319, 0]
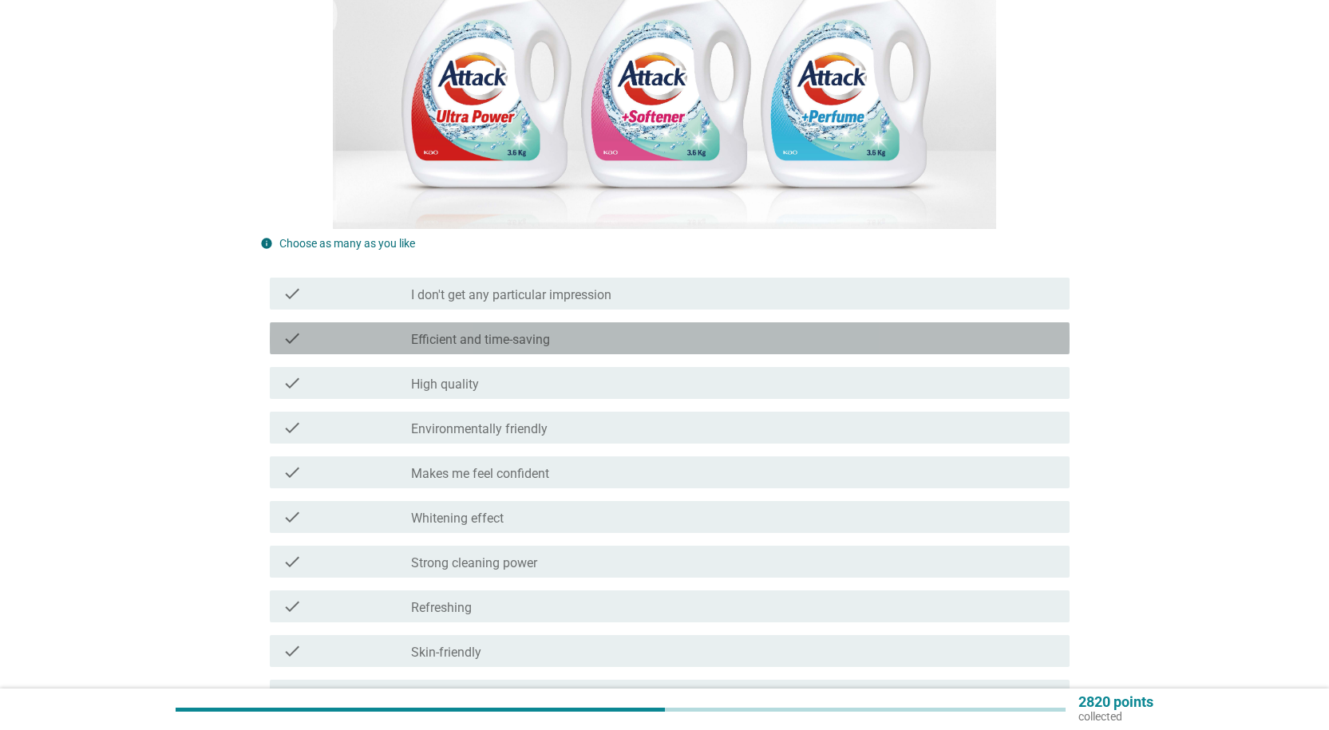
click at [641, 326] on div "check check_box_outline_blank Efficient and time-saving" at bounding box center [670, 338] width 800 height 32
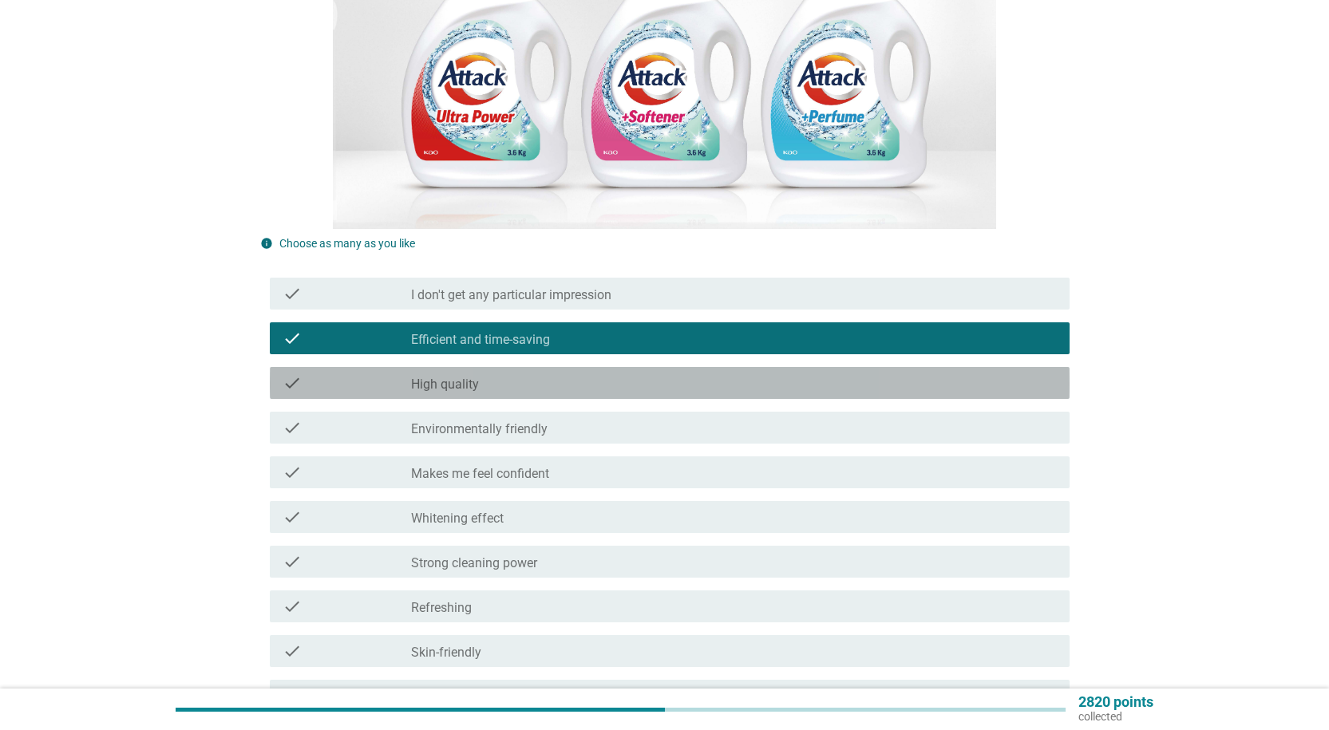
click at [610, 377] on div "check_box_outline_blank High quality" at bounding box center [733, 382] width 645 height 19
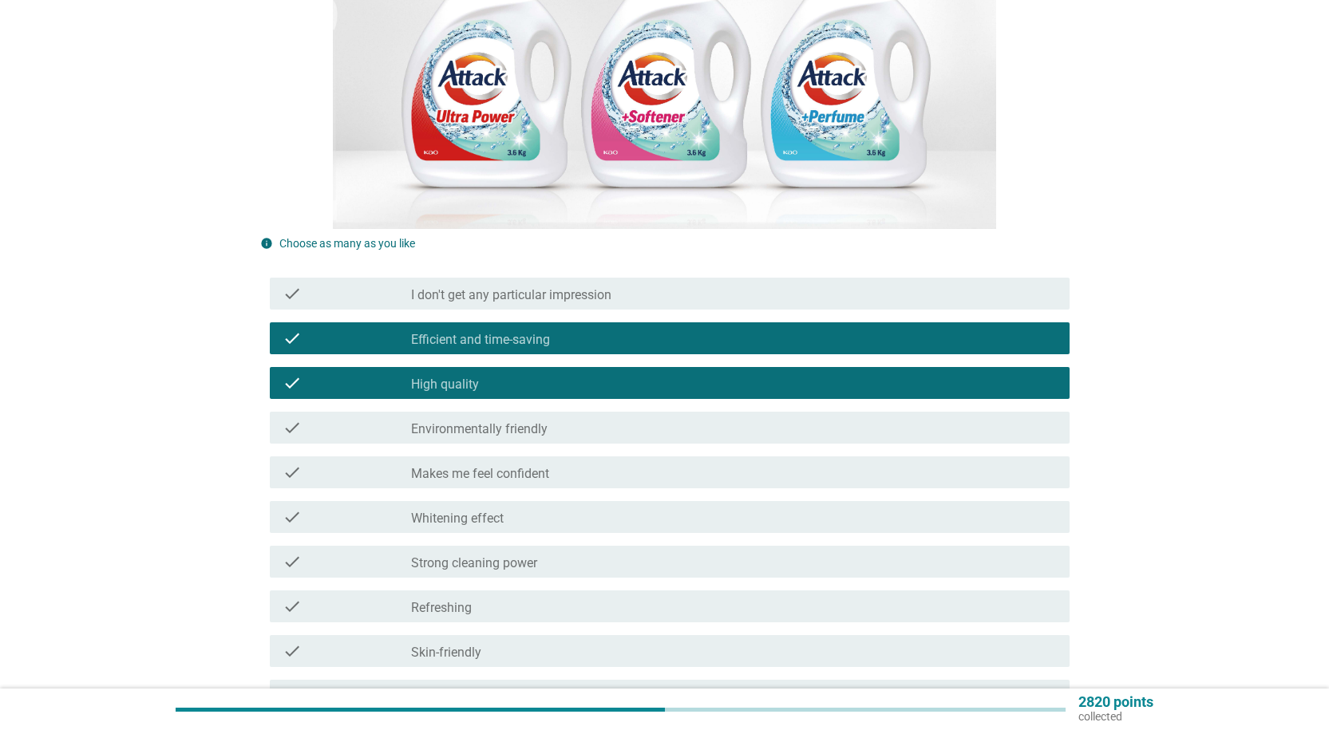
click at [594, 422] on div "check_box_outline_blank Environmentally friendly" at bounding box center [733, 427] width 645 height 19
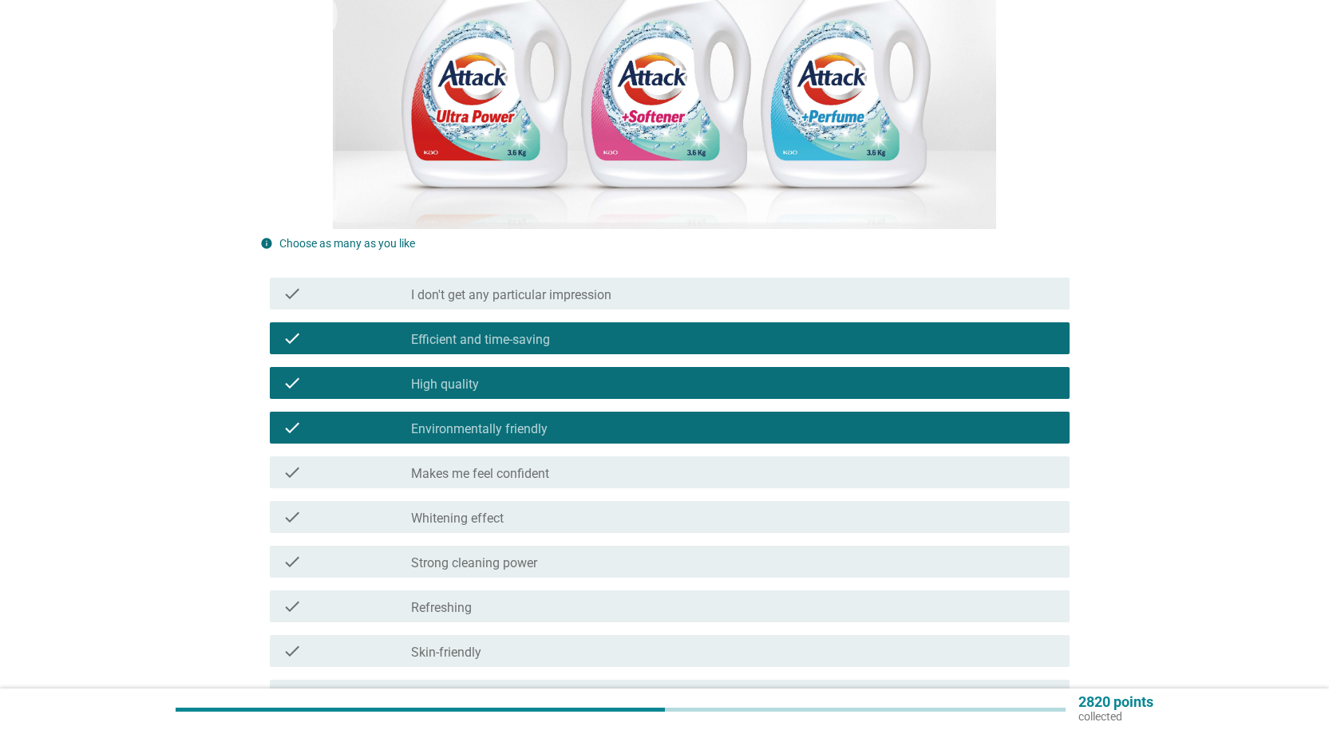
click at [520, 508] on div "check_box_outline_blank [MEDICAL_DATA] effect" at bounding box center [733, 517] width 645 height 19
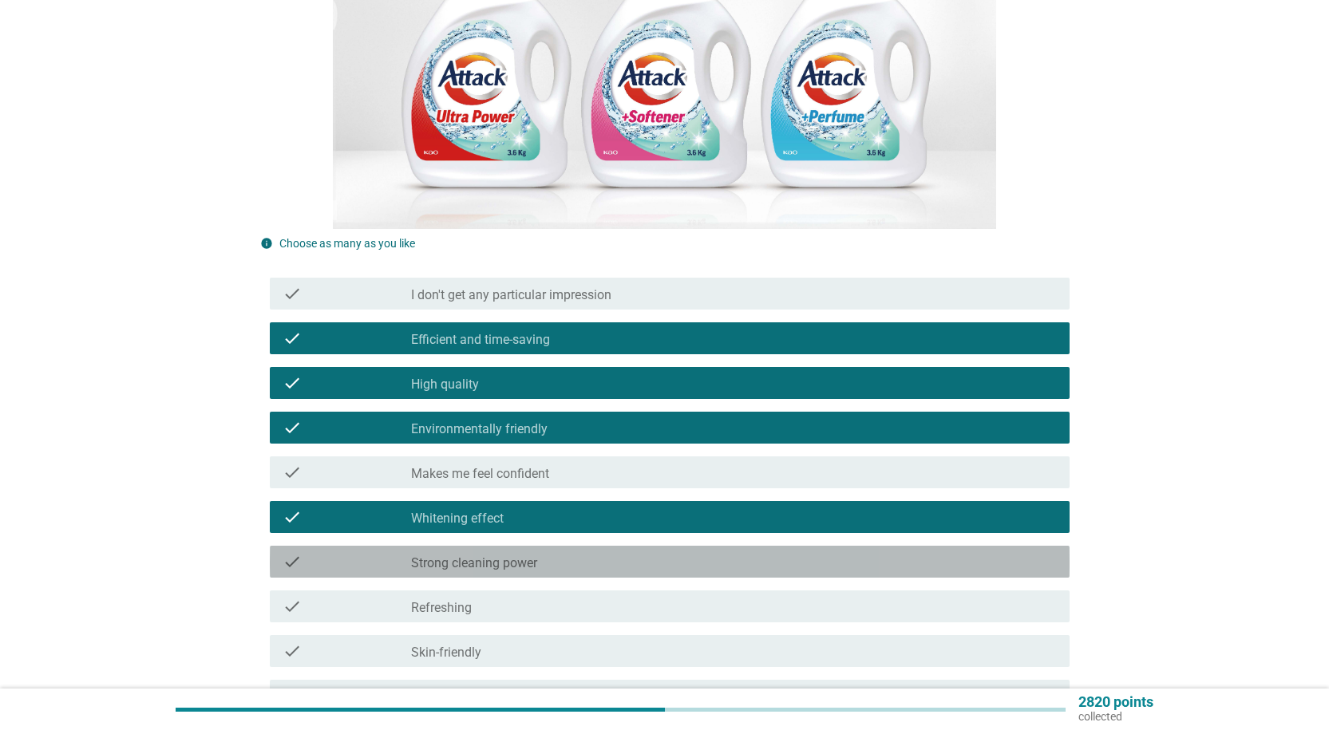
drag, startPoint x: 500, startPoint y: 559, endPoint x: 496, endPoint y: 568, distance: 10.0
click at [498, 562] on label "Strong cleaning power" at bounding box center [474, 563] width 126 height 16
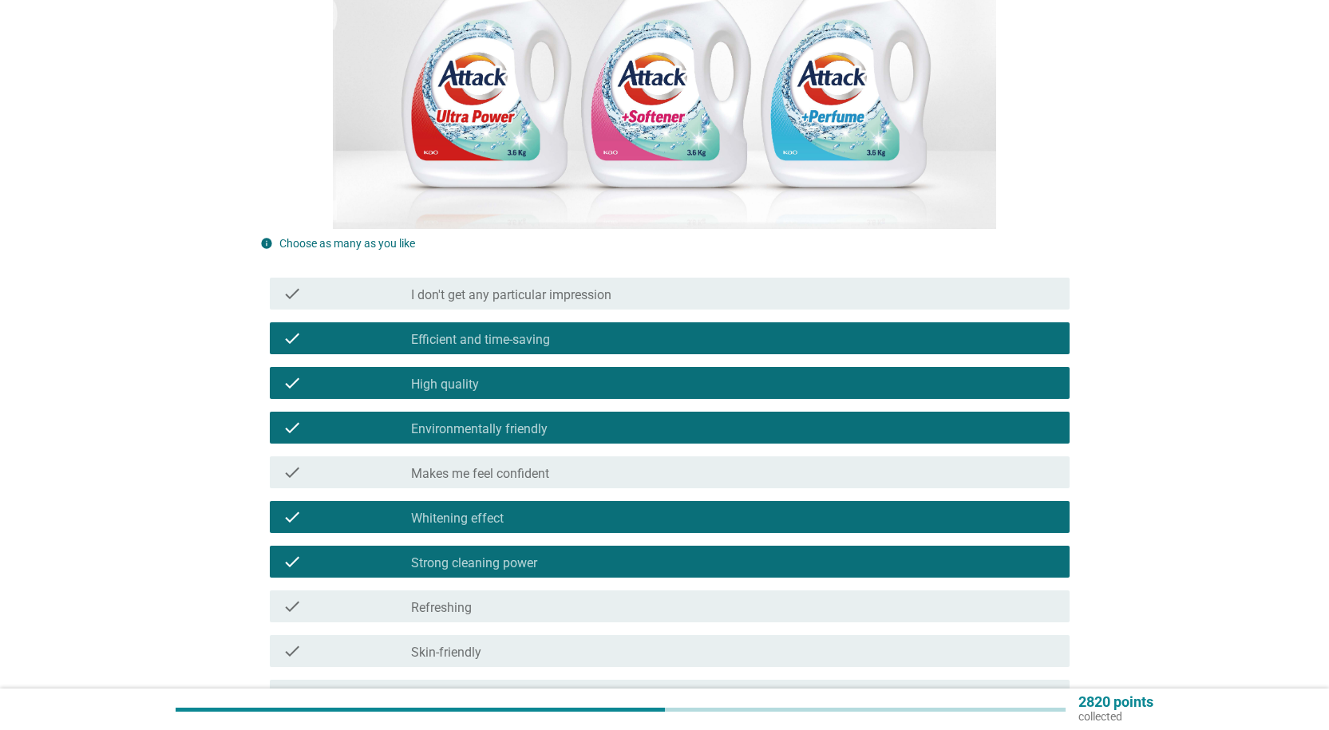
click at [476, 615] on div "check_box_outline_blank Refreshing" at bounding box center [733, 606] width 645 height 19
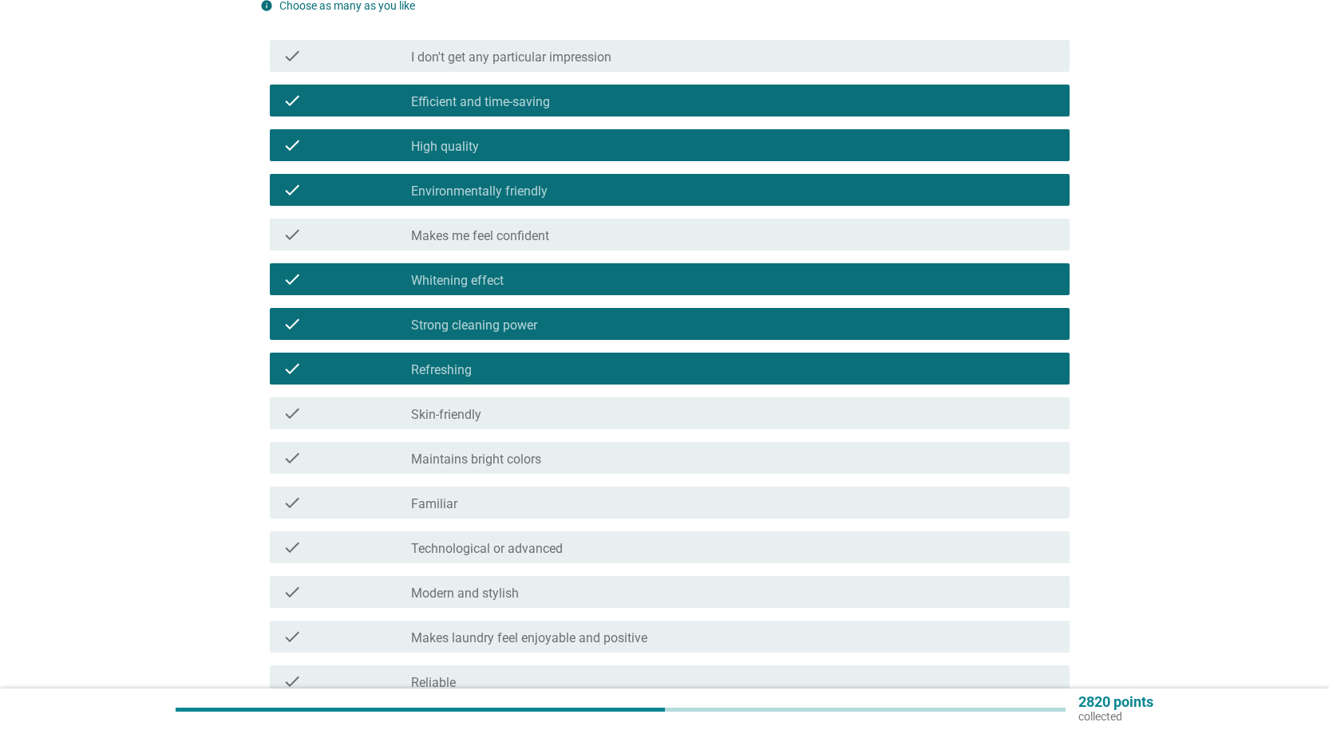
scroll to position [559, 0]
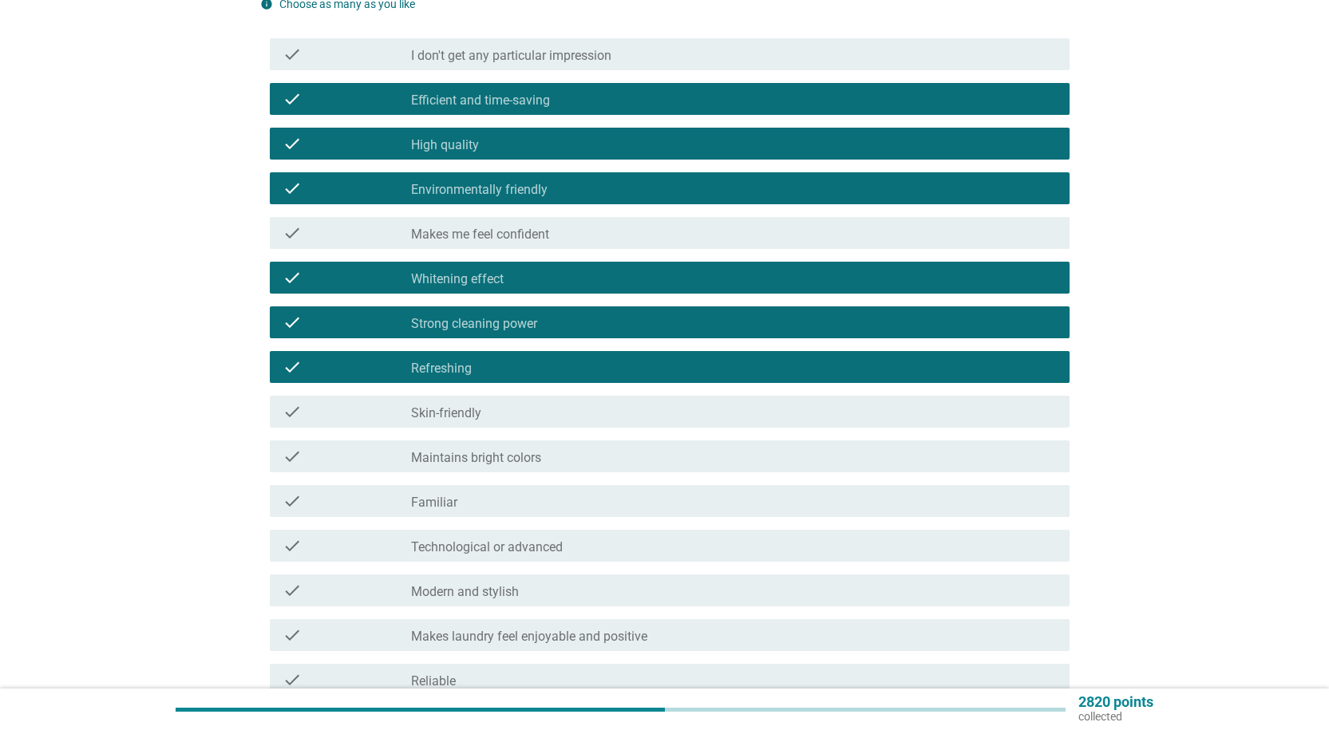
click at [572, 414] on div "check_box_outline_blank Skin-friendly" at bounding box center [733, 411] width 645 height 19
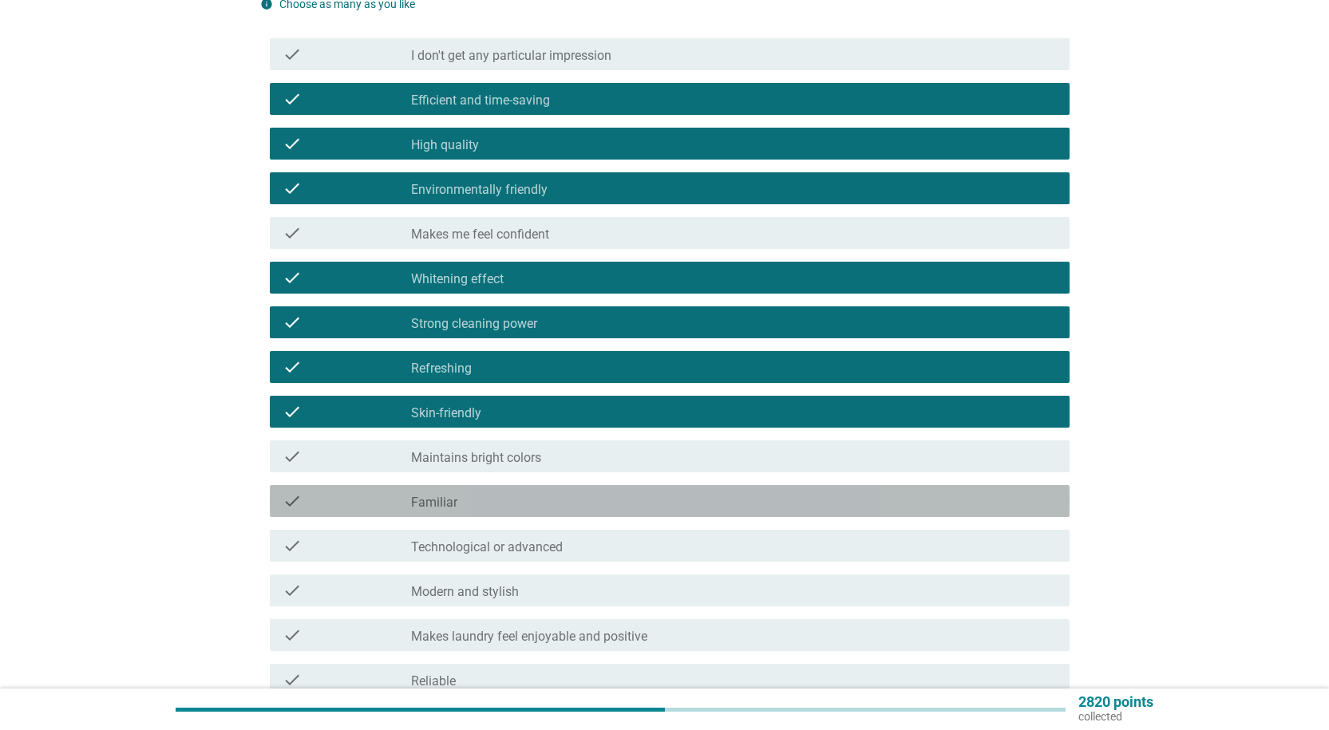
click at [534, 504] on div "check_box_outline_blank Familiar" at bounding box center [733, 501] width 645 height 19
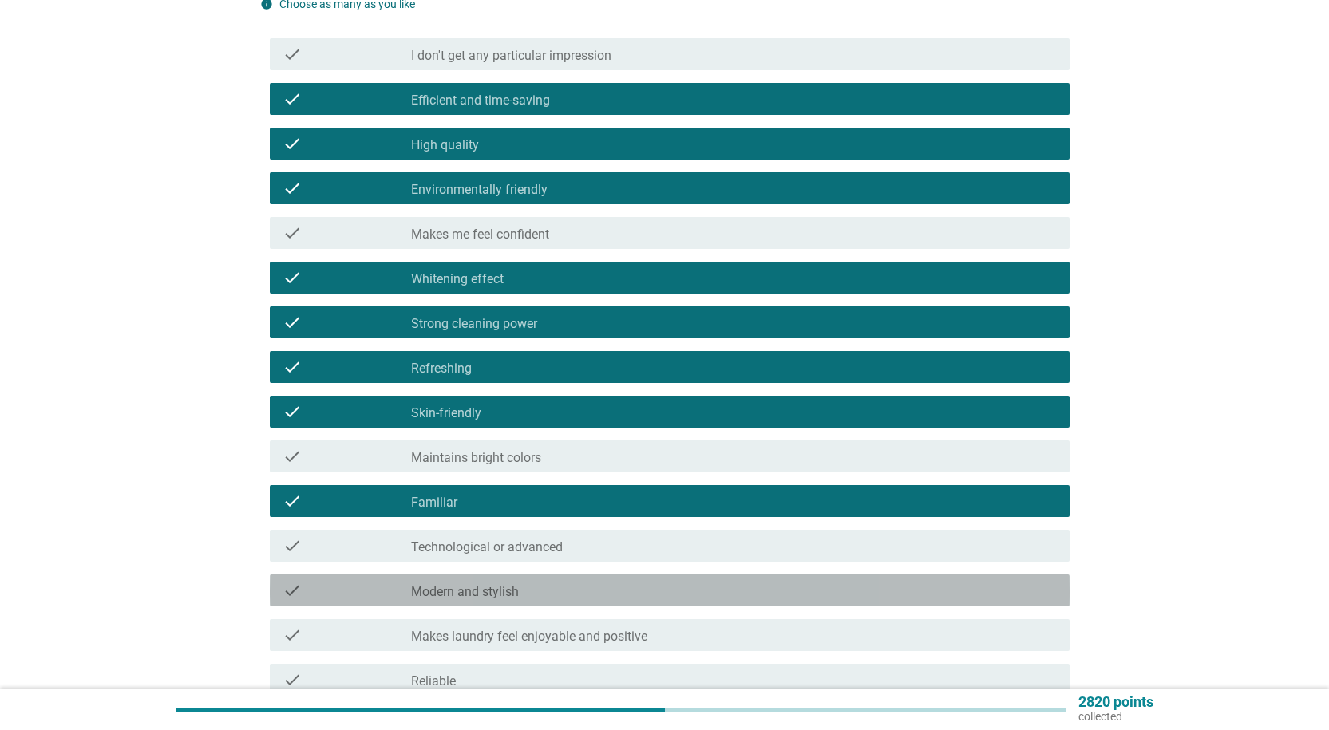
click at [519, 599] on div "check_box_outline_blank Modern and stylish" at bounding box center [733, 590] width 645 height 19
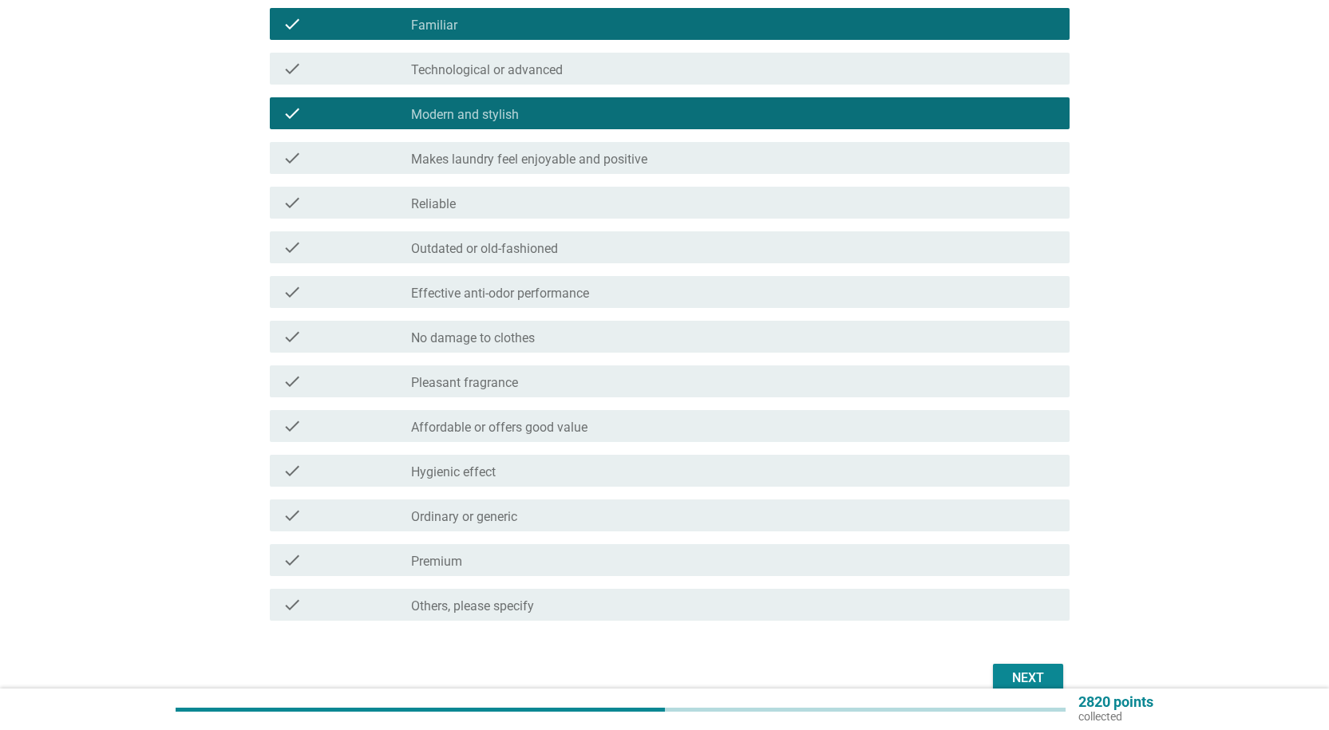
scroll to position [1037, 0]
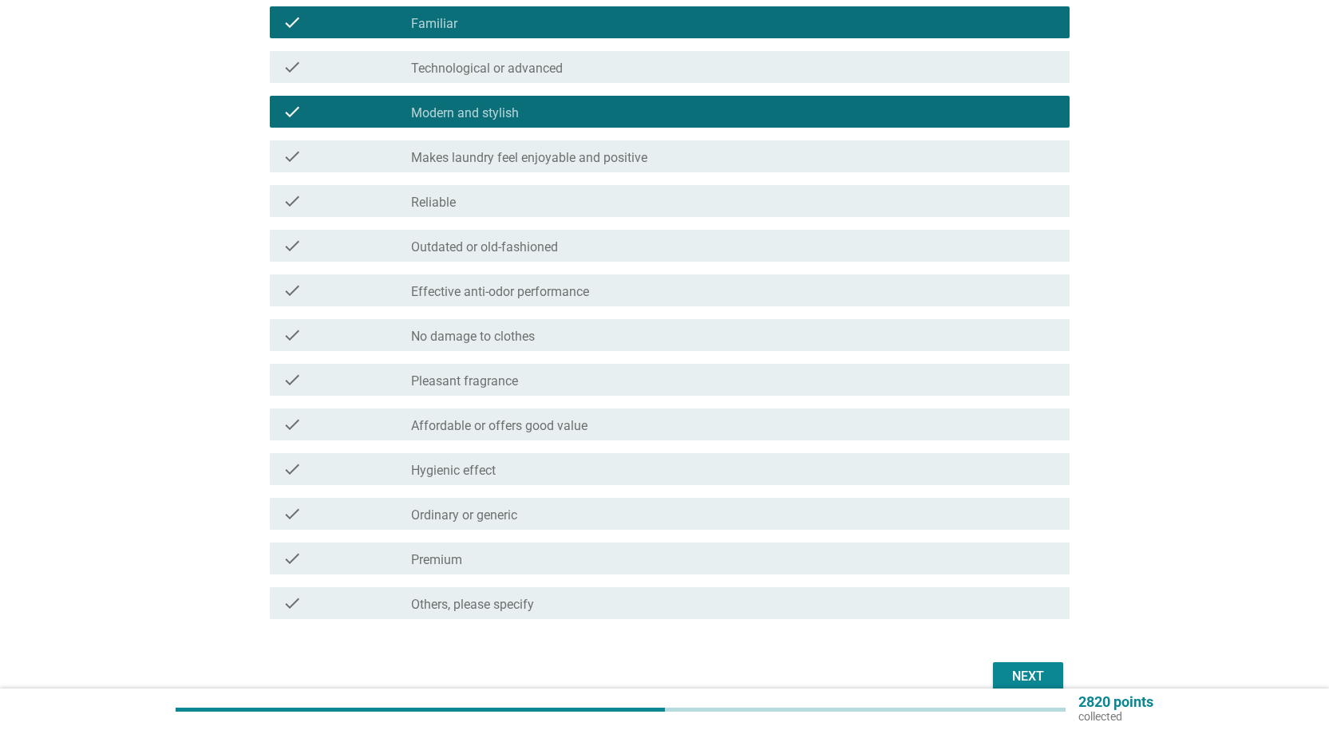
click at [555, 380] on div "check_box_outline_blank Pleasant fragrance" at bounding box center [733, 379] width 645 height 19
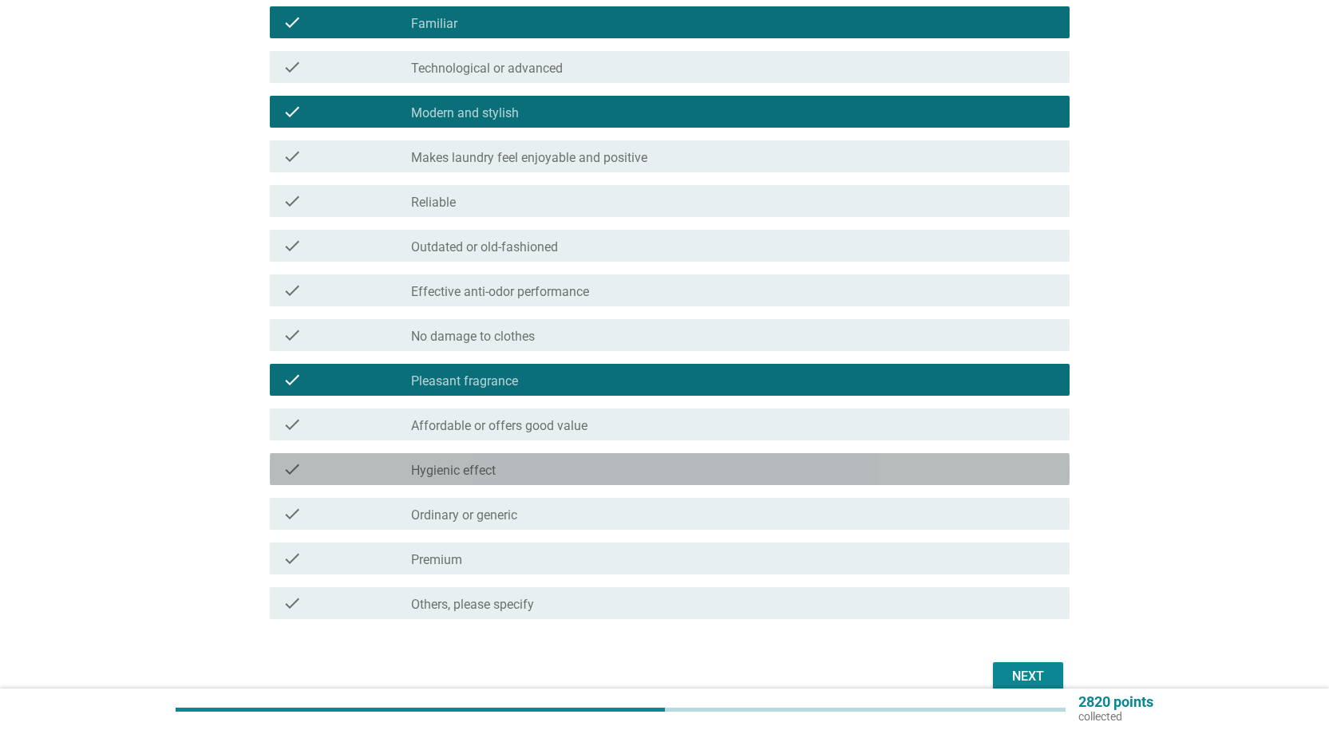
click at [543, 465] on div "check_box_outline_blank Hygienic effect" at bounding box center [733, 469] width 645 height 19
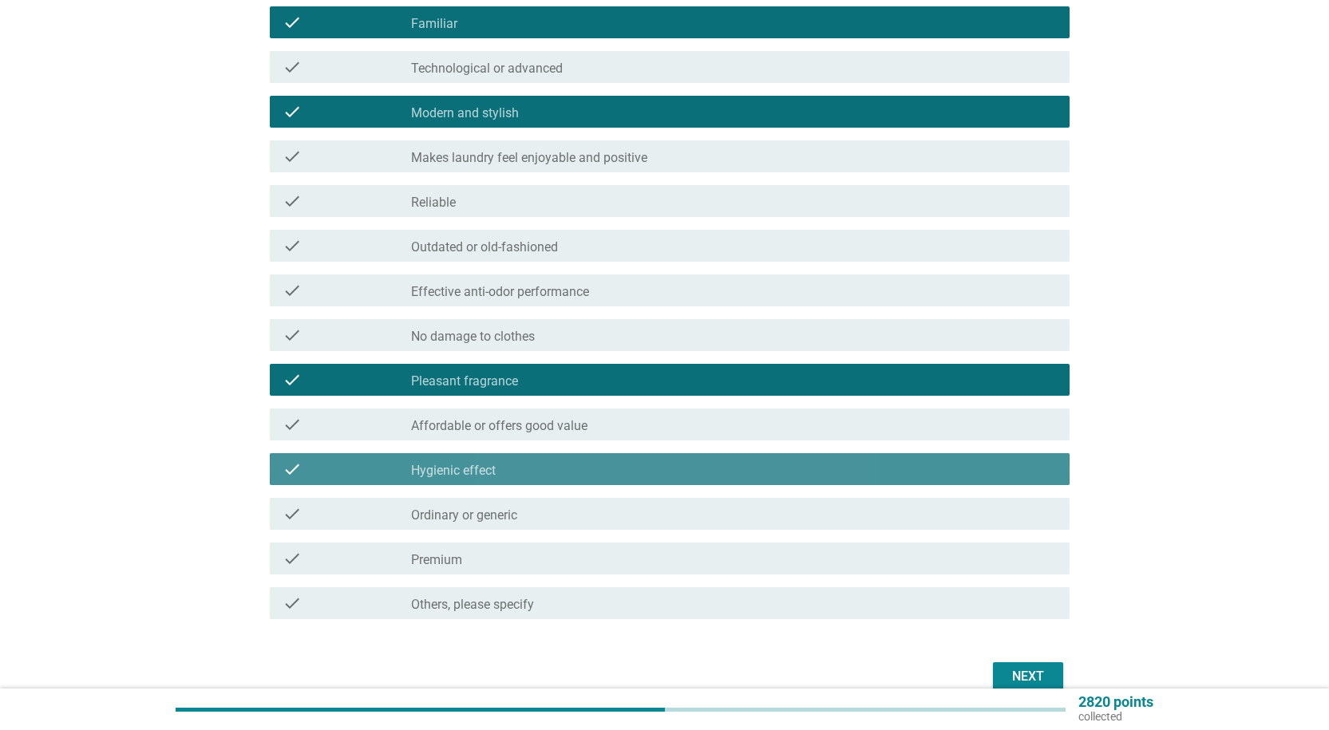
click at [543, 465] on div "check_box_outline_blank Hygienic effect" at bounding box center [733, 469] width 645 height 19
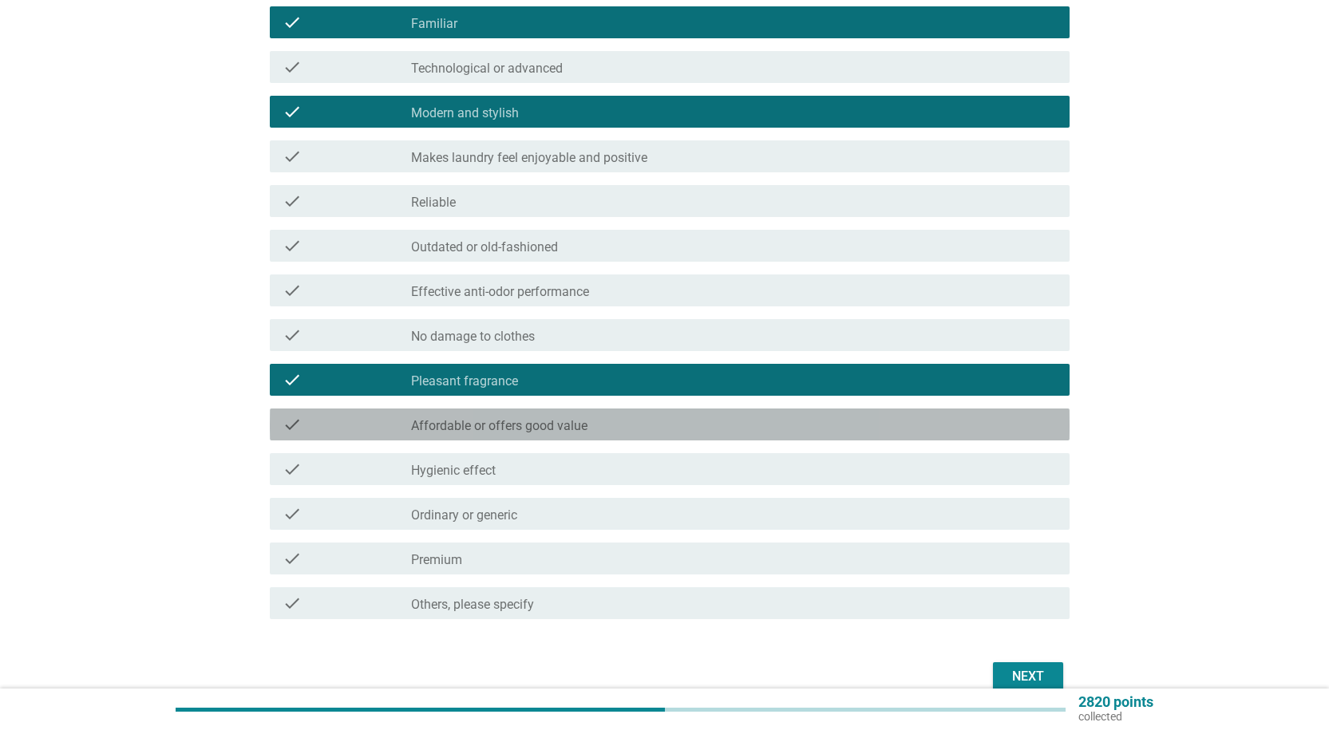
click at [547, 440] on div "check check_box_outline_blank Affordable or offers good value" at bounding box center [670, 425] width 800 height 32
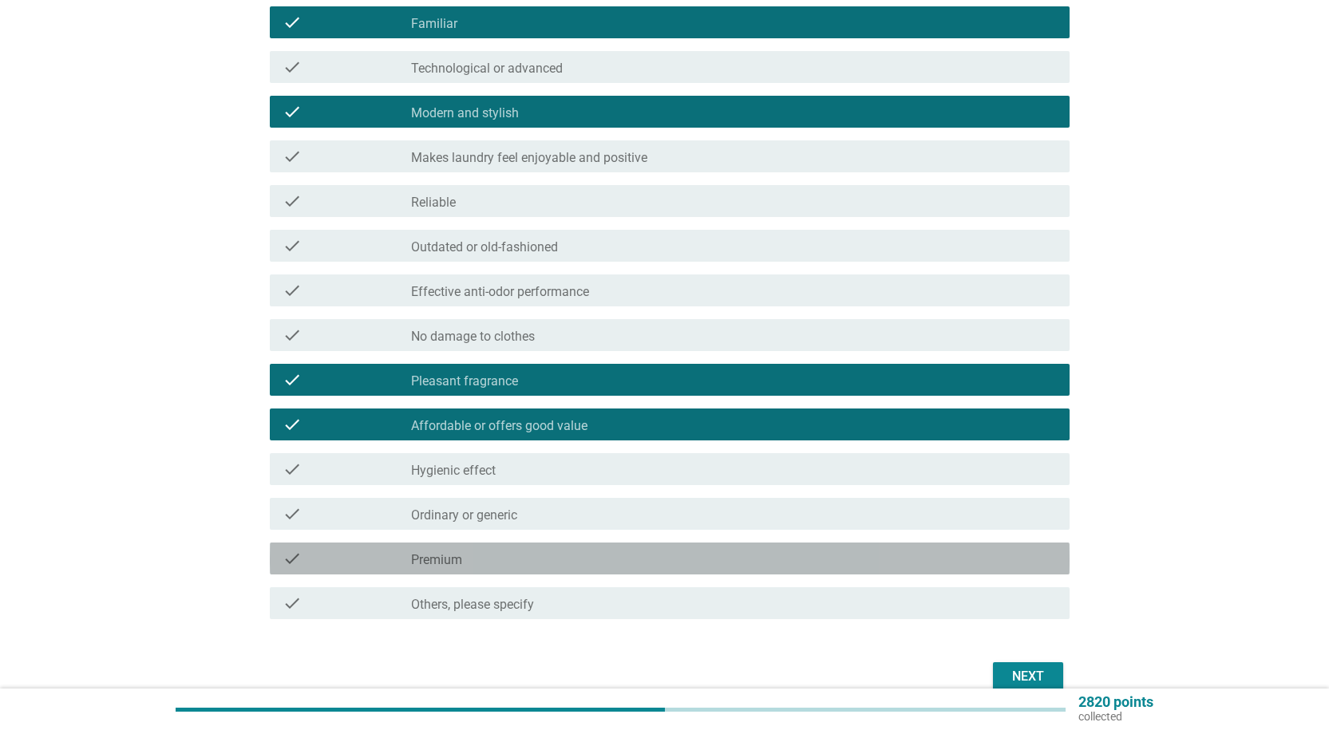
click at [505, 555] on div "check_box_outline_blank Premium" at bounding box center [733, 558] width 645 height 19
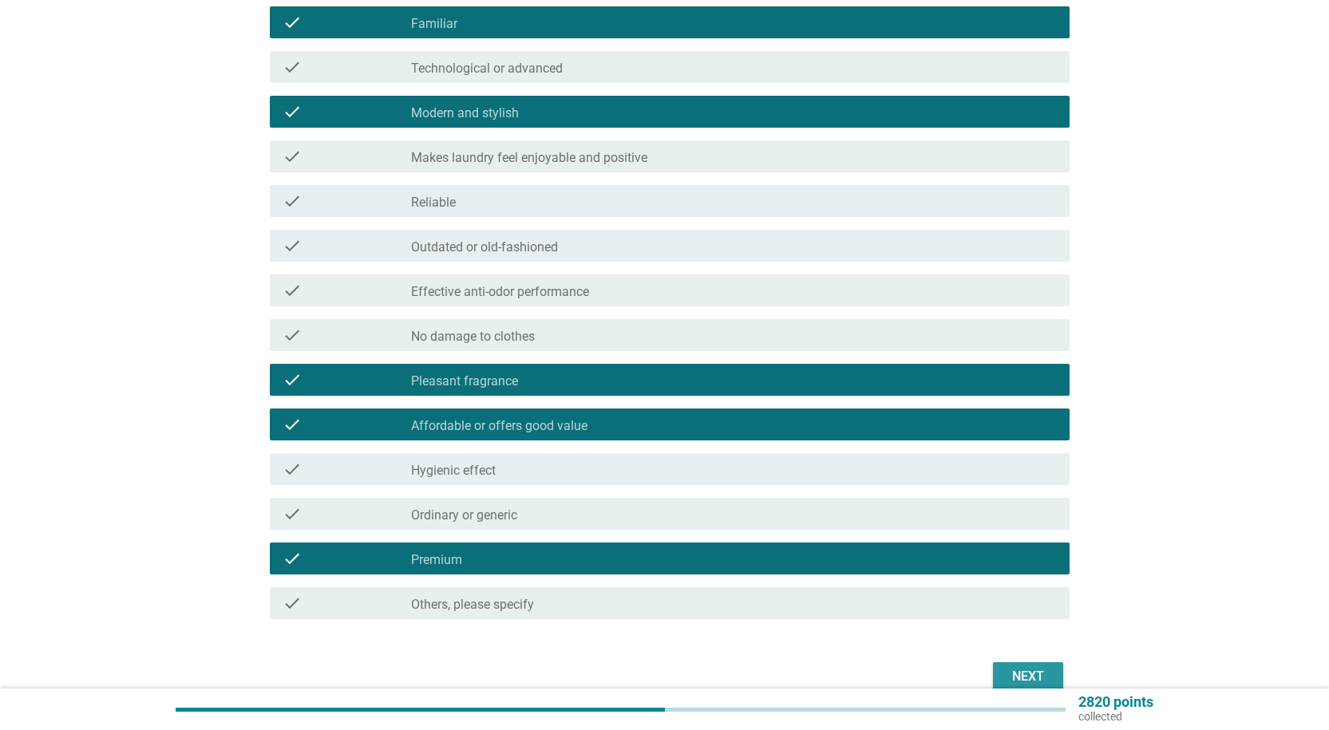
click at [1065, 670] on div "Next" at bounding box center [664, 677] width 809 height 38
click at [1053, 670] on button "Next" at bounding box center [1028, 676] width 70 height 29
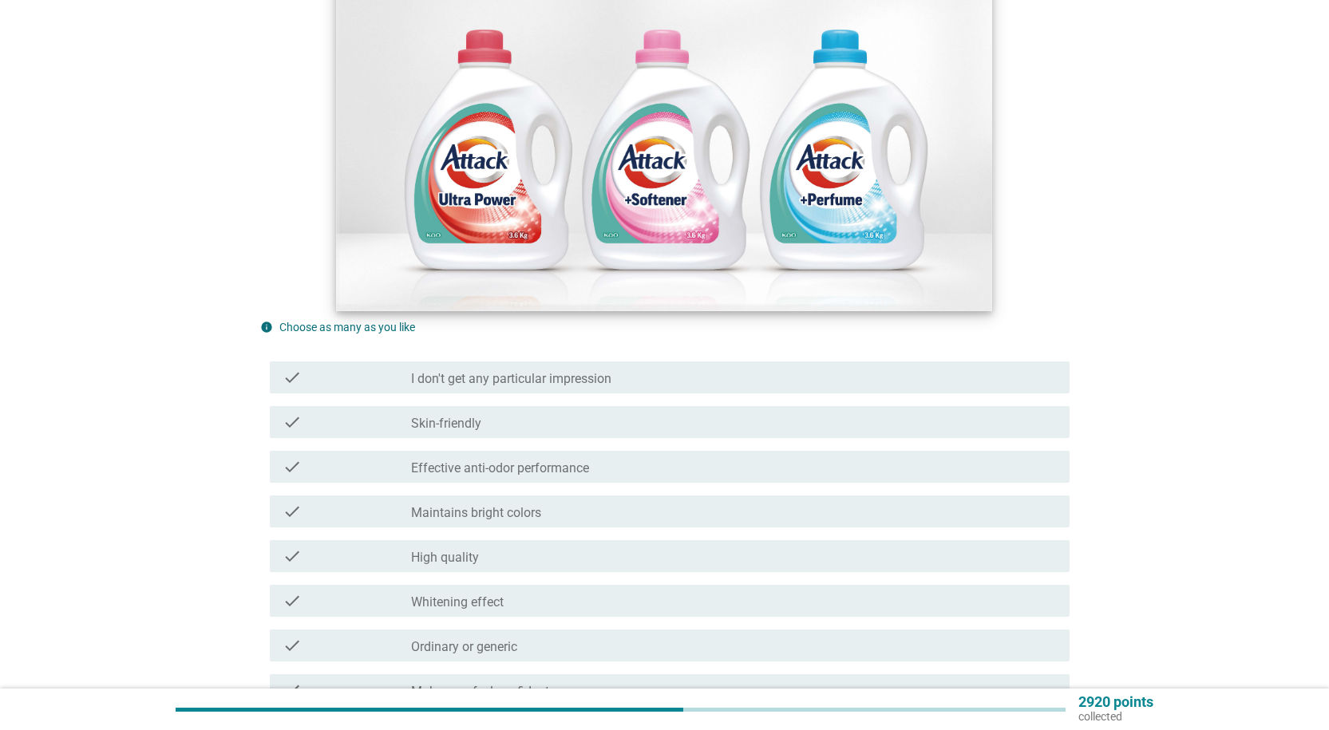
scroll to position [239, 0]
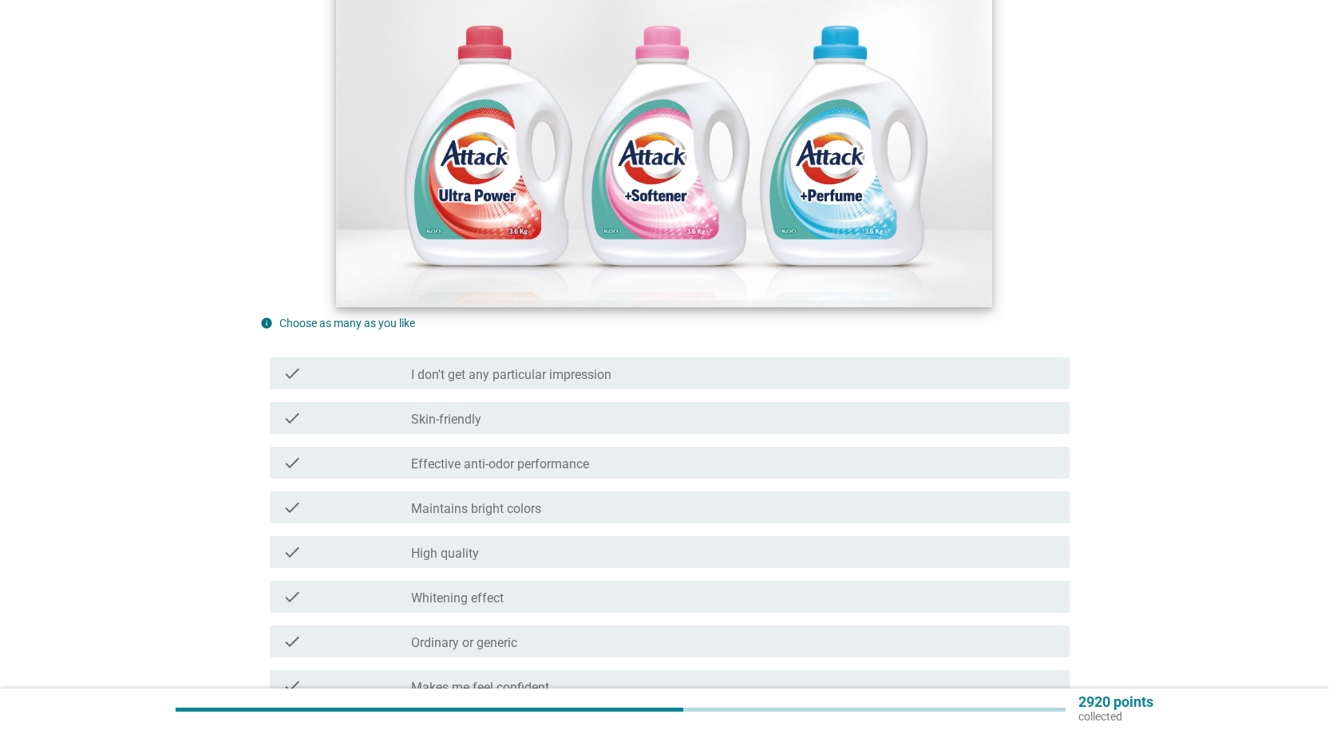
click at [683, 365] on div "check_box_outline_blank I don't get any particular impression" at bounding box center [733, 373] width 645 height 19
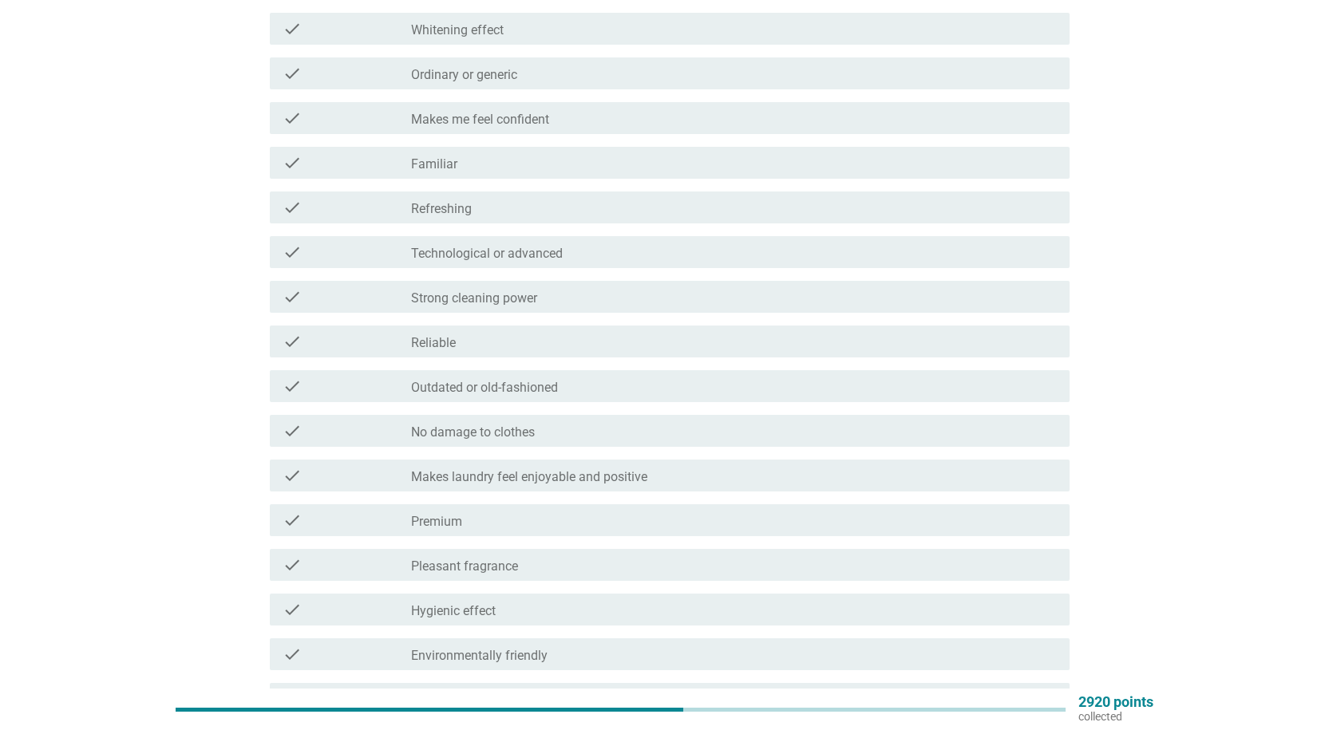
scroll to position [797, 0]
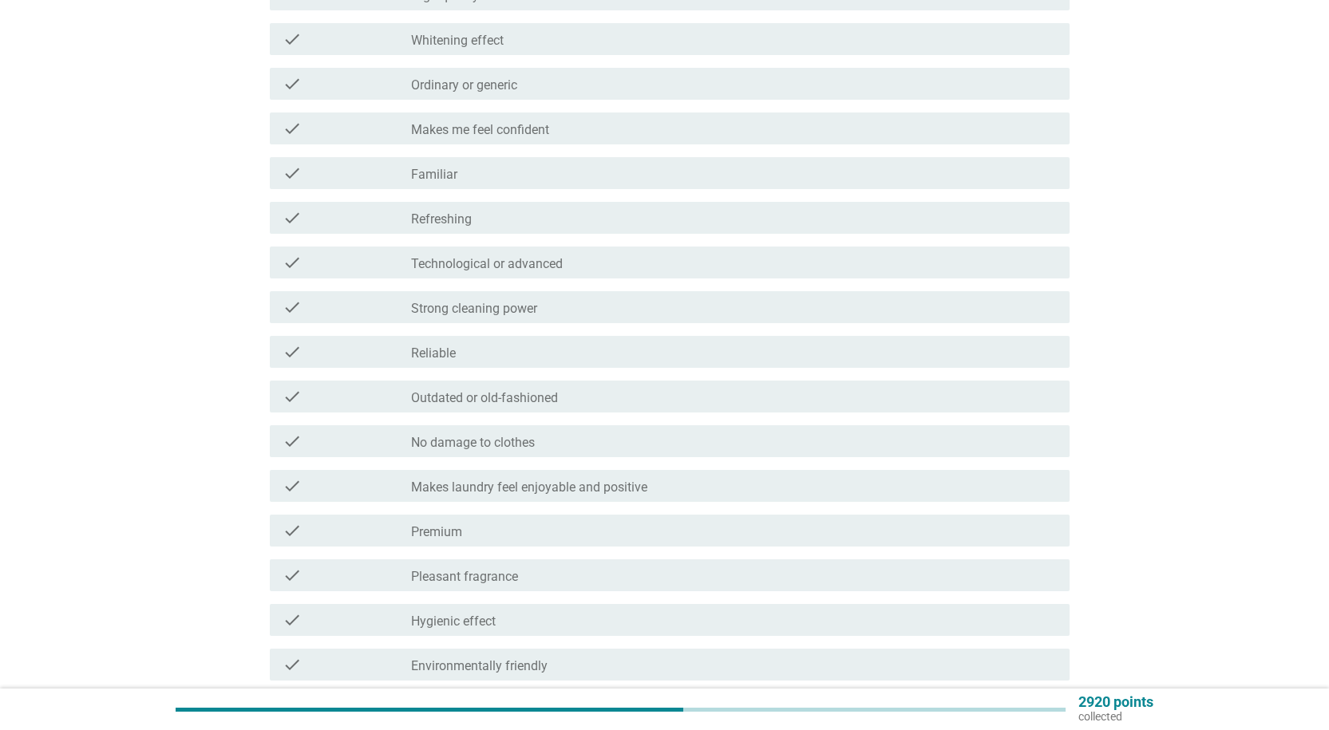
click at [584, 384] on div "check check_box_outline_blank Outdated or old-fashioned" at bounding box center [670, 397] width 800 height 32
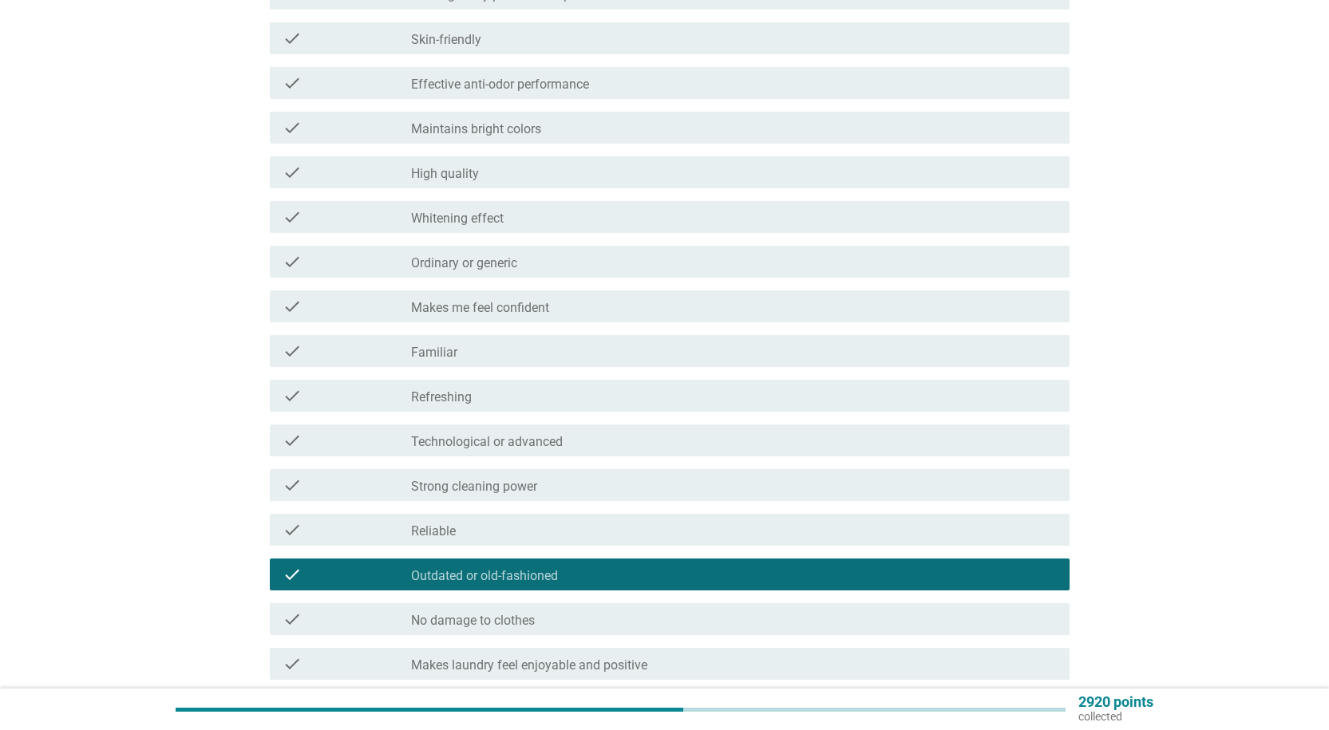
scroll to position [558, 0]
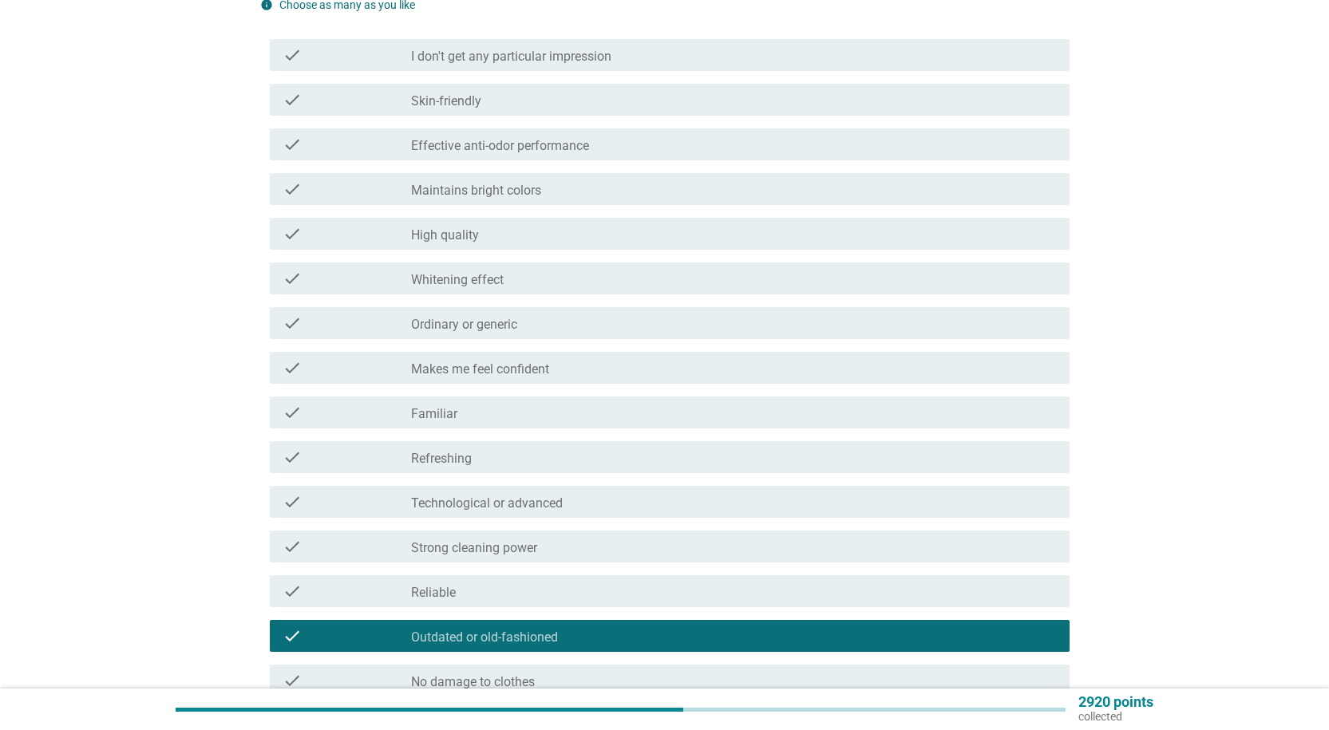
click at [544, 328] on div "check_box_outline_blank Ordinary or generic" at bounding box center [733, 323] width 645 height 19
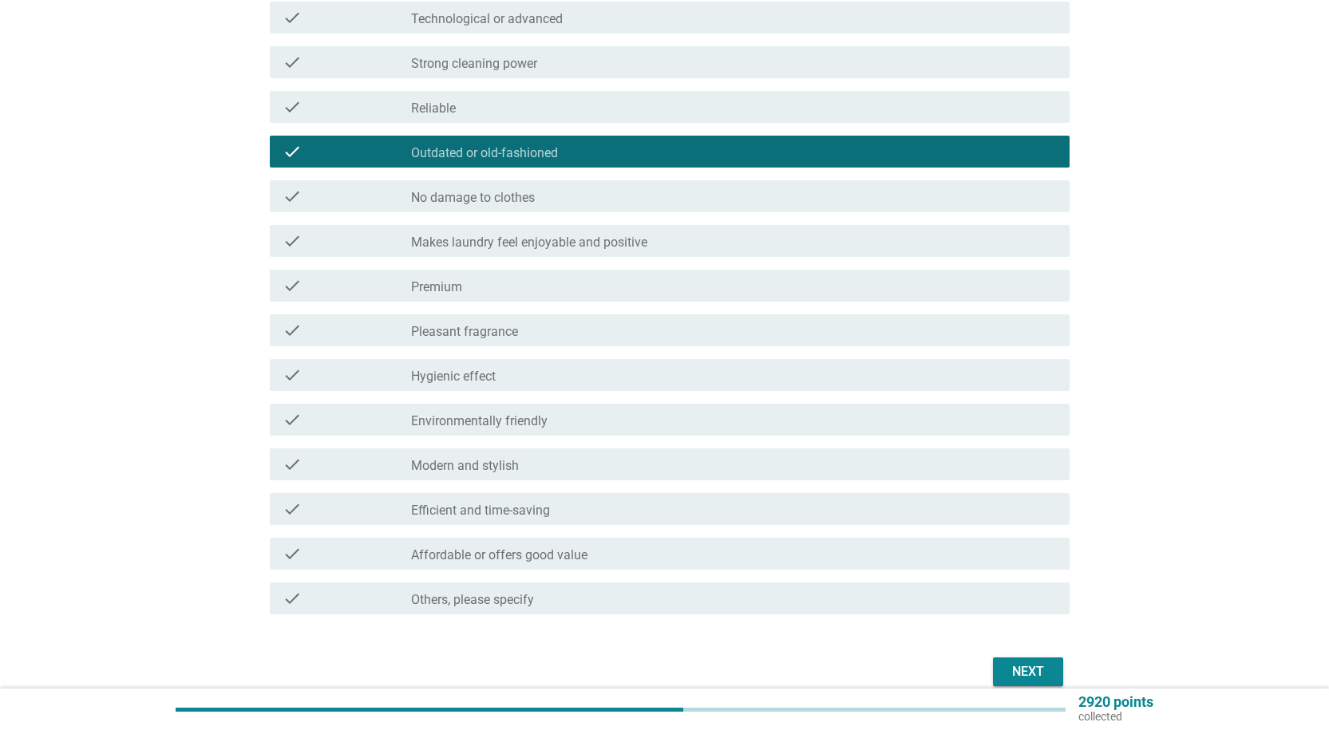
scroll to position [1116, 0]
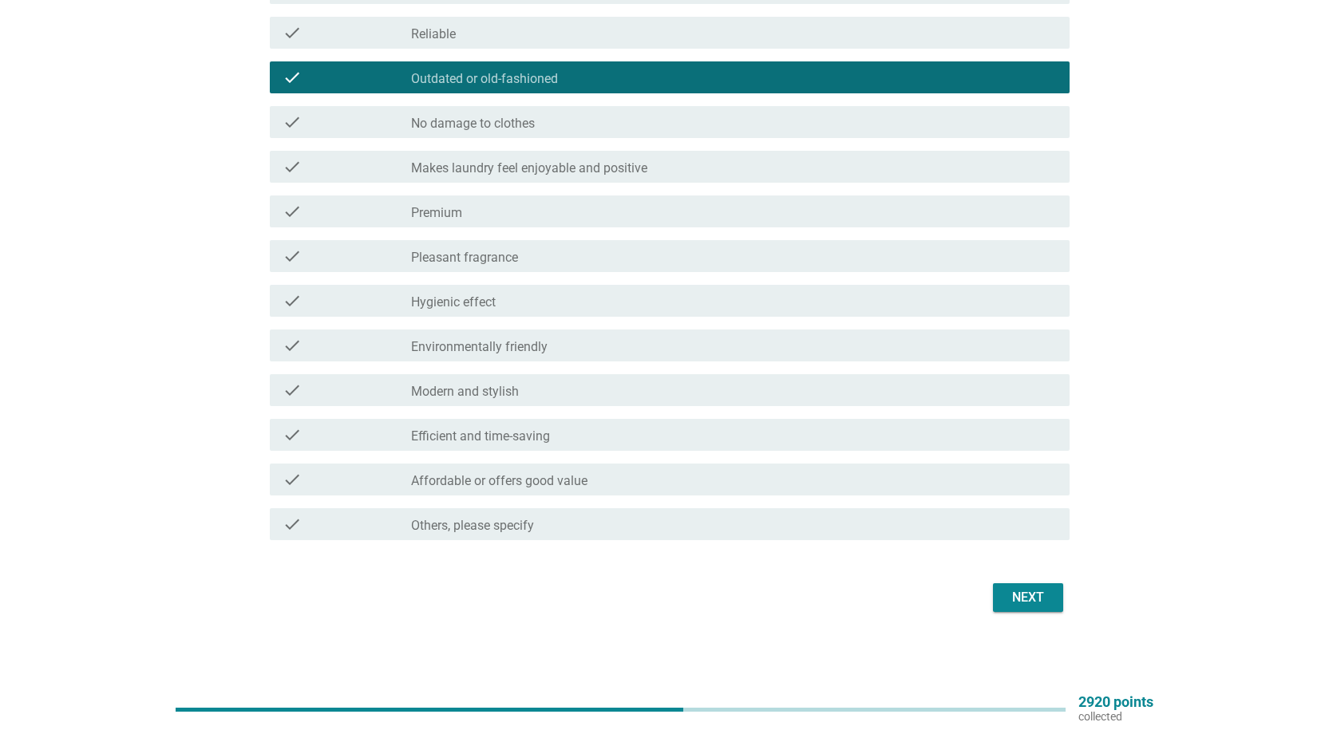
click at [1004, 596] on button "Next" at bounding box center [1028, 597] width 70 height 29
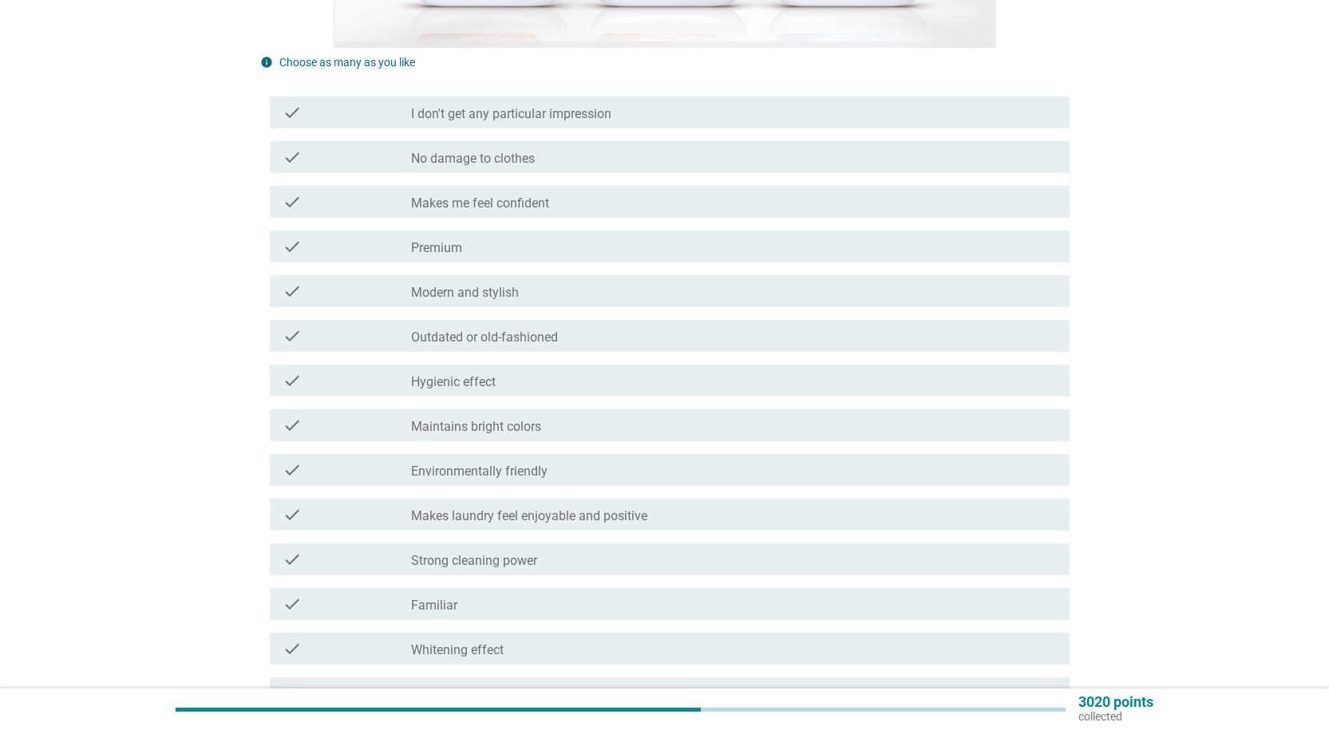
scroll to position [239, 0]
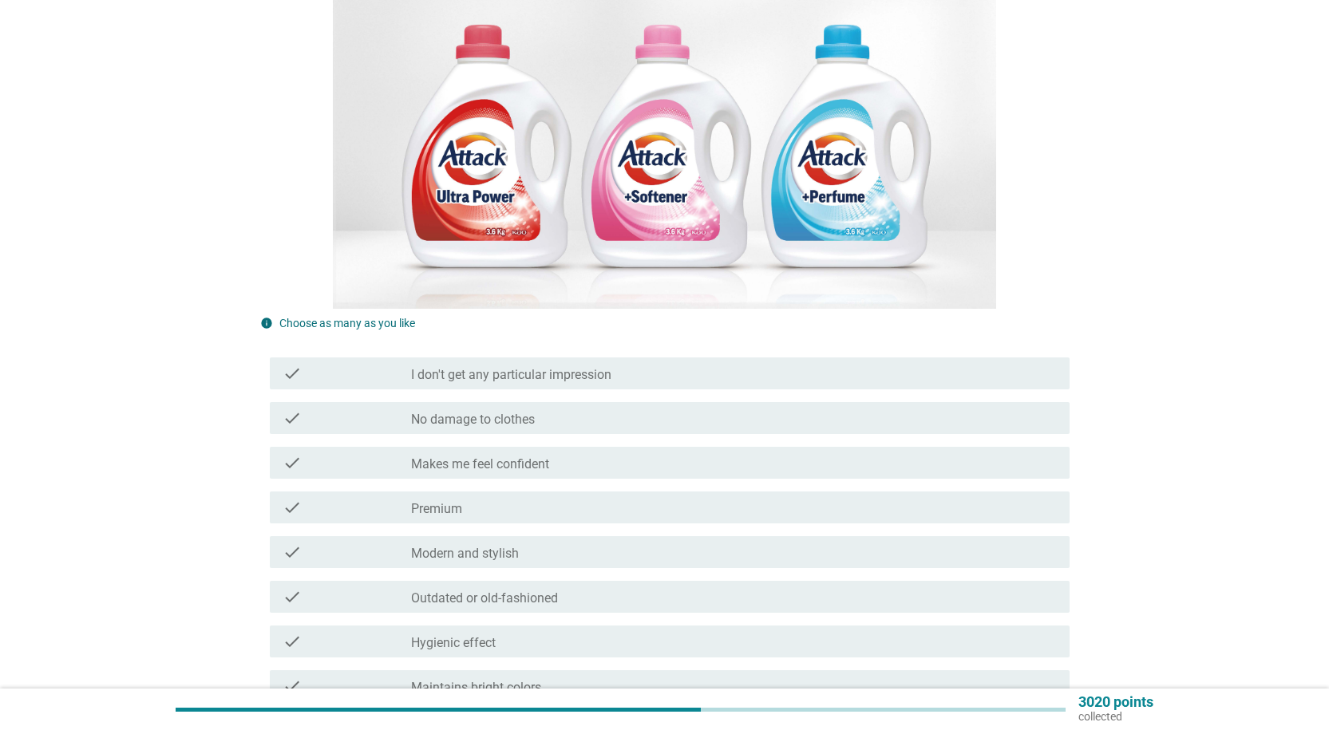
click at [566, 362] on div "check check_box_outline_blank I don't get any particular impression" at bounding box center [670, 374] width 800 height 32
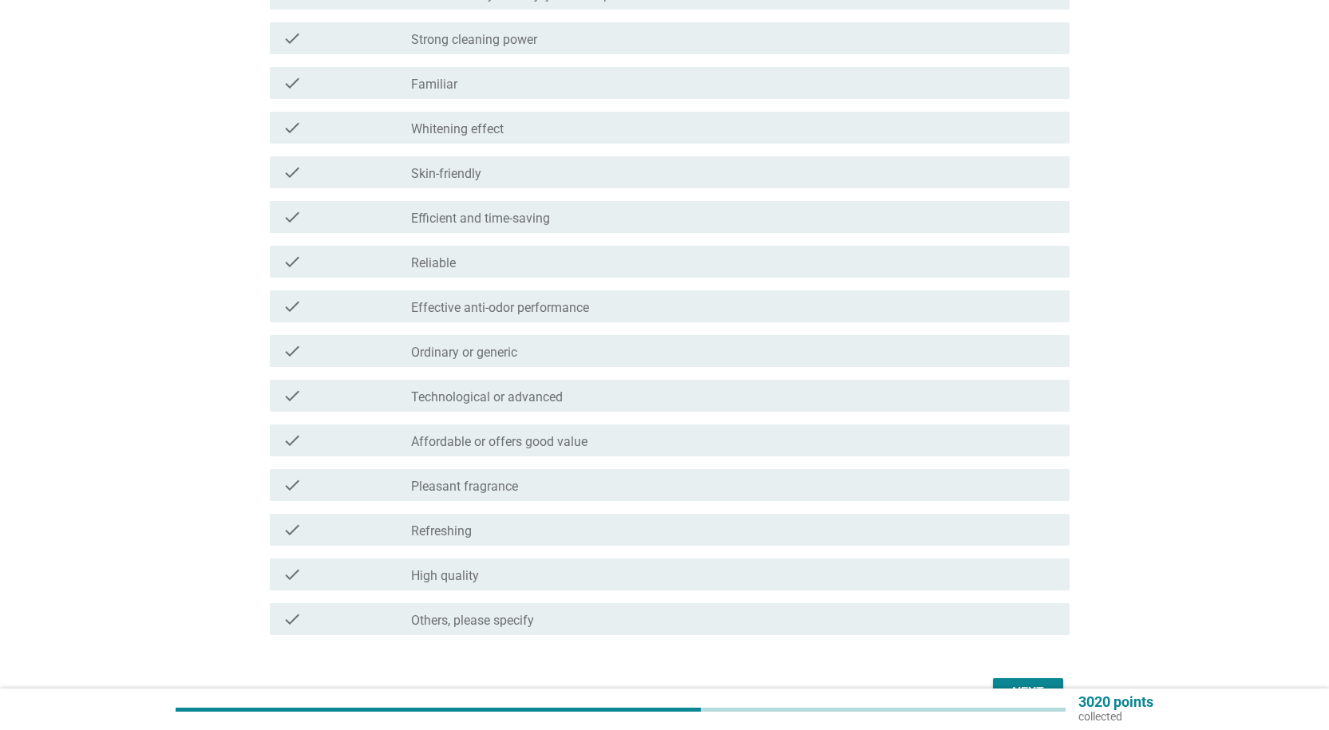
scroll to position [1116, 0]
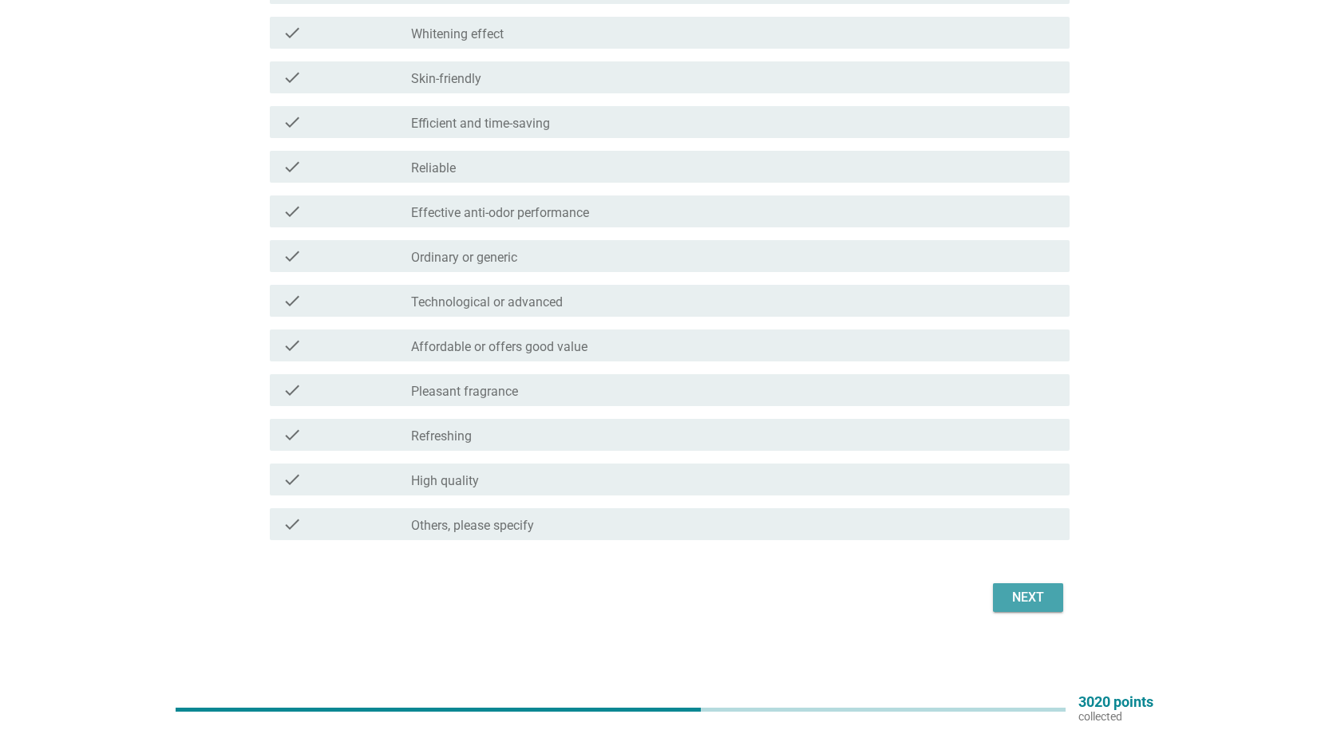
click at [1047, 594] on div "Next" at bounding box center [1027, 597] width 45 height 19
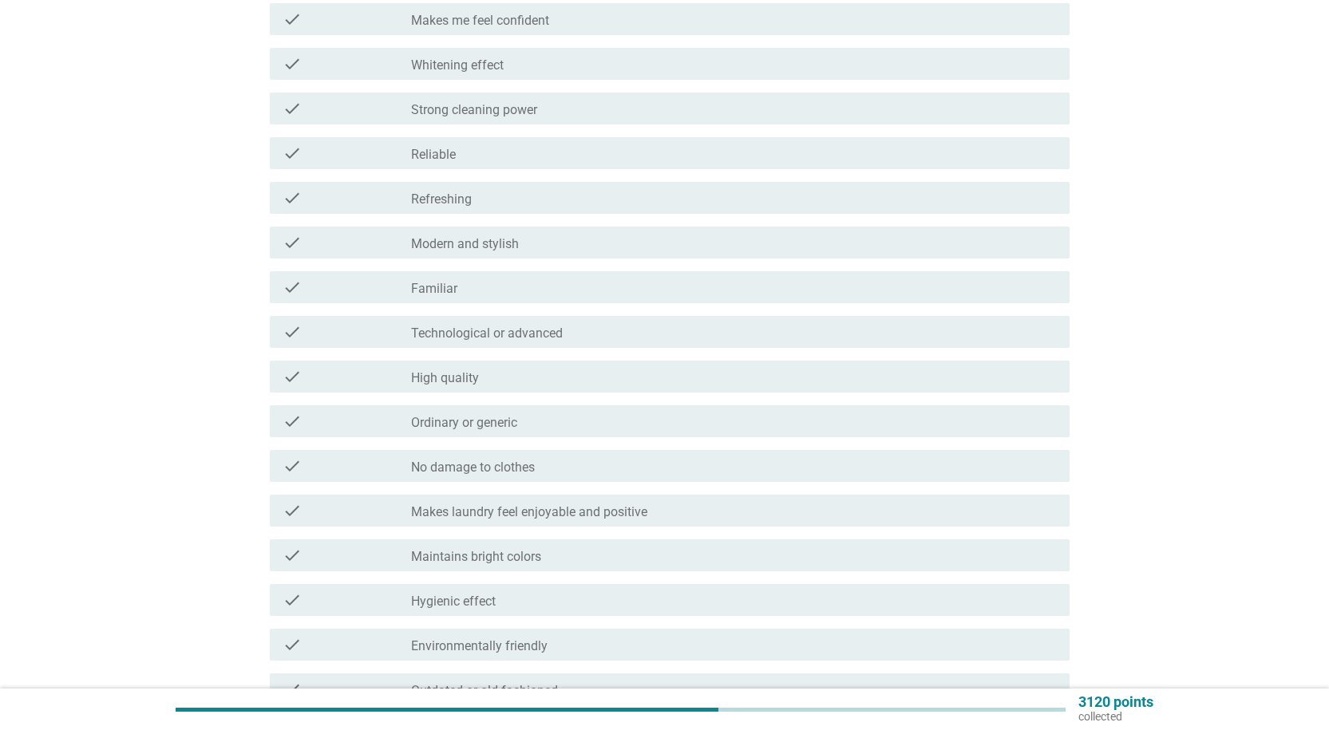
scroll to position [559, 0]
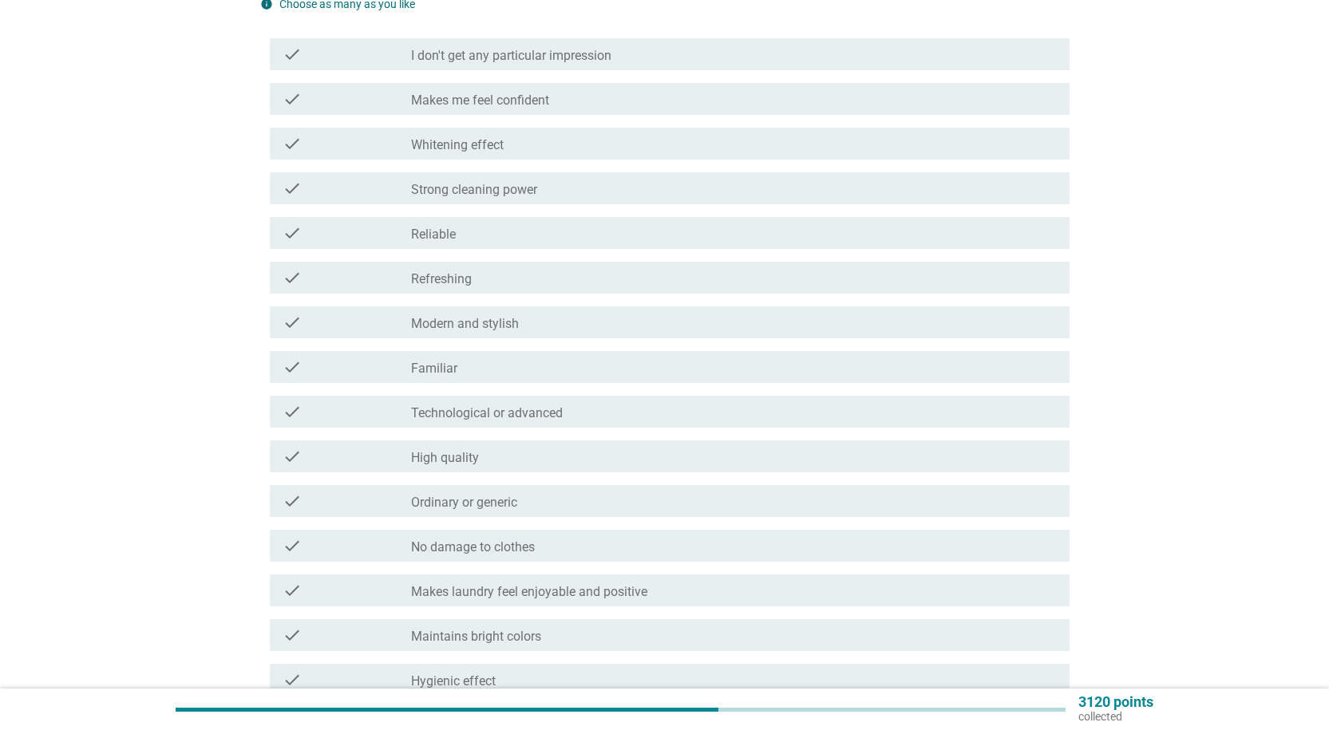
click at [545, 109] on div "check check_box_outline_blank Makes me feel confident" at bounding box center [670, 99] width 800 height 32
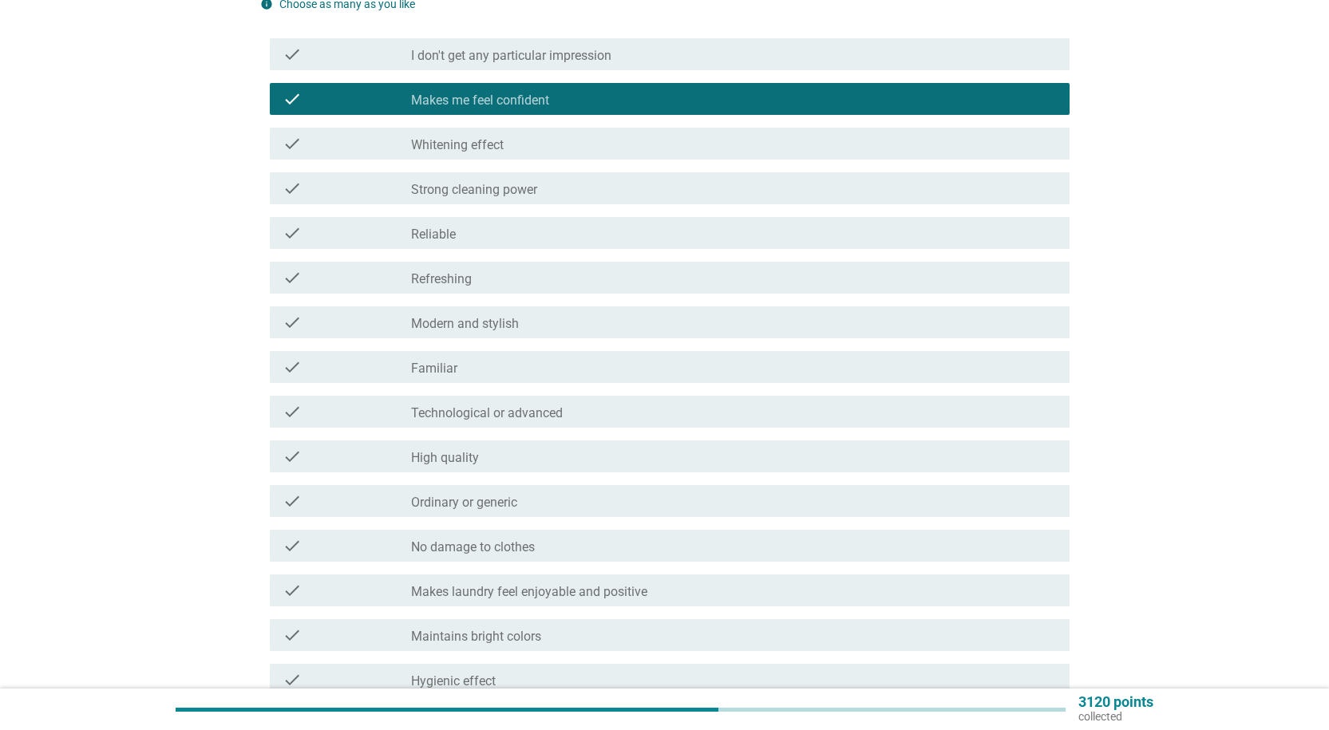
click at [533, 192] on label "Strong cleaning power" at bounding box center [474, 190] width 126 height 16
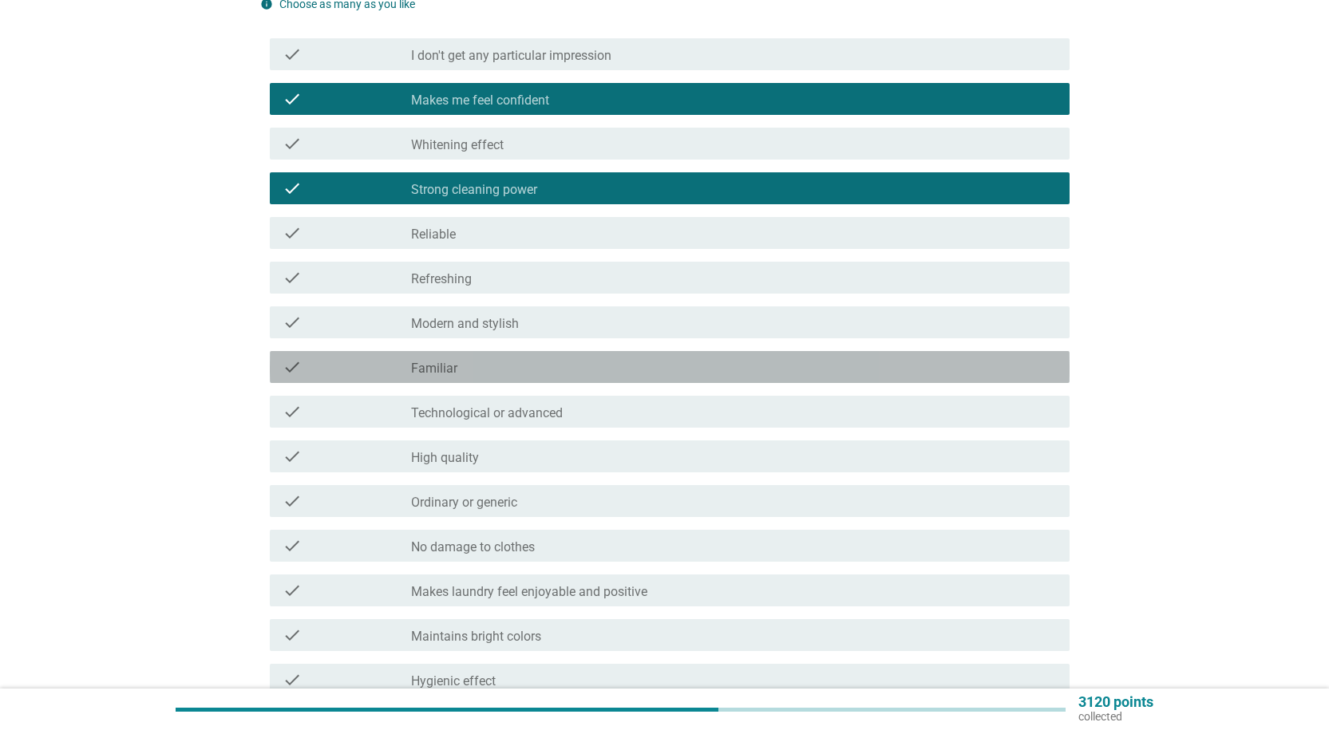
click at [543, 368] on div "check_box_outline_blank Familiar" at bounding box center [733, 367] width 645 height 19
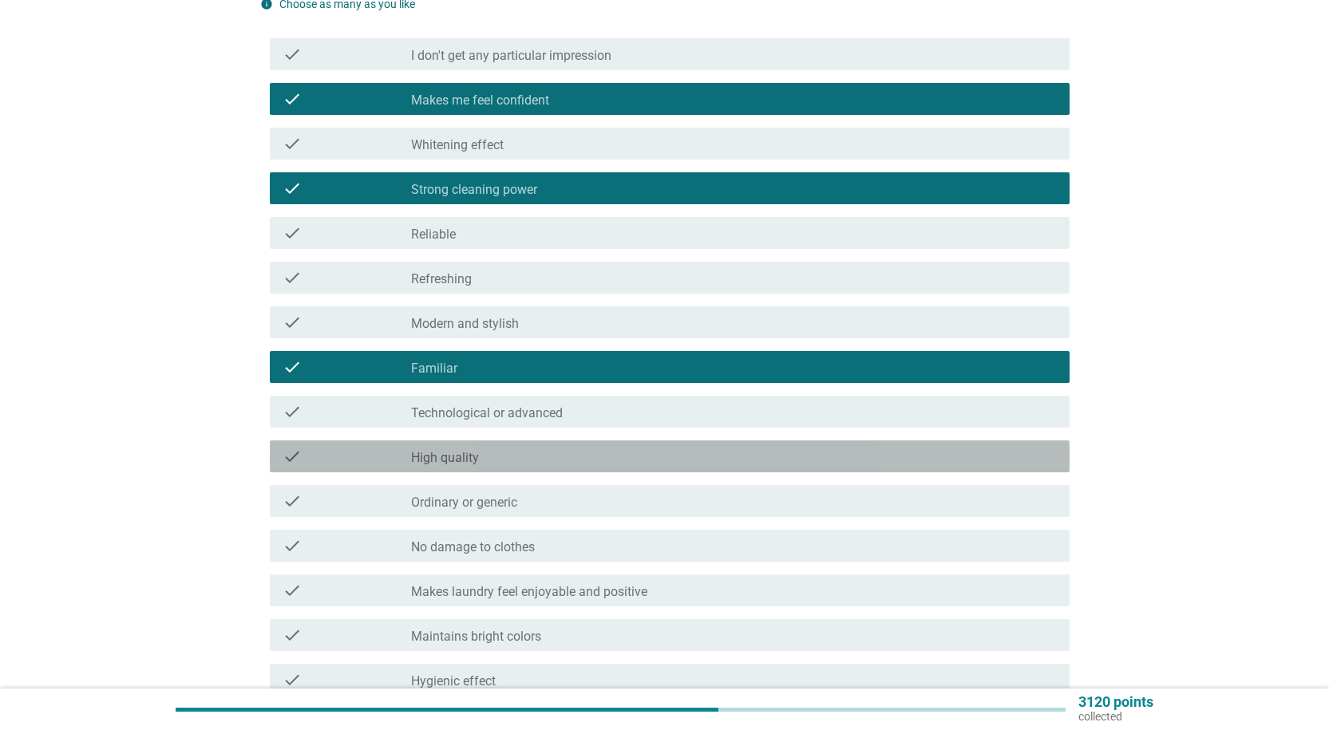
click at [522, 460] on div "check_box_outline_blank High quality" at bounding box center [733, 456] width 645 height 19
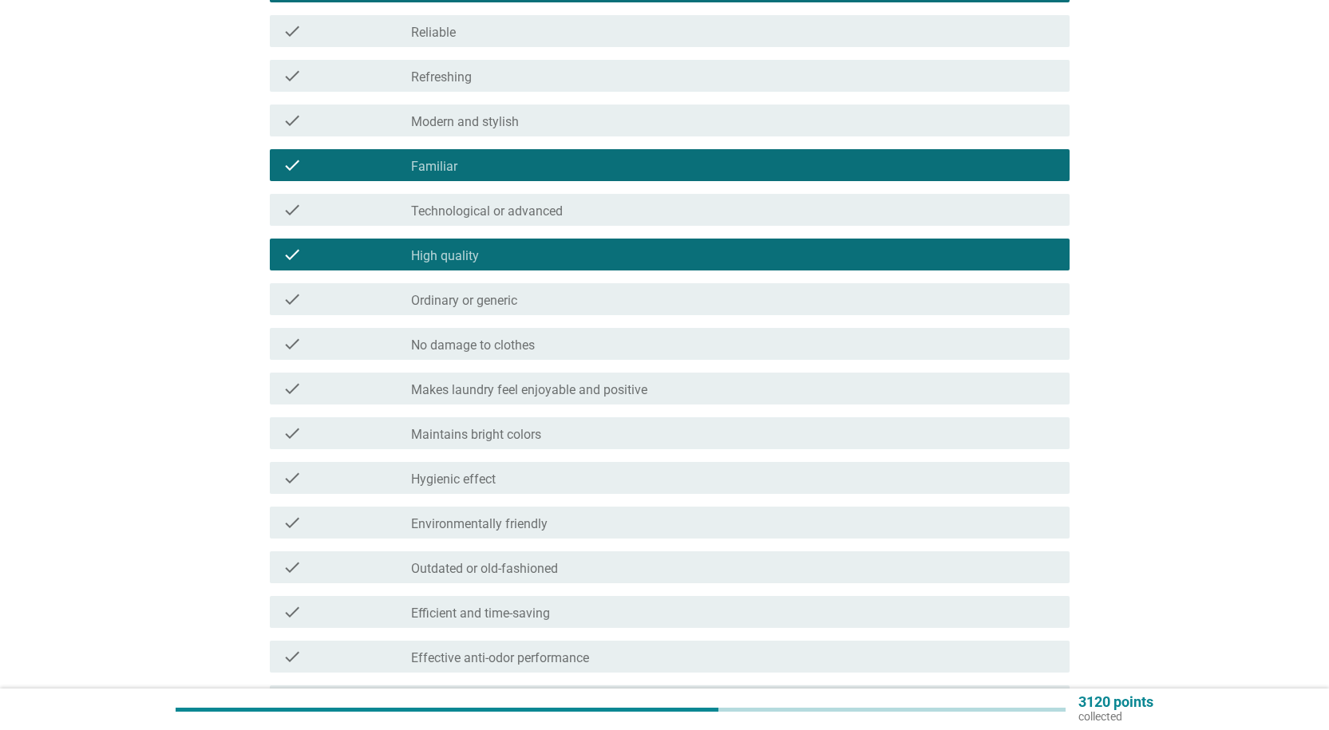
scroll to position [798, 0]
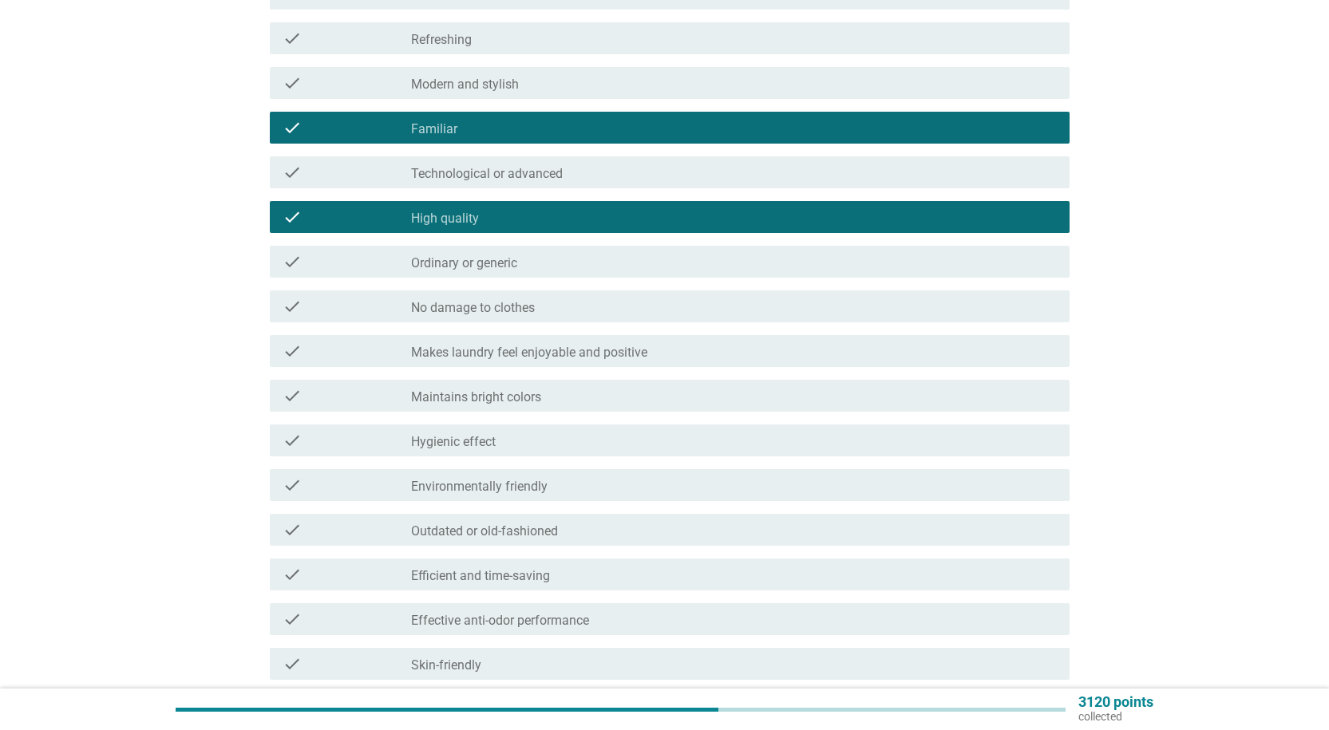
click at [542, 409] on div "check check_box_outline_blank Maintains bright colors" at bounding box center [670, 396] width 800 height 32
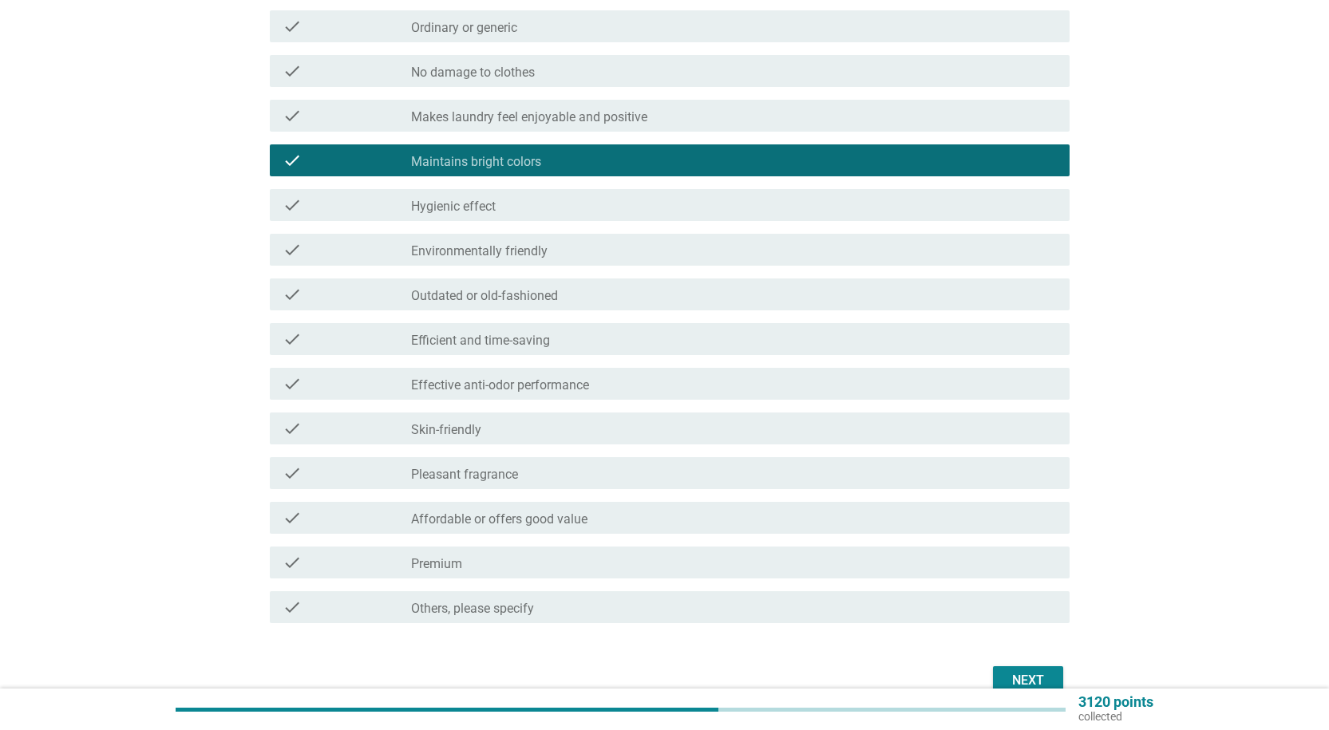
scroll to position [1116, 0]
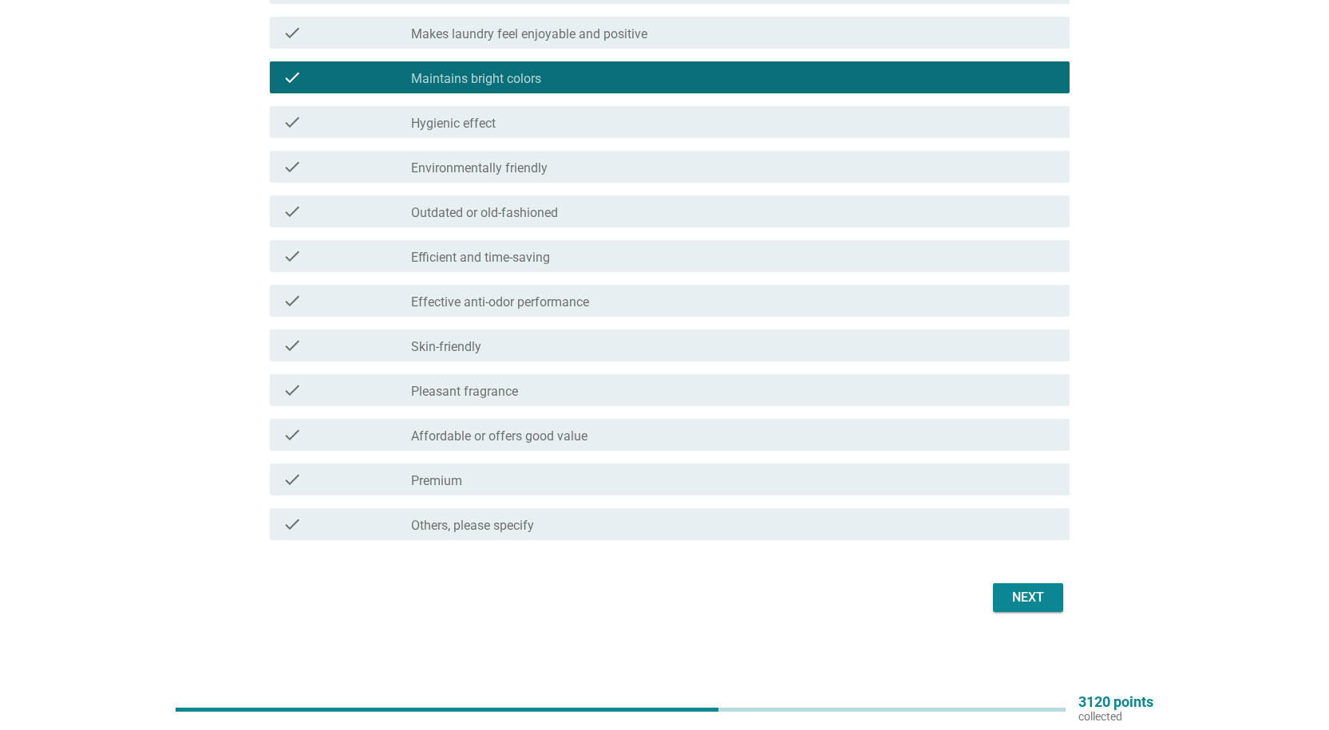
click at [535, 423] on div "check check_box_outline_blank Affordable or offers good value" at bounding box center [670, 435] width 800 height 32
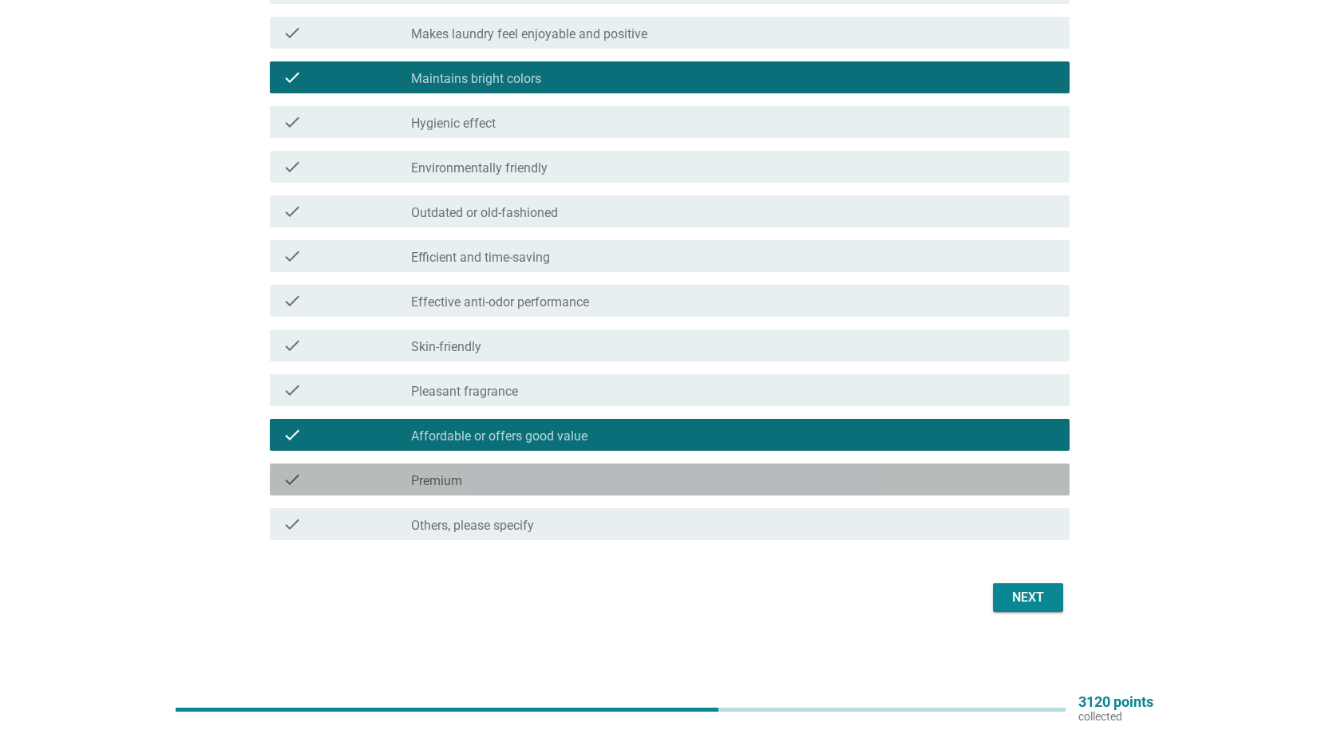
drag, startPoint x: 533, startPoint y: 471, endPoint x: 756, endPoint y: 512, distance: 226.5
click at [532, 472] on div "check_box_outline_blank Premium" at bounding box center [733, 479] width 645 height 19
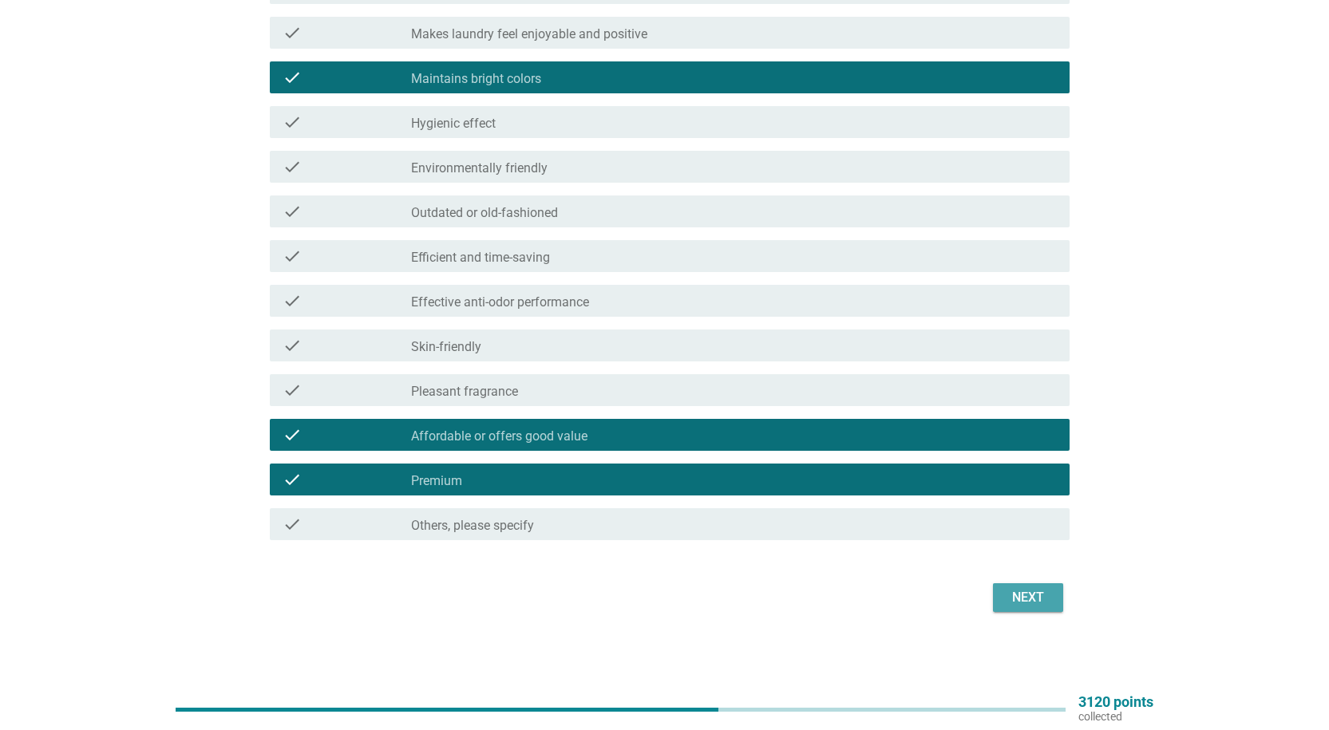
click at [1042, 609] on button "Next" at bounding box center [1028, 597] width 70 height 29
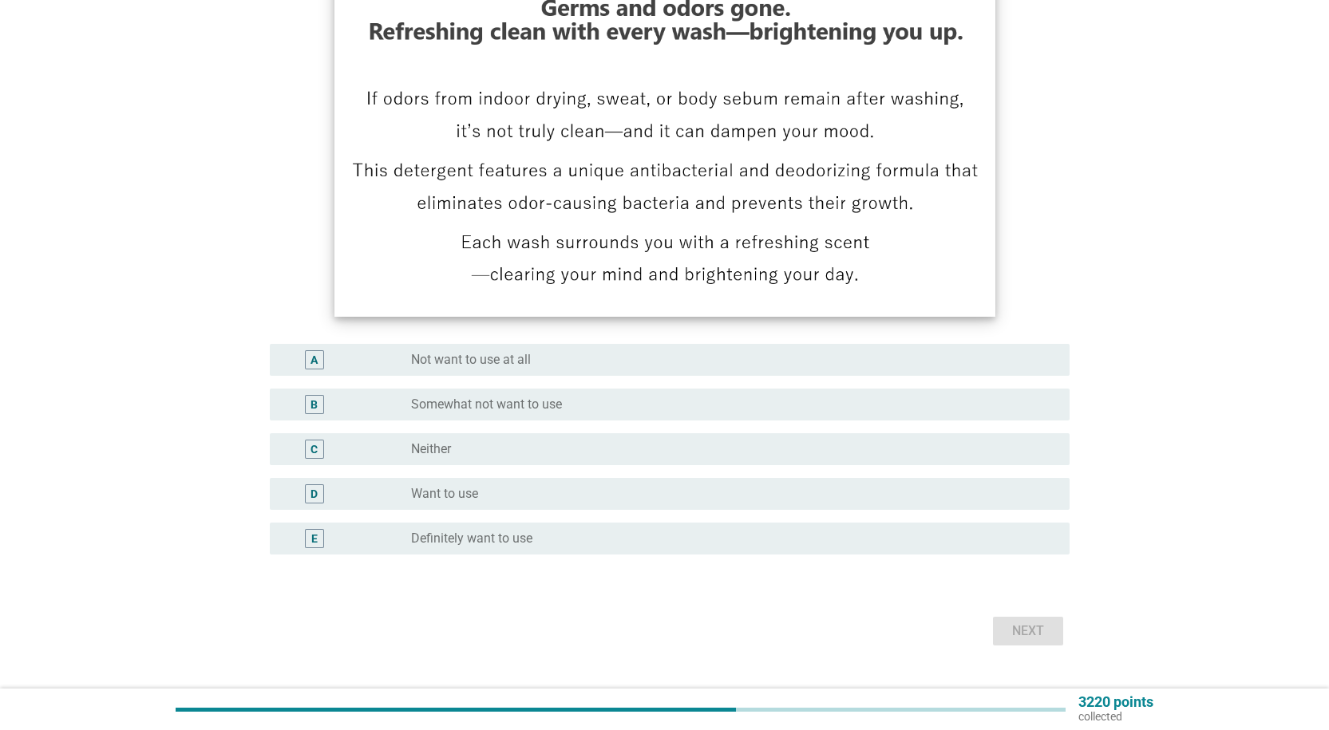
scroll to position [263, 0]
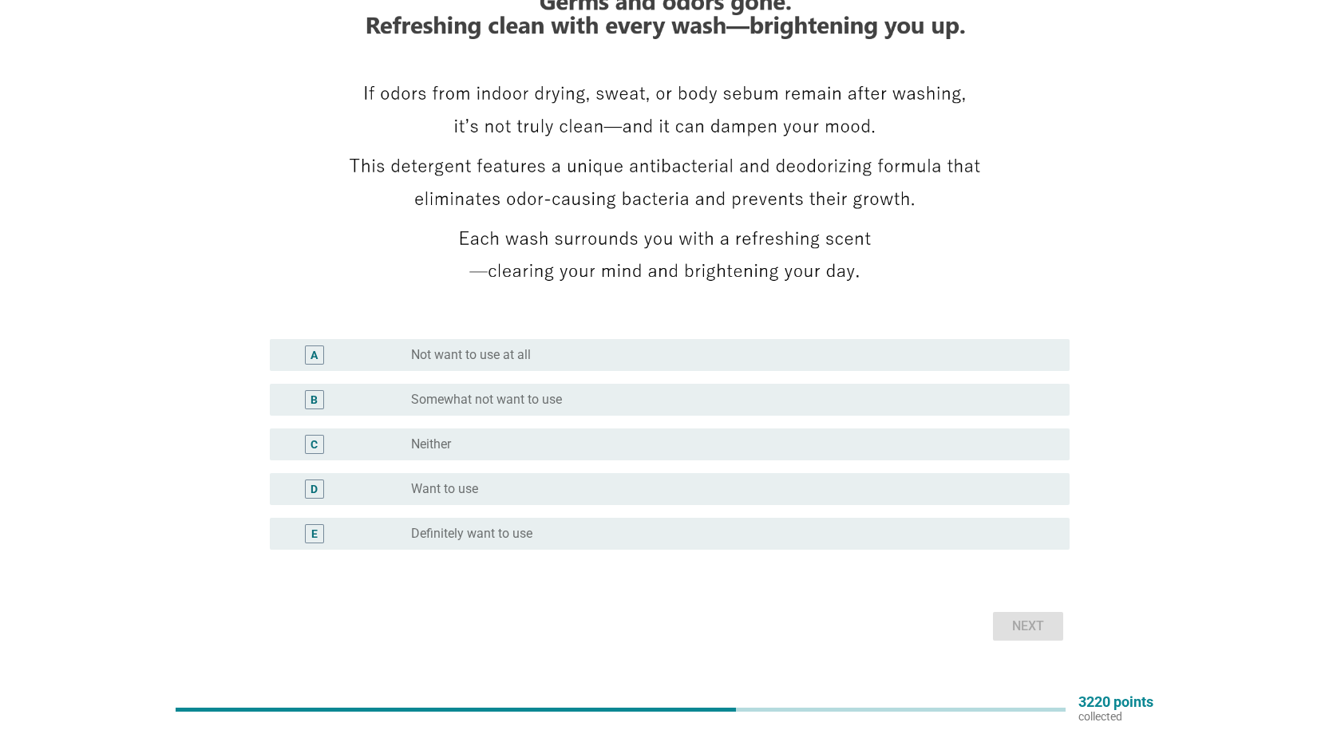
click at [610, 481] on div "radio_button_unchecked Want to use" at bounding box center [727, 489] width 632 height 16
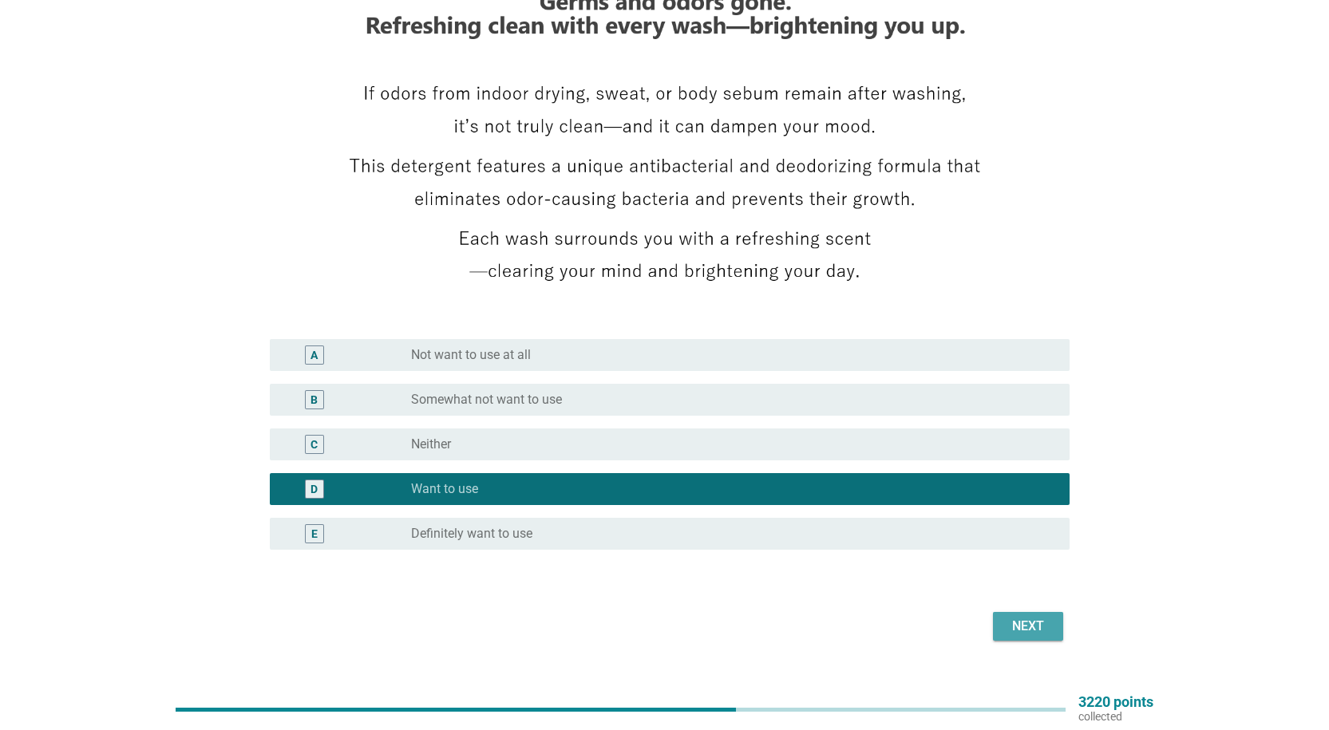
click at [1017, 617] on div "Next" at bounding box center [1027, 626] width 45 height 19
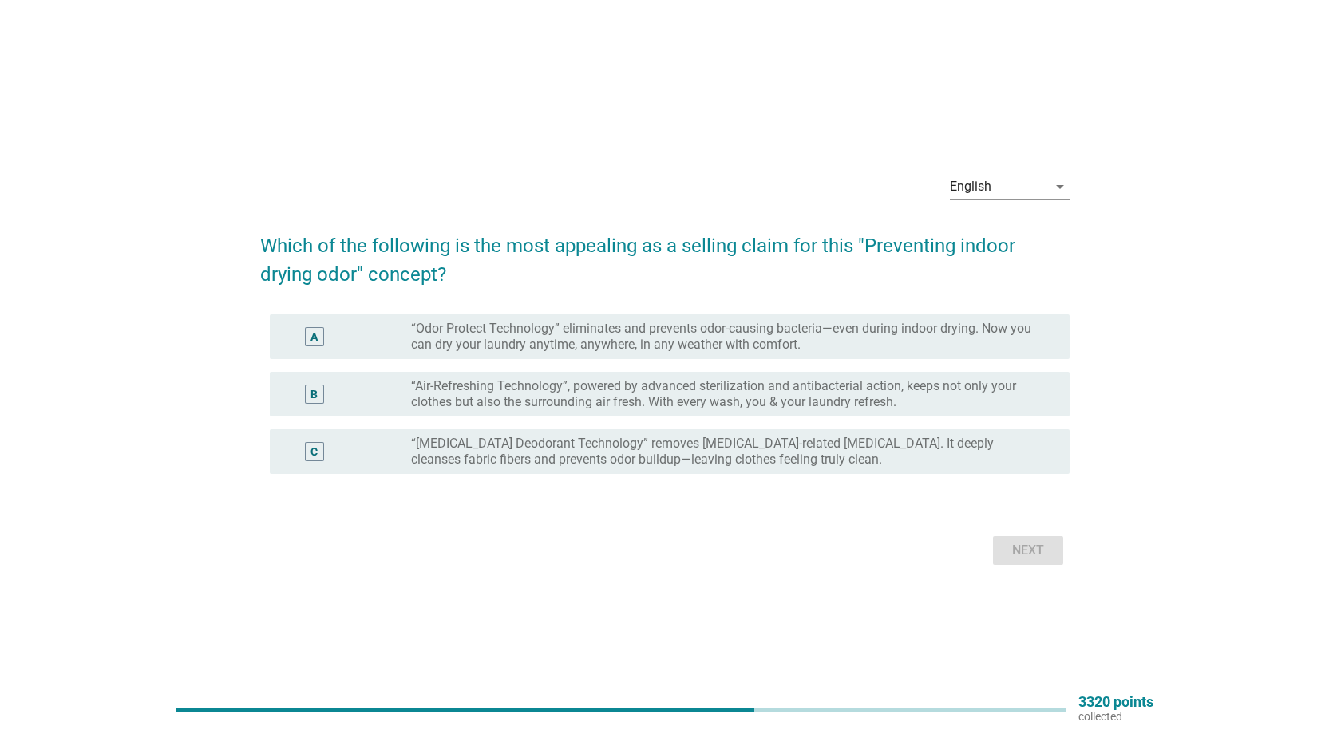
click at [606, 365] on div "B radio_button_unchecked “Air-Refreshing Technology”, powered by advanced steri…" at bounding box center [664, 393] width 809 height 57
click at [606, 351] on label "“Odor Protect Technology” eliminates and prevents odor-causing bacteria—even du…" at bounding box center [727, 337] width 632 height 32
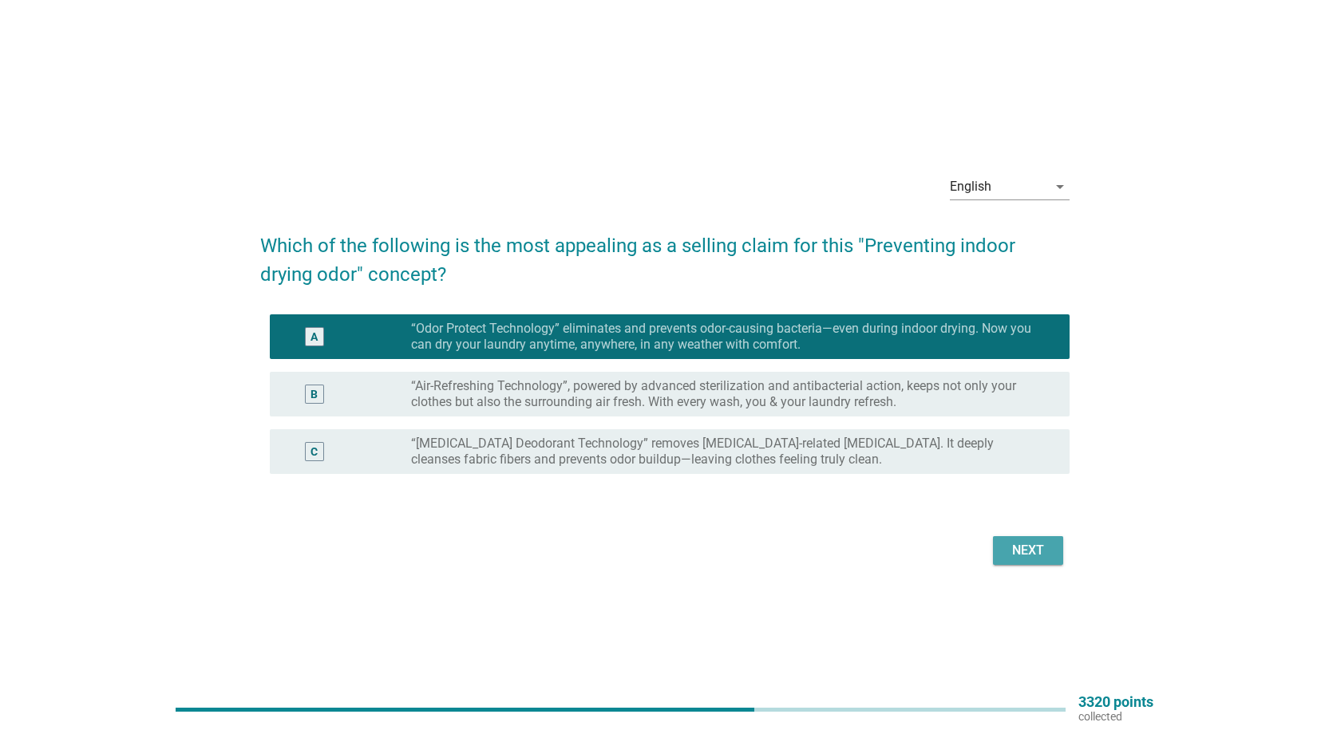
click at [1057, 564] on button "Next" at bounding box center [1028, 550] width 70 height 29
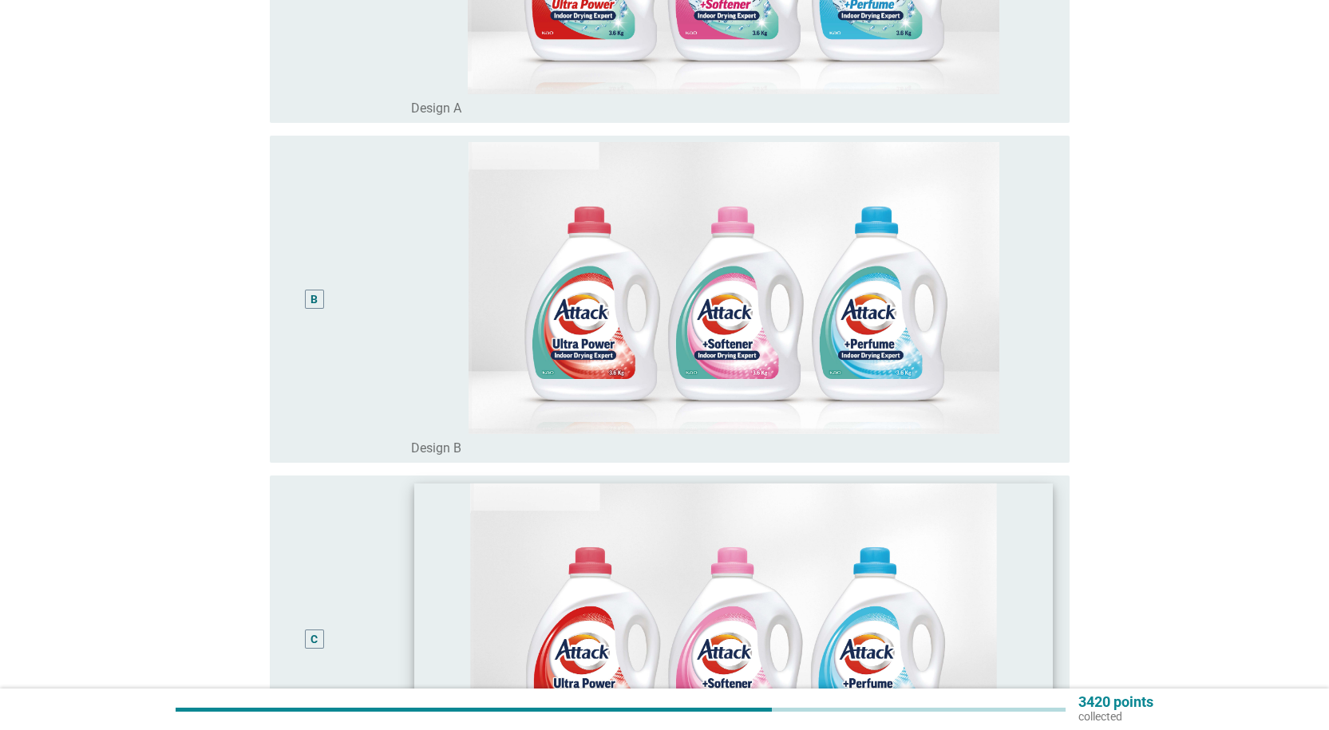
scroll to position [144, 0]
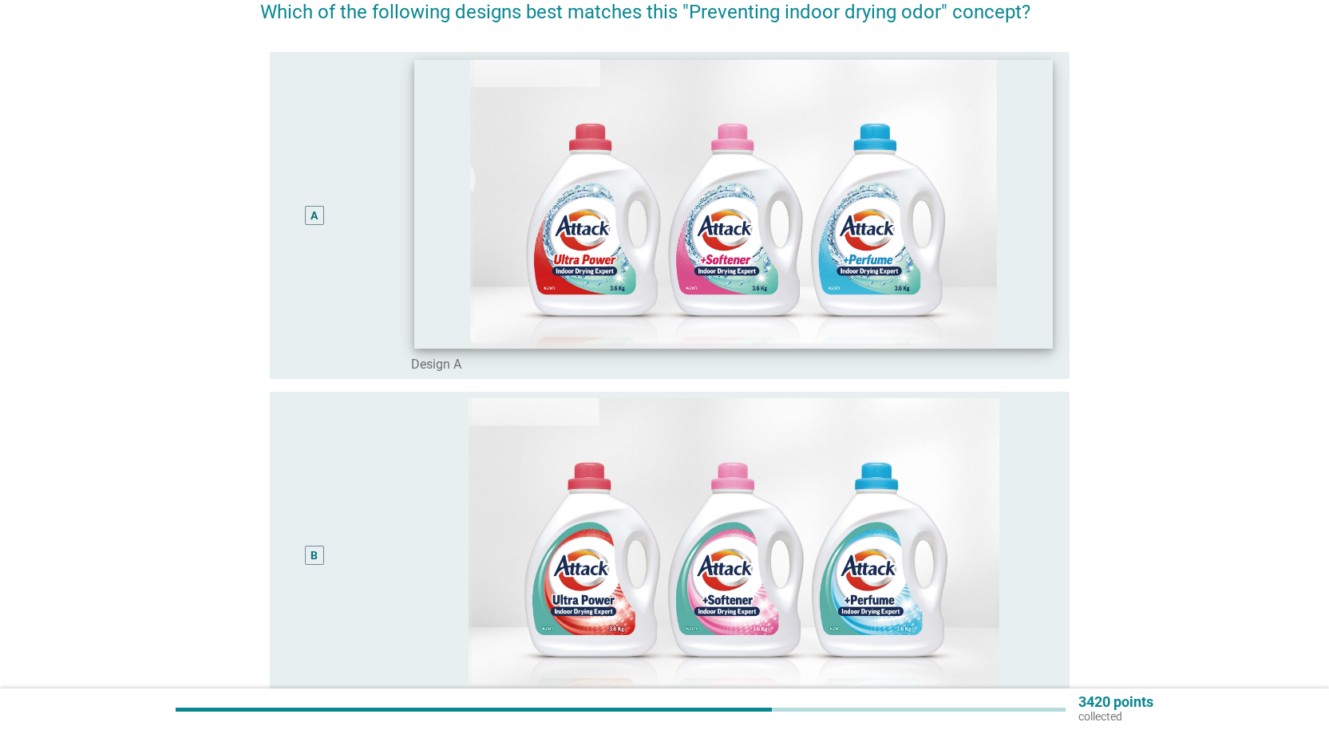
click at [863, 336] on img at bounding box center [733, 204] width 638 height 289
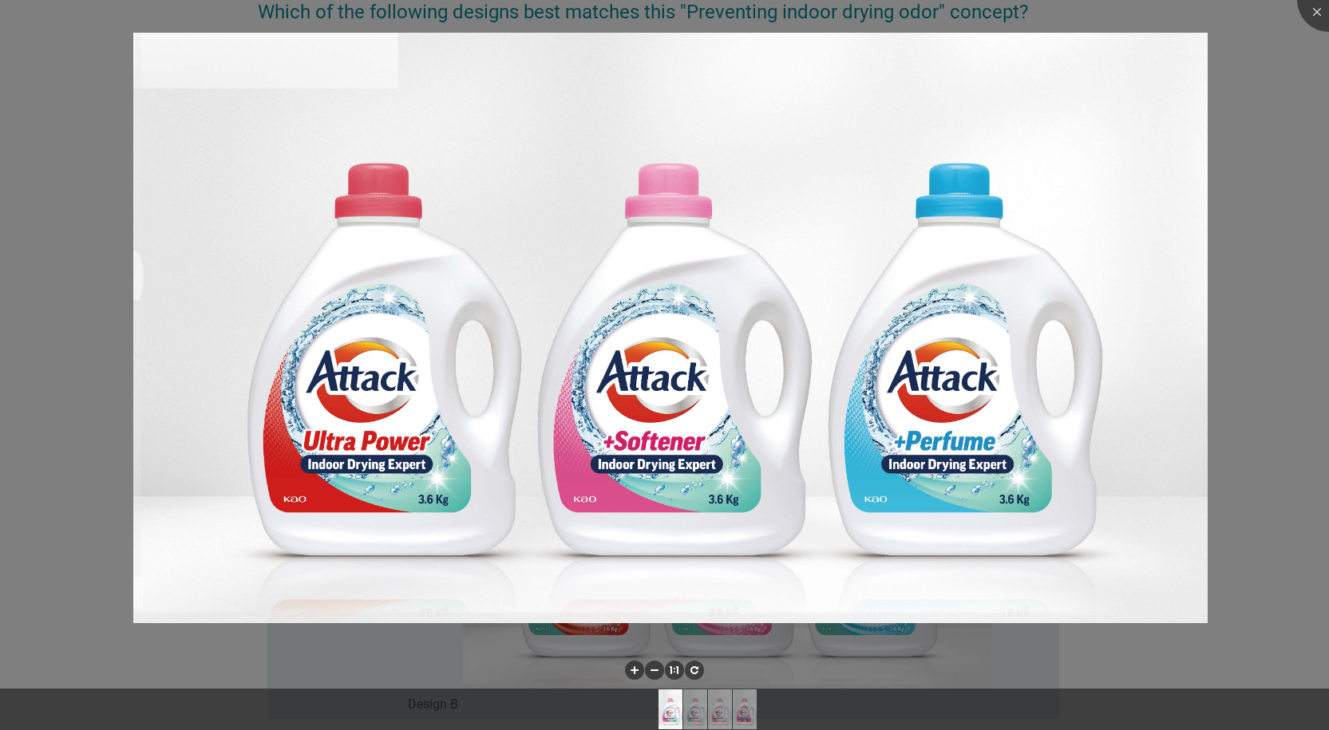
click at [1227, 322] on div at bounding box center [664, 365] width 1329 height 730
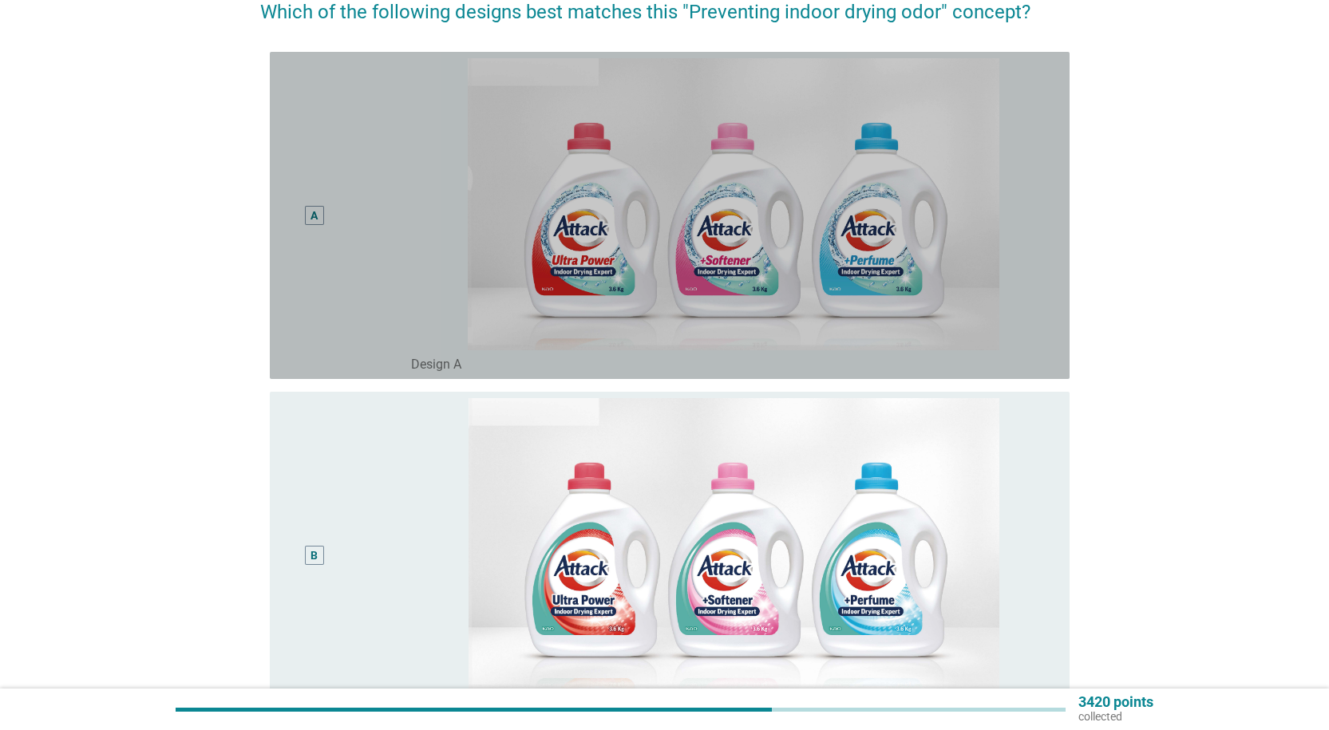
click at [302, 223] on div "A" at bounding box center [314, 215] width 65 height 314
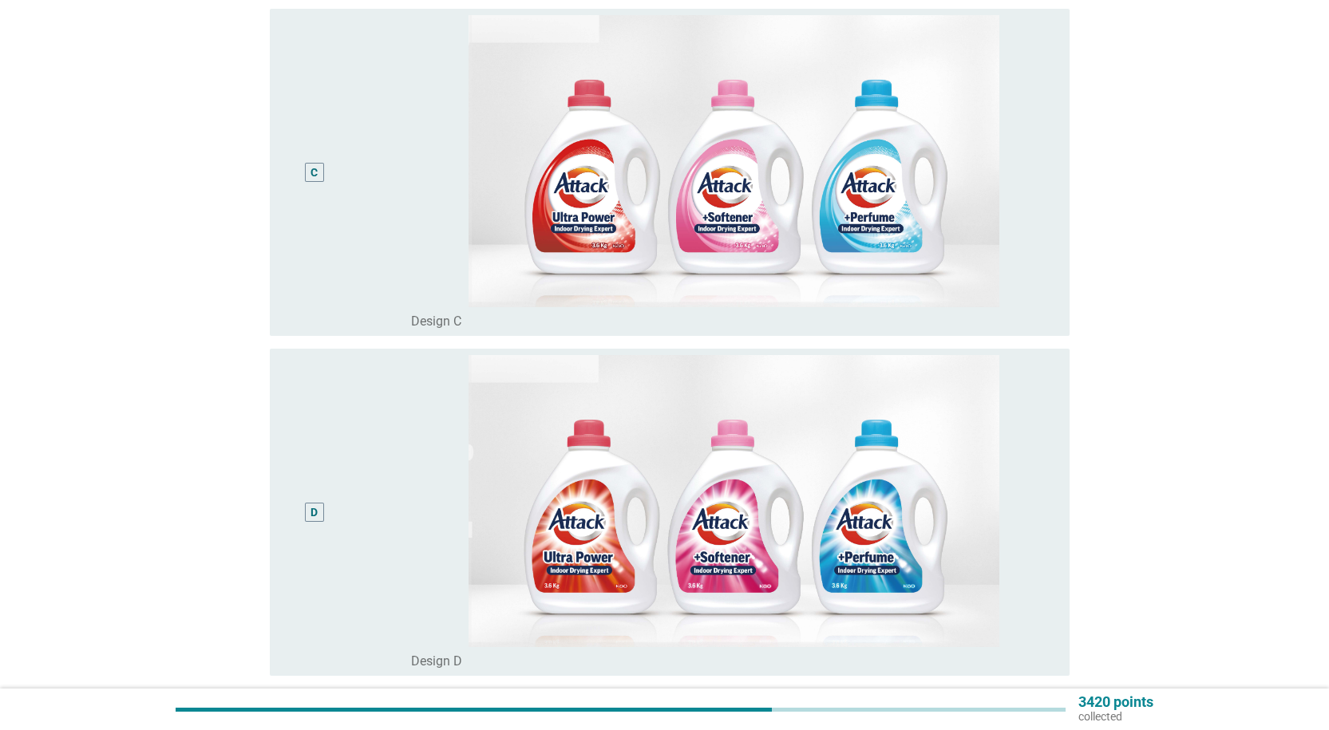
scroll to position [1022, 0]
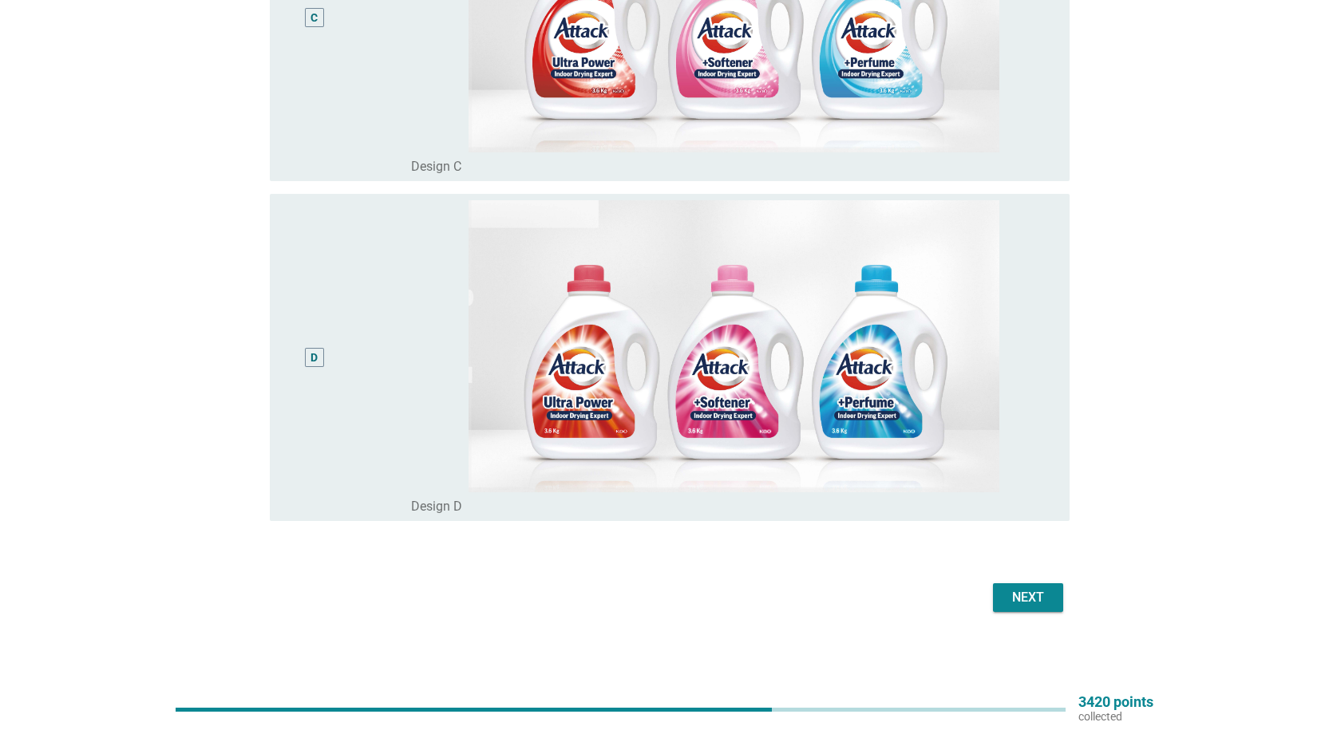
click at [1004, 597] on button "Next" at bounding box center [1028, 597] width 70 height 29
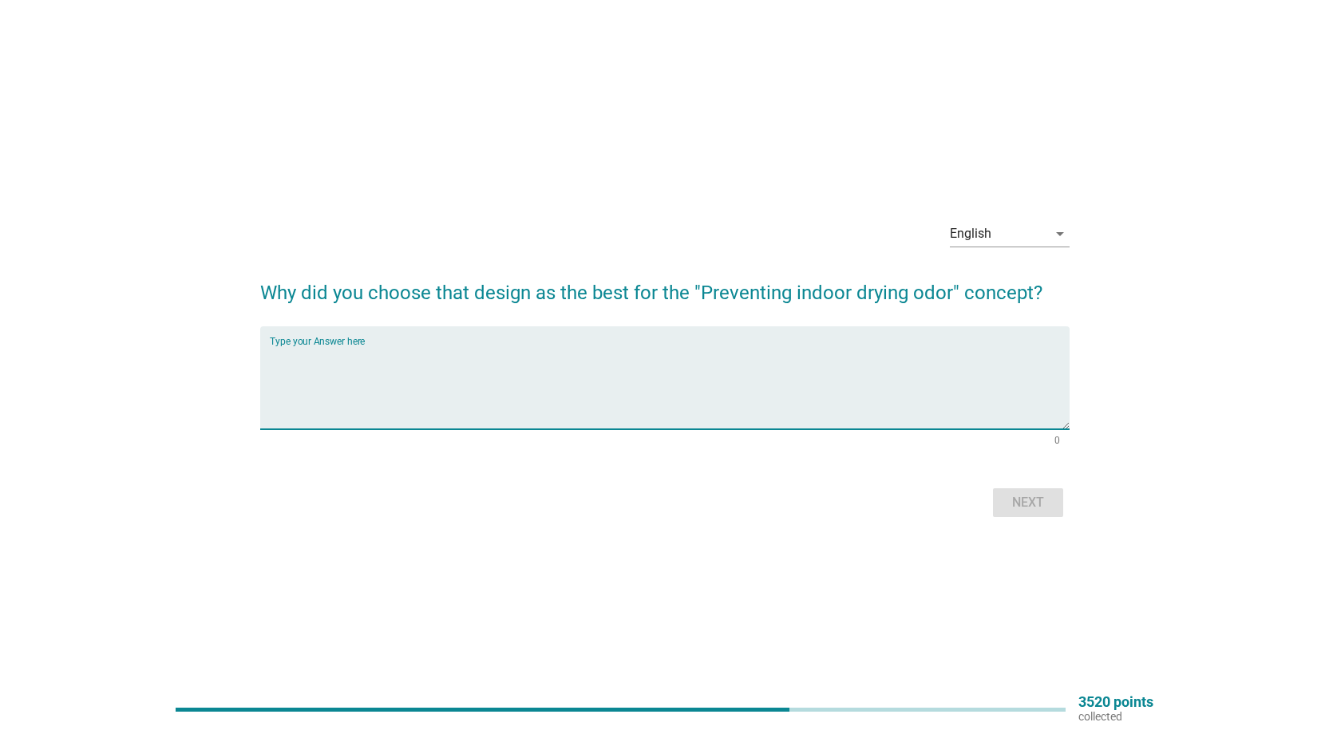
click at [635, 376] on textarea "Type your Answer here" at bounding box center [670, 388] width 800 height 84
type textarea "B"
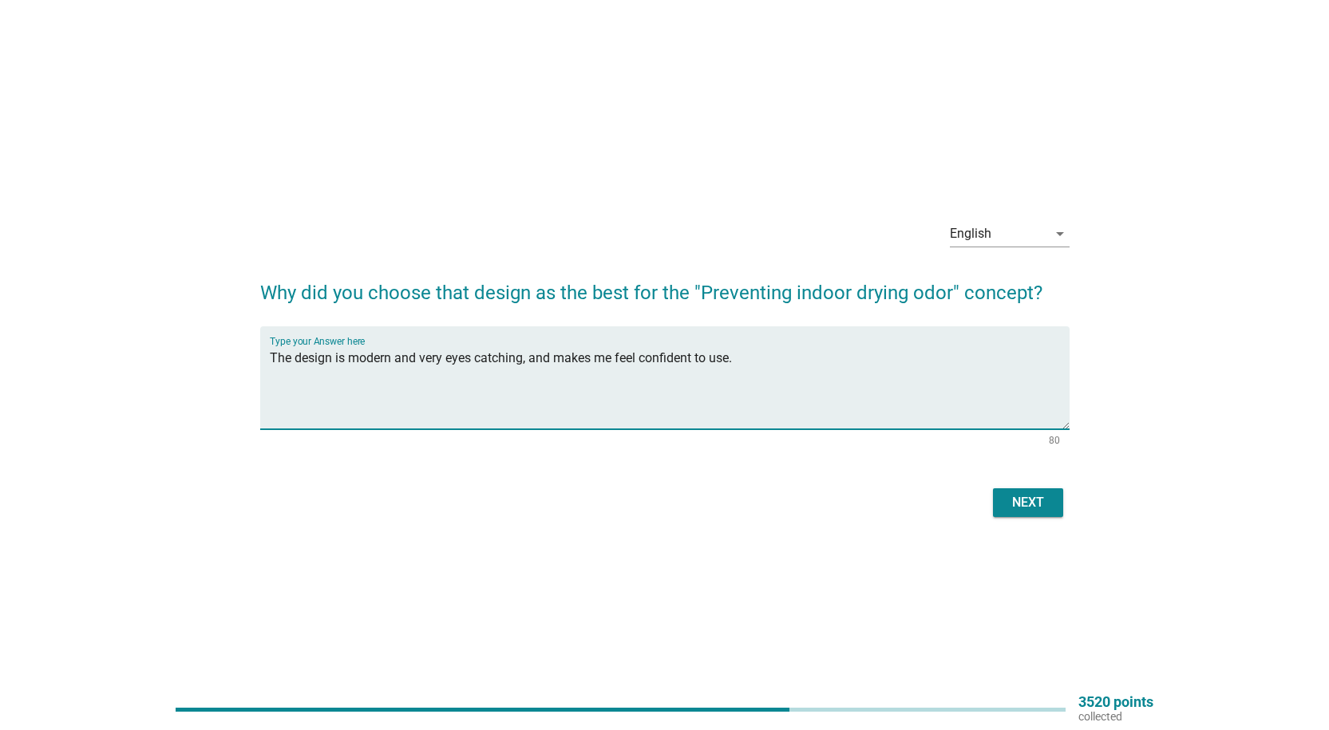
type textarea "The design is modern and very eyes catching, and makes me feel confident to use."
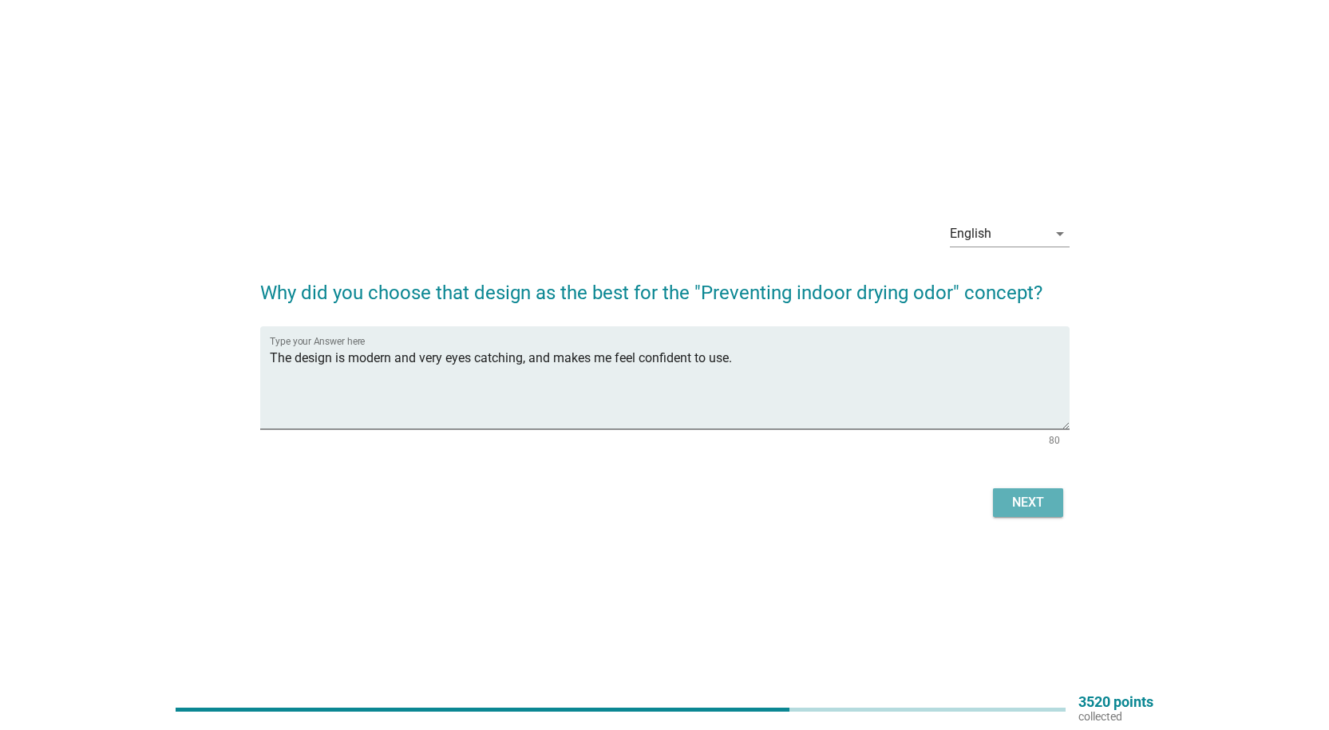
click at [1009, 500] on div "Next" at bounding box center [1027, 502] width 45 height 19
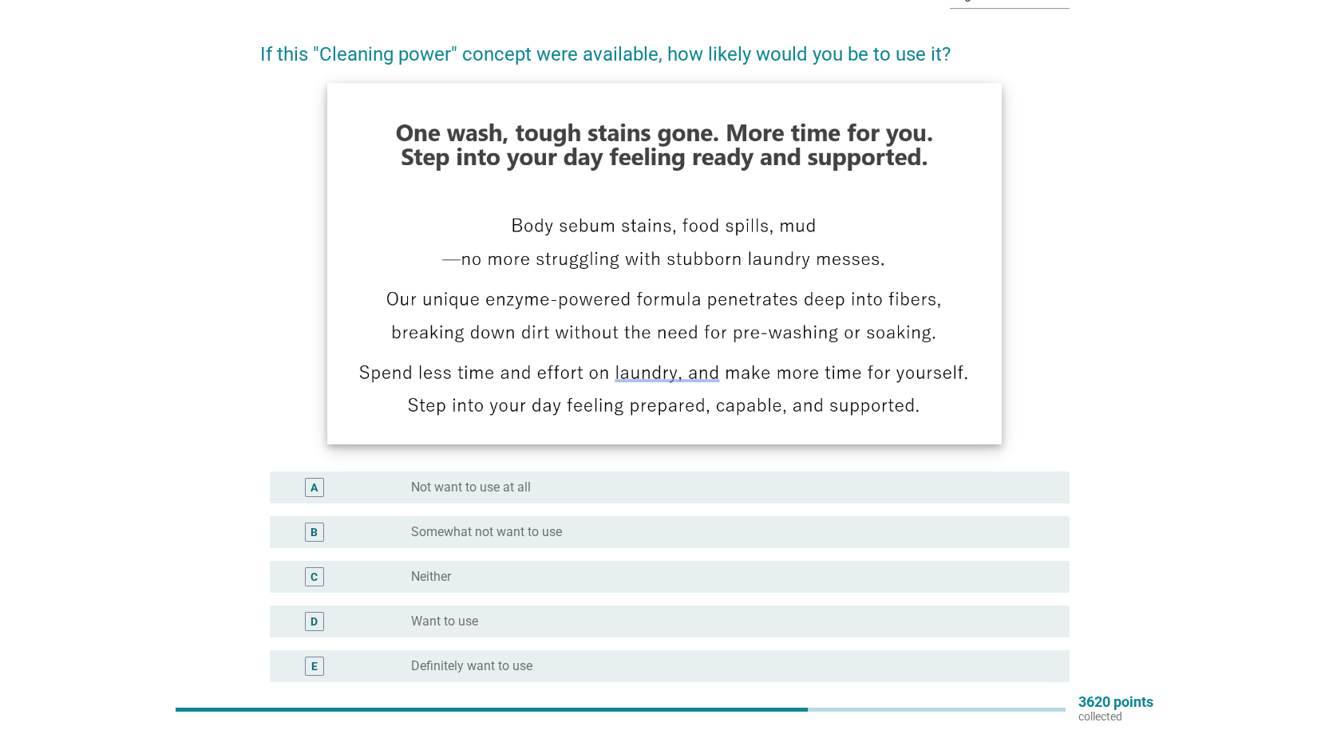
scroll to position [239, 0]
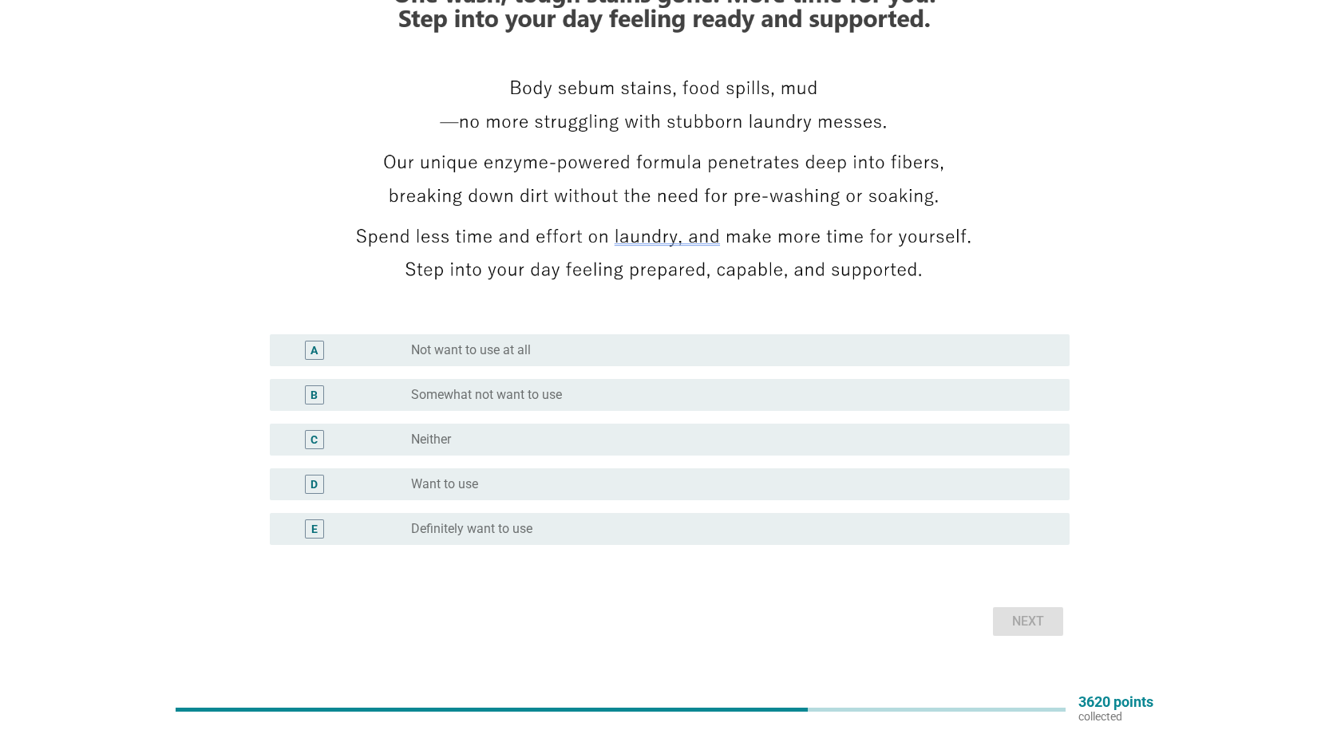
click at [675, 485] on div "radio_button_unchecked Want to use" at bounding box center [727, 484] width 632 height 16
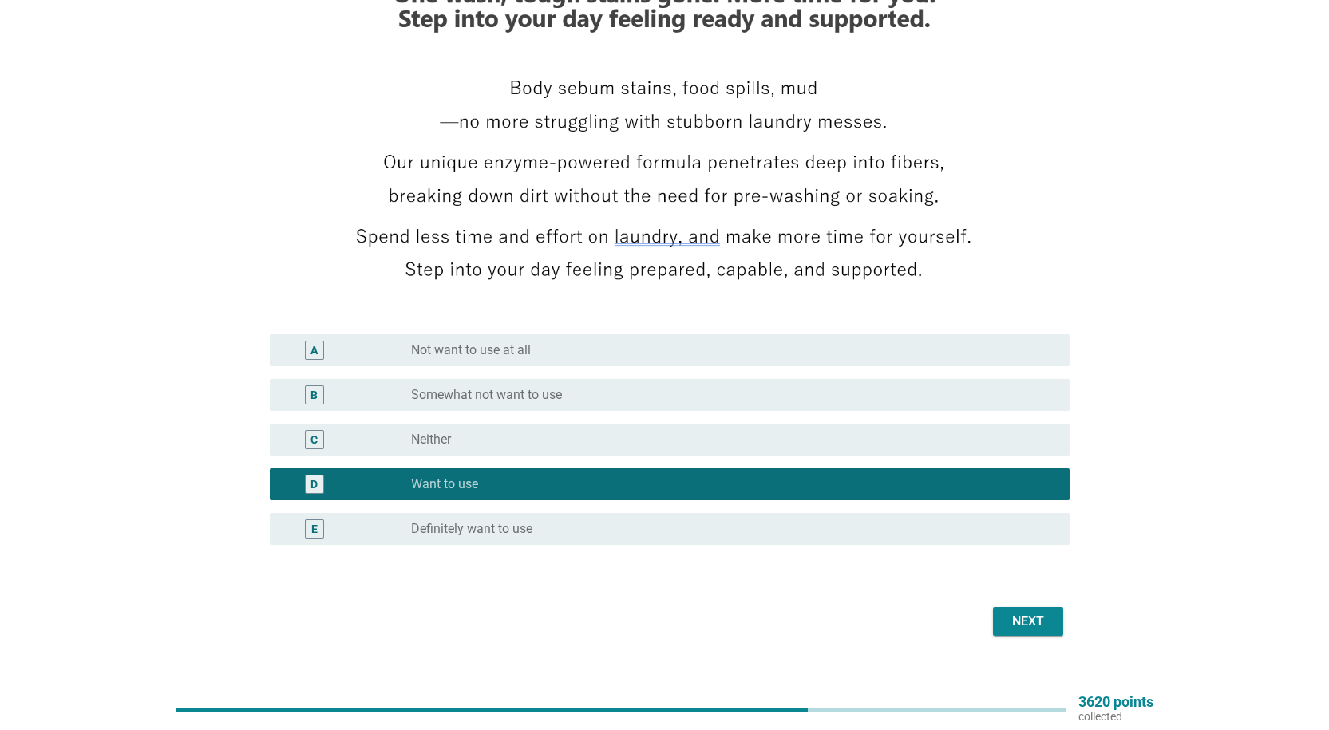
drag, startPoint x: 983, startPoint y: 608, endPoint x: 997, endPoint y: 610, distance: 13.8
click at [987, 608] on div "Next" at bounding box center [664, 621] width 809 height 38
click at [997, 610] on button "Next" at bounding box center [1028, 621] width 70 height 29
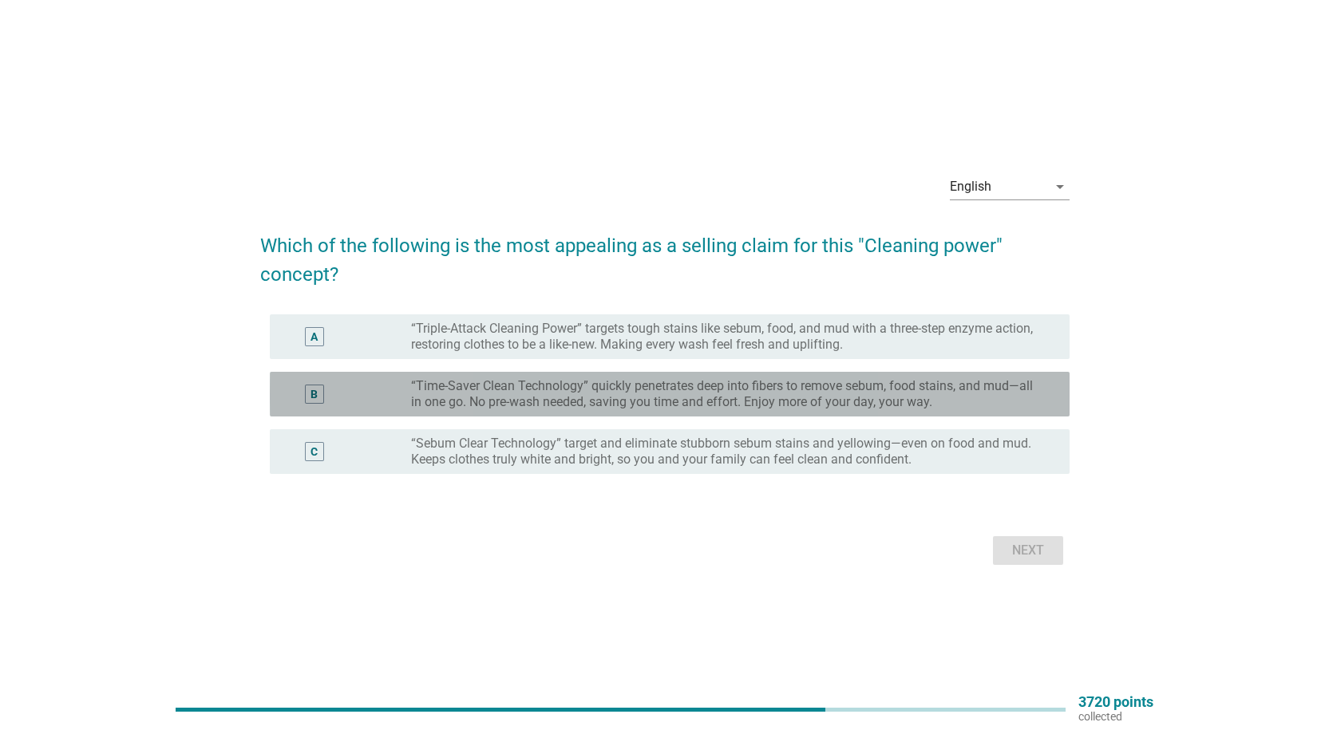
click at [594, 392] on label "“Time-Saver Clean Technology” quickly penetrates deep into fibers to remove seb…" at bounding box center [727, 394] width 632 height 32
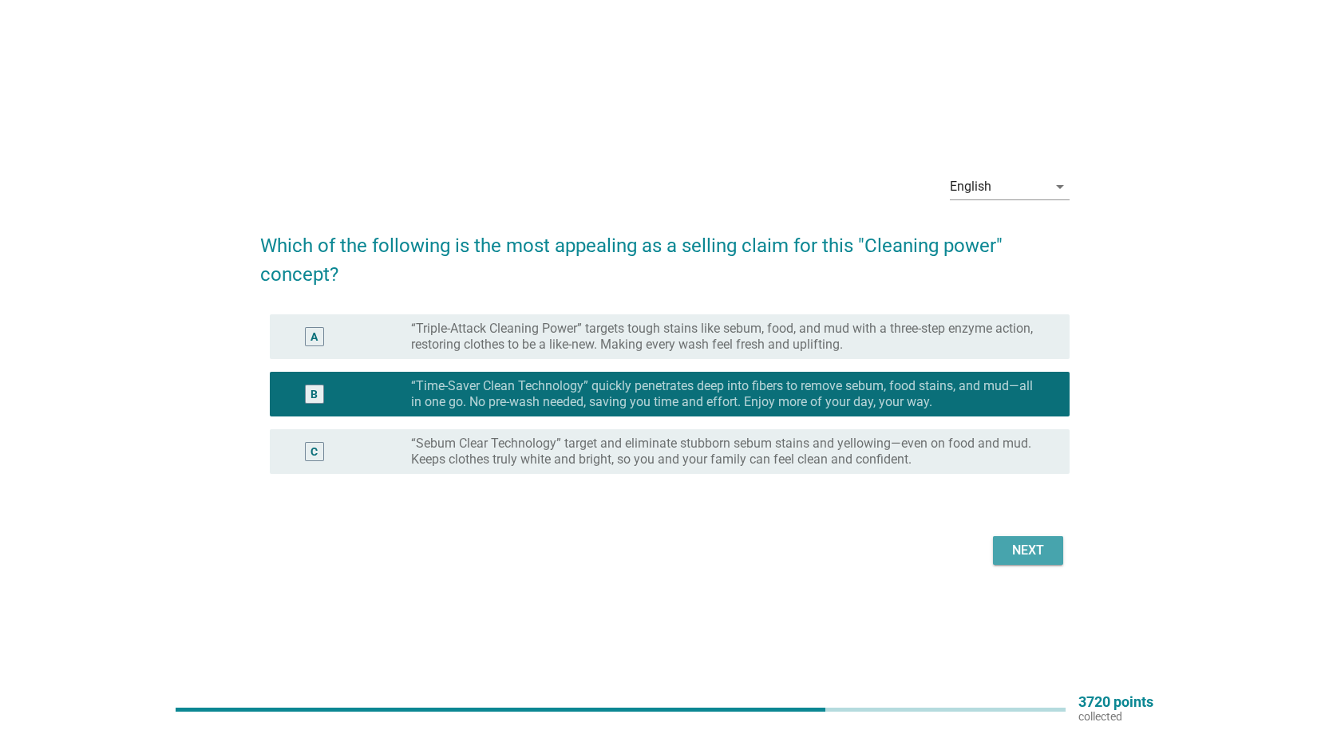
click at [1015, 552] on div "Next" at bounding box center [1027, 550] width 45 height 19
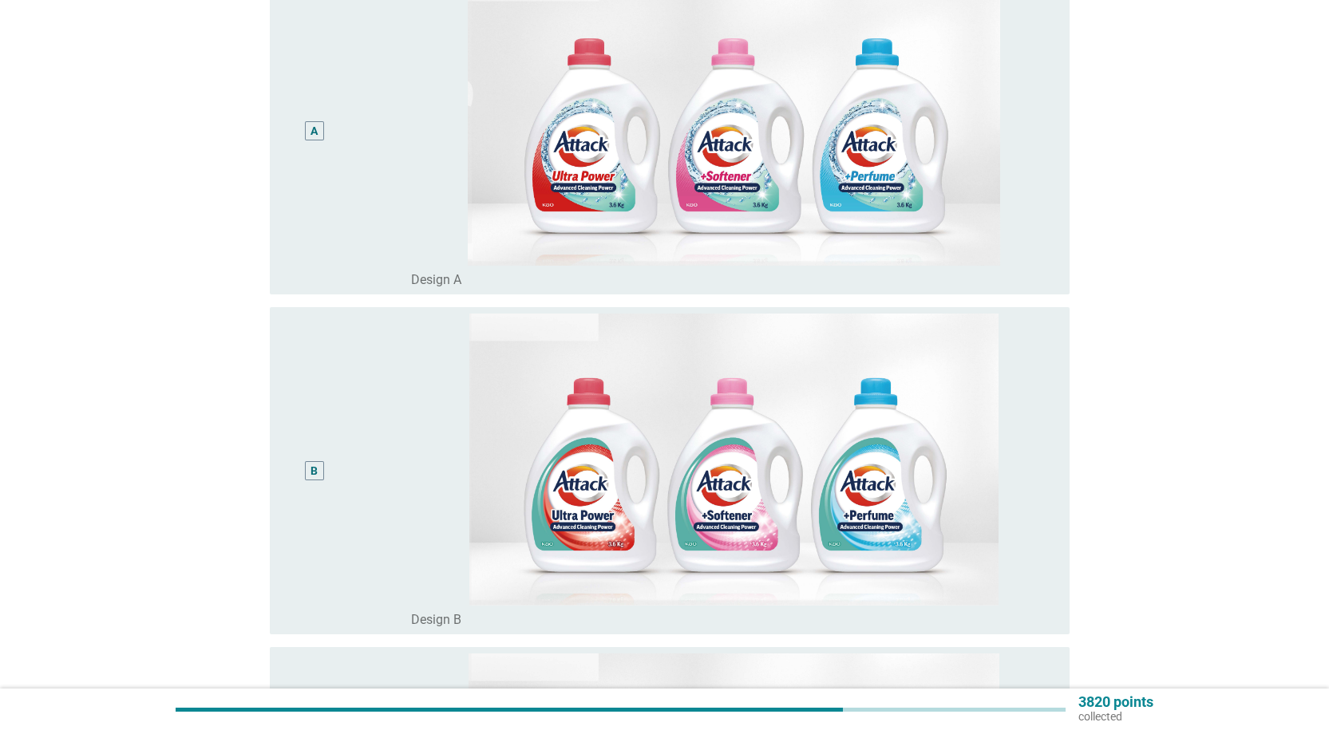
scroll to position [80, 0]
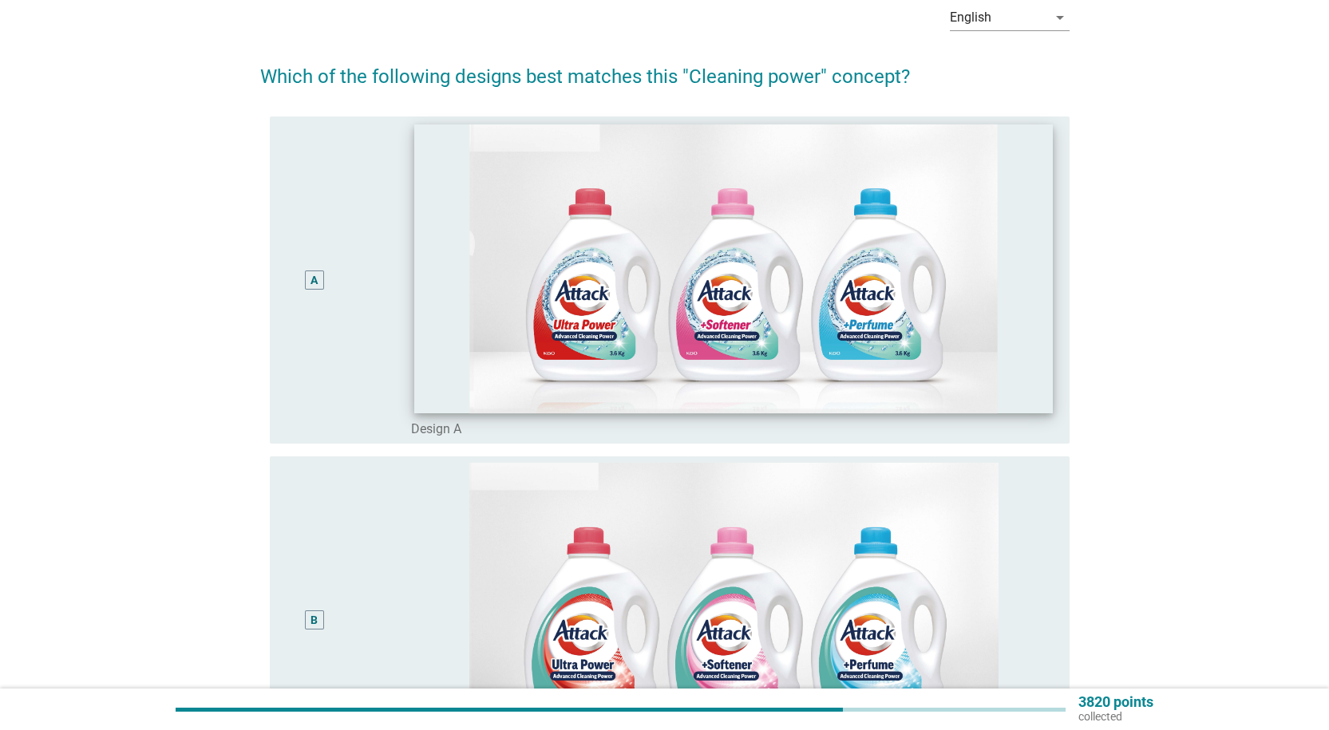
click at [670, 409] on img at bounding box center [733, 268] width 638 height 289
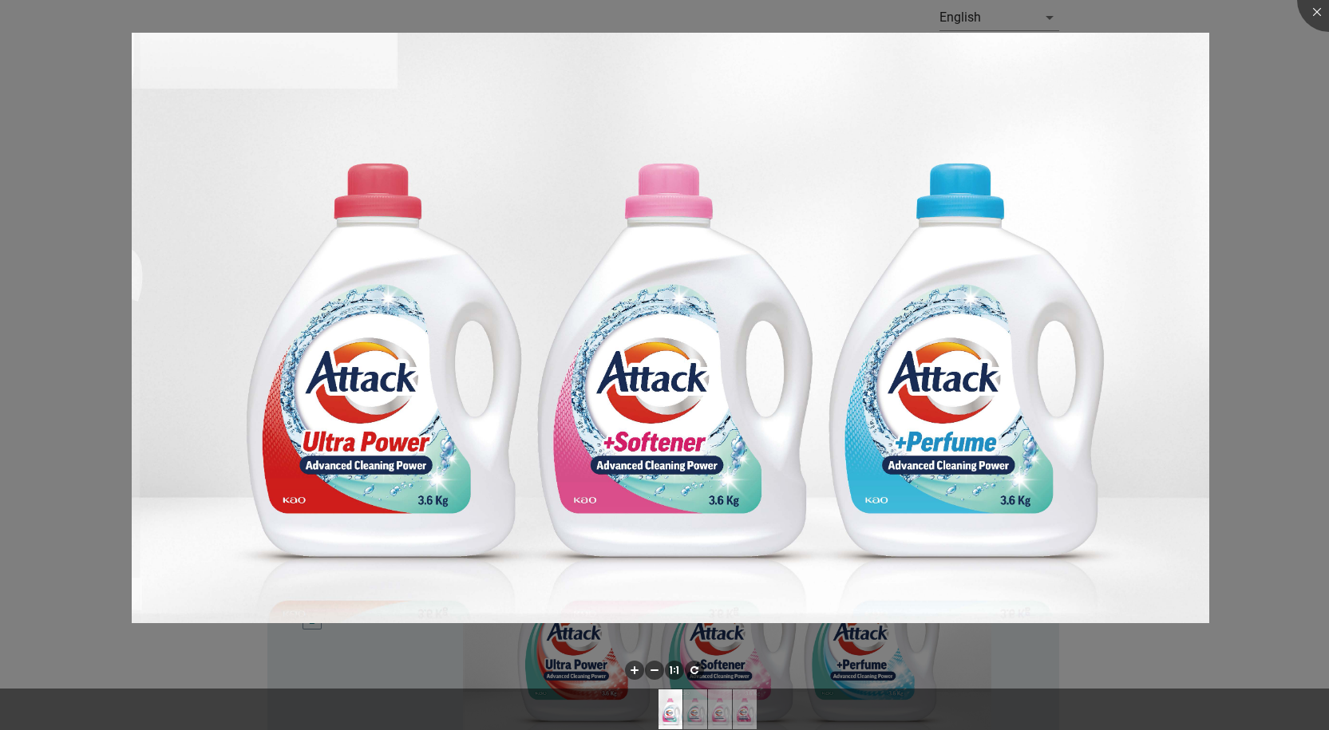
click at [76, 363] on div at bounding box center [664, 365] width 1329 height 730
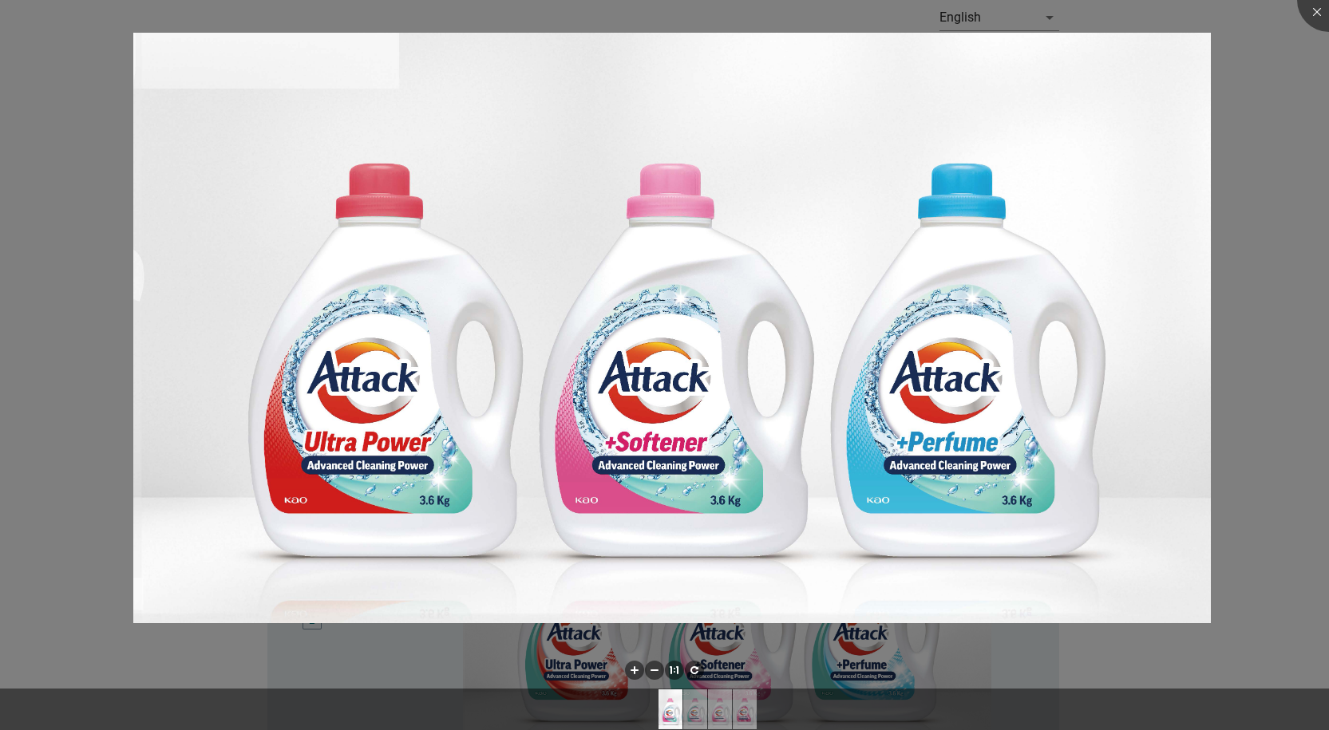
click at [90, 279] on div at bounding box center [664, 365] width 1329 height 730
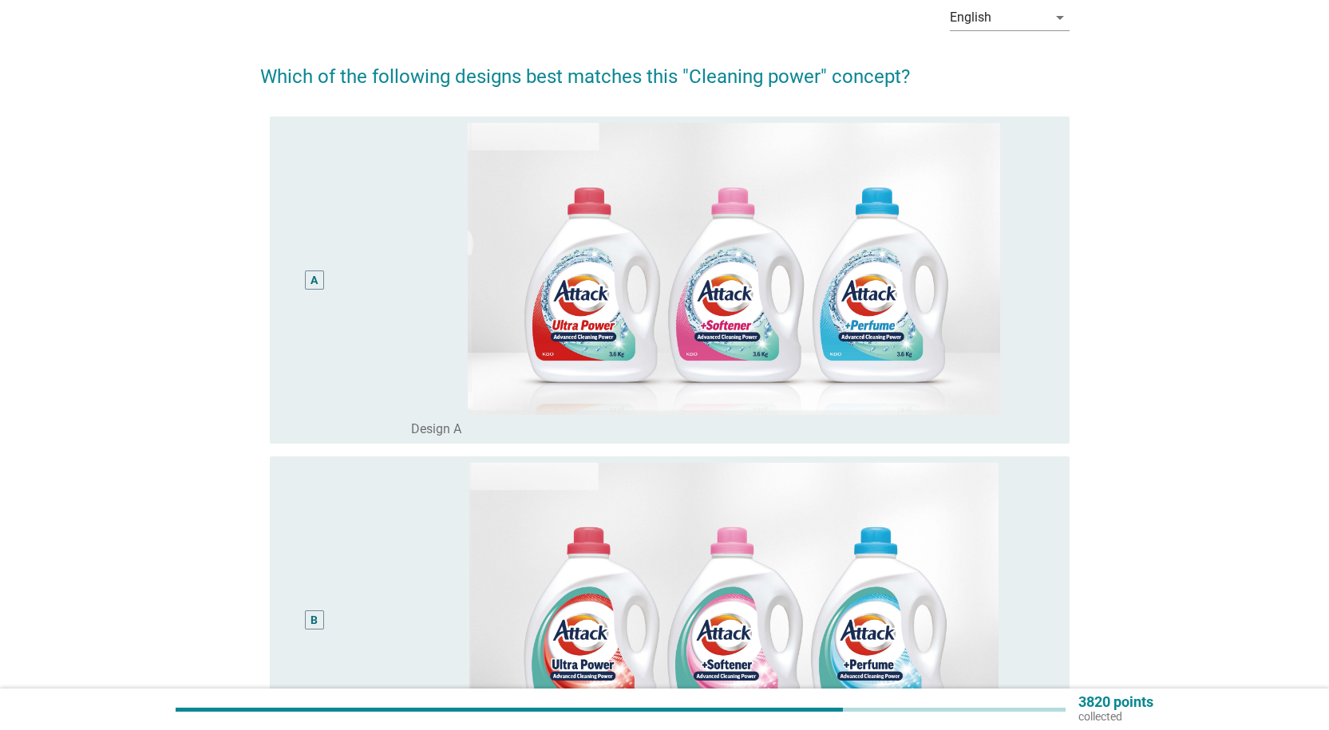
drag, startPoint x: 294, startPoint y: 273, endPoint x: 314, endPoint y: 273, distance: 20.0
click at [296, 273] on div "A" at bounding box center [314, 280] width 65 height 314
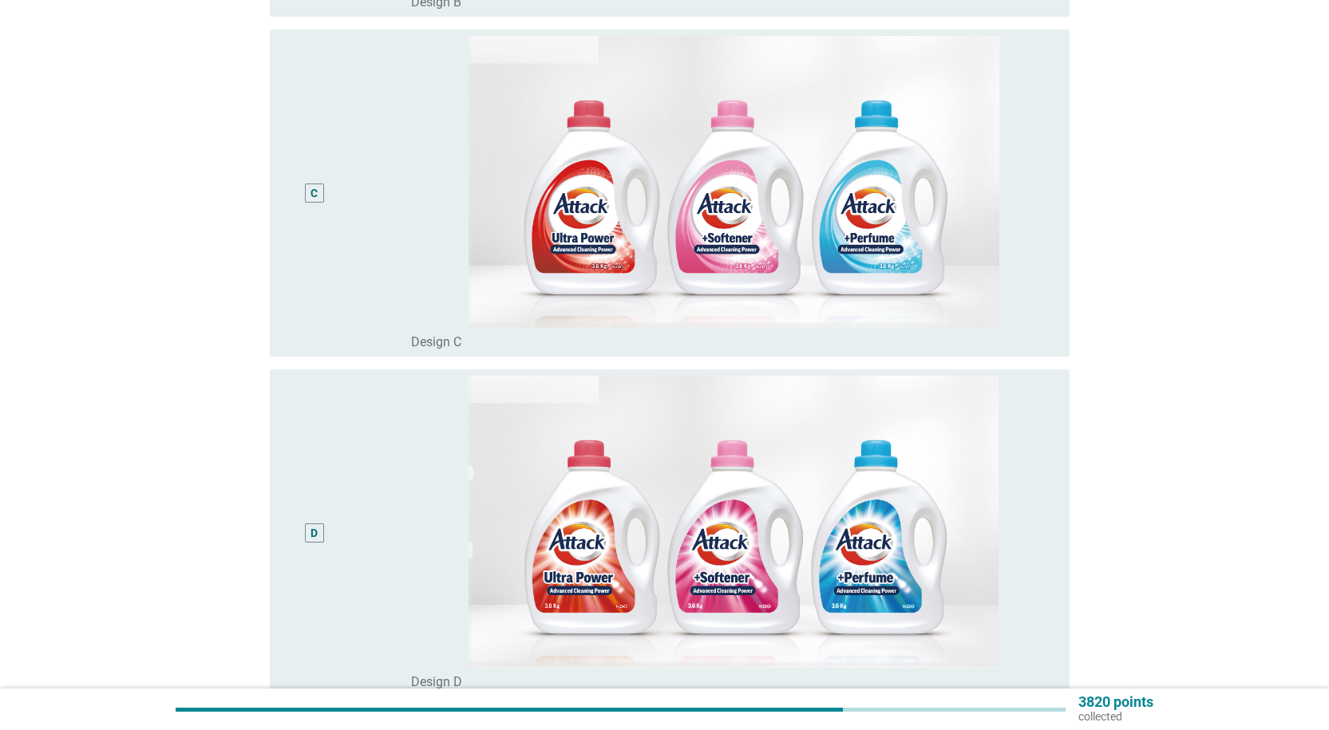
scroll to position [1022, 0]
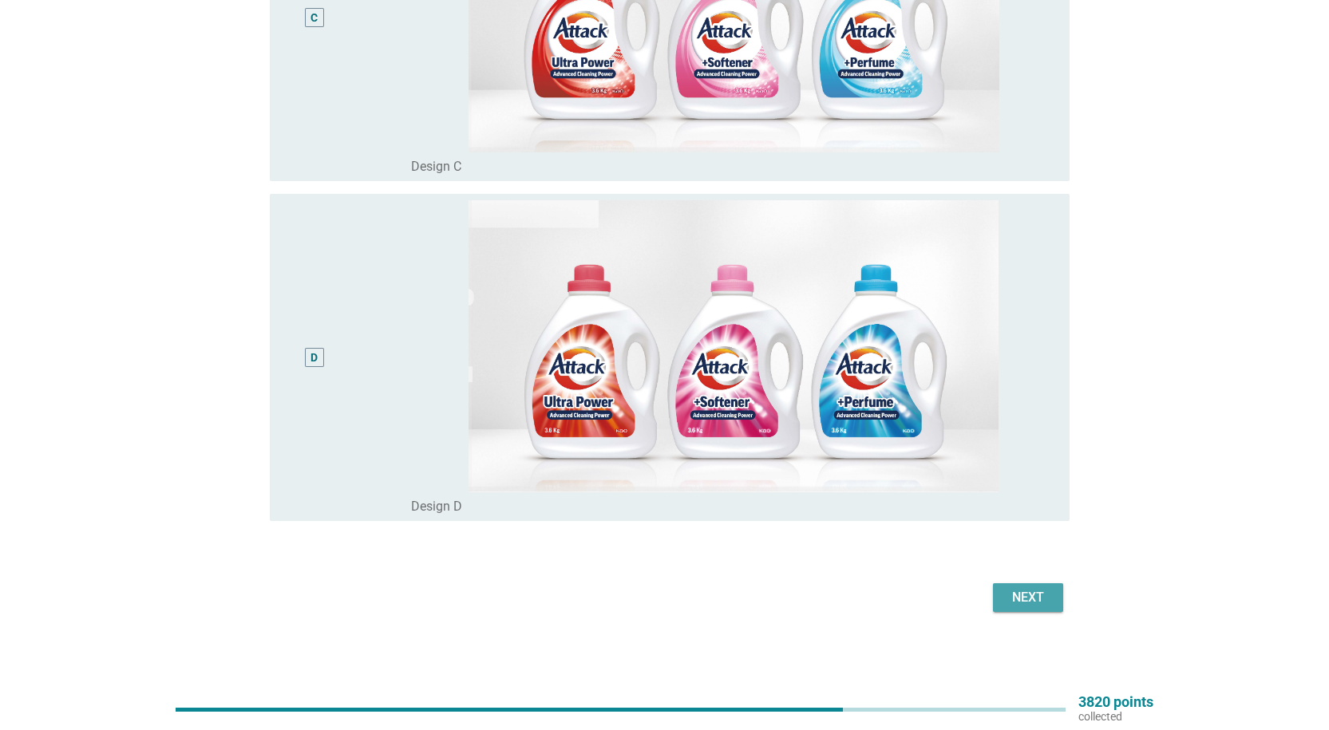
click at [1045, 598] on div "Next" at bounding box center [1027, 597] width 45 height 19
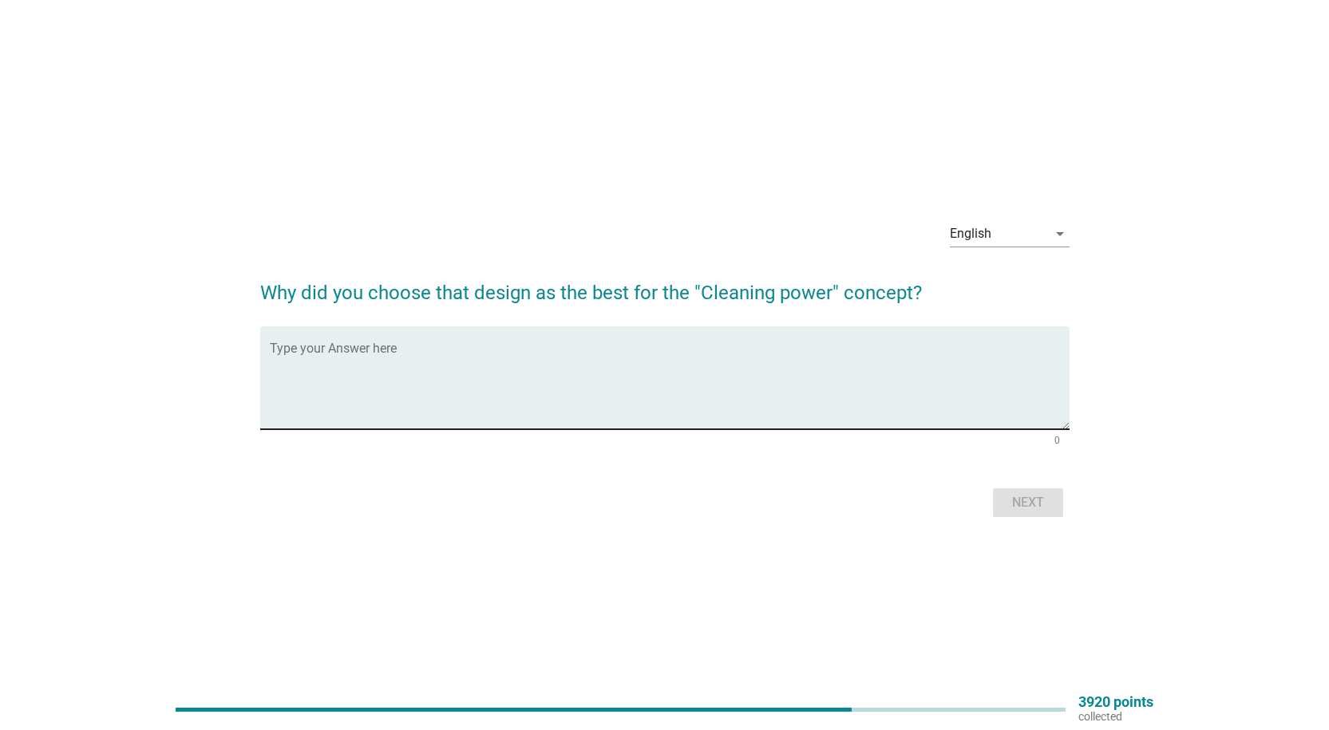
click at [472, 393] on textarea "Type your Answer here" at bounding box center [670, 388] width 800 height 84
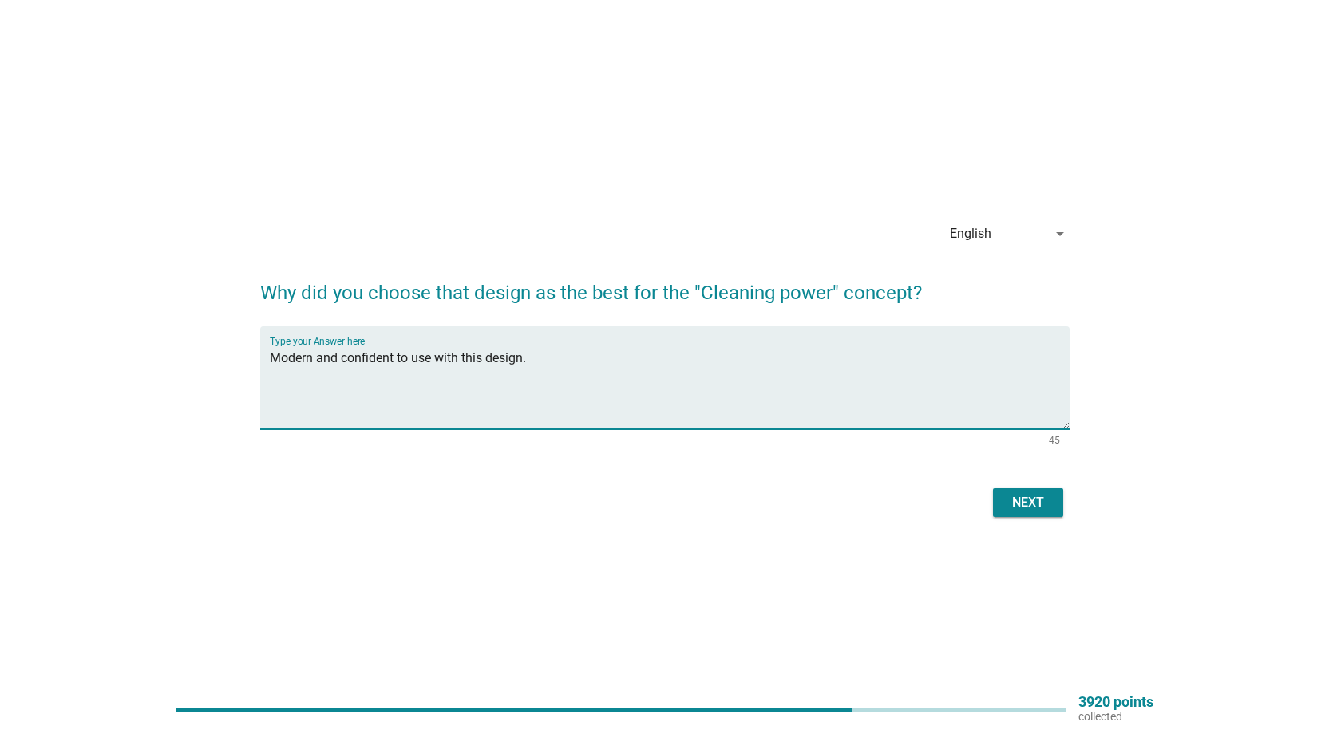
type textarea "Modern and confident to use with this design."
drag, startPoint x: 977, startPoint y: 472, endPoint x: 1008, endPoint y: 505, distance: 45.2
click at [999, 496] on form "Why did you choose that design as the best for the "Cleaning power" concept? Ty…" at bounding box center [664, 392] width 809 height 259
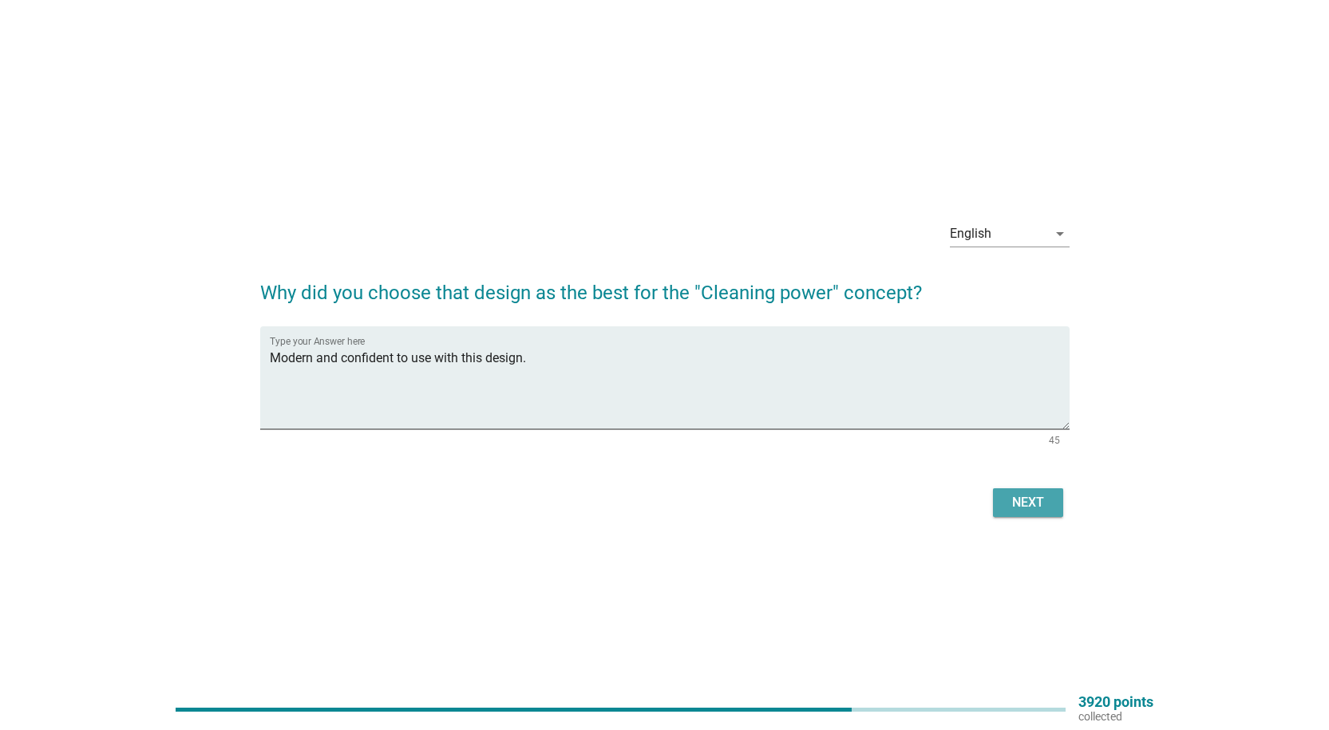
click at [1010, 508] on div "Next" at bounding box center [1027, 502] width 45 height 19
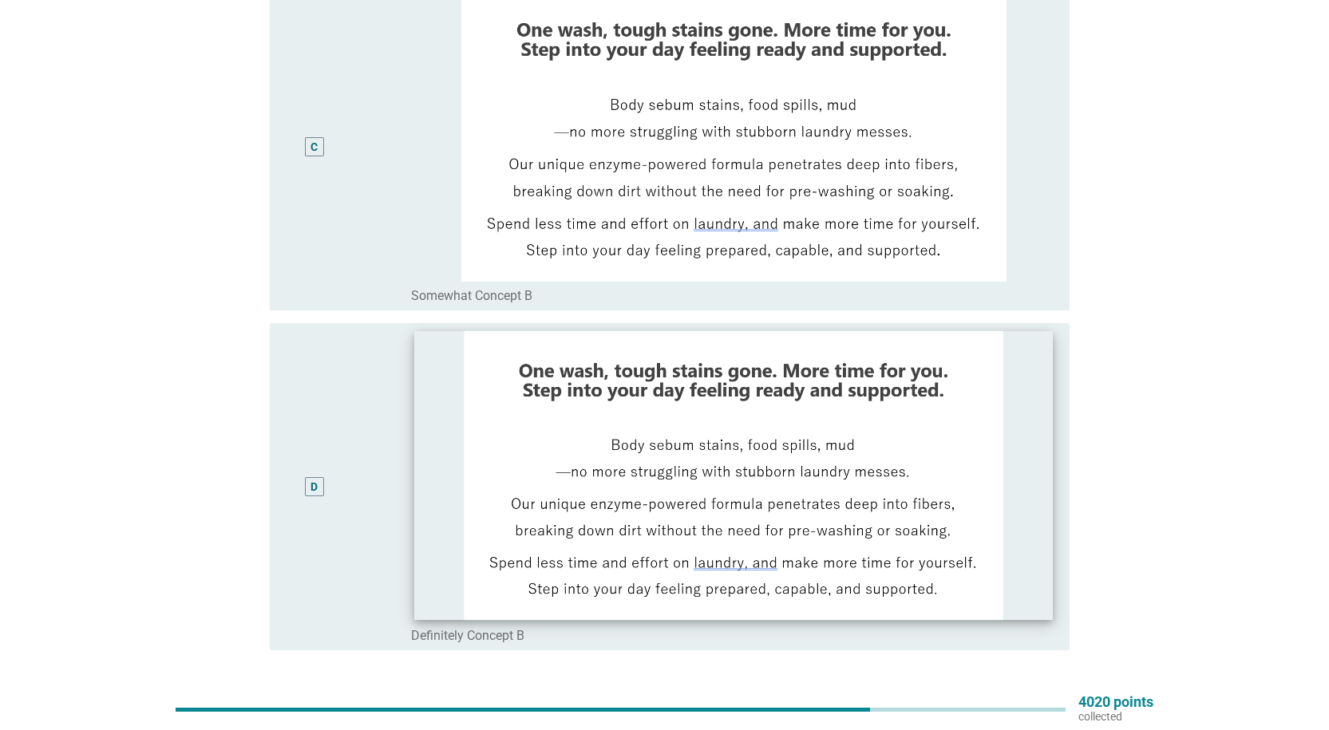
scroll to position [464, 0]
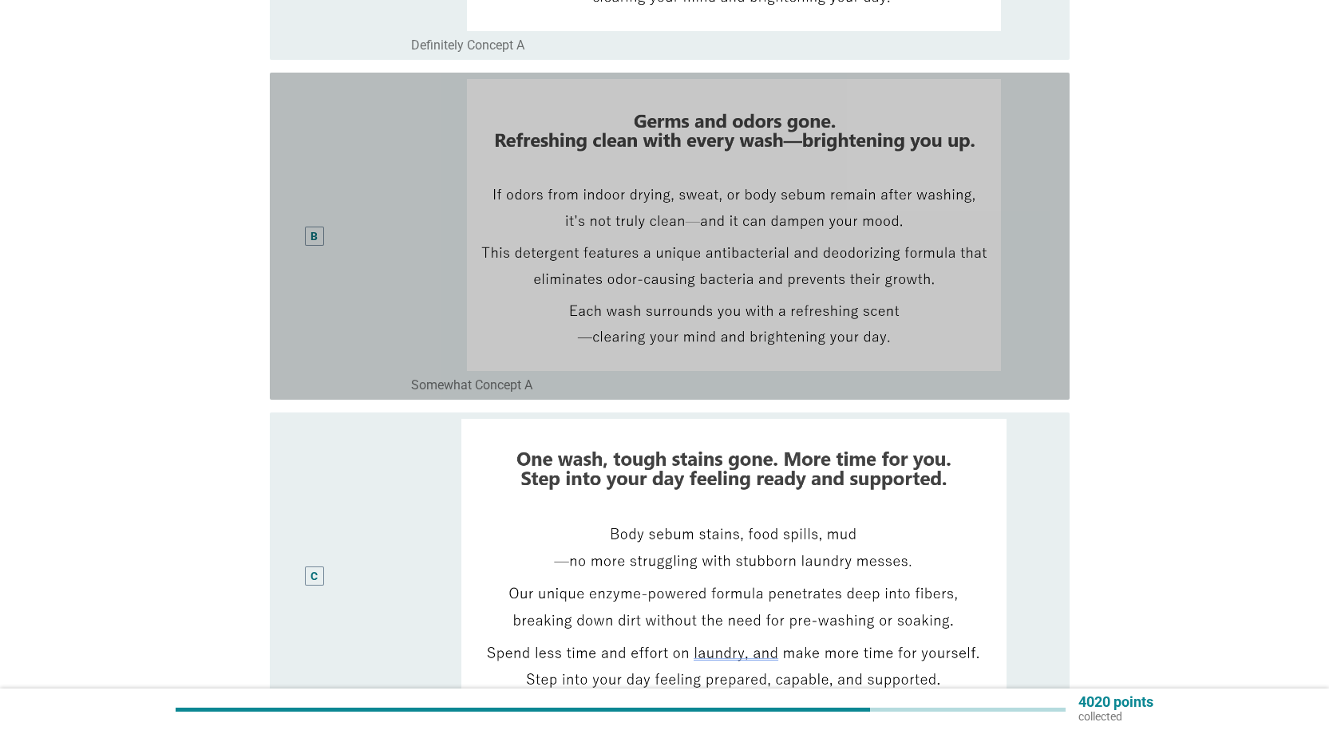
click at [339, 273] on div "B" at bounding box center [314, 236] width 65 height 314
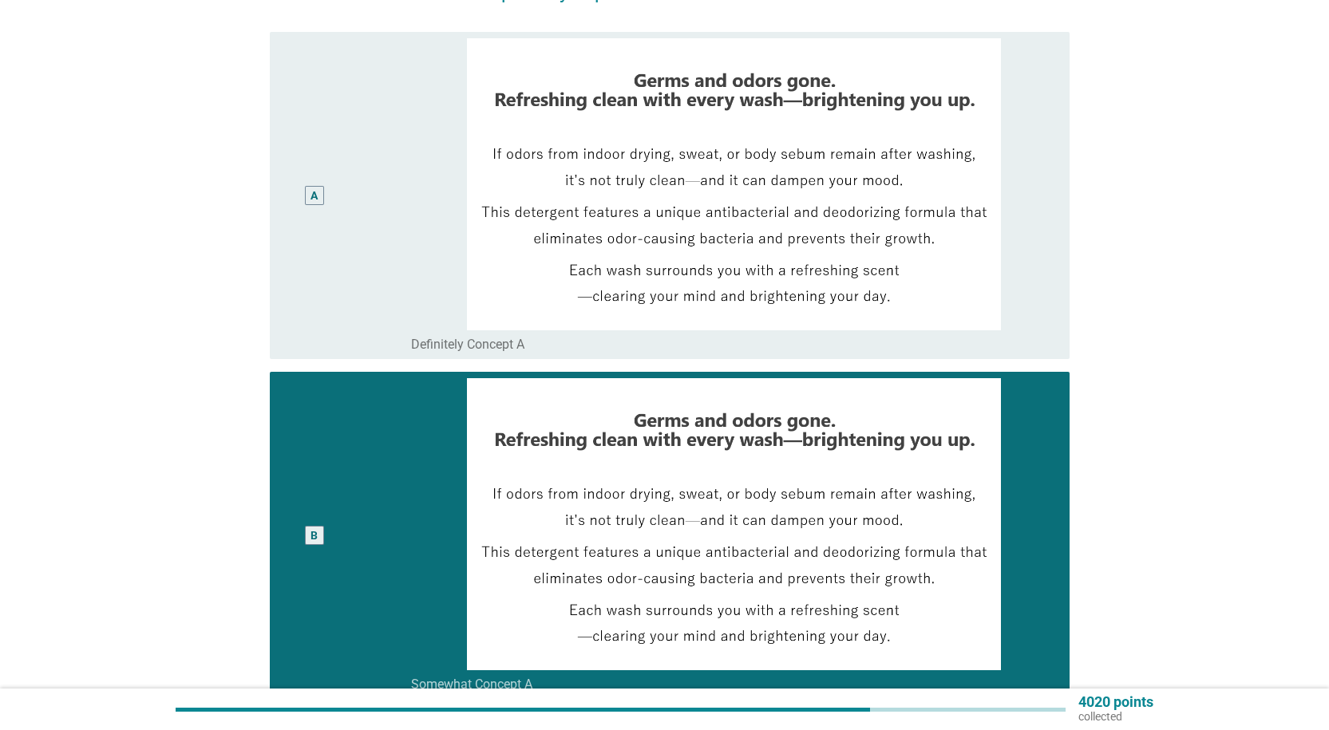
scroll to position [160, 0]
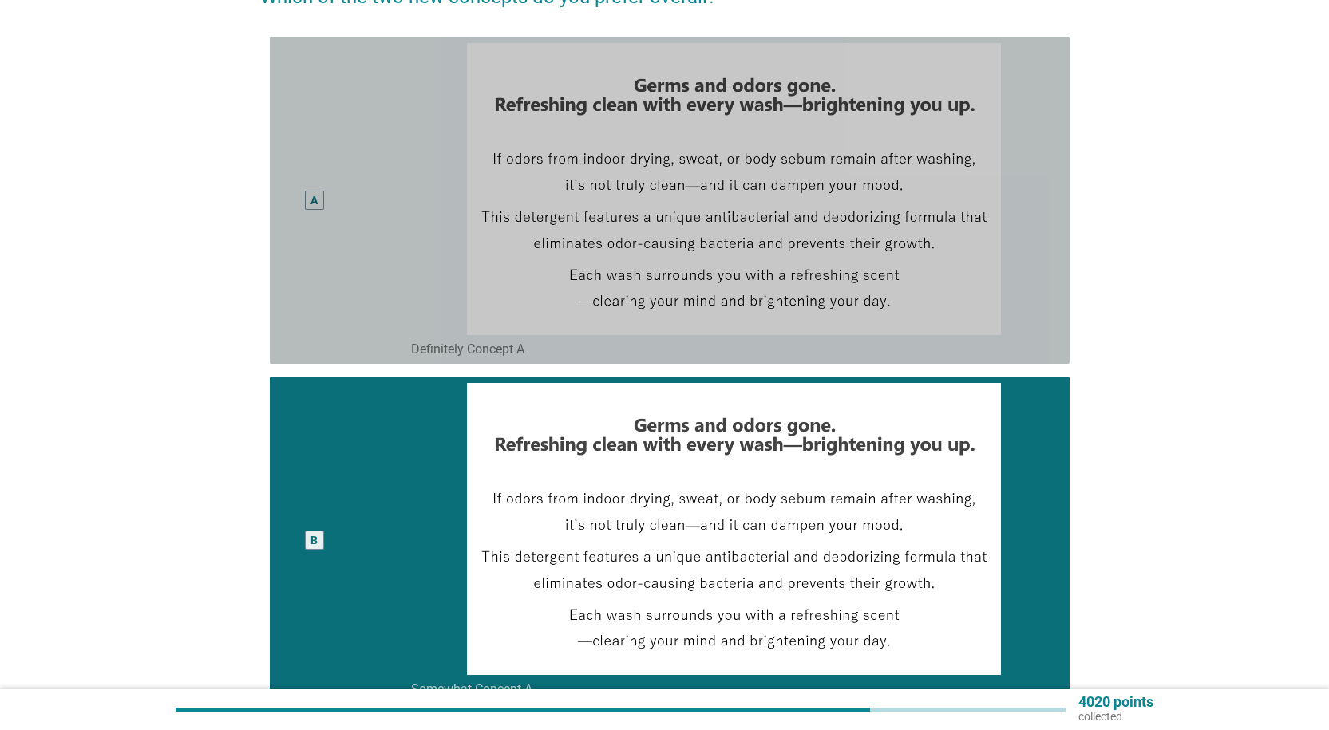
click at [393, 120] on div "A" at bounding box center [346, 200] width 129 height 314
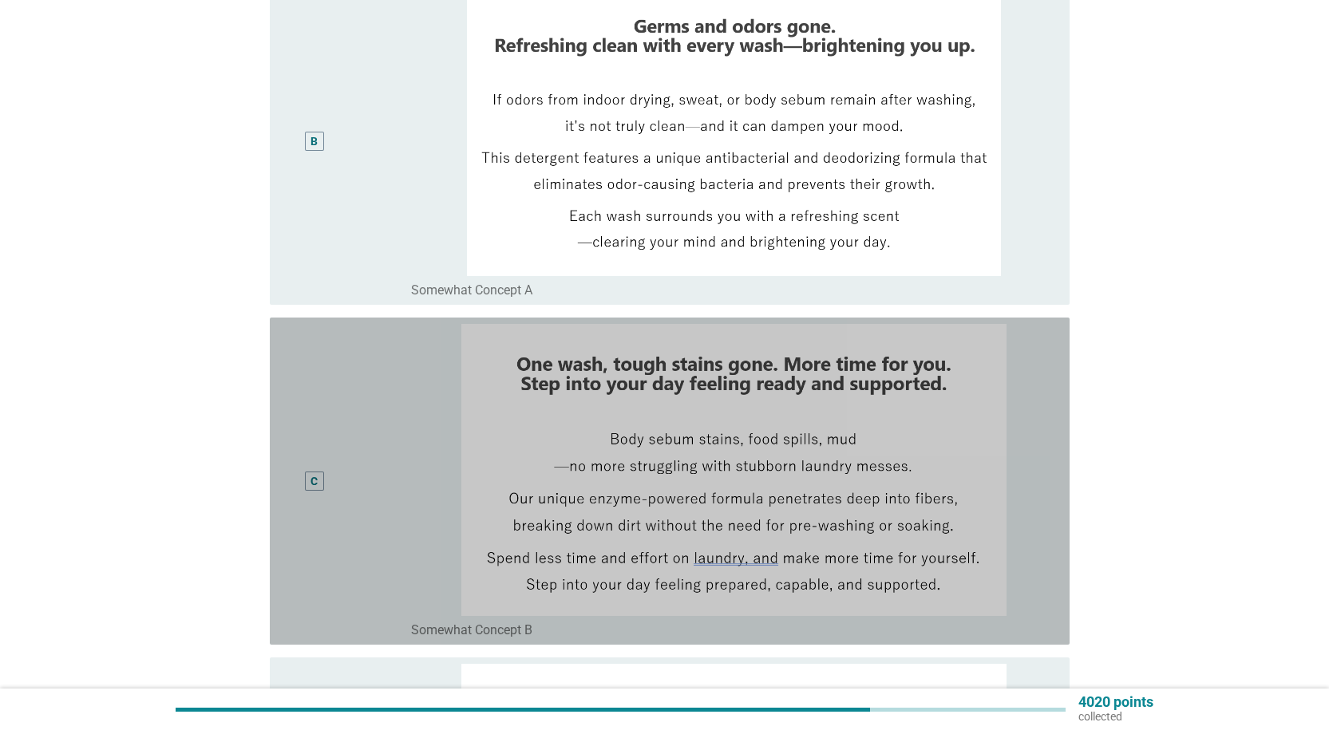
click at [332, 387] on div "C" at bounding box center [314, 481] width 65 height 314
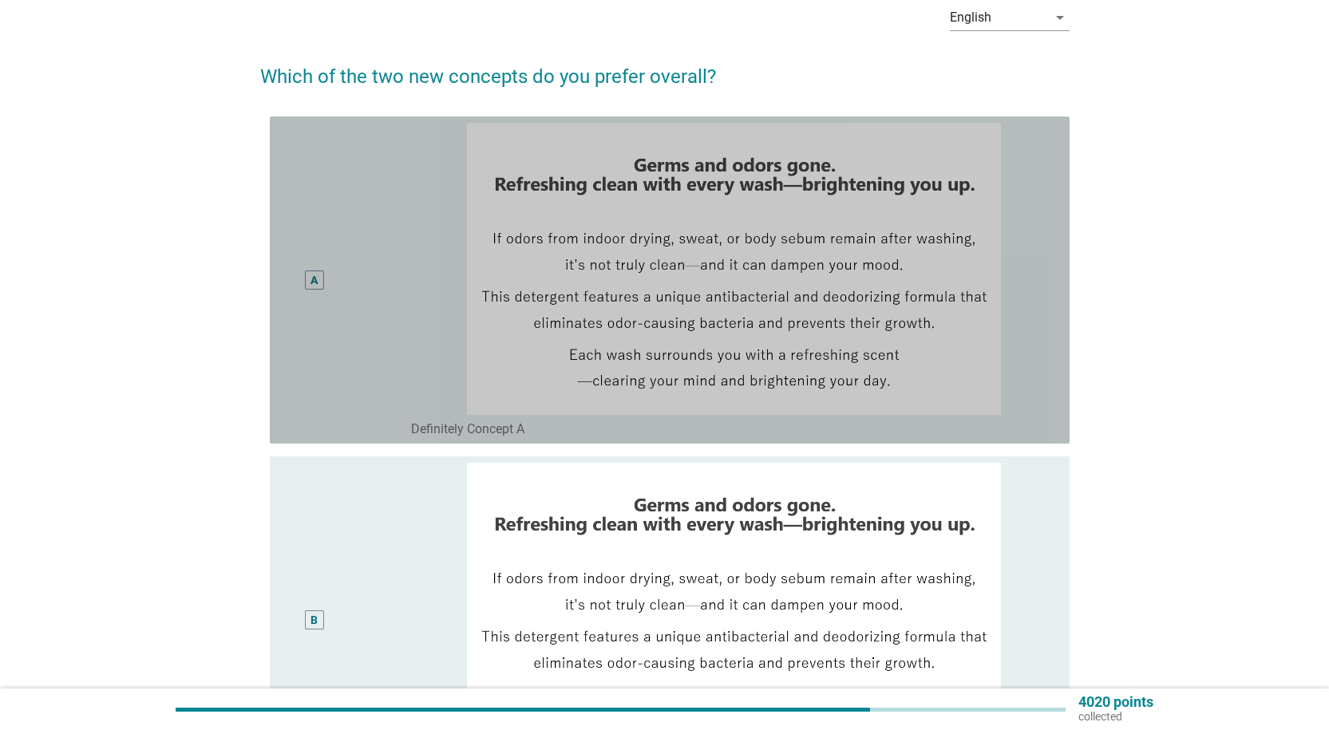
click at [342, 356] on div "A" at bounding box center [314, 280] width 65 height 314
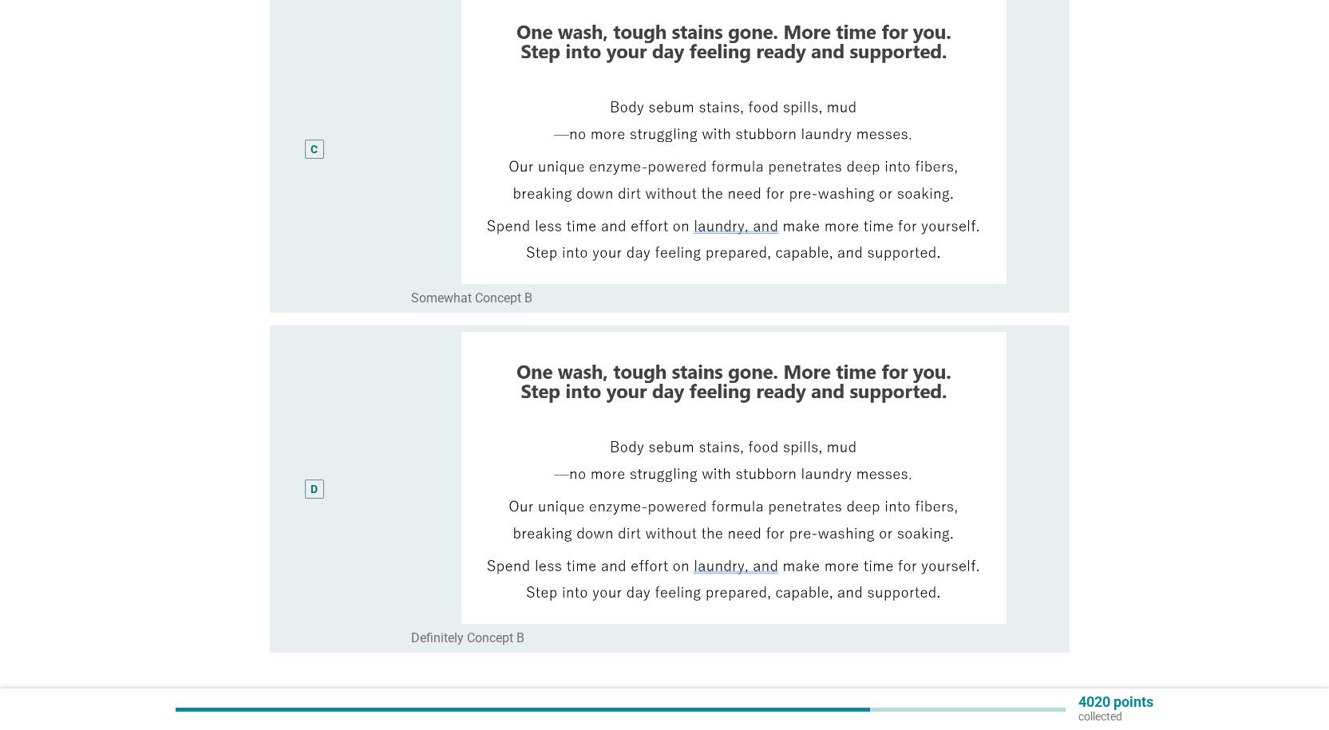
scroll to position [1022, 0]
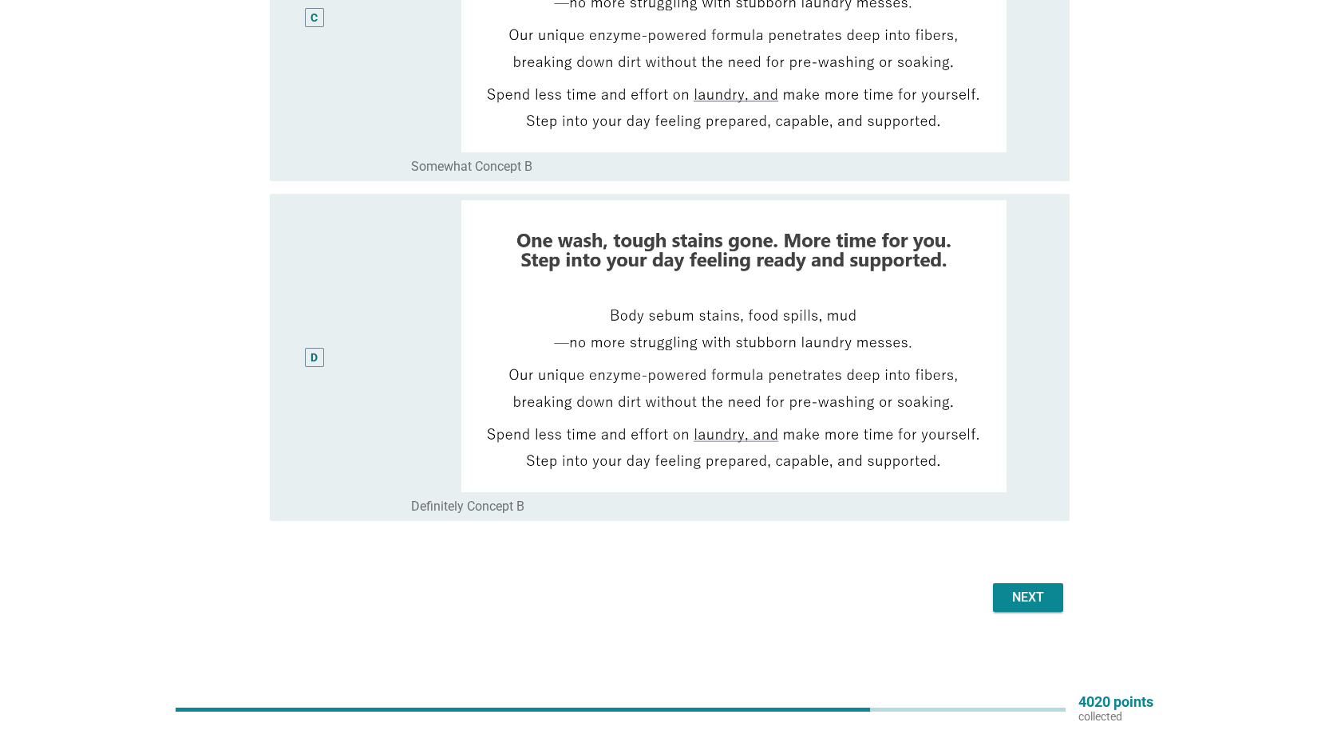
click at [1021, 582] on div "Next" at bounding box center [664, 598] width 809 height 38
click at [1024, 590] on div "Next" at bounding box center [1027, 597] width 45 height 19
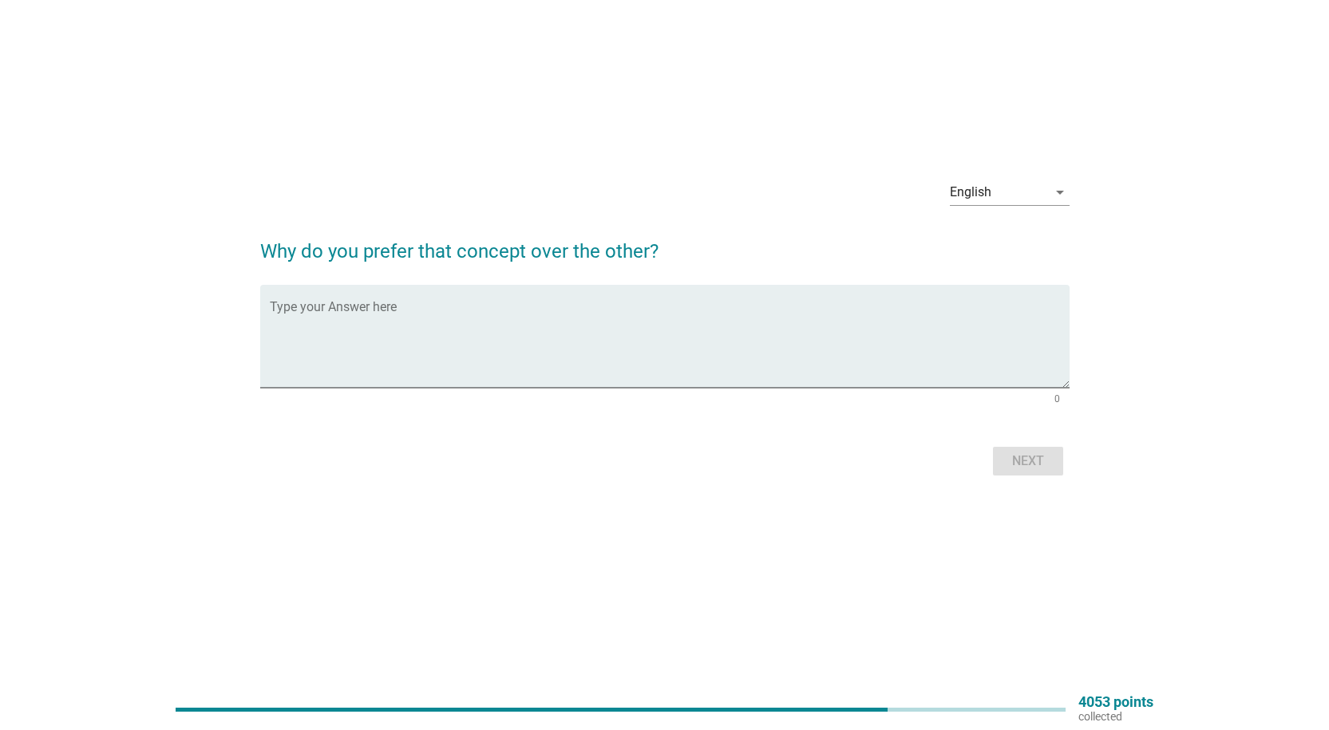
scroll to position [0, 0]
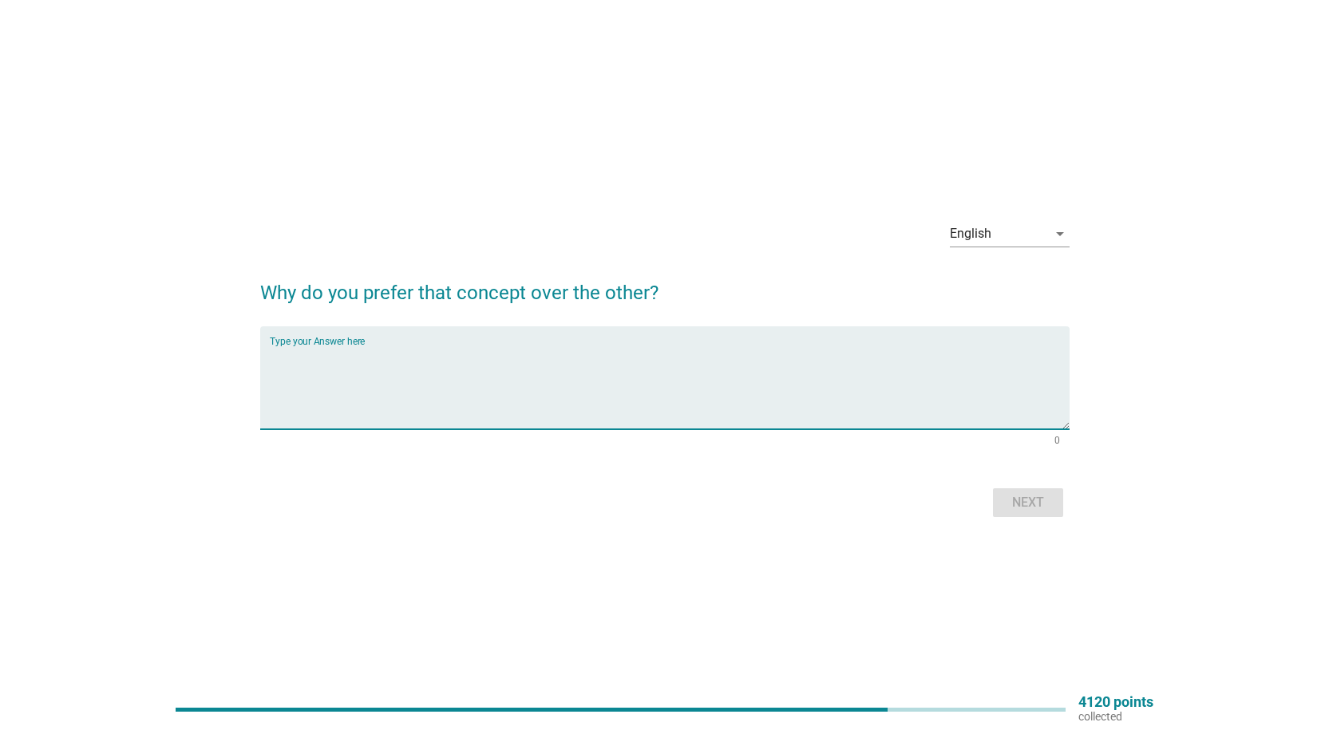
click at [555, 366] on textarea "Type your Answer here" at bounding box center [670, 388] width 800 height 84
type textarea "The main point is the reason to use it with confident."
click at [1039, 515] on button "Next" at bounding box center [1028, 502] width 70 height 29
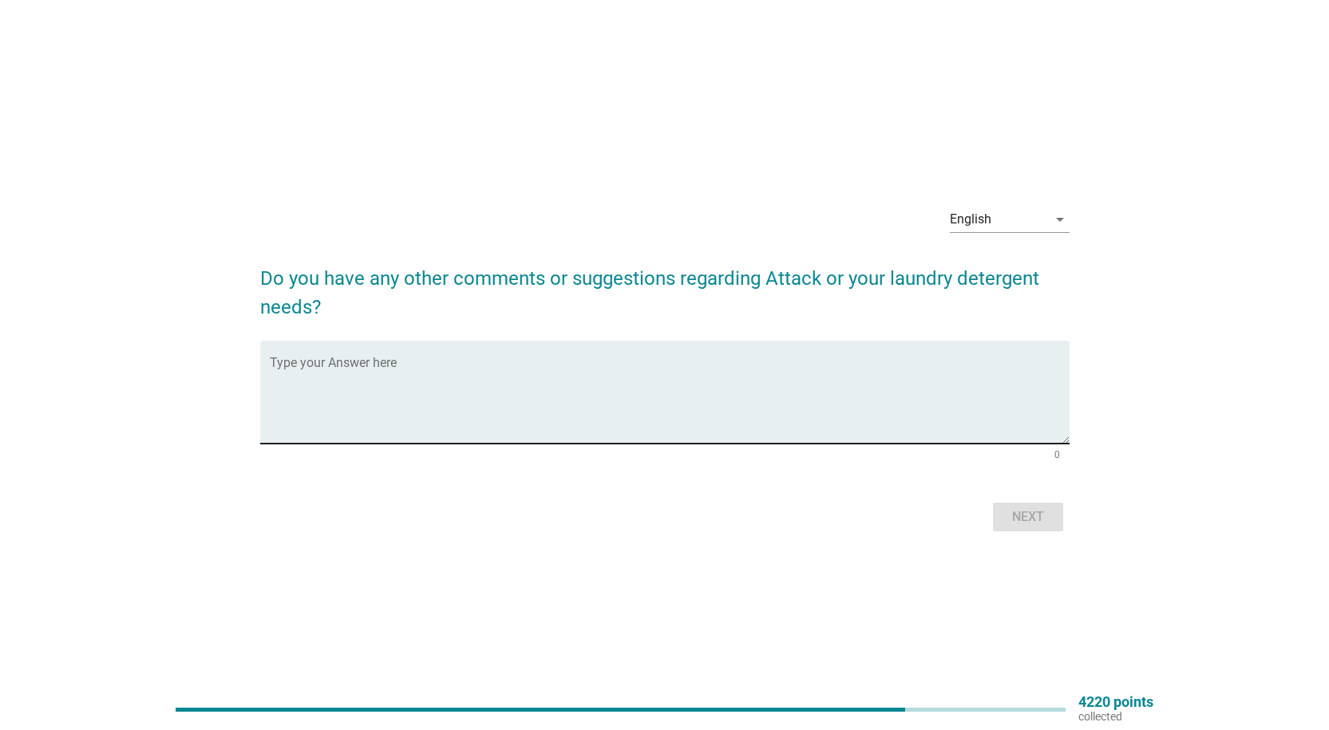
click at [670, 409] on textarea "Type your Answer here" at bounding box center [670, 402] width 800 height 84
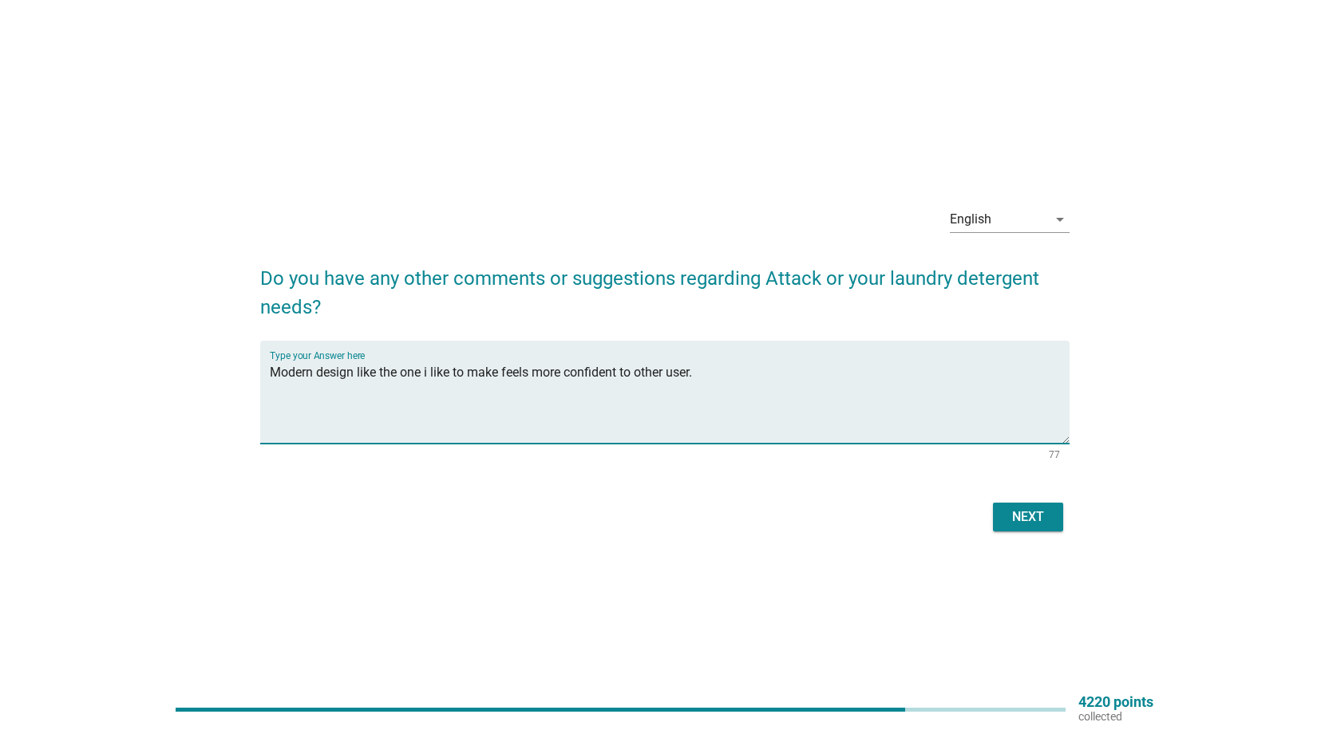
type textarea "Modern design like the one i like to make feels more confident to other user."
click at [1003, 529] on button "Next" at bounding box center [1028, 517] width 70 height 29
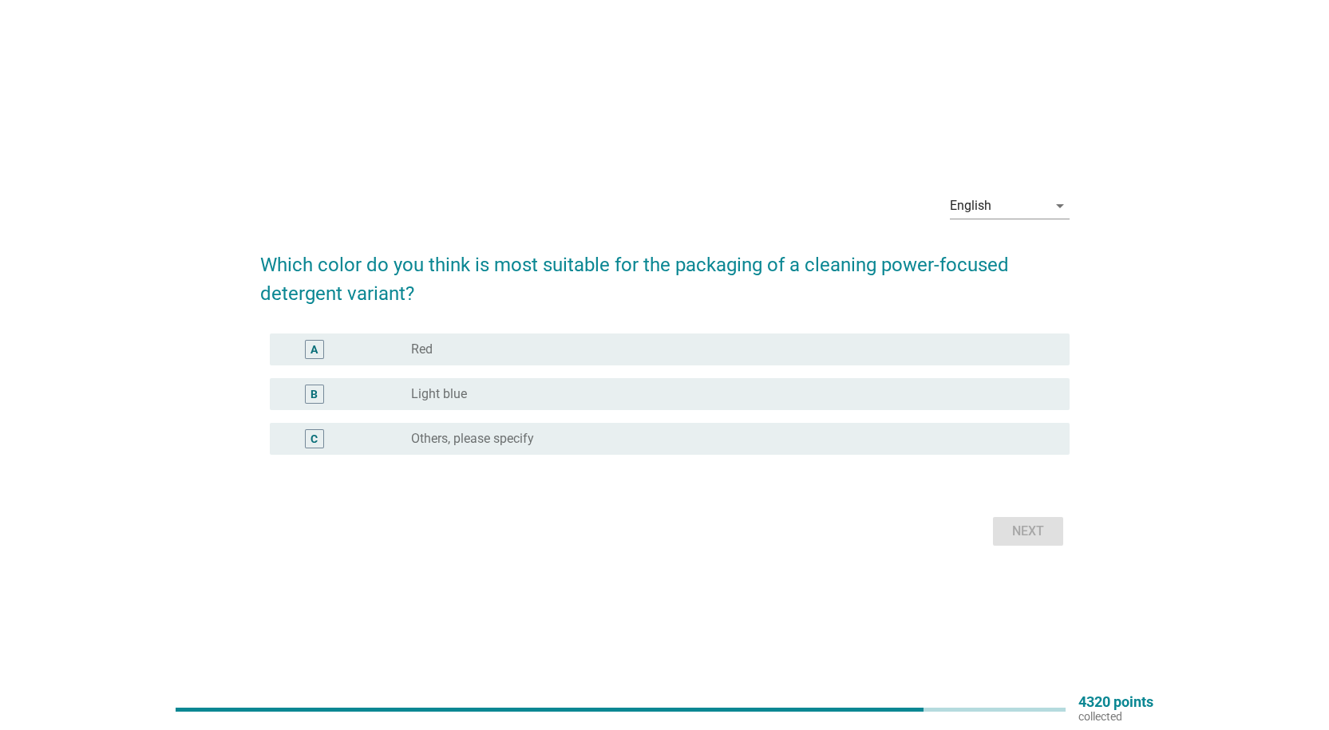
click at [548, 401] on div "radio_button_unchecked Light blue" at bounding box center [727, 394] width 632 height 16
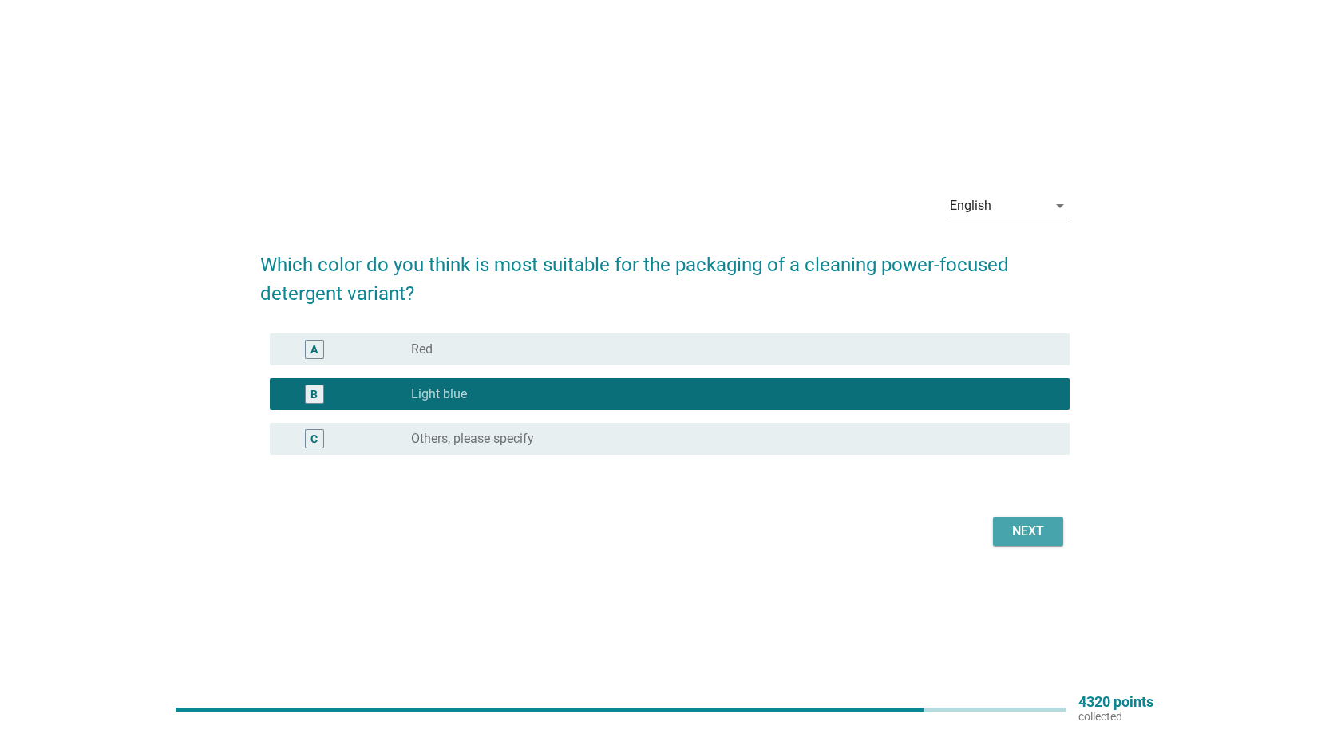
click at [1045, 523] on div "Next" at bounding box center [1027, 531] width 45 height 19
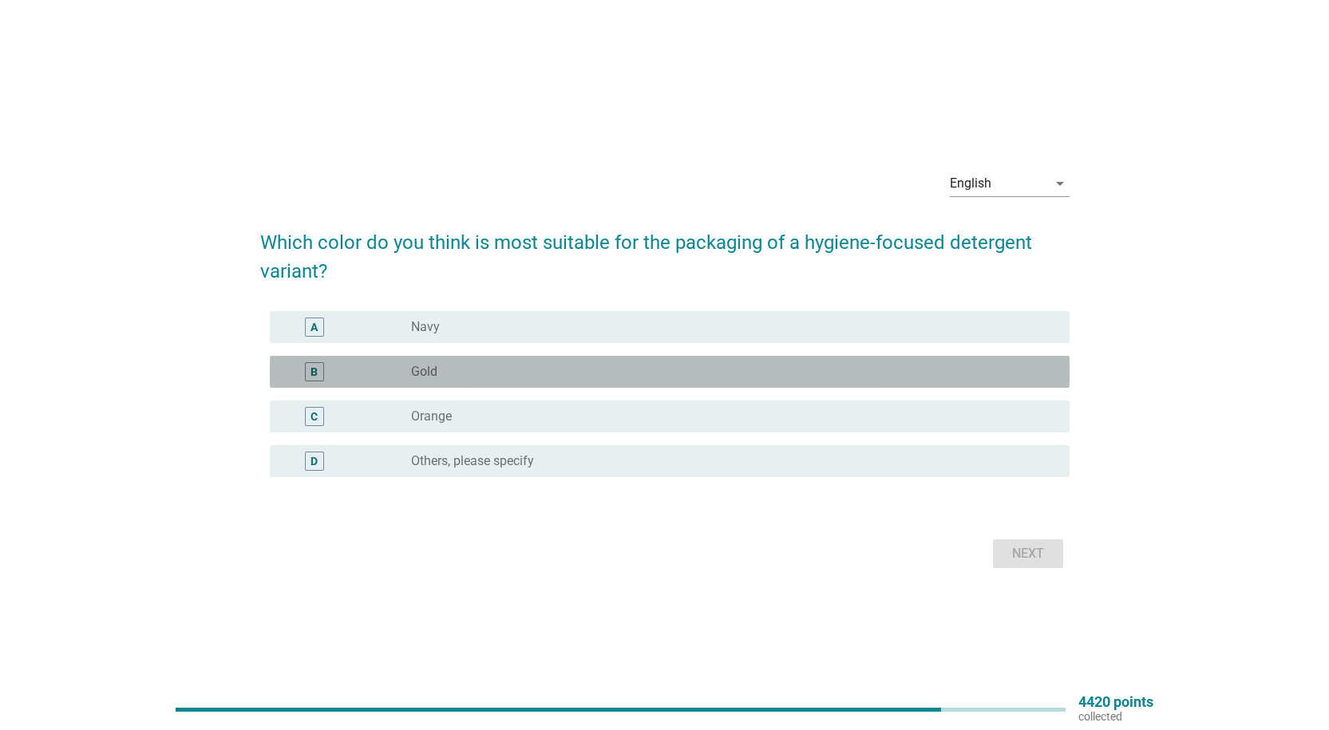
click at [537, 365] on div "radio_button_unchecked Gold" at bounding box center [727, 372] width 632 height 16
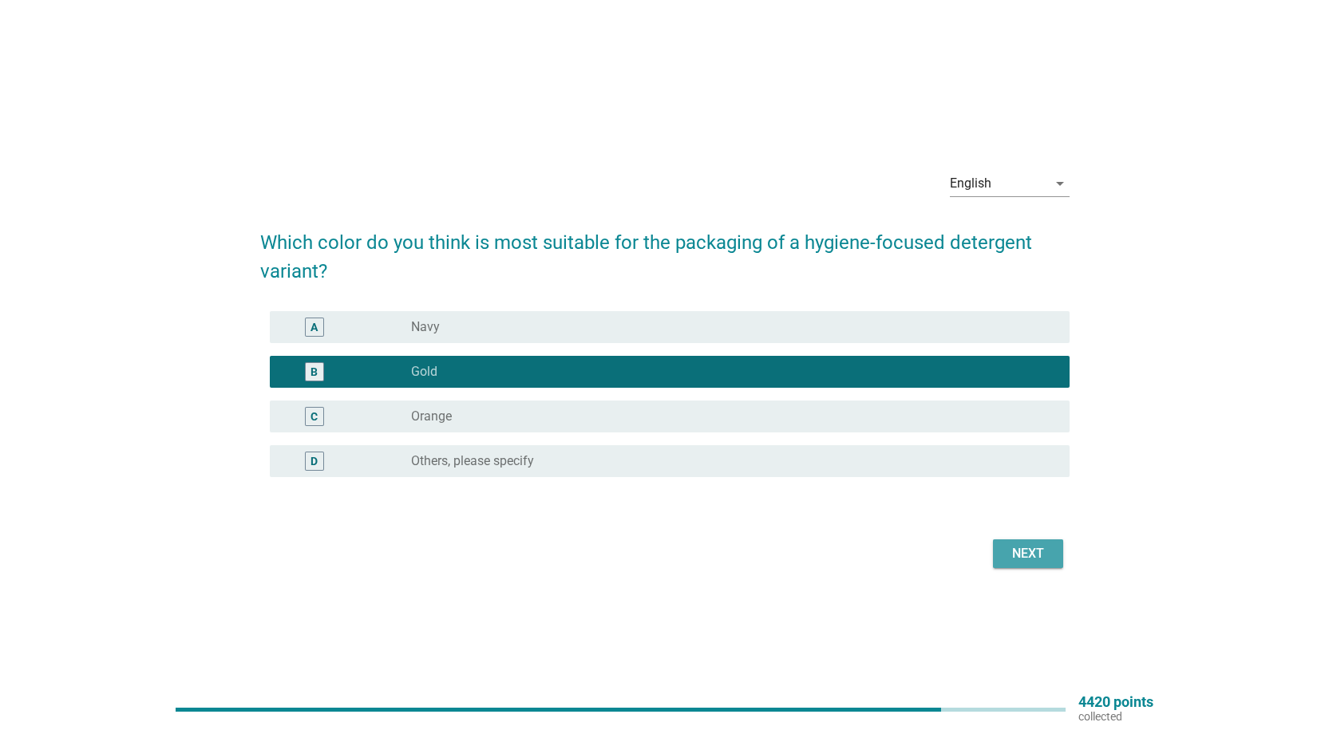
click at [1030, 543] on button "Next" at bounding box center [1028, 553] width 70 height 29
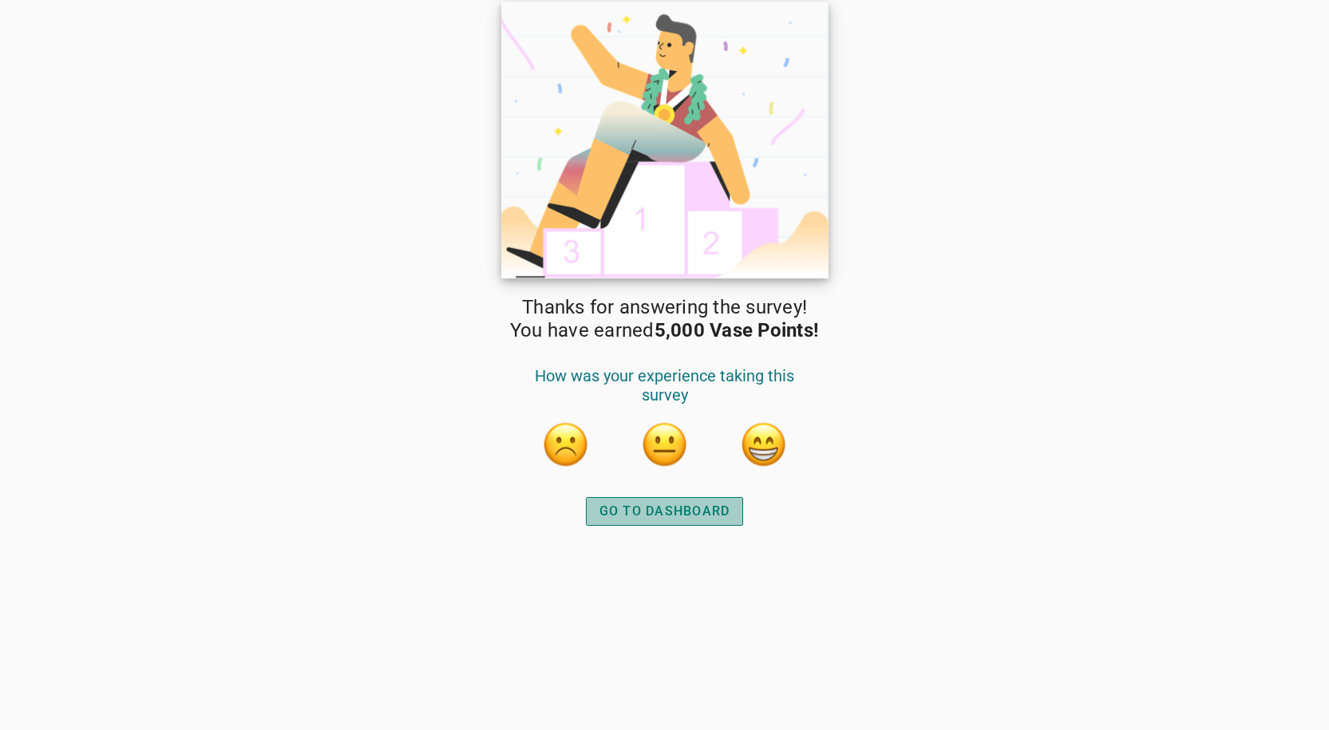
drag, startPoint x: 711, startPoint y: 518, endPoint x: 668, endPoint y: 45, distance: 474.4
click at [676, 57] on div "Thanks for answering the survey! You have earned 5,000 Vase Points! How was you…" at bounding box center [664, 365] width 335 height 730
